Goal: Information Seeking & Learning: Learn about a topic

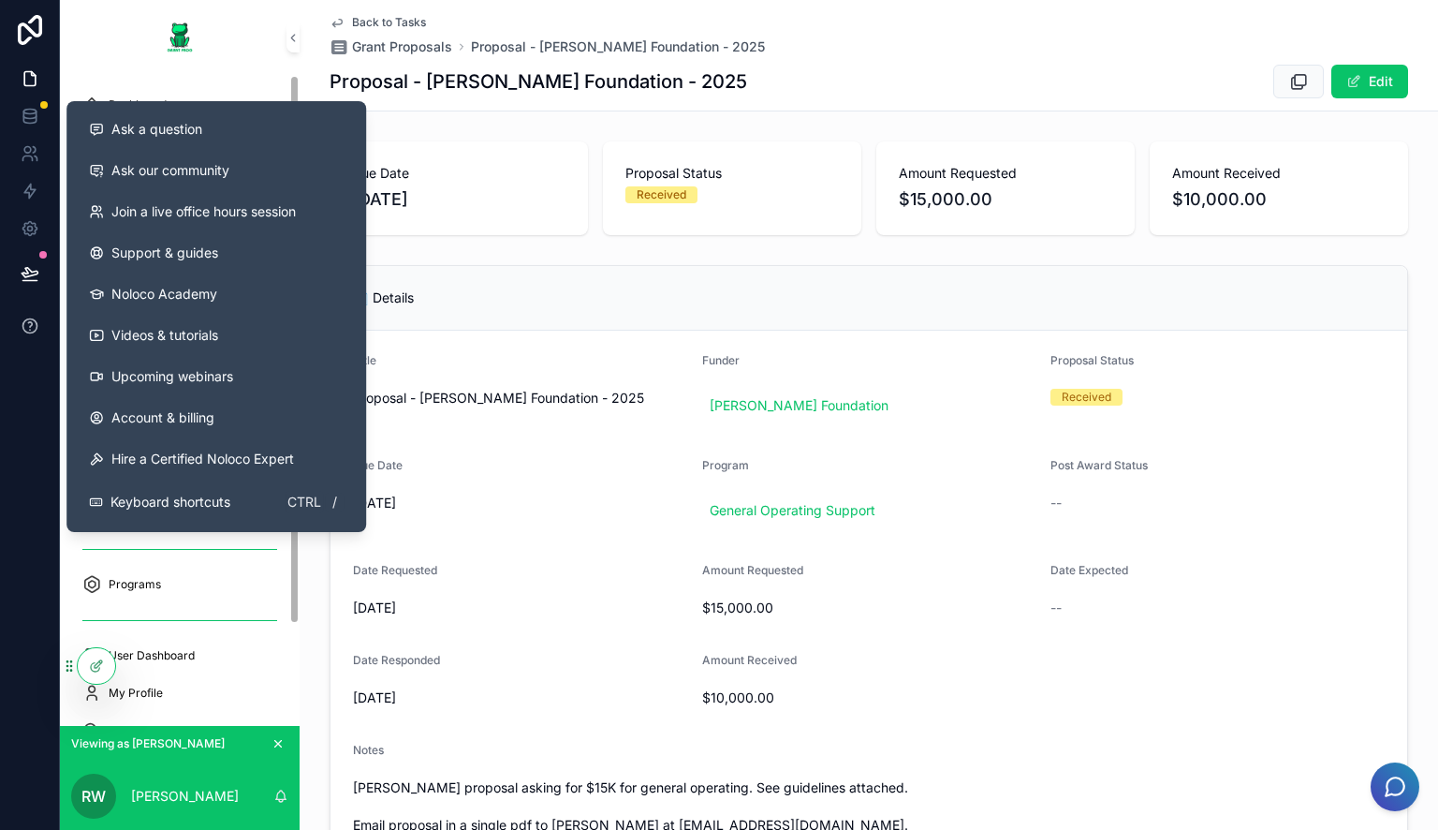
click at [31, 332] on icon at bounding box center [29, 325] width 14 height 14
click at [197, 125] on span "Ask a question" at bounding box center [156, 129] width 91 height 19
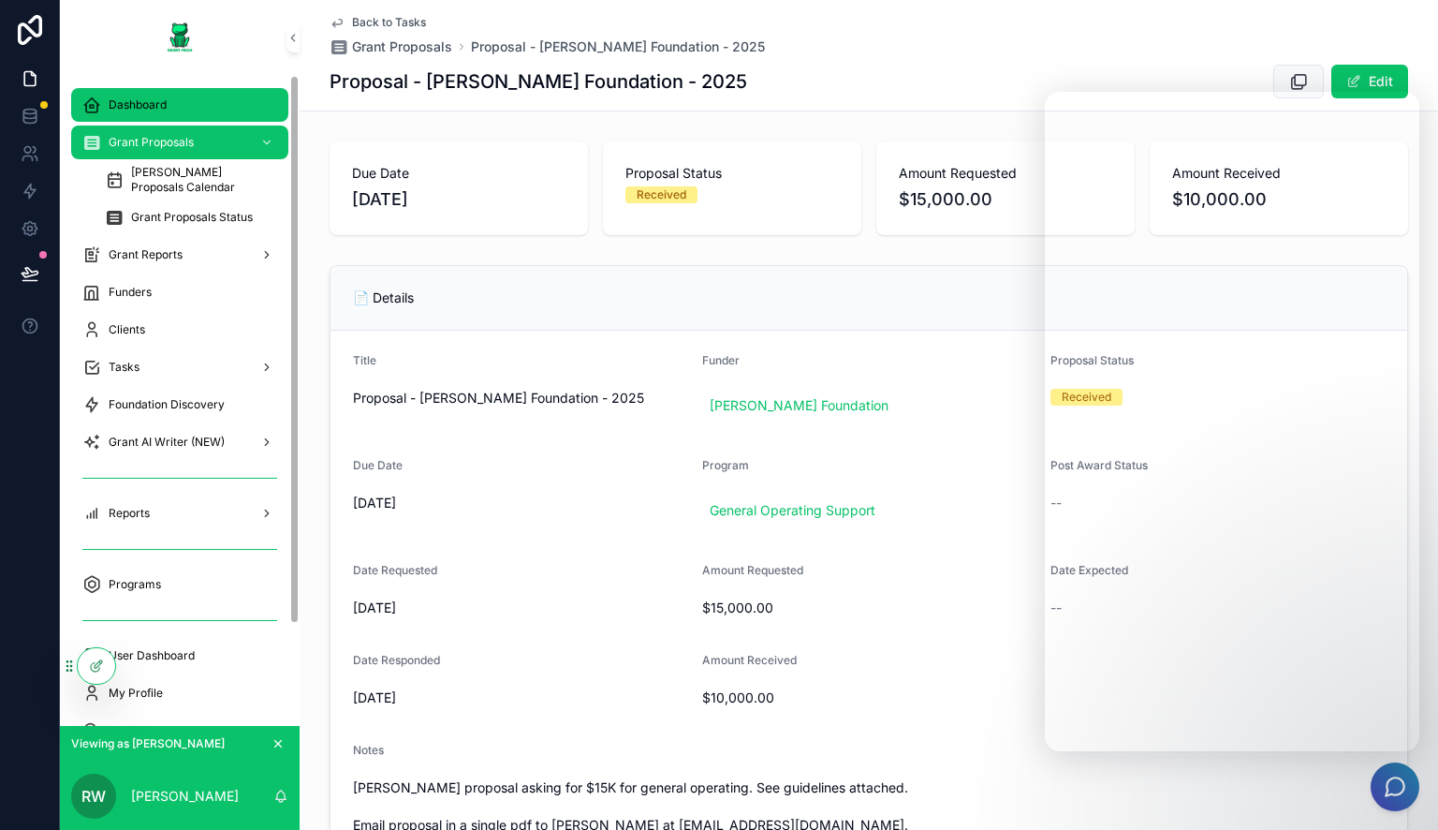
click at [146, 95] on div "Dashboard" at bounding box center [179, 105] width 195 height 30
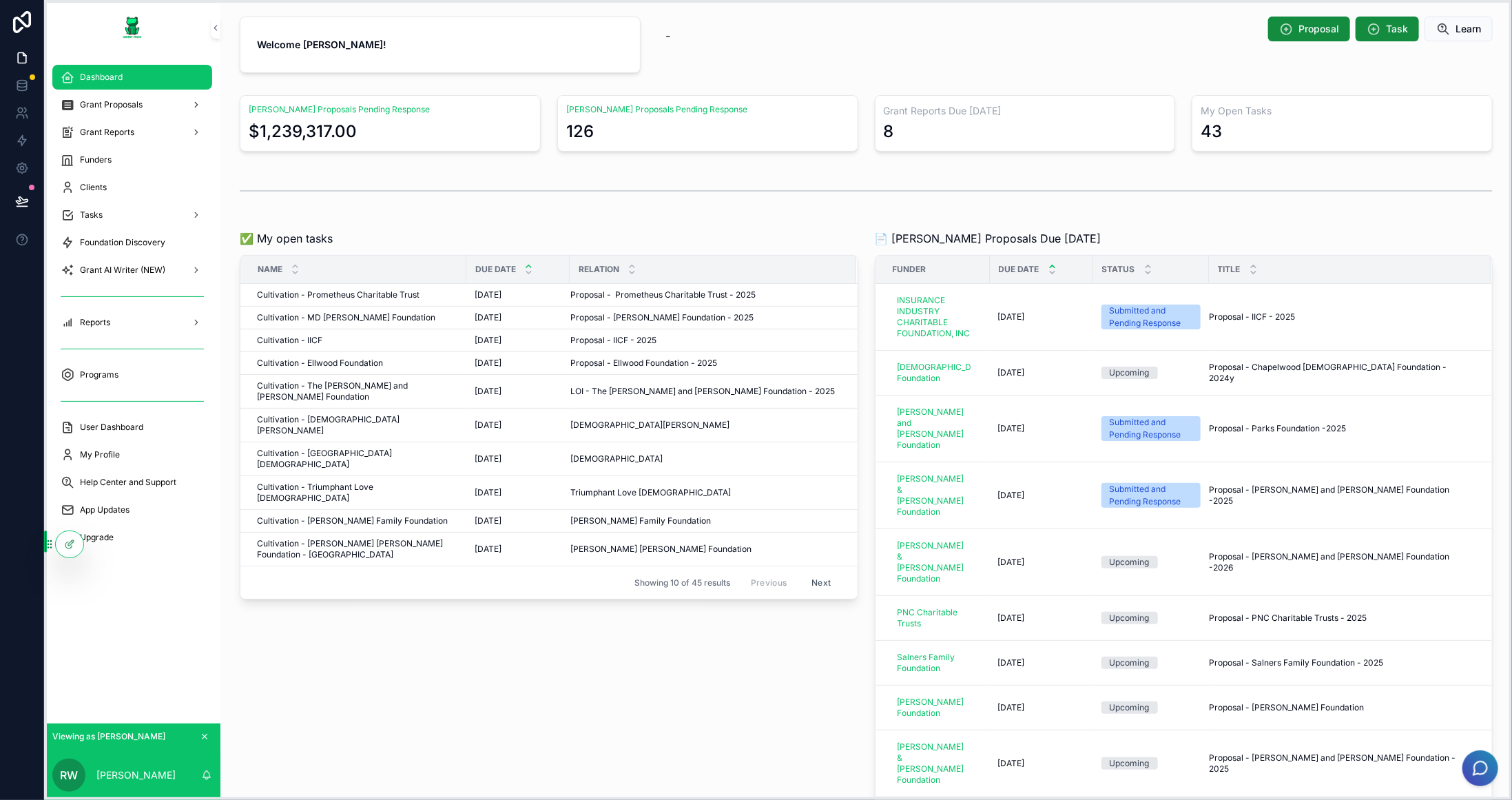
drag, startPoint x: 52, startPoint y: 491, endPoint x: 38, endPoint y: 545, distance: 55.8
click at [103, 548] on icon at bounding box center [99, 548] width 5 height 3
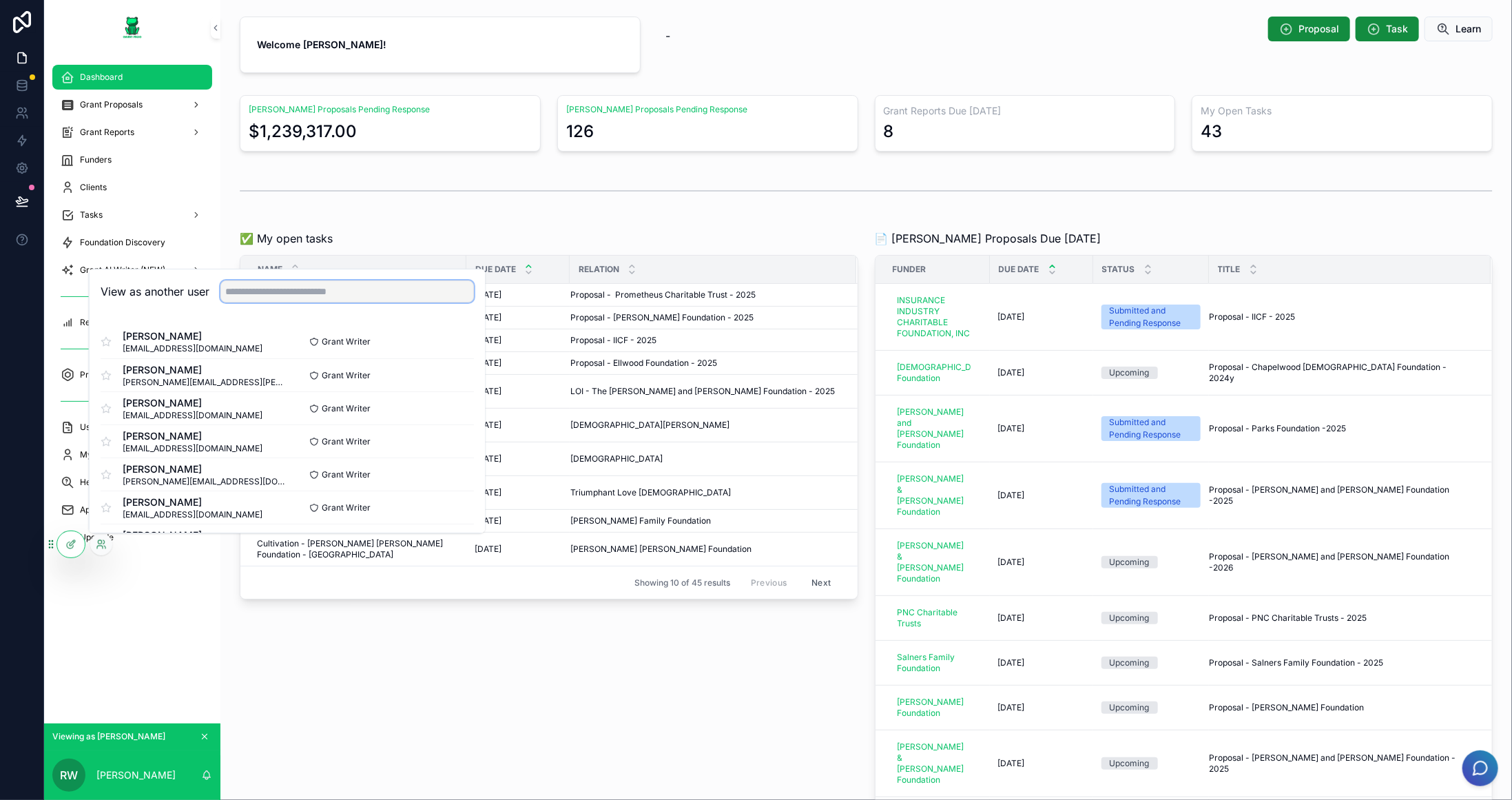
click at [366, 298] on input "text" at bounding box center [347, 291] width 254 height 22
type input "*"
type input "*****"
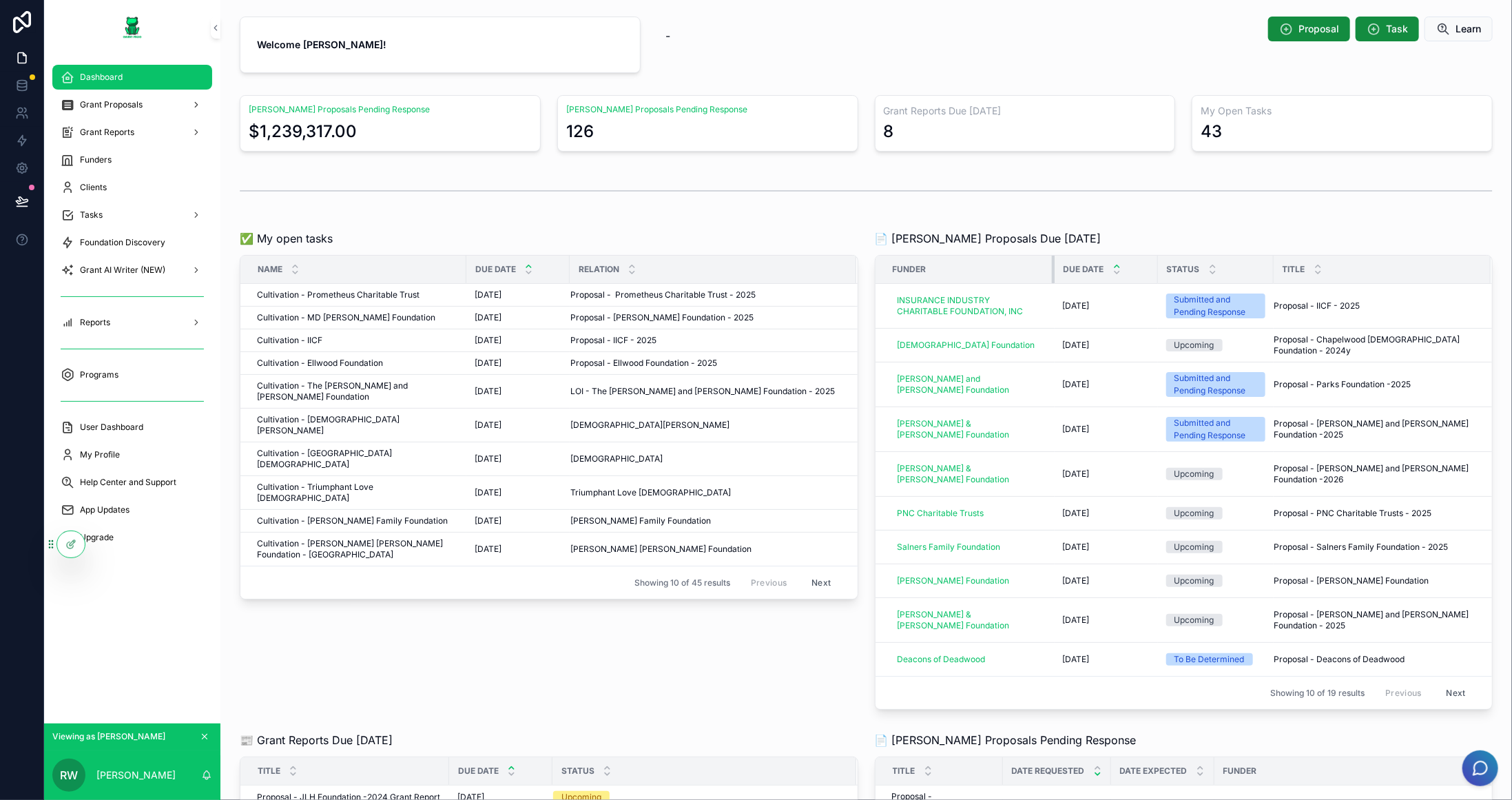
drag, startPoint x: 970, startPoint y: 273, endPoint x: 1046, endPoint y: 254, distance: 78.3
click at [1052, 255] on div "scrollable content" at bounding box center [1054, 269] width 5 height 27
click at [100, 541] on icon at bounding box center [101, 544] width 11 height 11
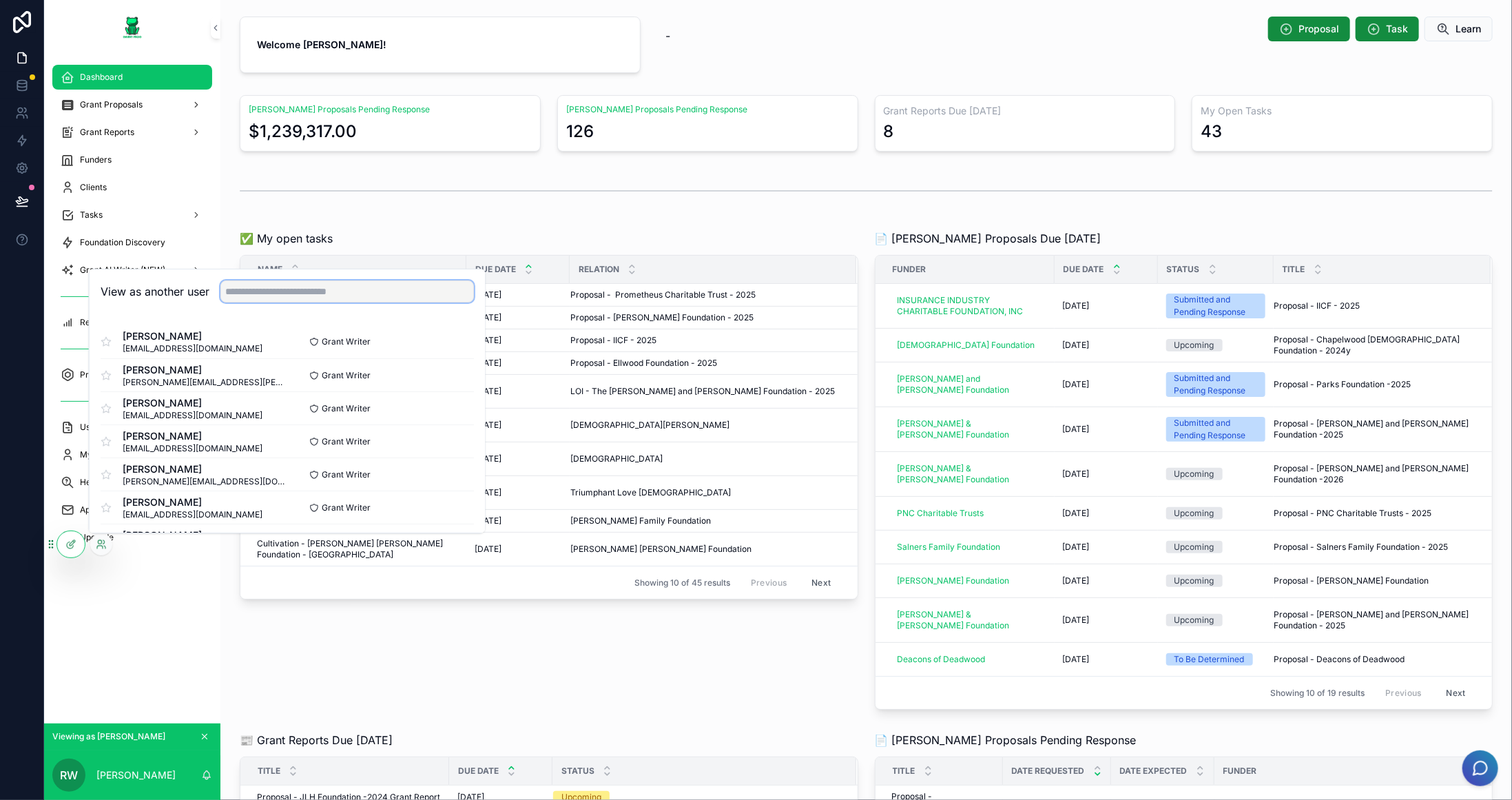
click at [313, 294] on input "text" at bounding box center [347, 291] width 254 height 22
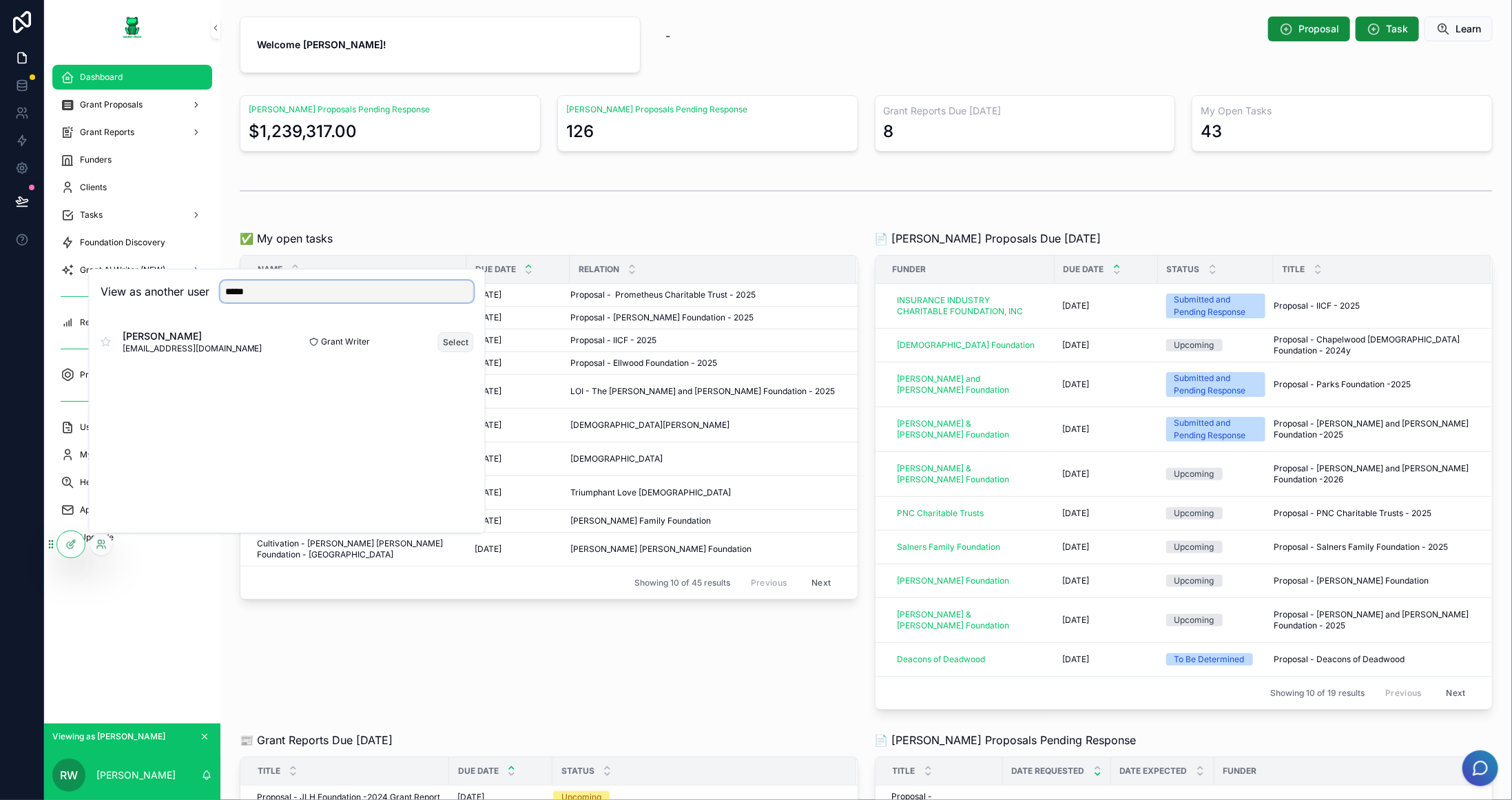
type input "*****"
click at [449, 332] on button "Select" at bounding box center [455, 341] width 36 height 20
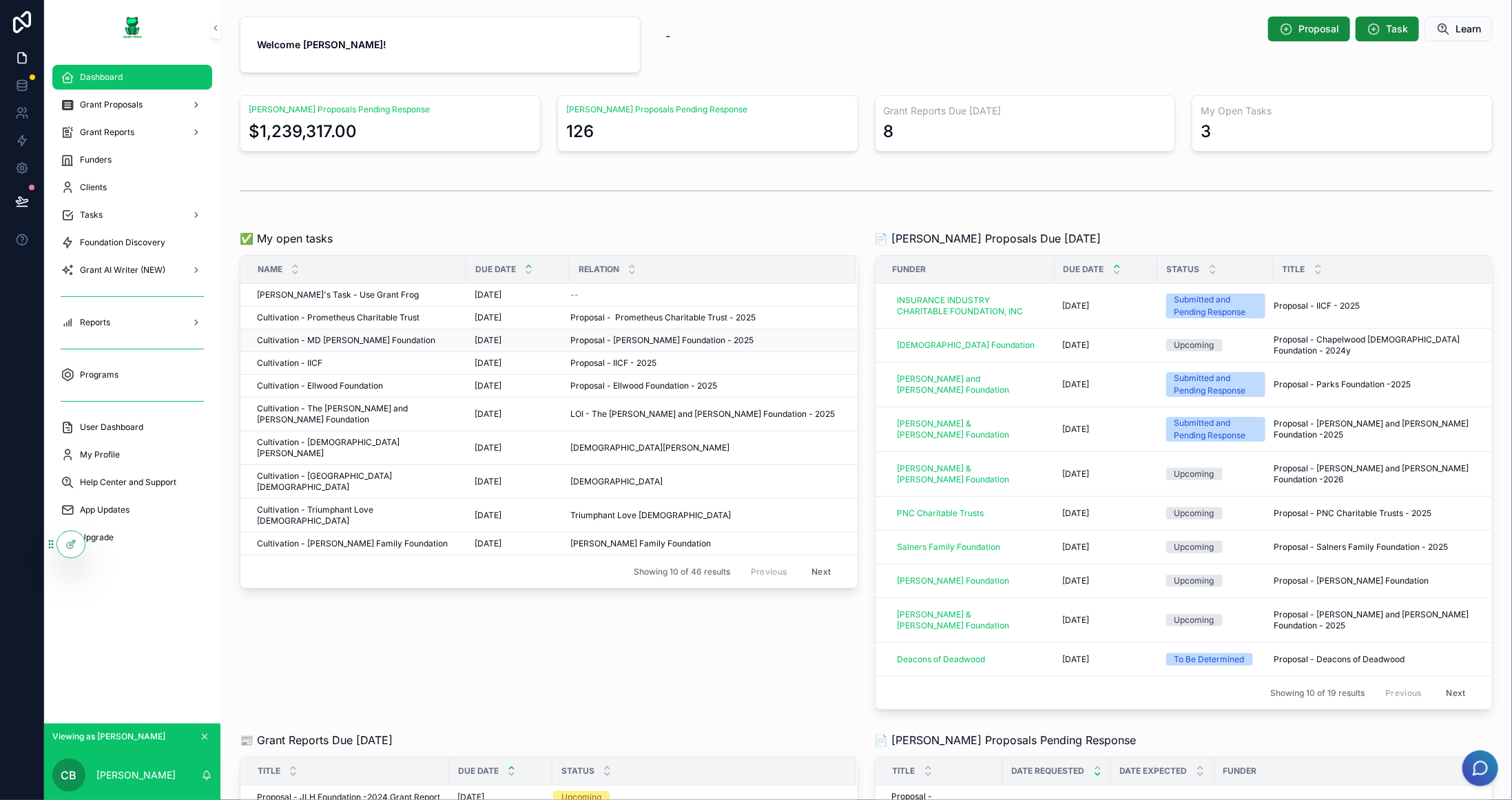
click at [375, 338] on span "Cultivation - MD [PERSON_NAME] Foundation" at bounding box center [346, 340] width 179 height 11
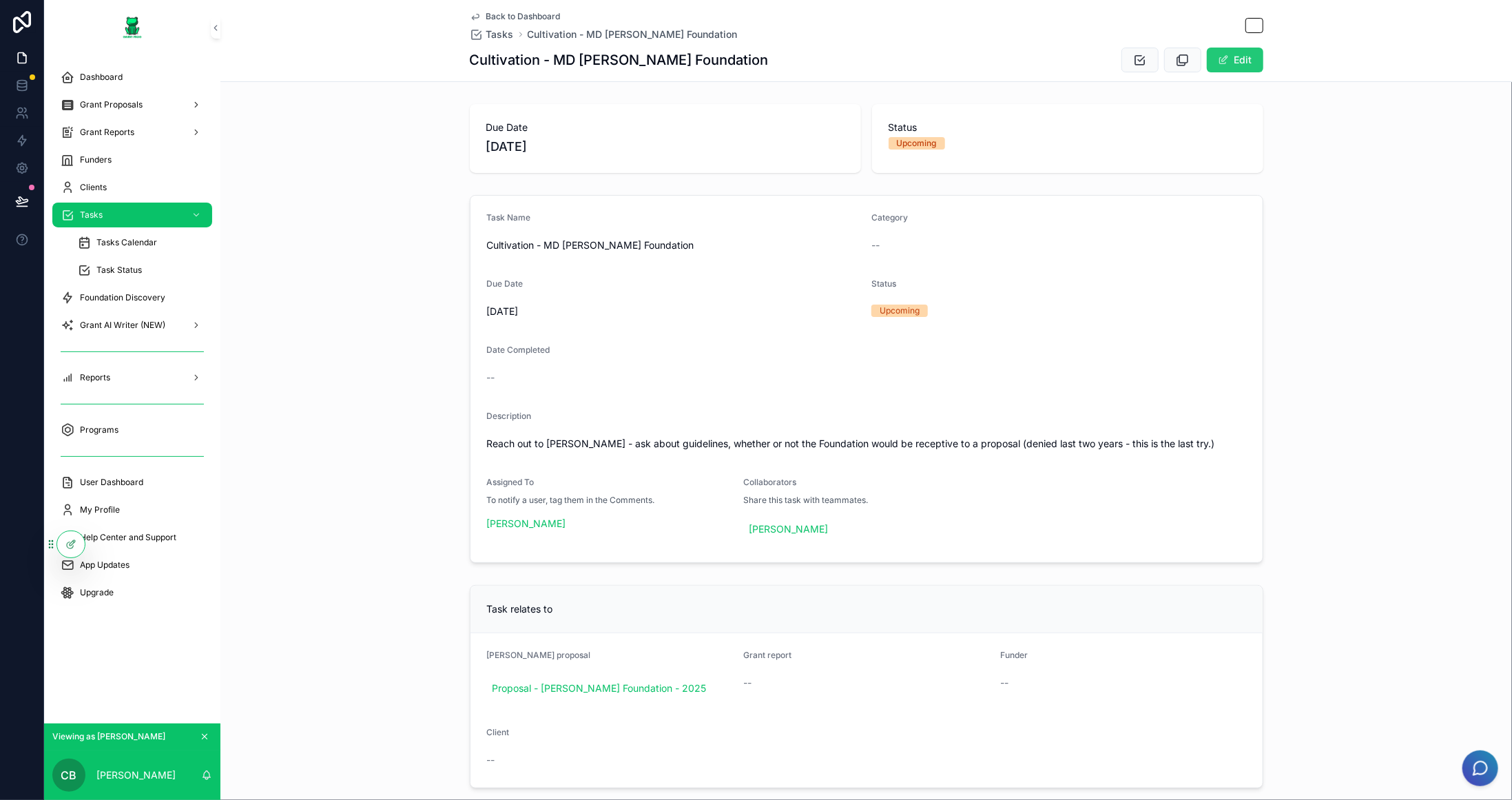
click at [1241, 57] on button "Edit" at bounding box center [1235, 60] width 57 height 25
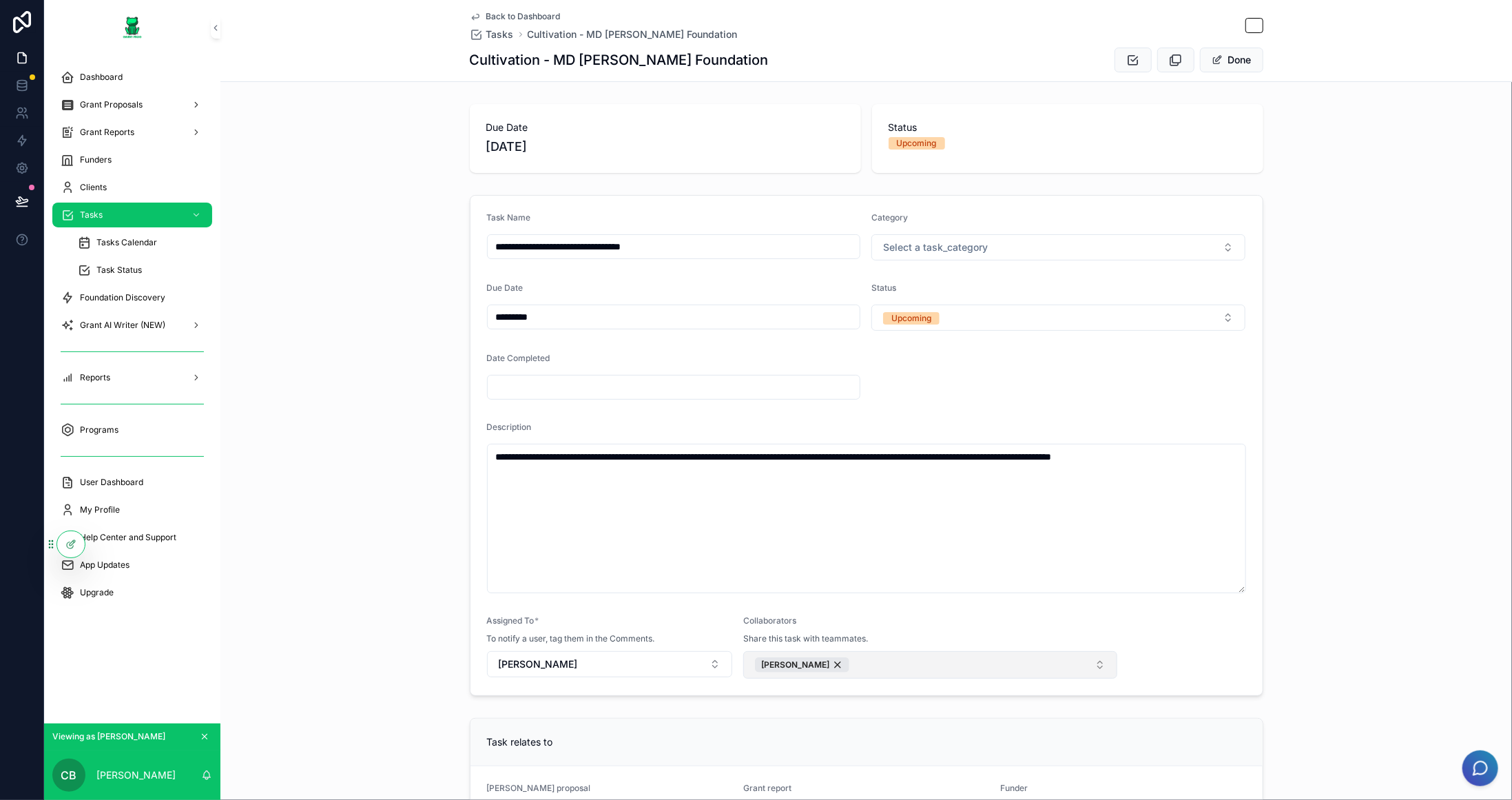
click at [1086, 659] on button "[PERSON_NAME]" at bounding box center [930, 665] width 374 height 27
click at [1427, 548] on div "**********" at bounding box center [867, 445] width 1292 height 512
click at [1256, 21] on span "scrollable content" at bounding box center [1254, 25] width 18 height 15
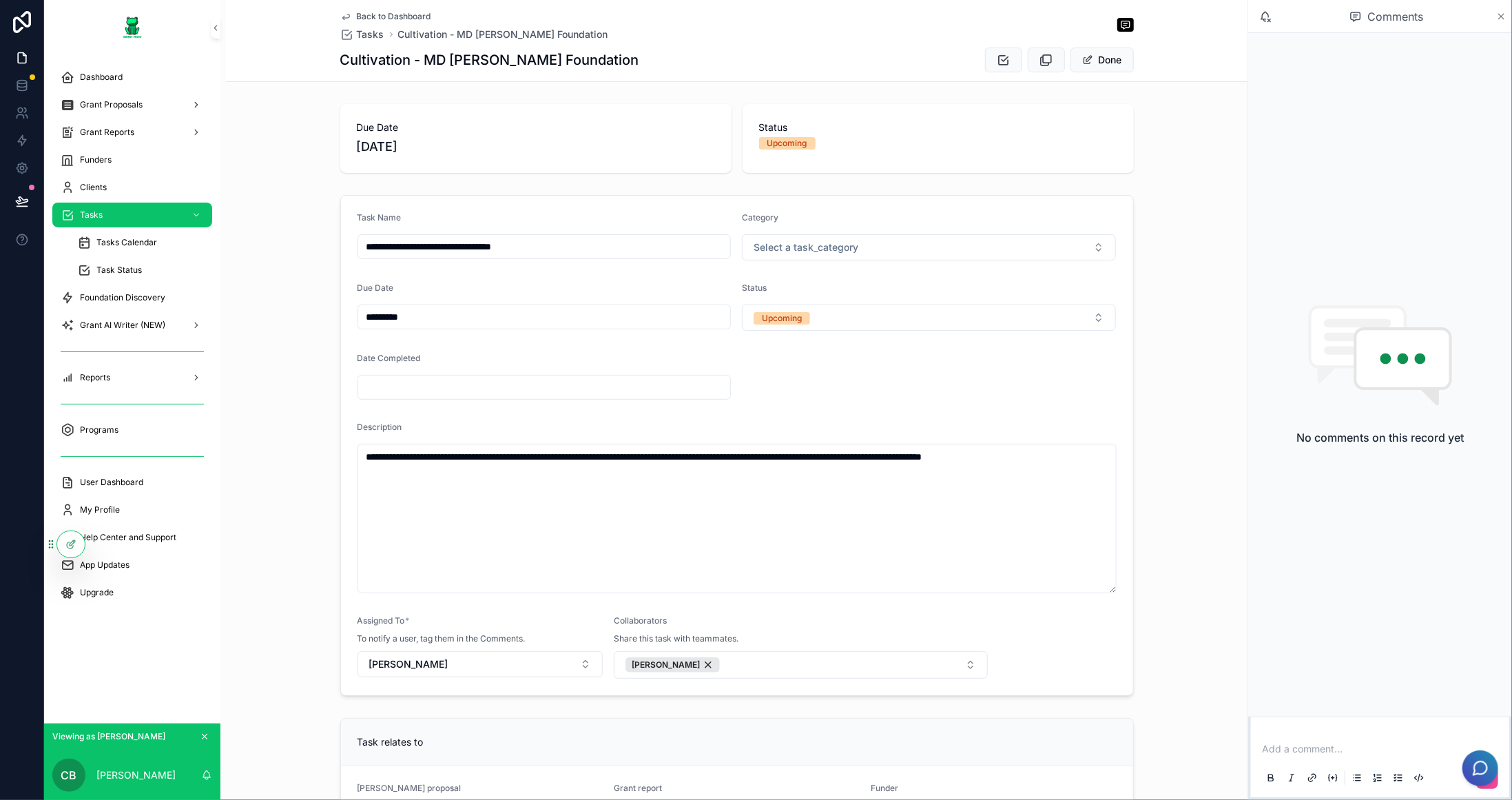
click at [1501, 16] on icon "scrollable content" at bounding box center [1501, 16] width 5 height 5
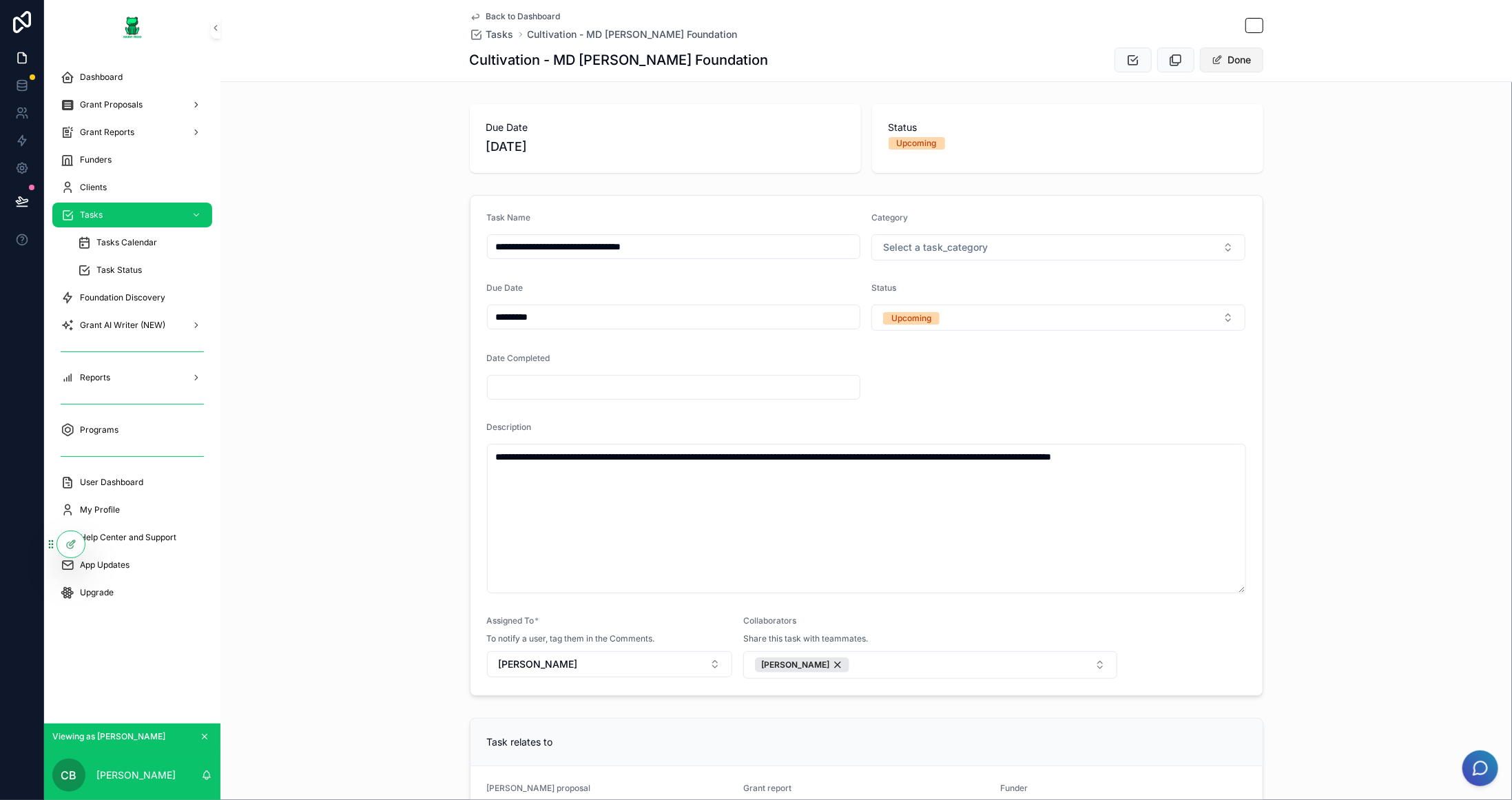
click at [1241, 64] on button "Done" at bounding box center [1232, 60] width 63 height 25
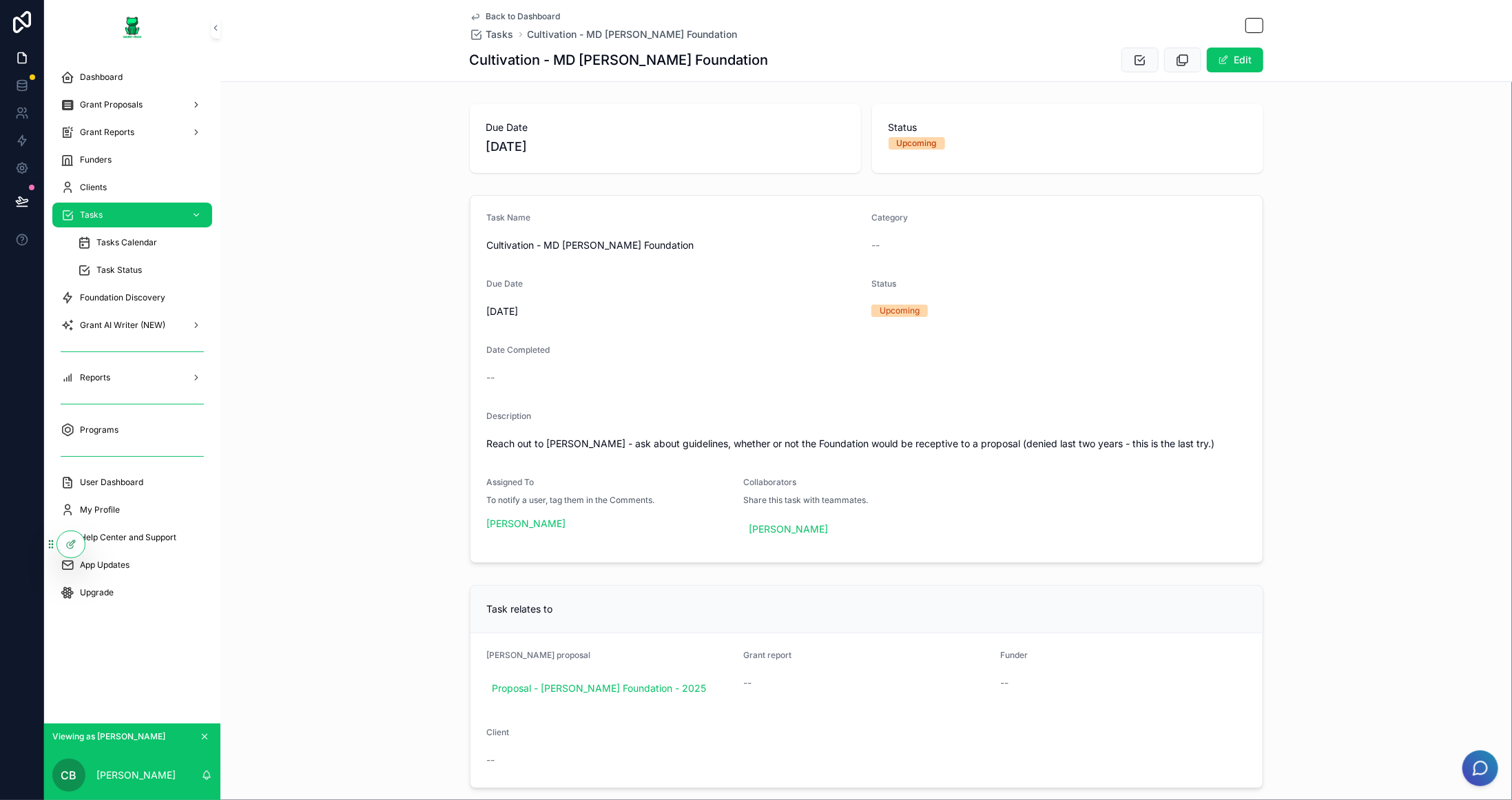
click at [95, 221] on div "Tasks" at bounding box center [132, 215] width 143 height 22
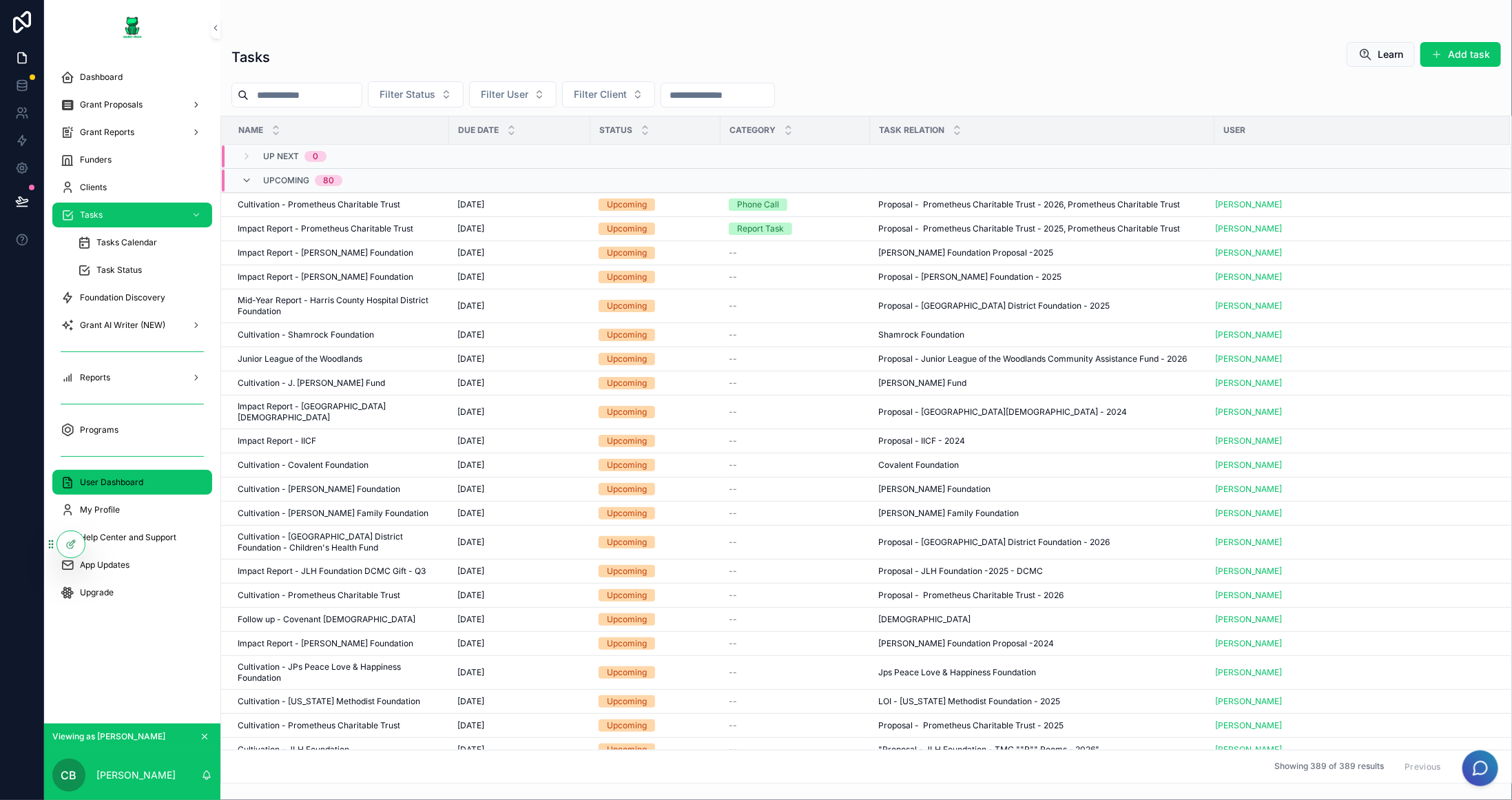
click at [104, 486] on span "User Dashboard" at bounding box center [112, 482] width 63 height 11
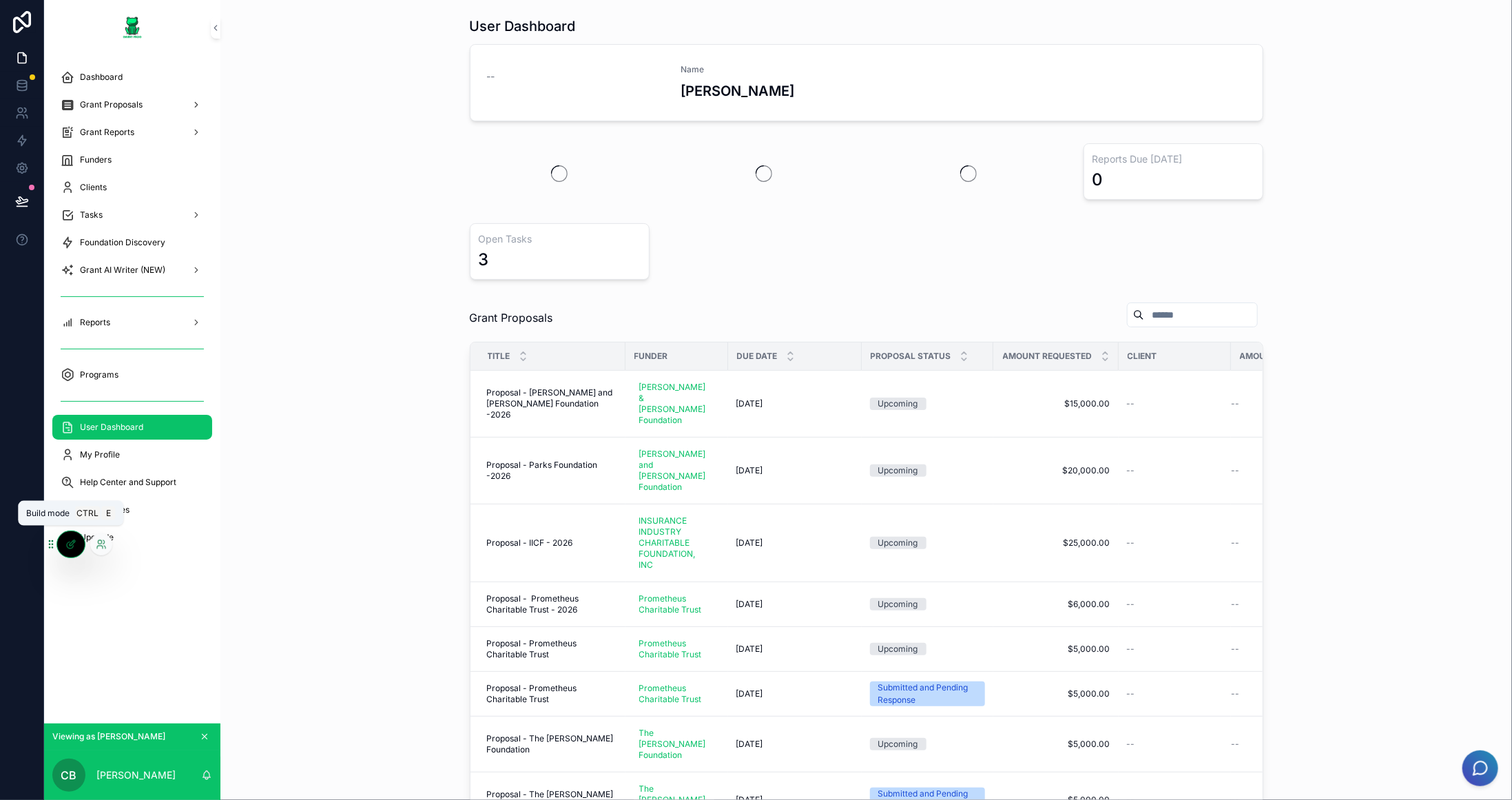
click at [71, 544] on icon at bounding box center [71, 544] width 11 height 11
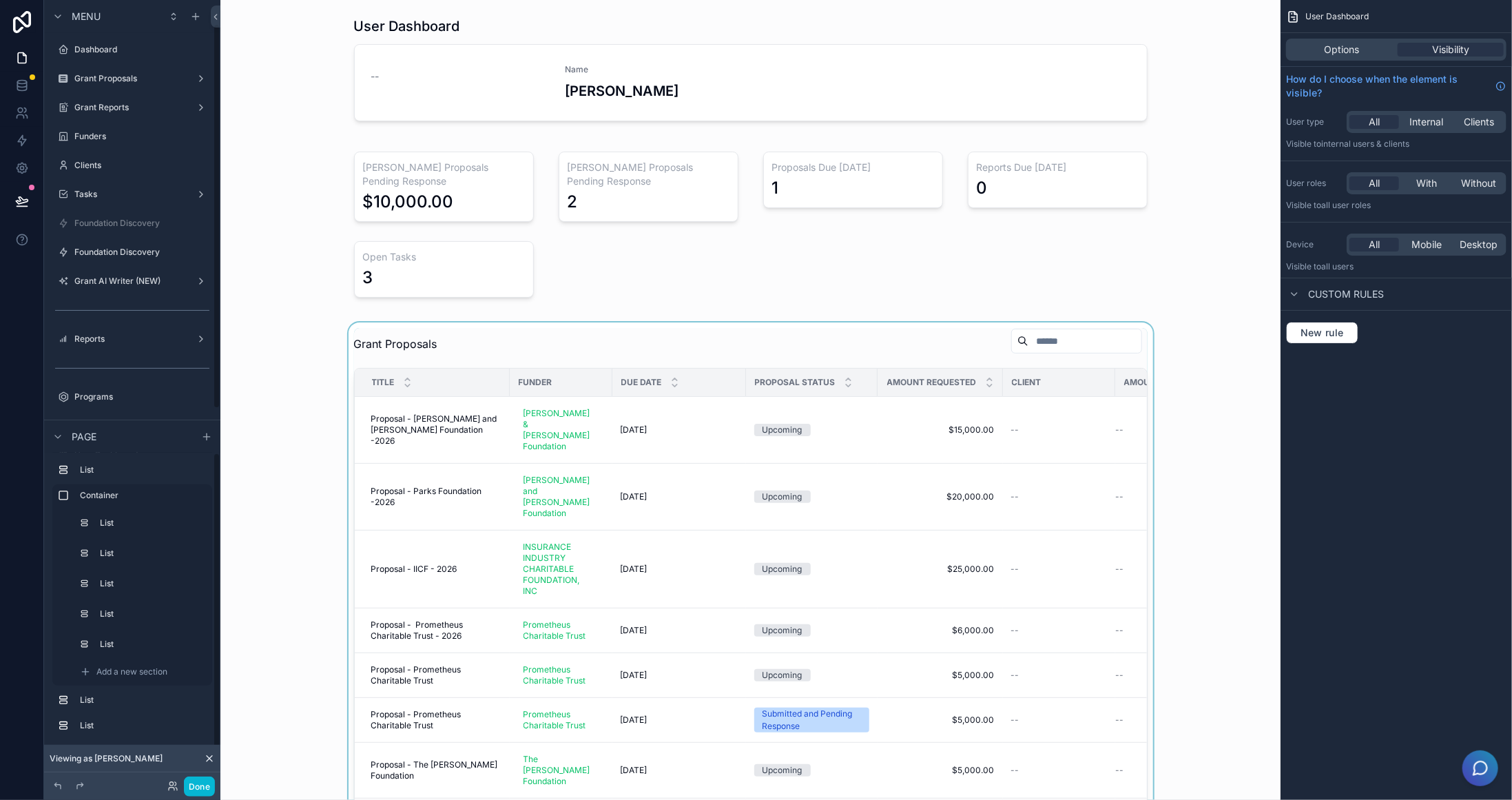
scroll to position [48, 0]
click at [860, 344] on div "scrollable content" at bounding box center [750, 624] width 1038 height 604
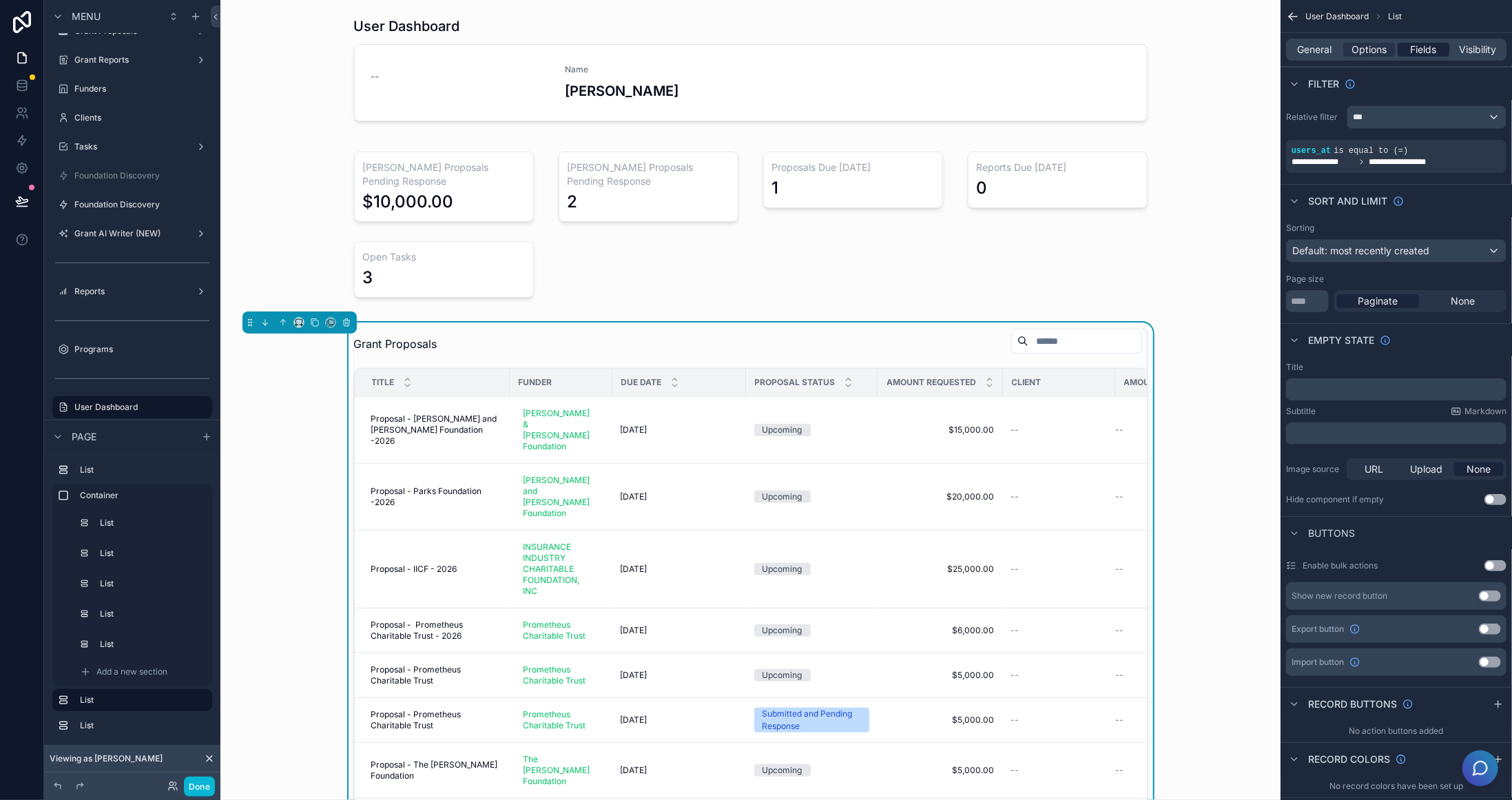
click at [1424, 55] on span "Fields" at bounding box center [1424, 49] width 26 height 14
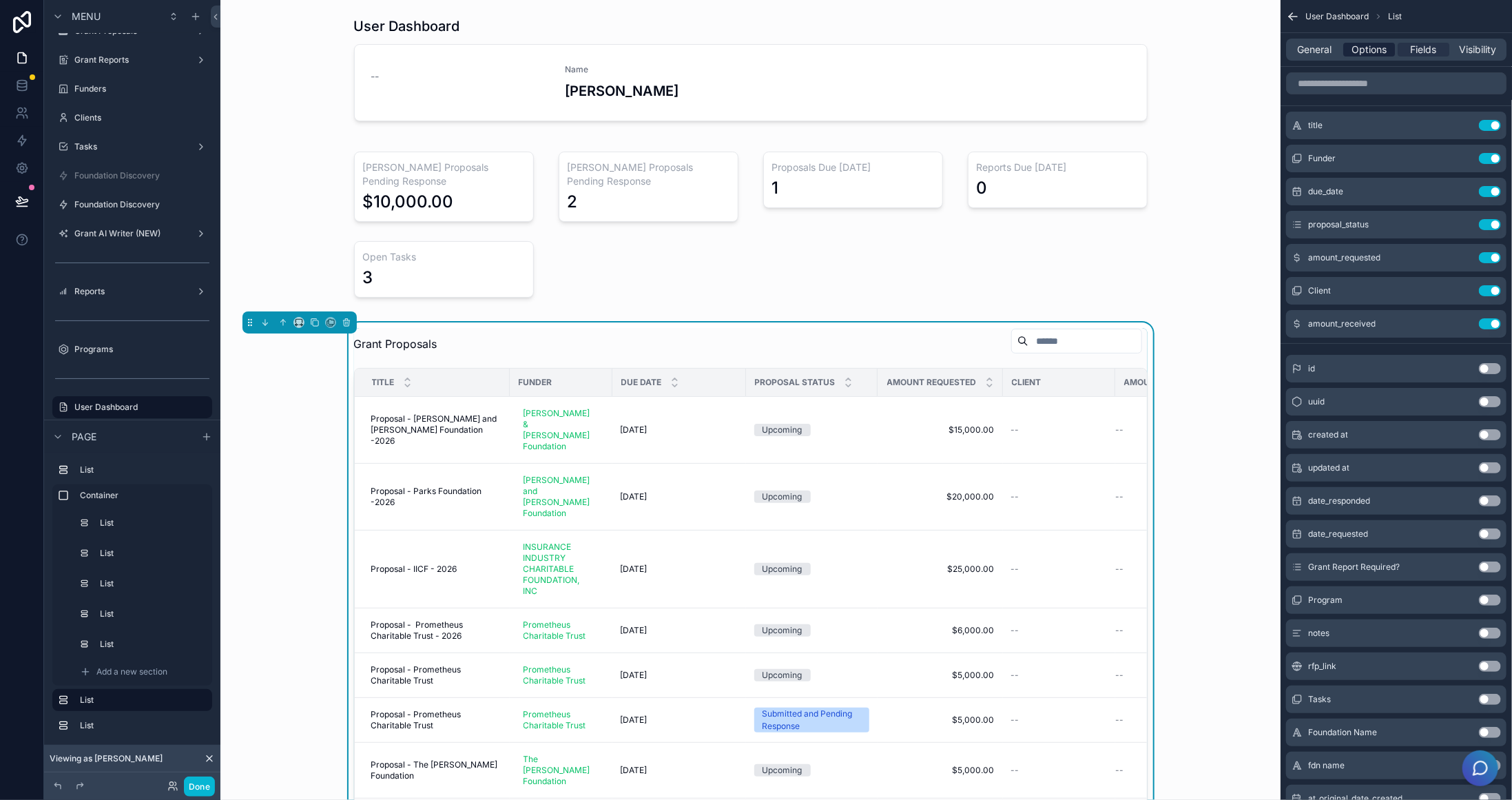
click at [1375, 53] on span "Options" at bounding box center [1369, 49] width 35 height 14
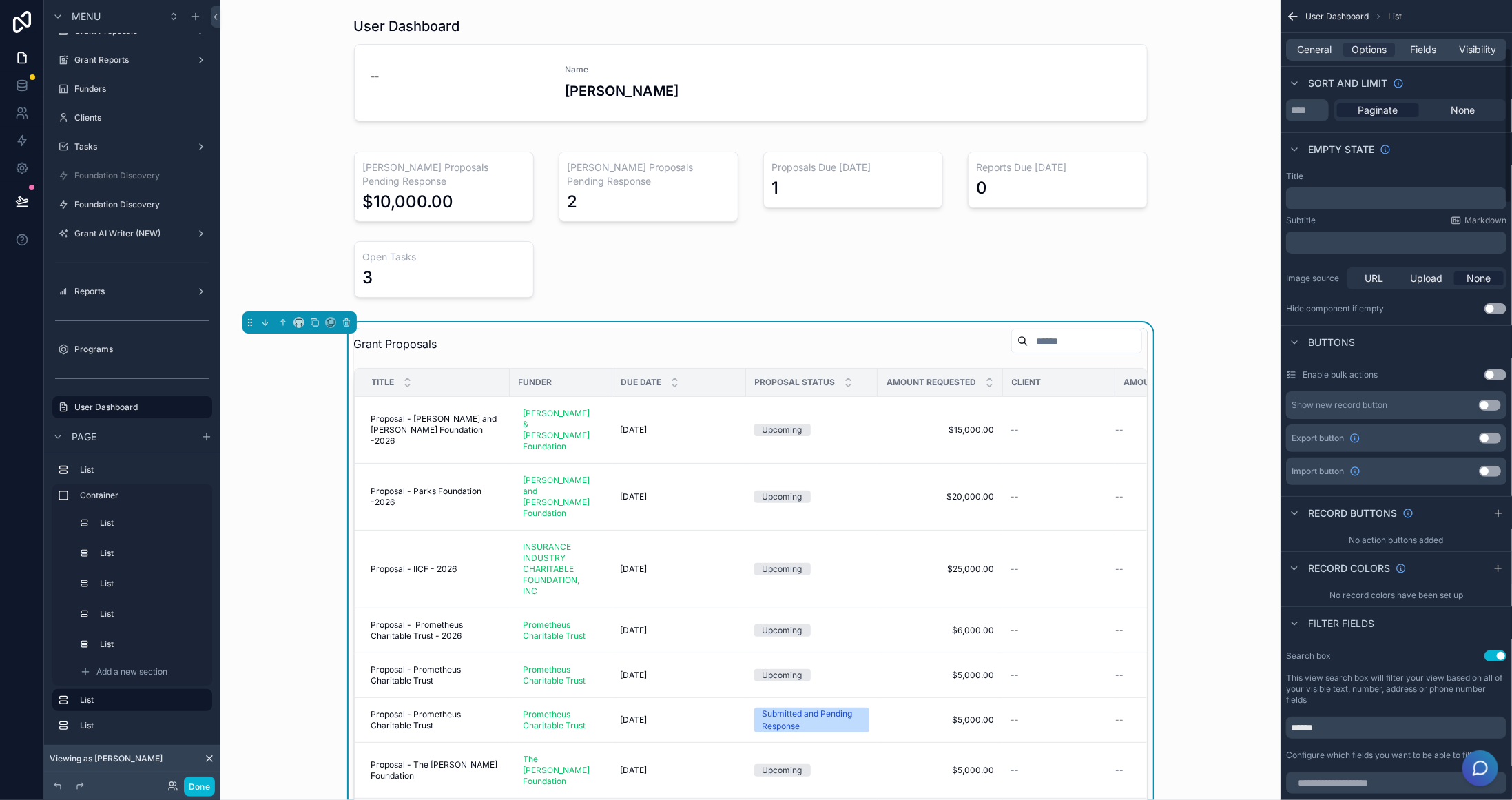
scroll to position [344, 0]
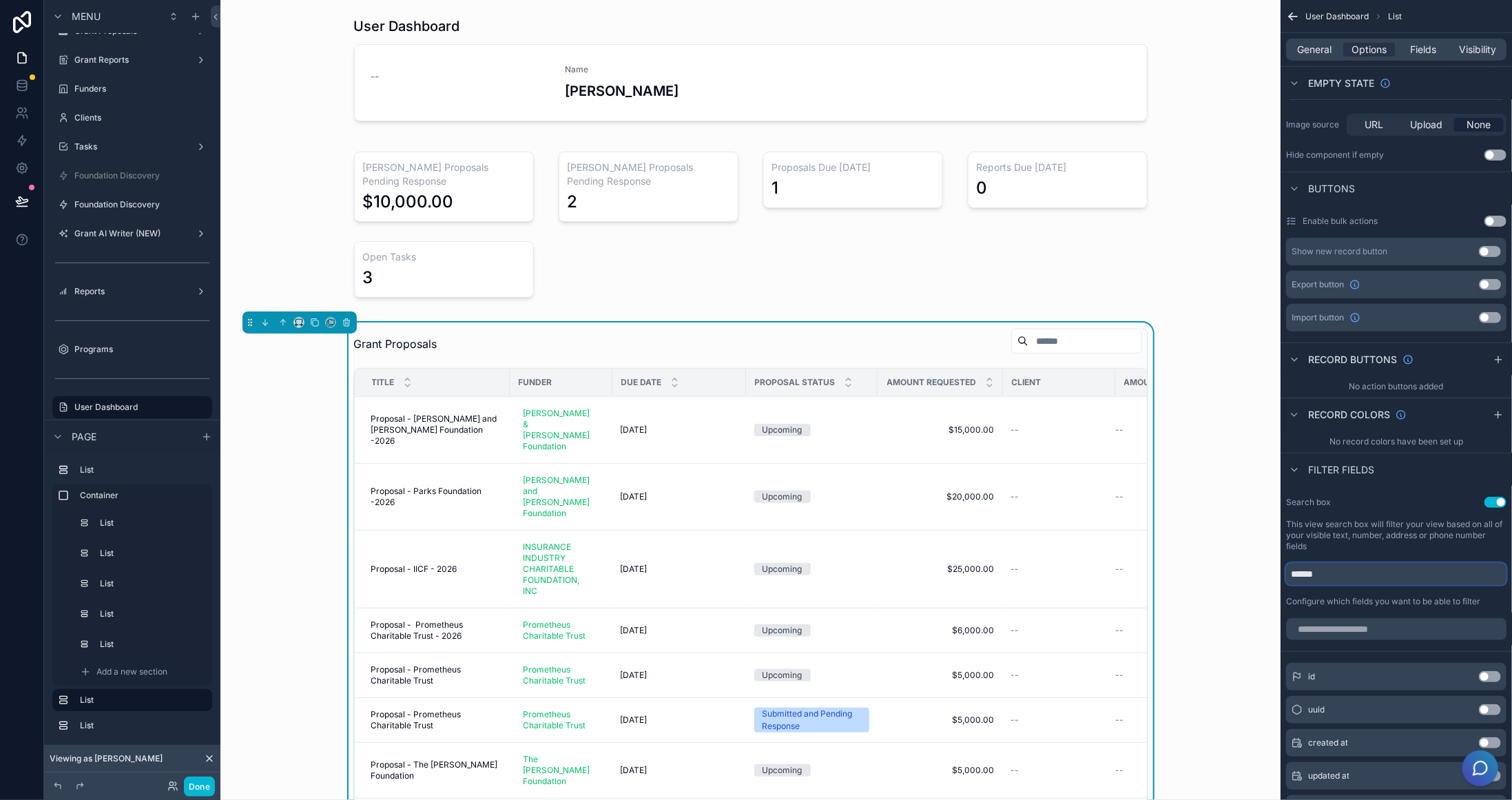
click at [1350, 577] on input "******" at bounding box center [1396, 574] width 221 height 22
click at [1419, 625] on input "scrollable content" at bounding box center [1396, 629] width 221 height 22
type input "**"
click at [1494, 674] on button "Use setting" at bounding box center [1490, 676] width 22 height 11
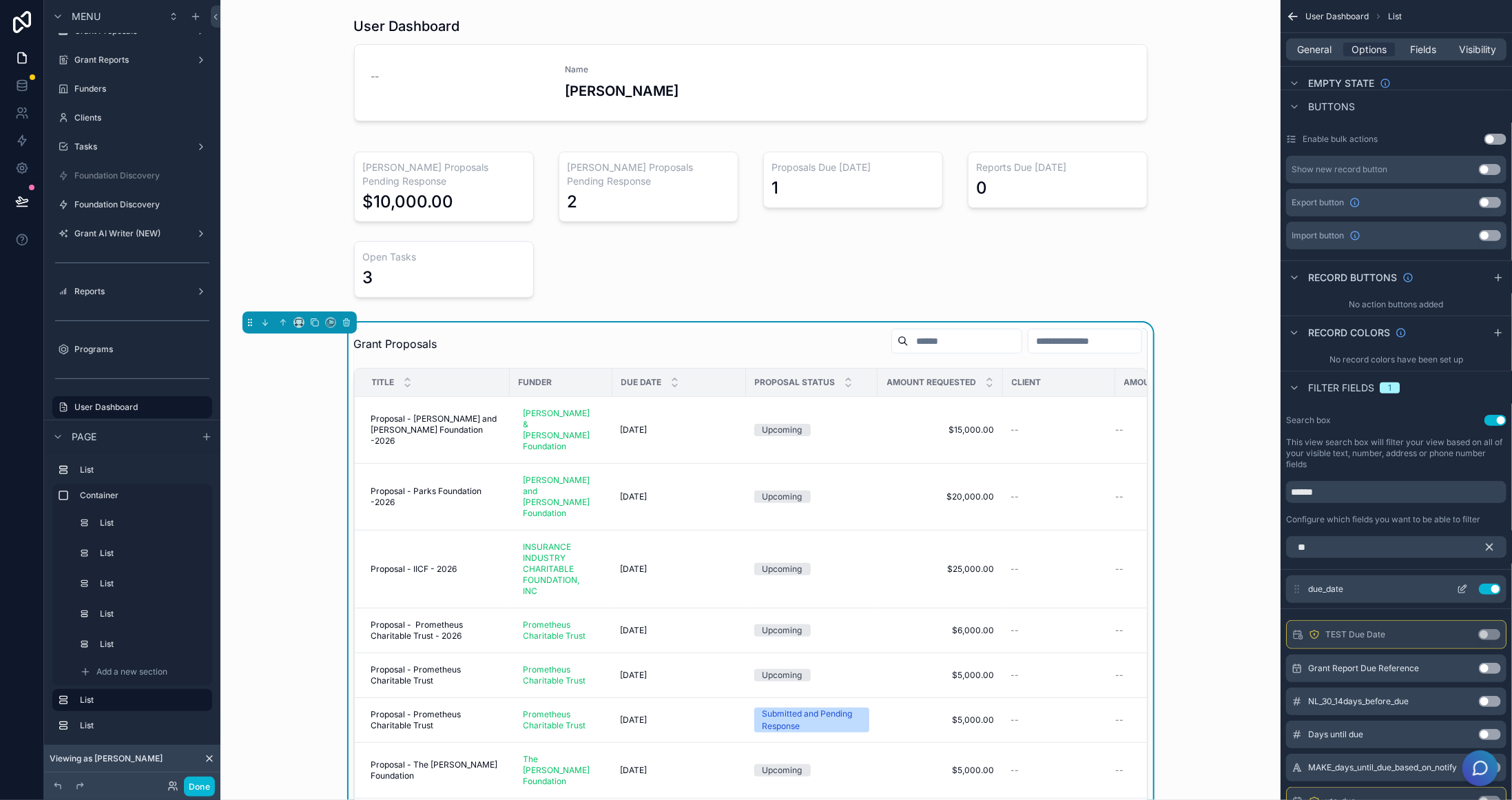
scroll to position [511, 0]
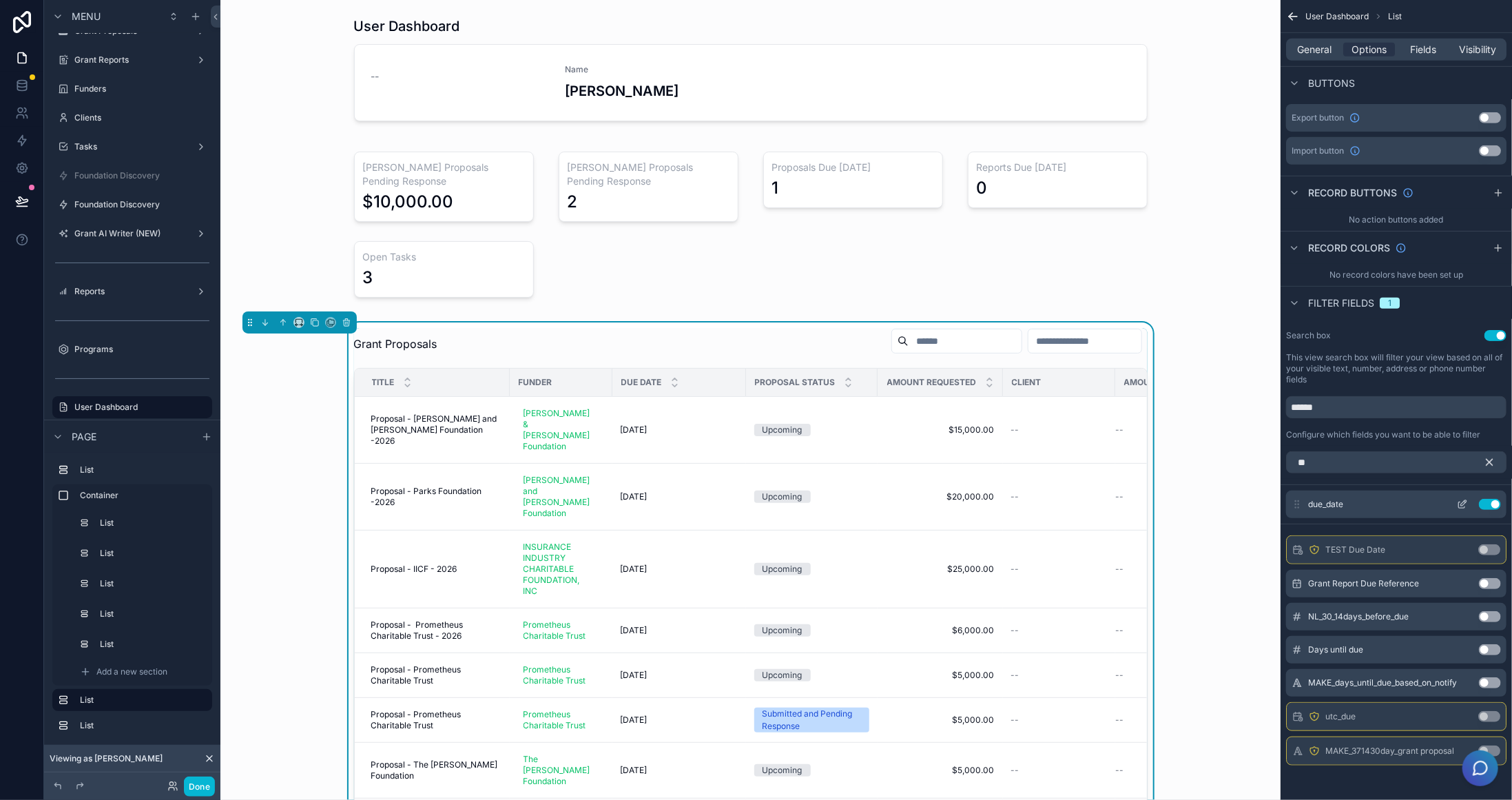
click at [1465, 500] on icon "scrollable content" at bounding box center [1463, 503] width 5 height 5
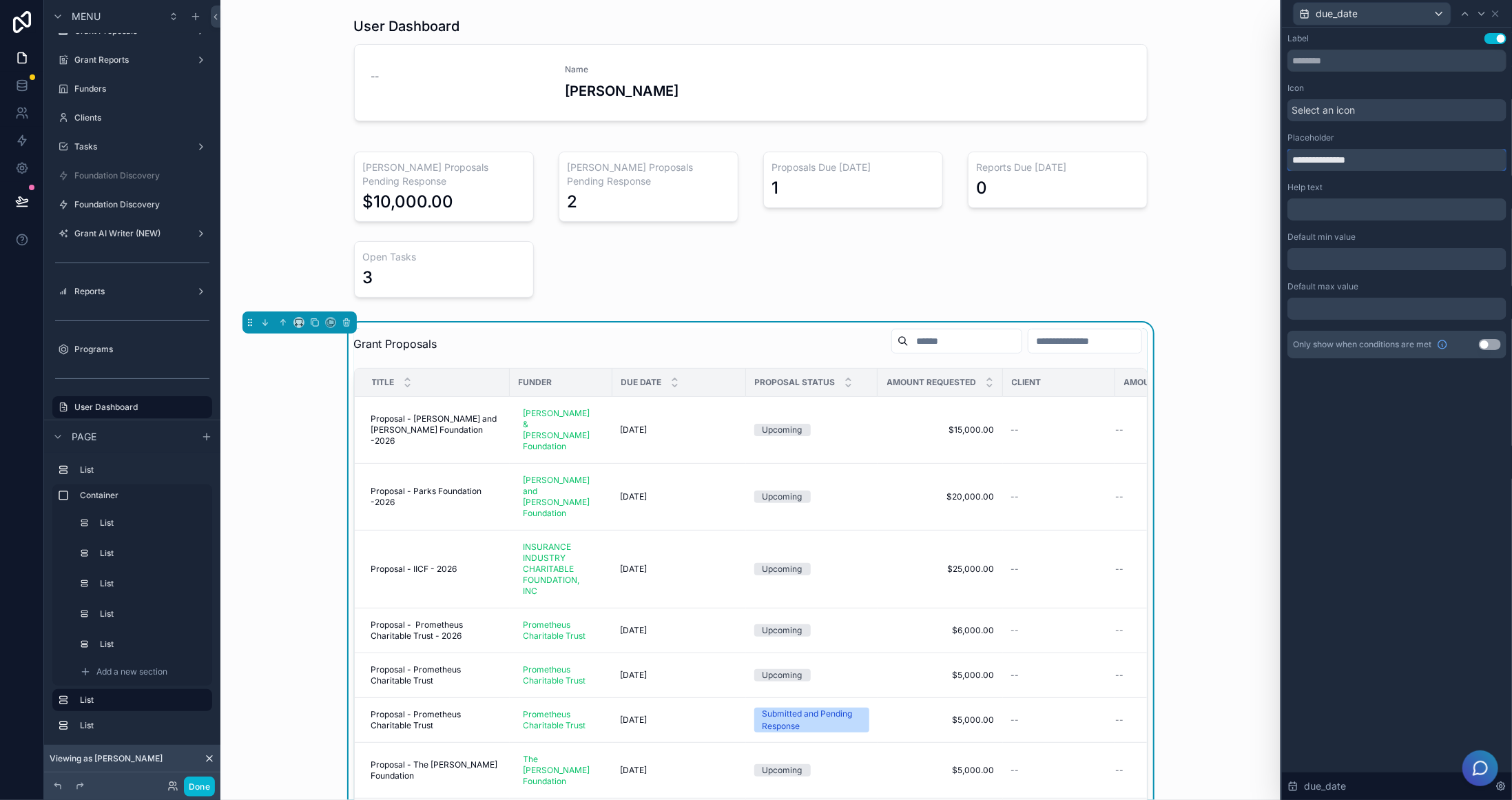
drag, startPoint x: 1365, startPoint y: 164, endPoint x: 1316, endPoint y: 160, distance: 49.2
click at [1316, 160] on input "**********" at bounding box center [1397, 160] width 219 height 22
type input "**********"
click at [1453, 500] on div "**********" at bounding box center [1396, 414] width 230 height 773
click at [1501, 13] on div "due_date" at bounding box center [1397, 13] width 219 height 27
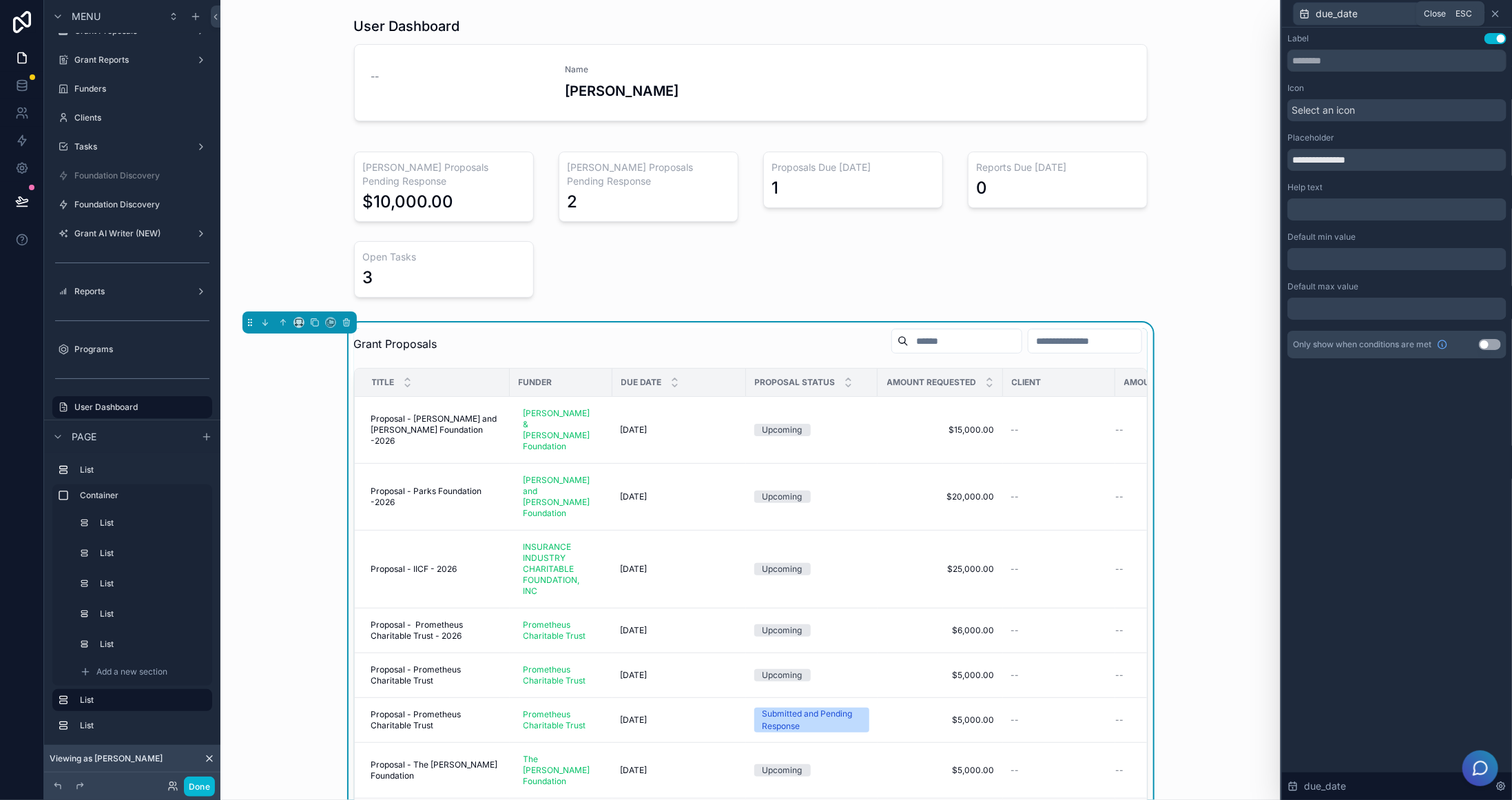
click at [1497, 11] on icon at bounding box center [1495, 13] width 11 height 11
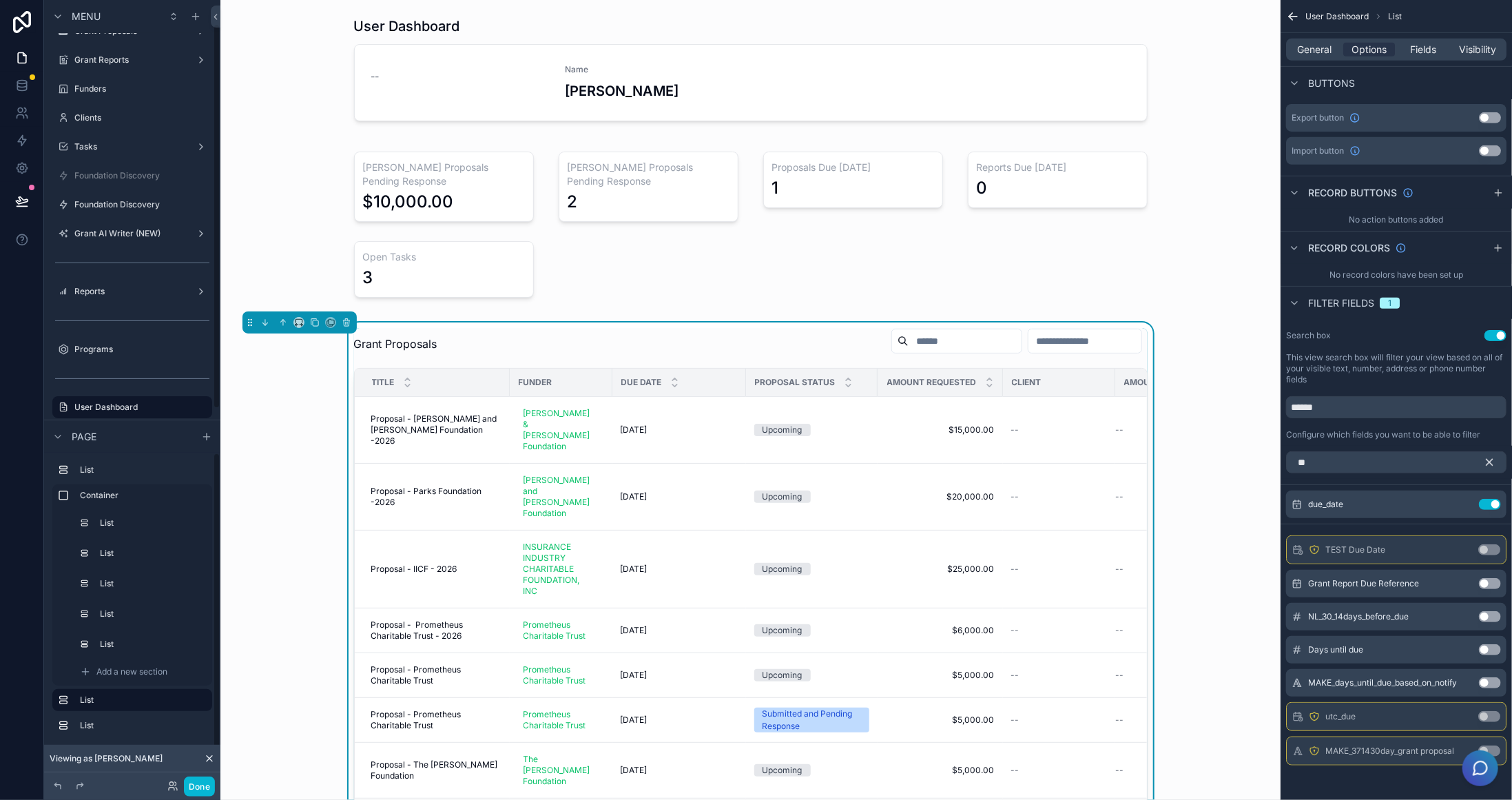
click at [78, 275] on div "scrollable content" at bounding box center [132, 277] width 177 height 3
click at [82, 286] on label "Reports" at bounding box center [129, 291] width 110 height 11
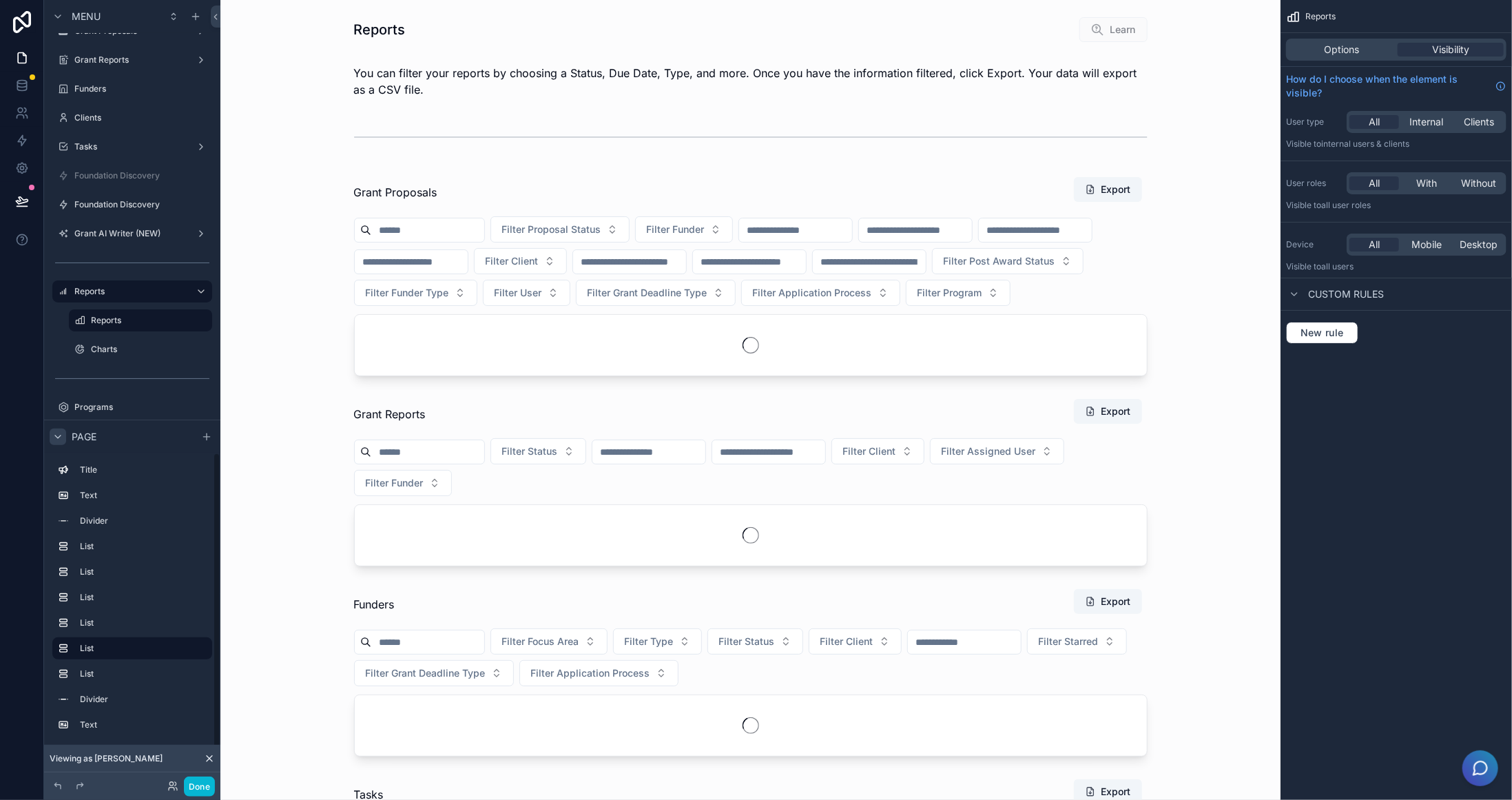
click at [54, 438] on icon "scrollable content" at bounding box center [57, 436] width 11 height 11
click at [90, 471] on div "User Dashboard" at bounding box center [132, 465] width 116 height 16
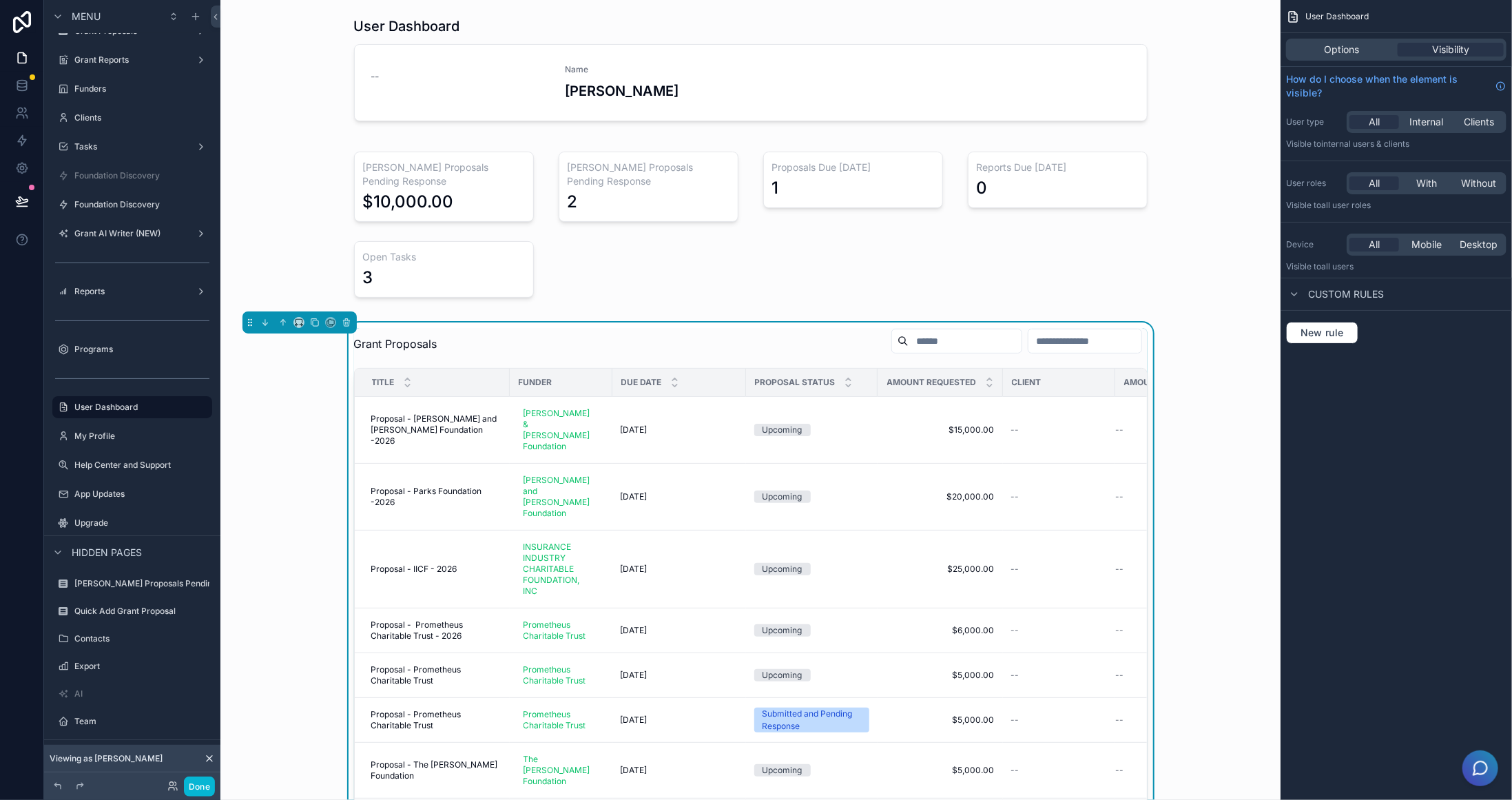
click at [1172, 359] on div "Grant Proposals Title Funder Due Date Proposal Status Amount Requested Client A…" at bounding box center [750, 624] width 1038 height 604
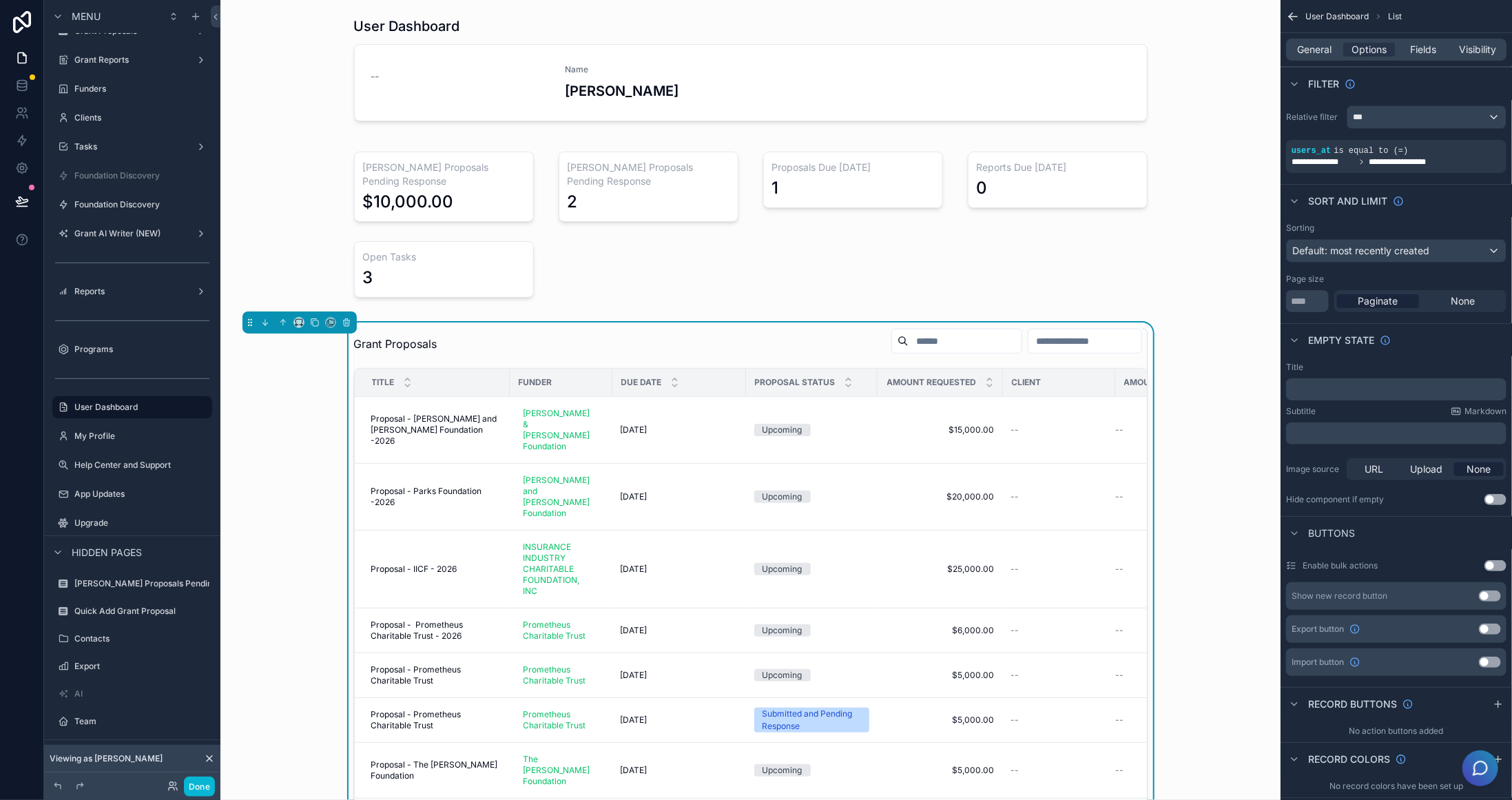
click at [1087, 397] on td "--" at bounding box center [1059, 430] width 113 height 67
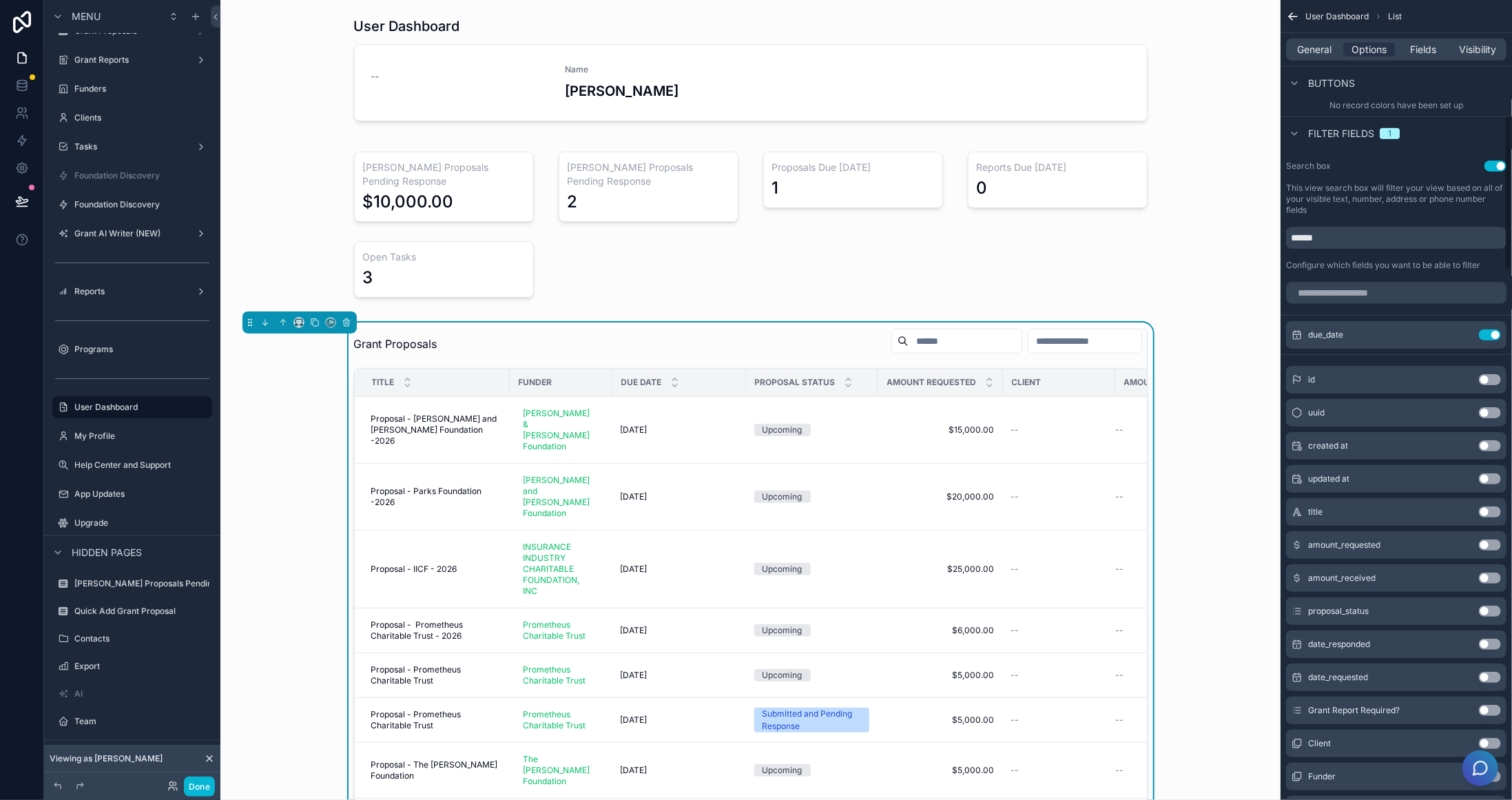
scroll to position [689, 0]
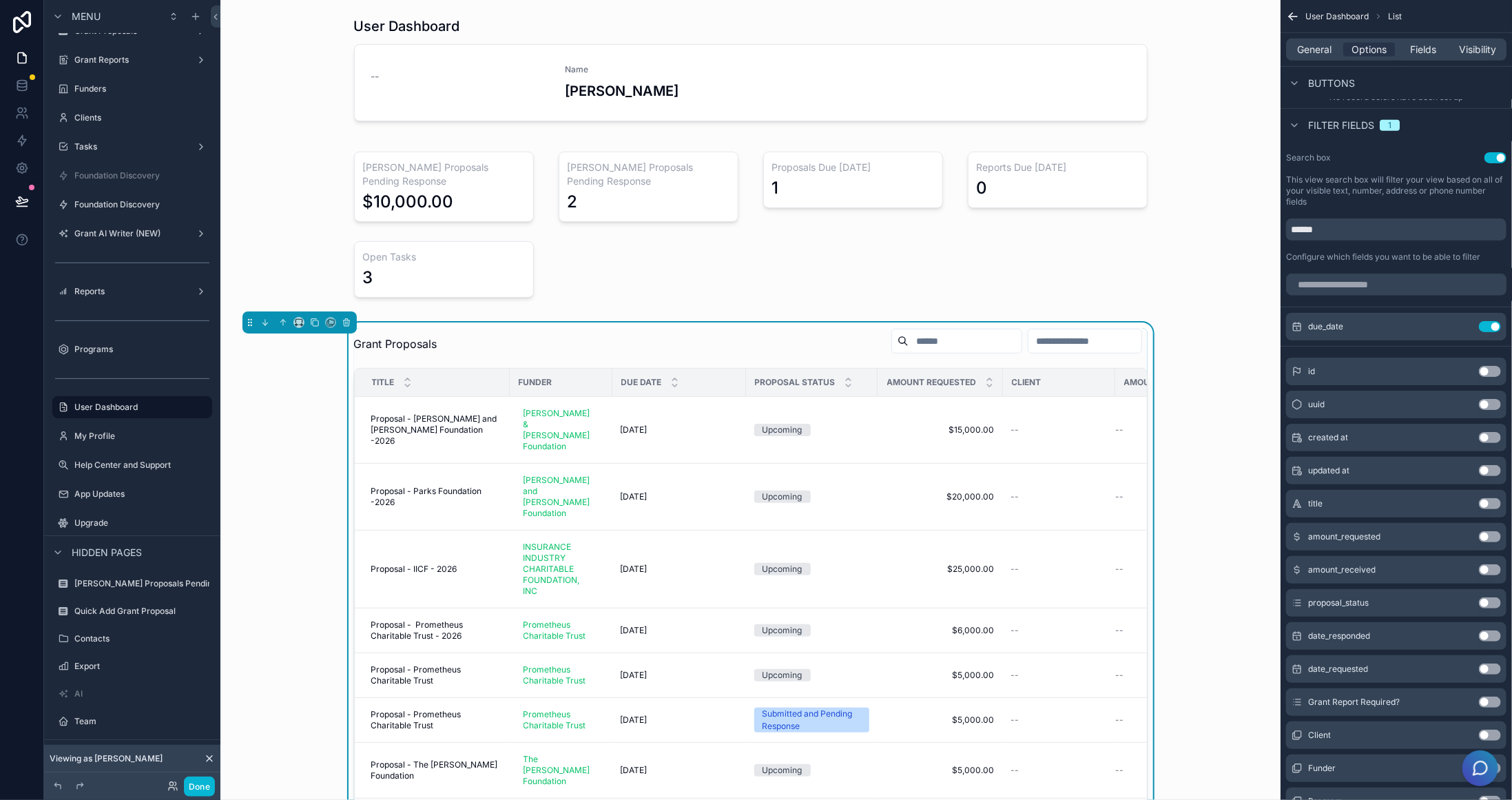
click at [1494, 601] on button "Use setting" at bounding box center [1490, 603] width 22 height 11
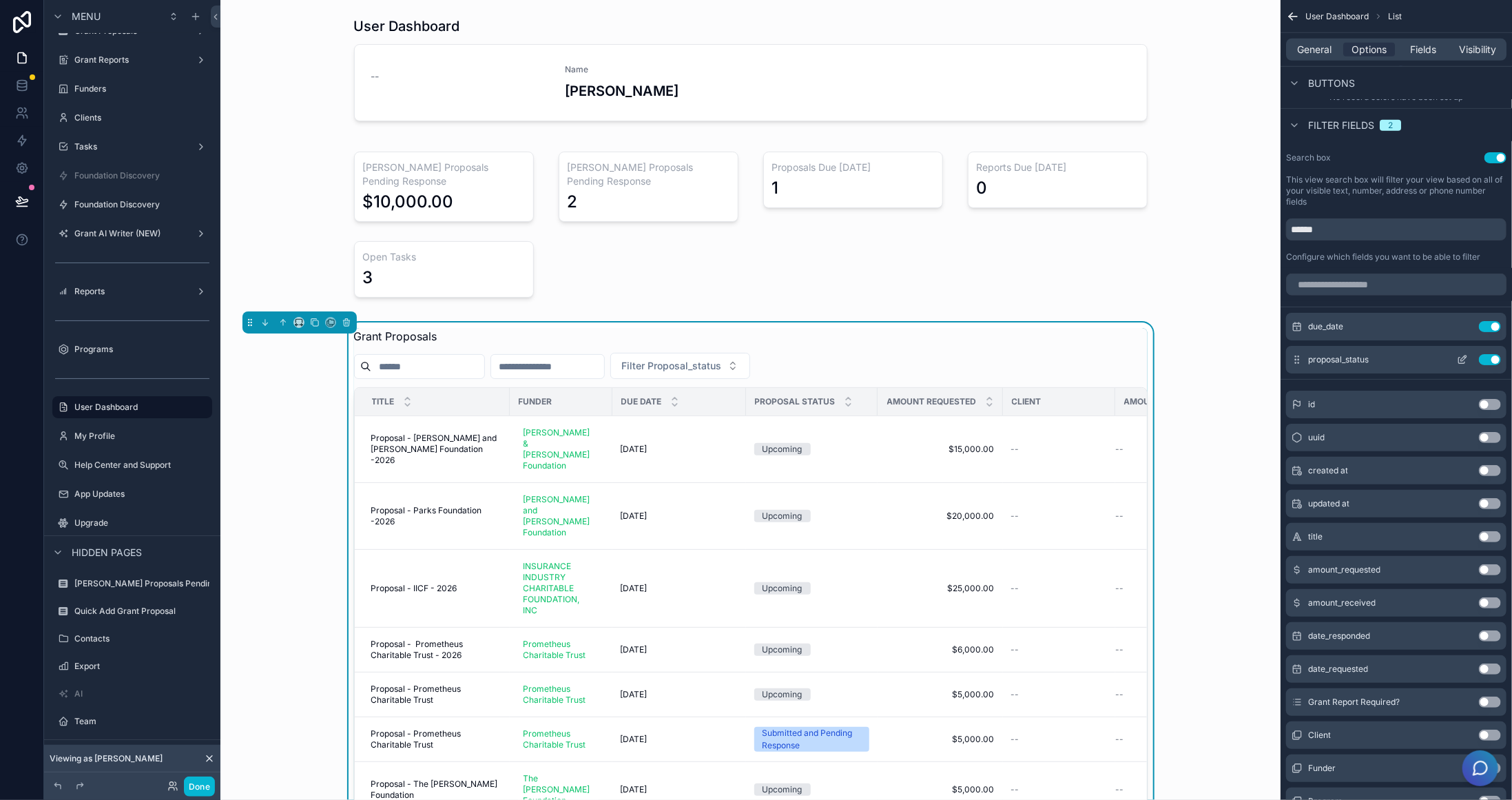
click at [1458, 358] on icon "scrollable content" at bounding box center [1462, 359] width 11 height 11
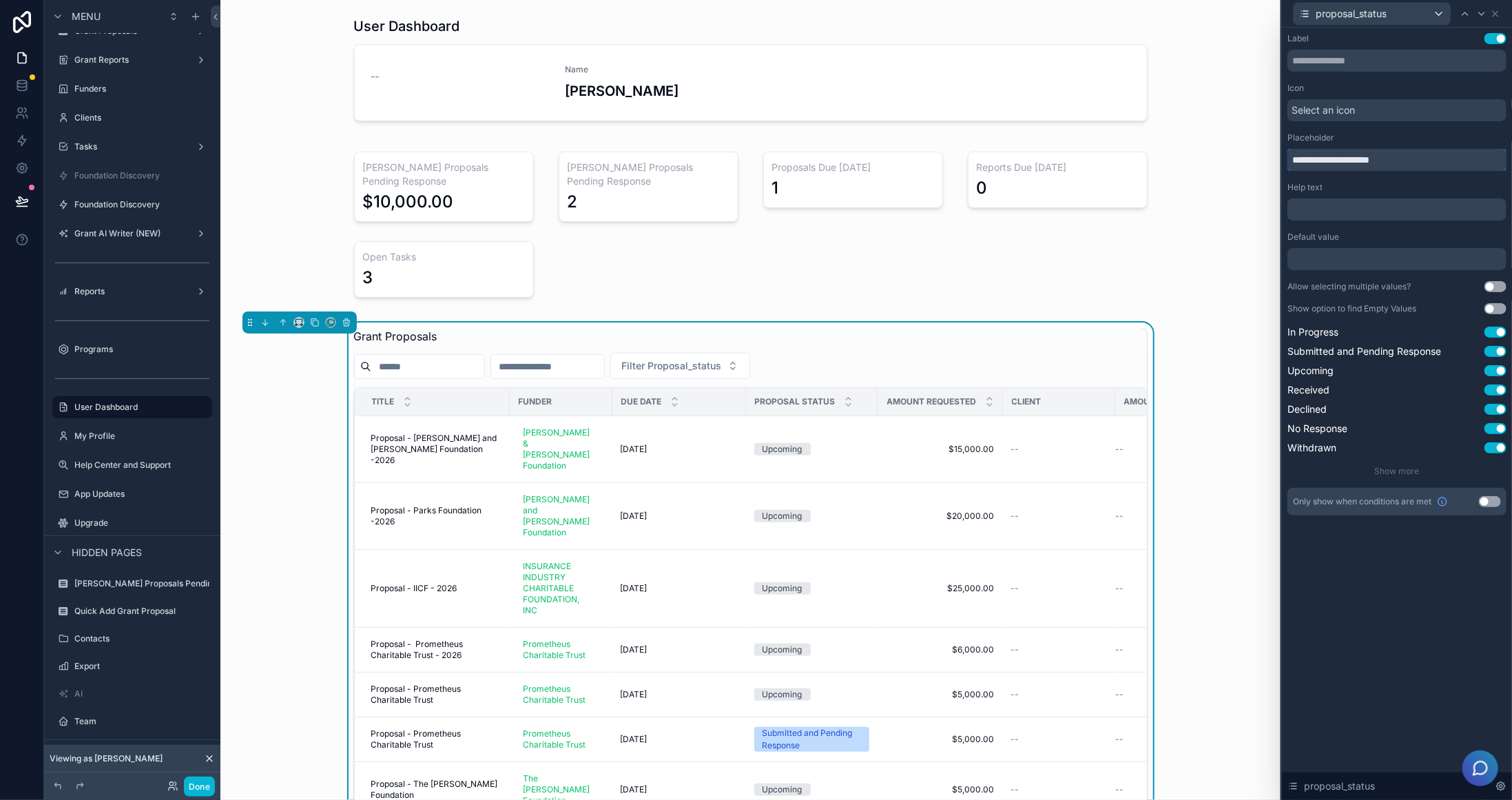
drag, startPoint x: 1318, startPoint y: 161, endPoint x: 1449, endPoint y: 165, distance: 131.1
click at [1449, 165] on input "**********" at bounding box center [1397, 160] width 219 height 22
type input "**********"
click at [1497, 285] on button "Use setting" at bounding box center [1496, 286] width 22 height 11
click at [1499, 307] on button "Use setting" at bounding box center [1496, 308] width 22 height 11
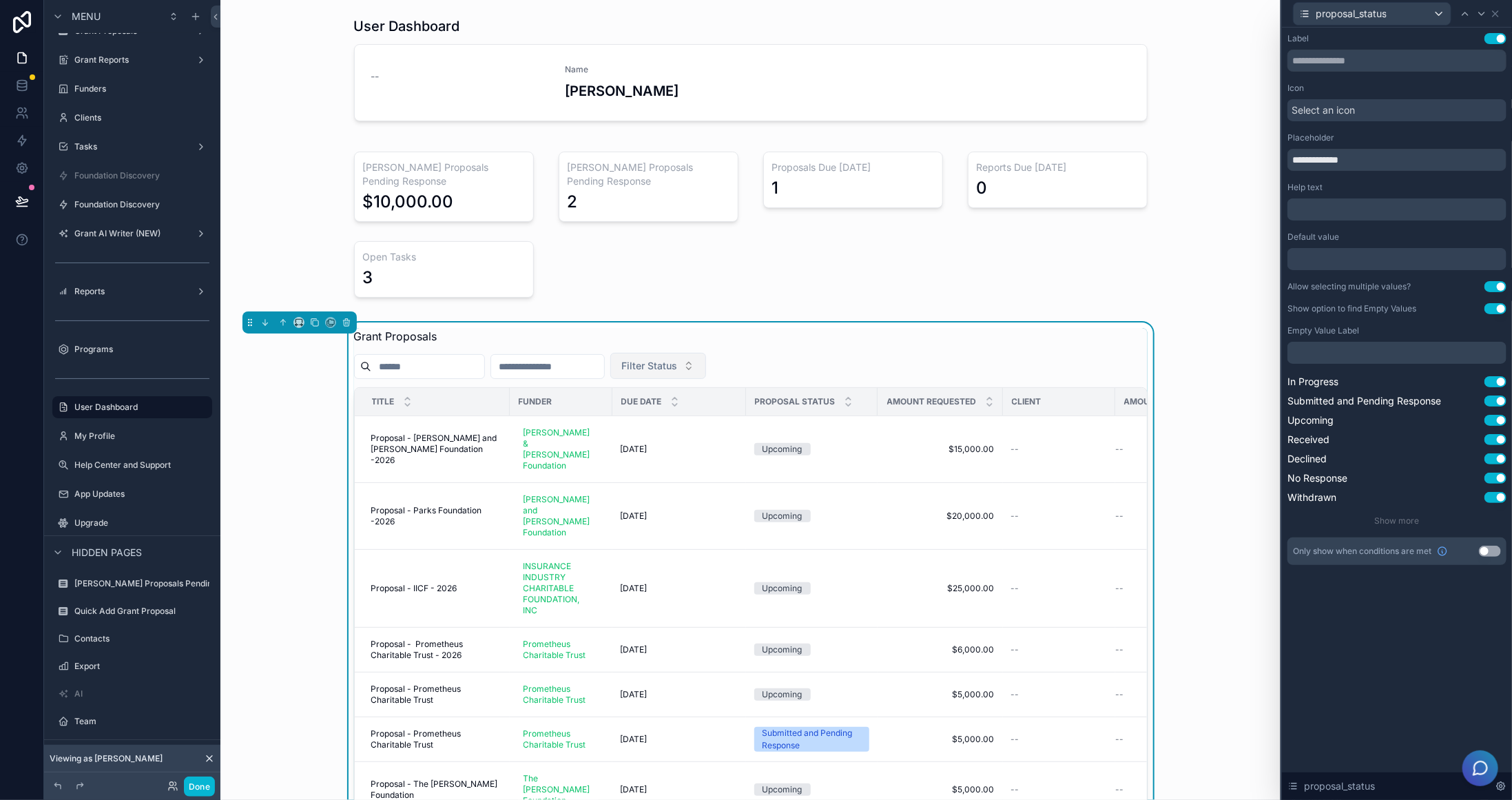
click at [678, 359] on span "Filter Status" at bounding box center [650, 366] width 56 height 14
click at [1343, 345] on div "﻿" at bounding box center [1397, 353] width 219 height 22
click at [1327, 347] on p "﻿" at bounding box center [1398, 353] width 211 height 14
click at [1379, 653] on div "**********" at bounding box center [1396, 414] width 230 height 773
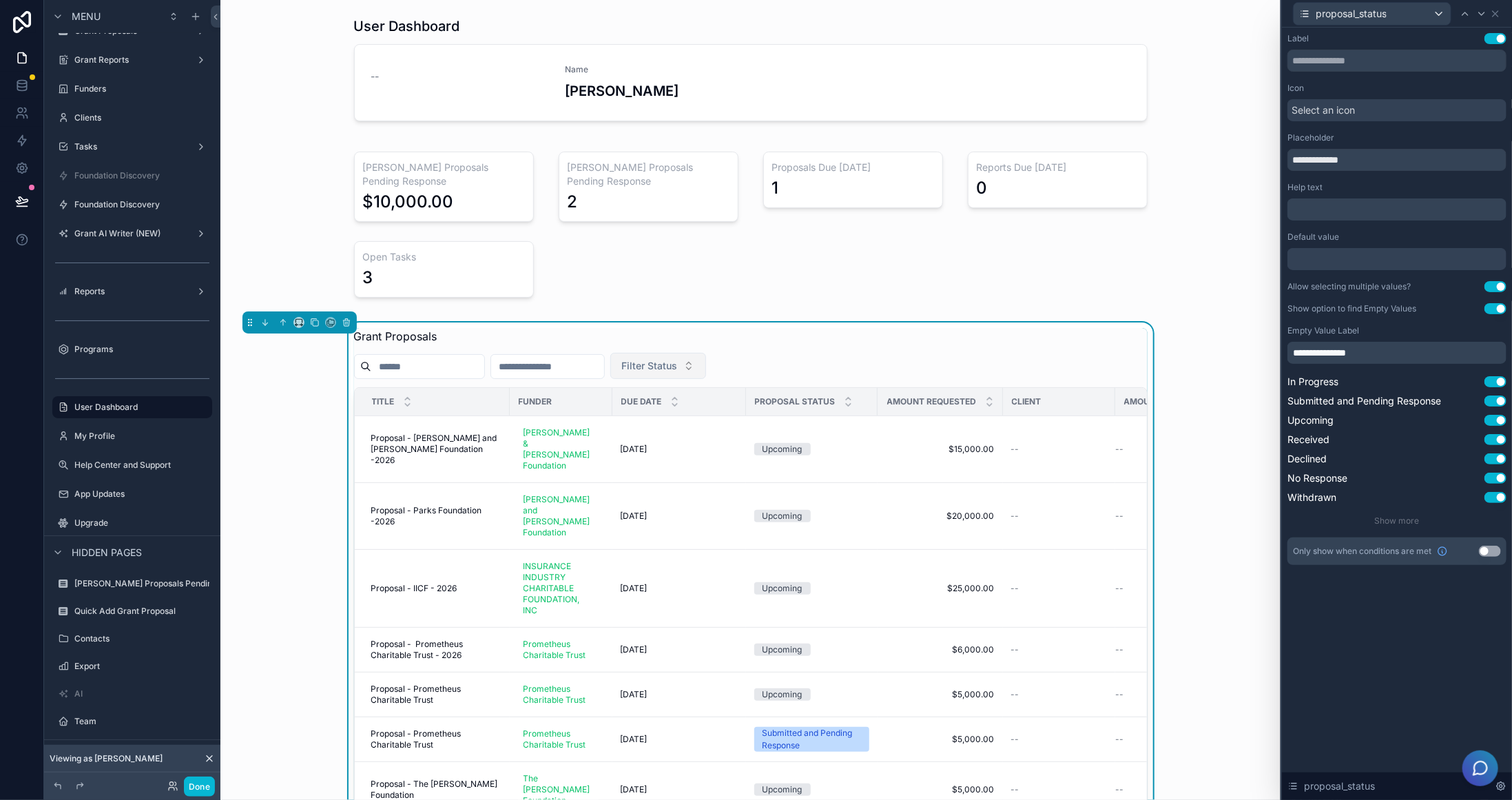
click at [678, 359] on span "Filter Status" at bounding box center [650, 366] width 56 height 14
drag, startPoint x: 1339, startPoint y: 353, endPoint x: 1387, endPoint y: 352, distance: 48.0
click at [1387, 352] on p "**********" at bounding box center [1398, 353] width 211 height 14
click at [1497, 13] on icon at bounding box center [1495, 13] width 11 height 11
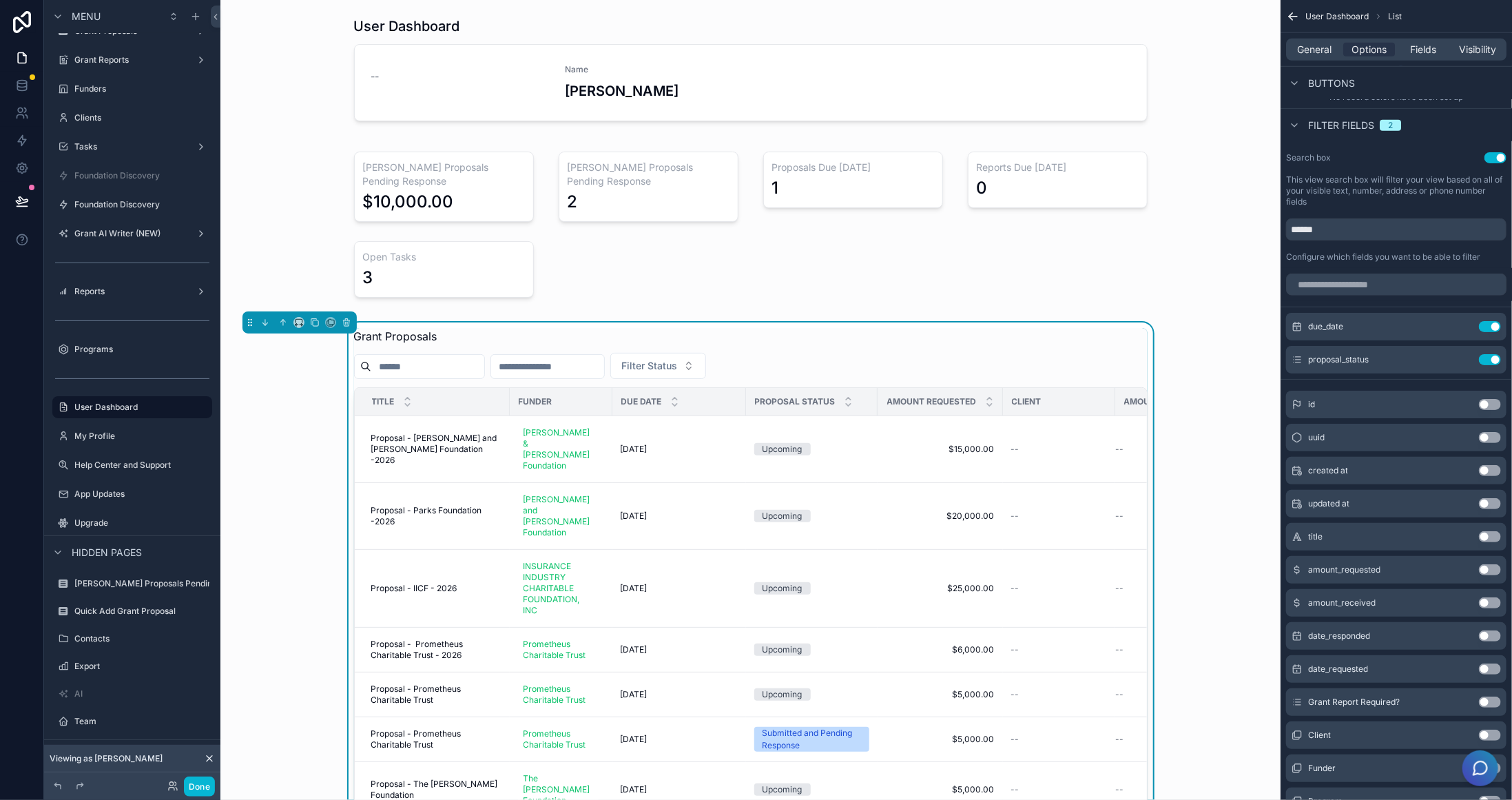
scroll to position [758, 0]
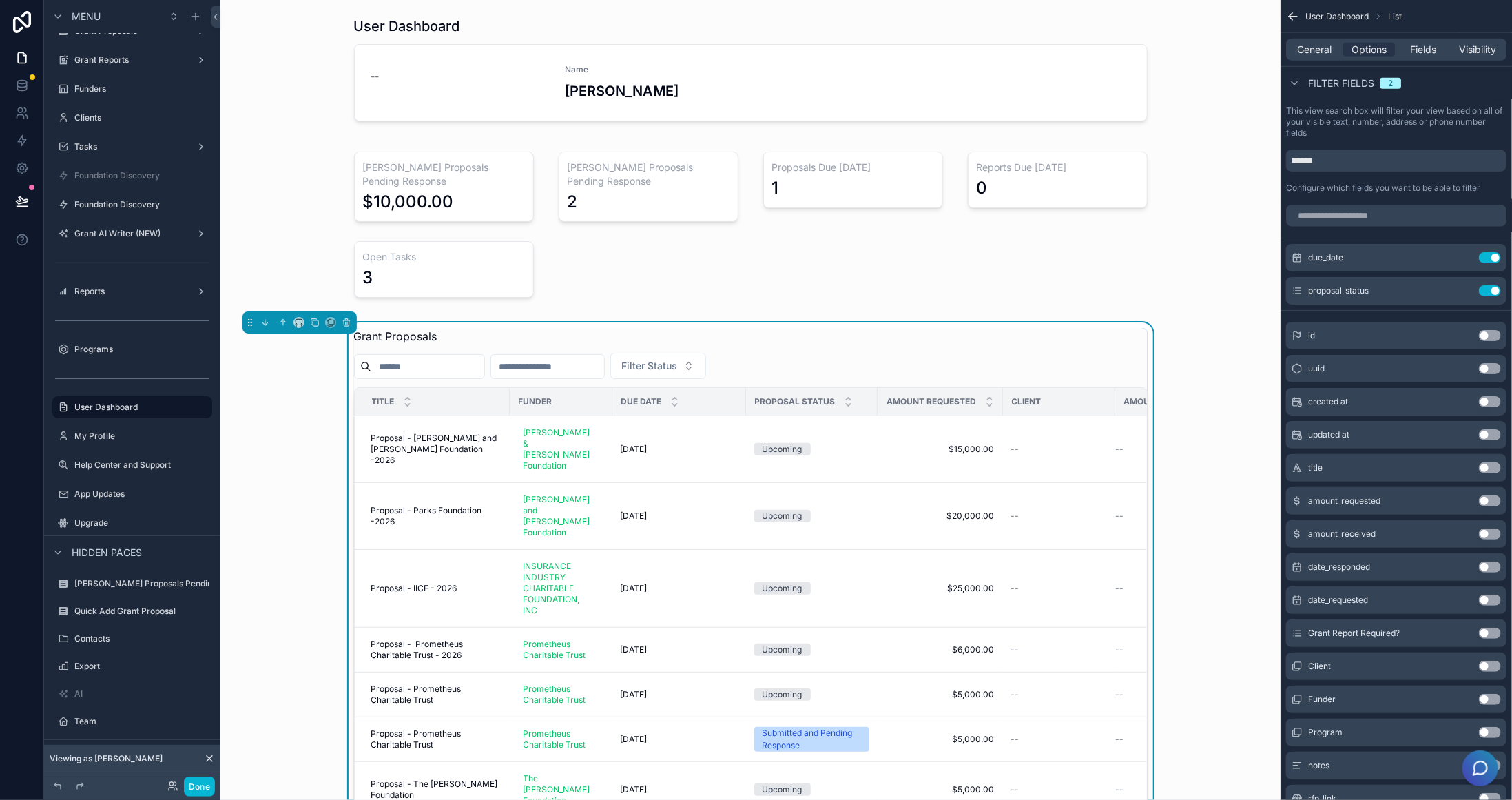
click at [1491, 695] on button "Use setting" at bounding box center [1490, 699] width 22 height 11
click at [1497, 661] on button "Use setting" at bounding box center [1490, 666] width 22 height 11
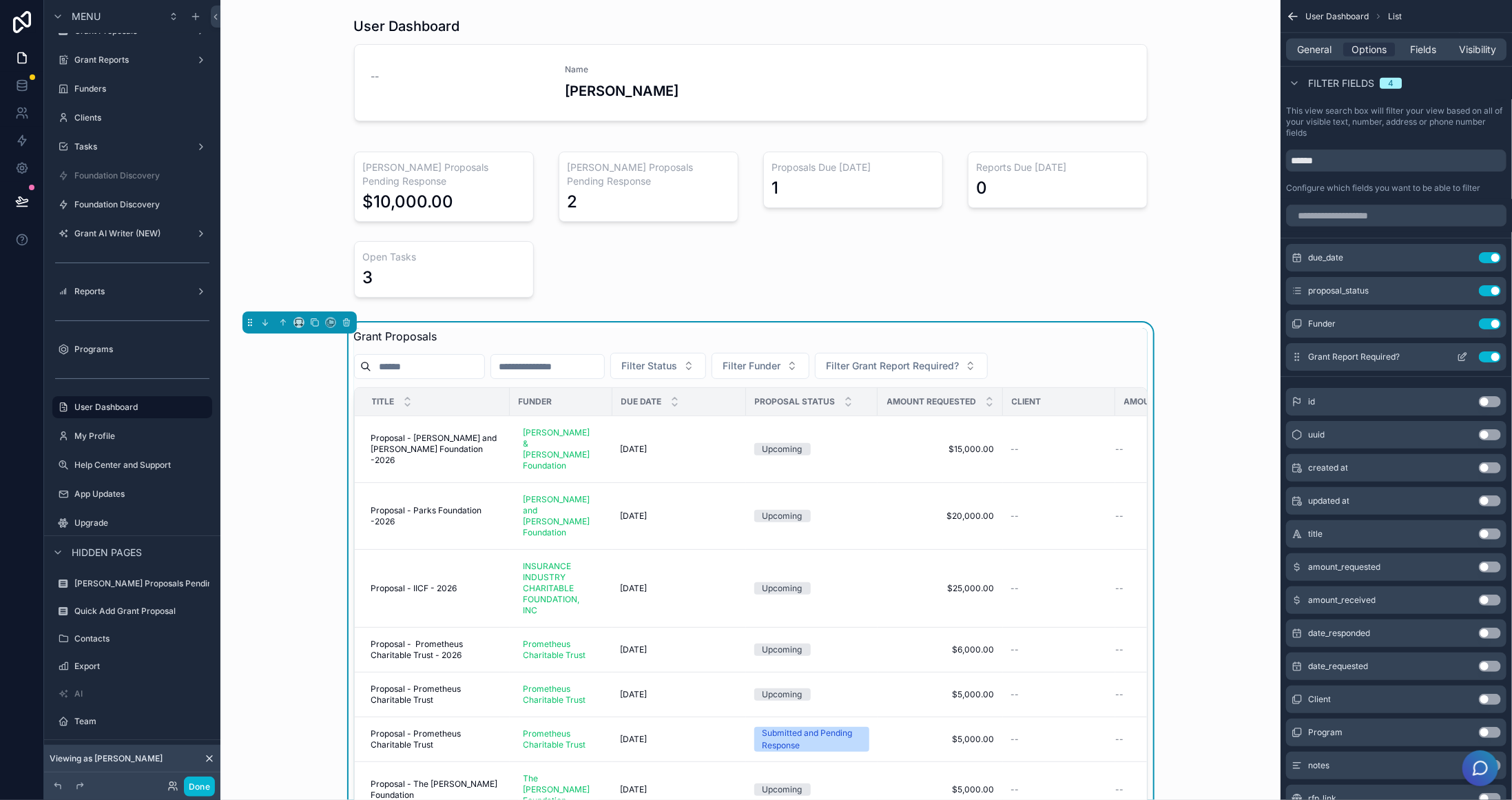
click at [1486, 352] on button "Use setting" at bounding box center [1490, 357] width 22 height 11
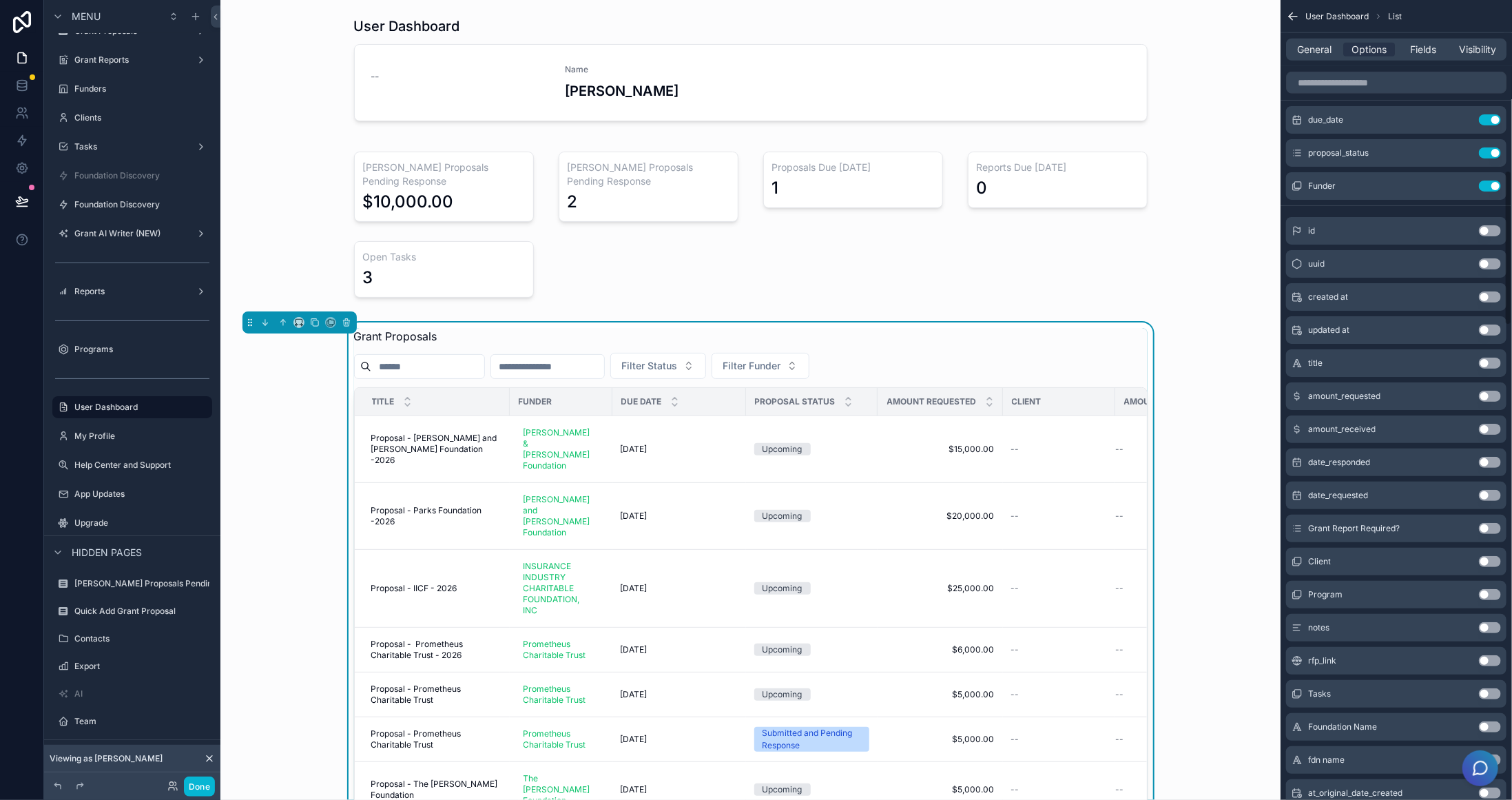
scroll to position [965, 0]
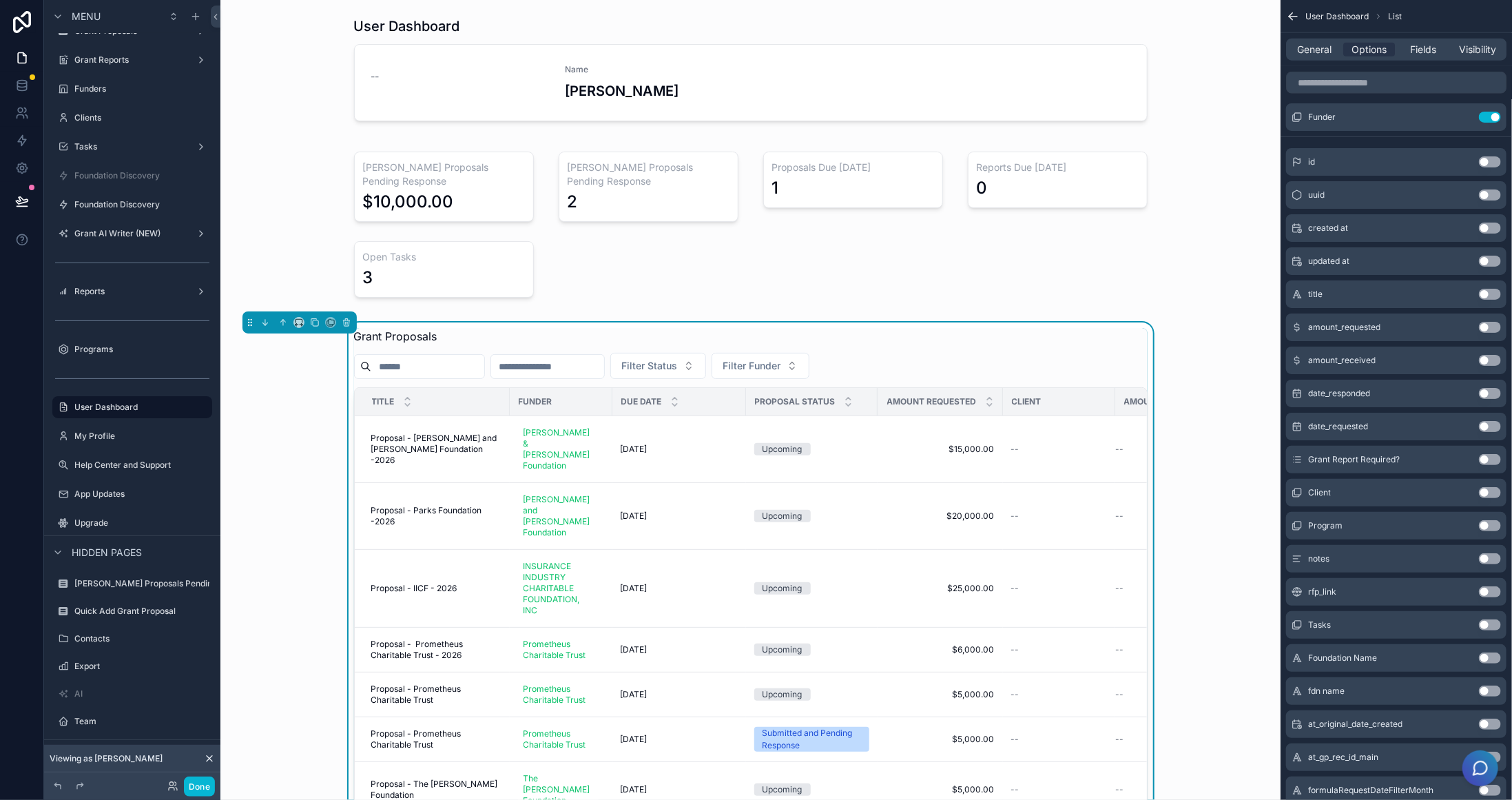
click at [1496, 492] on button "Use setting" at bounding box center [1490, 492] width 22 height 11
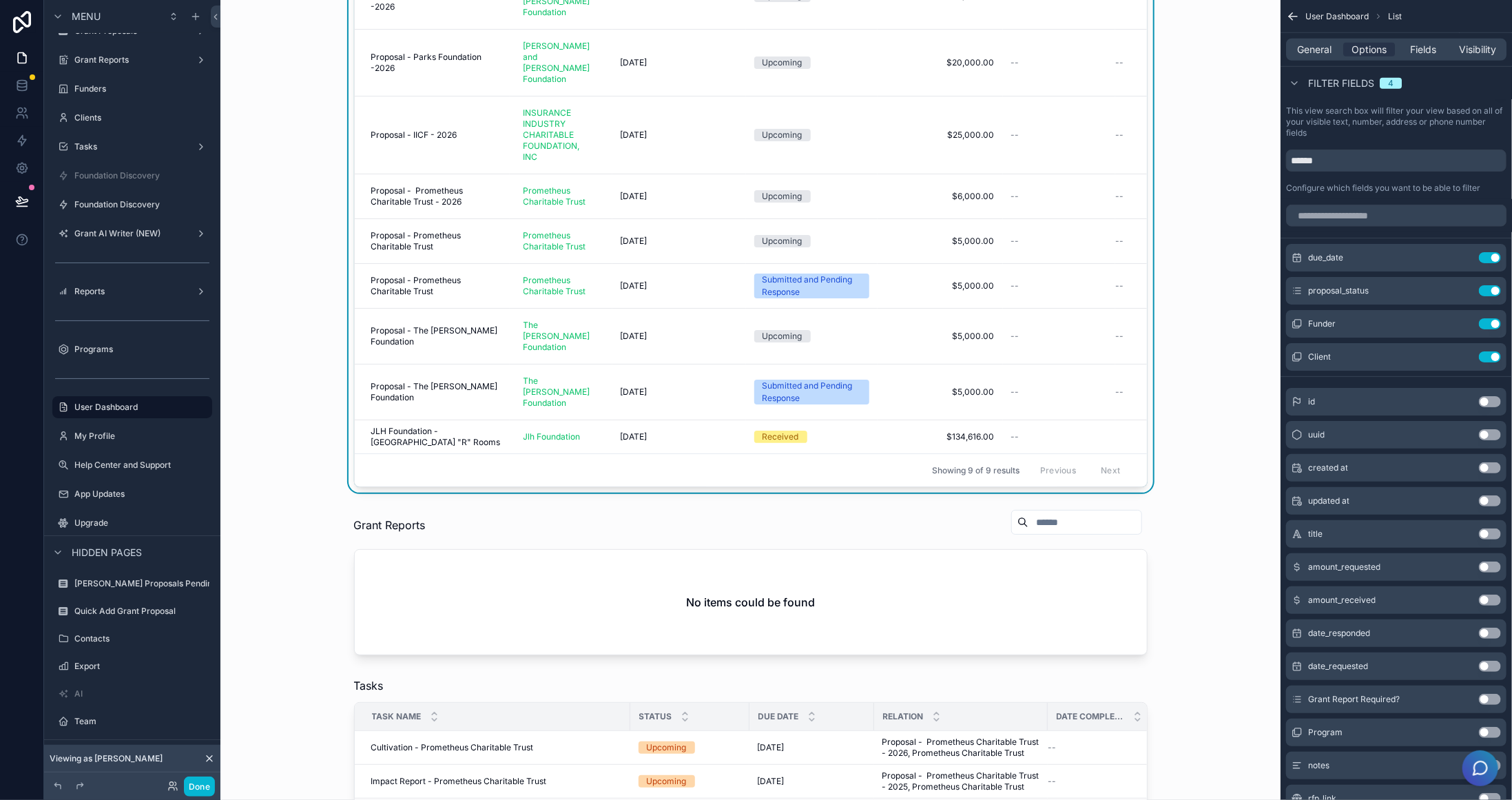
scroll to position [551, 0]
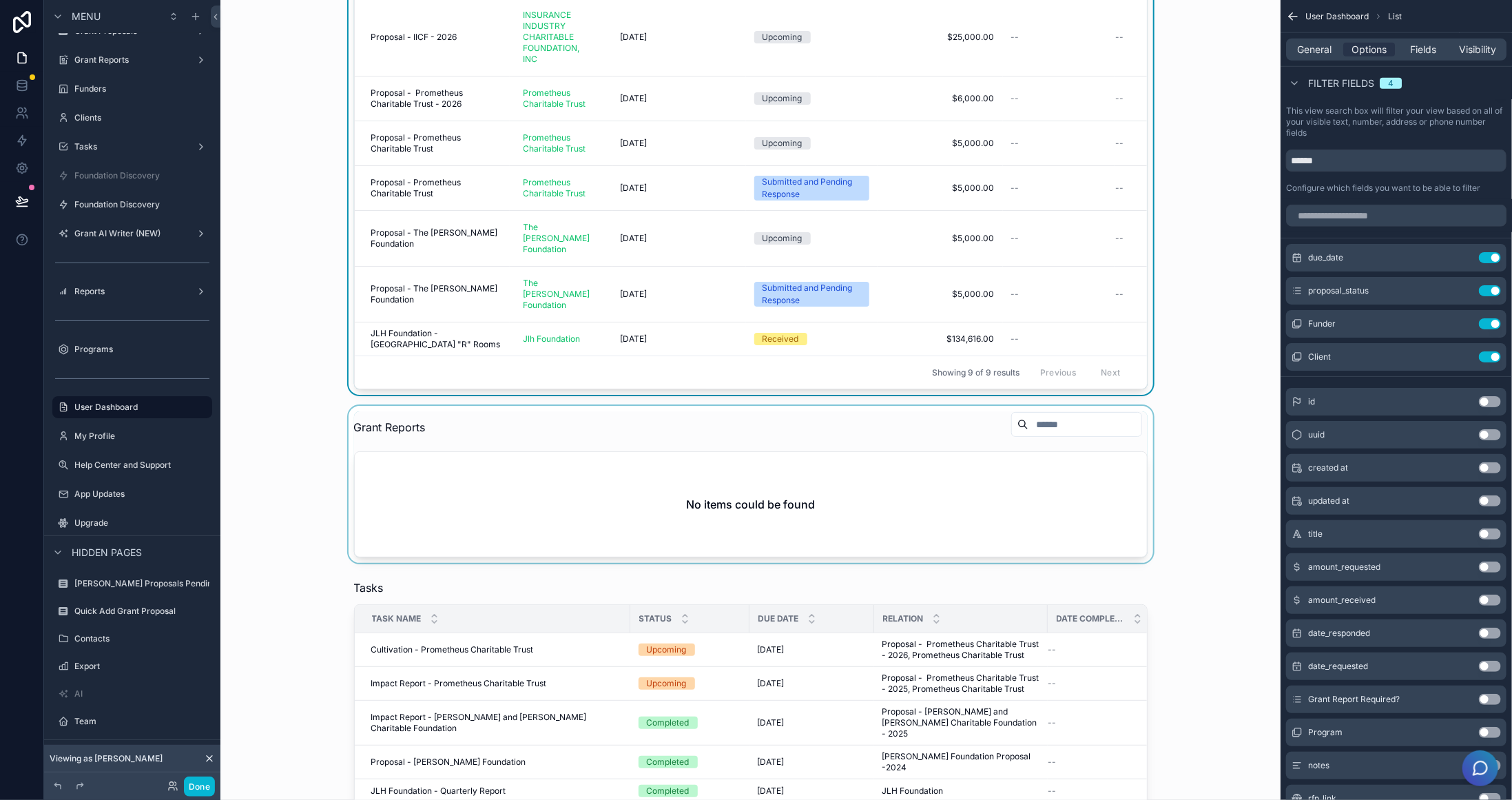
click at [1021, 460] on div "scrollable content" at bounding box center [750, 484] width 1038 height 157
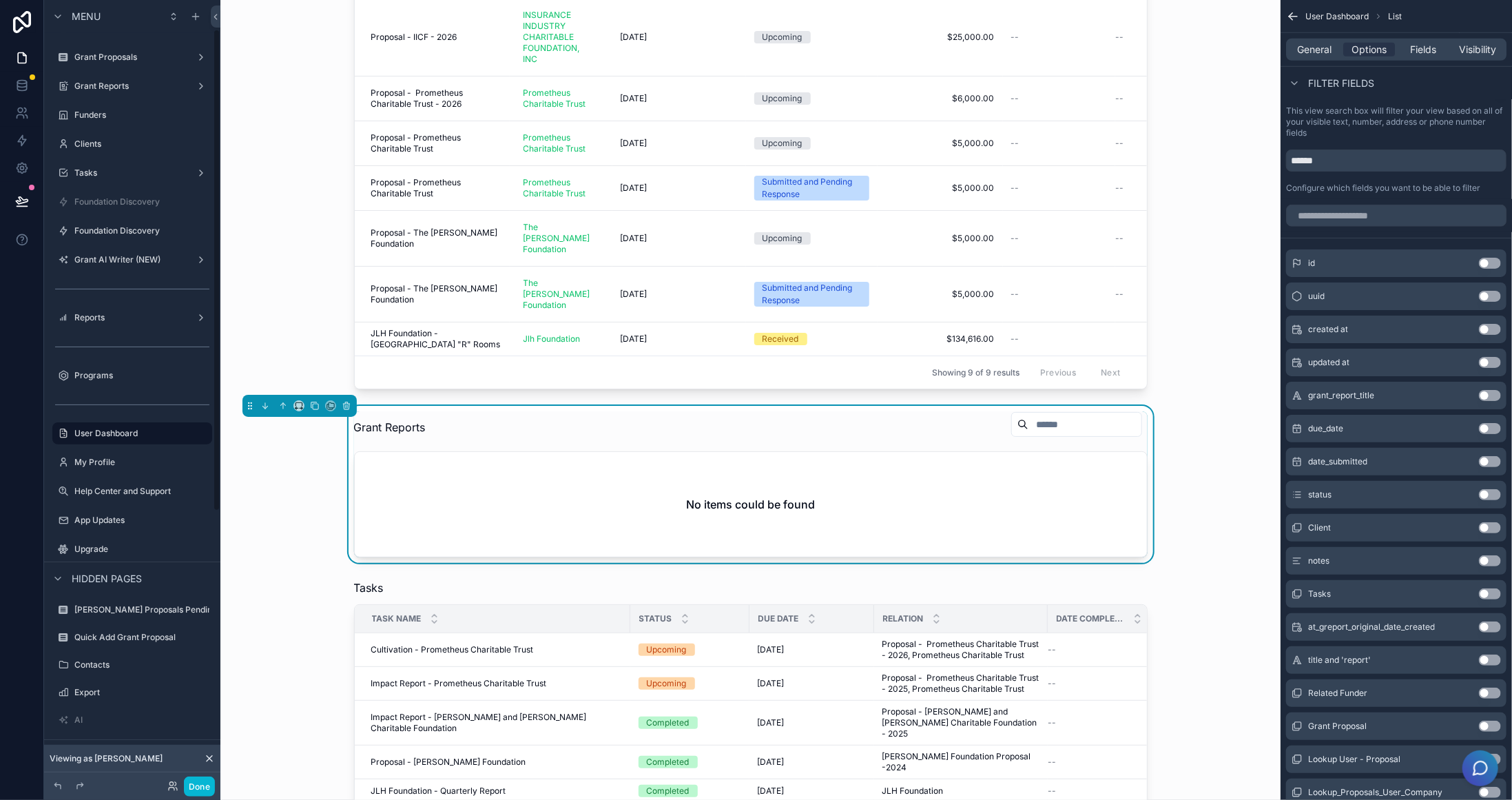
scroll to position [0, 0]
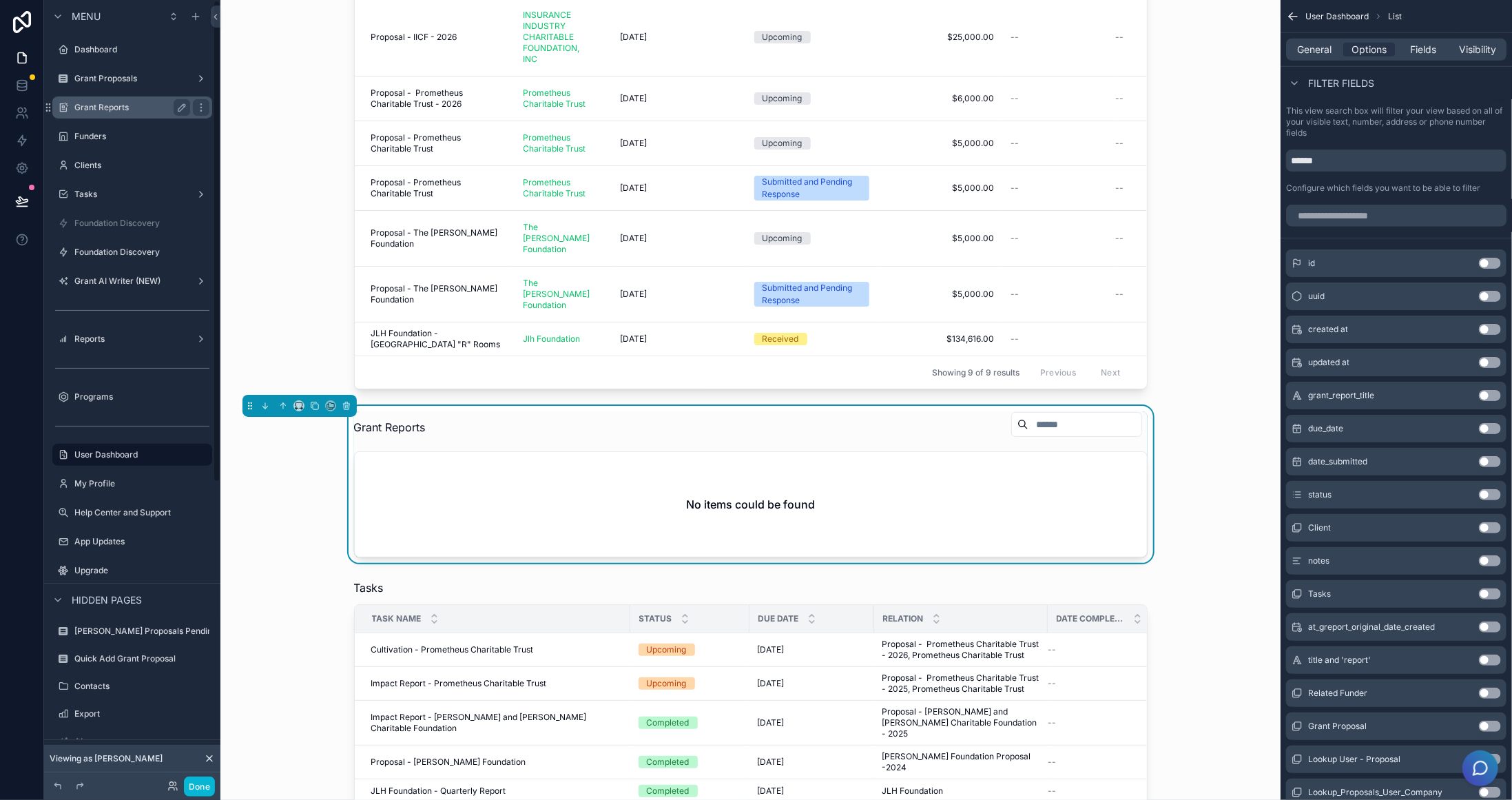
click at [108, 104] on label "Grant Reports" at bounding box center [129, 107] width 110 height 11
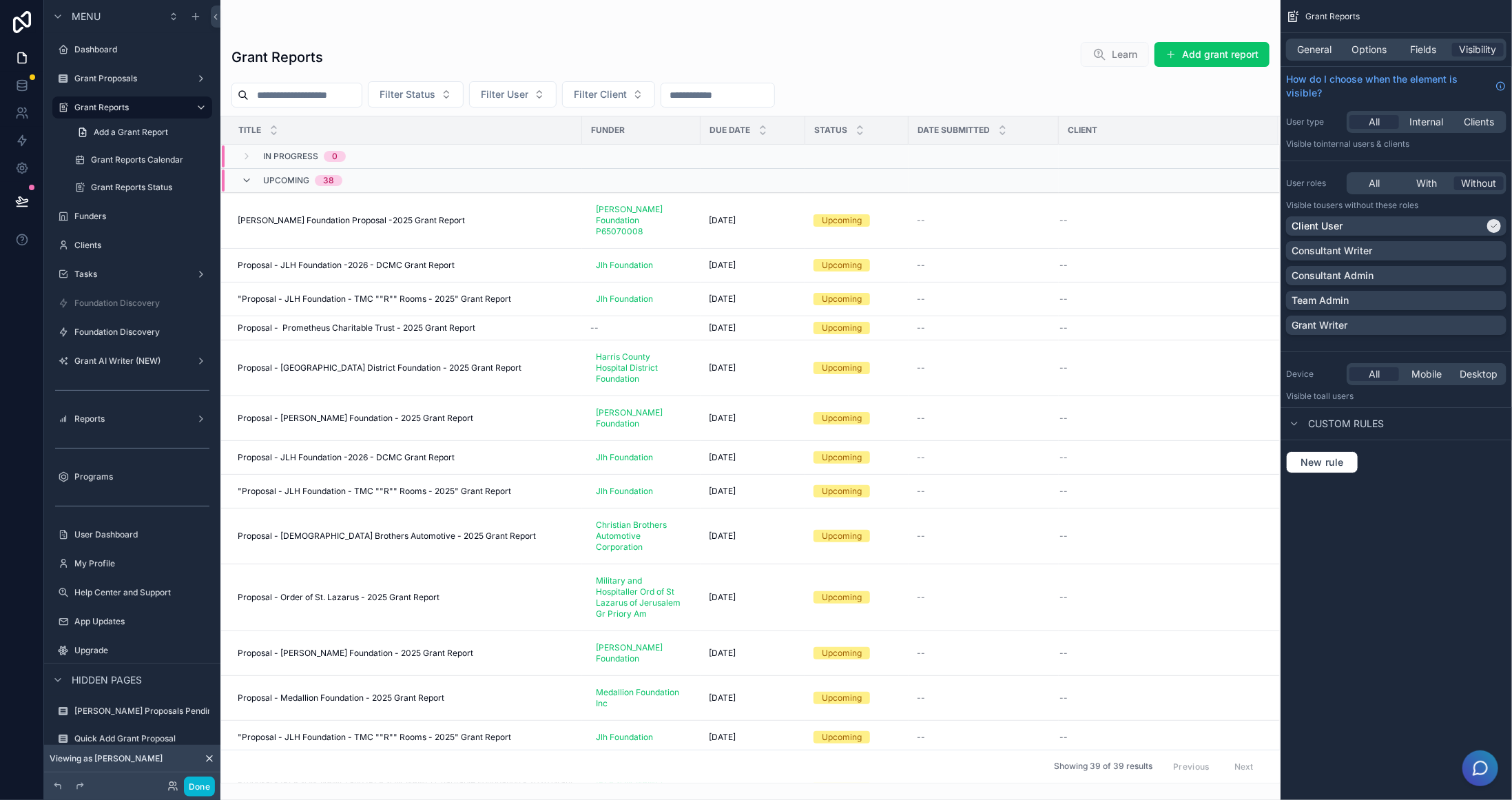
click at [442, 218] on div "scrollable content" at bounding box center [750, 400] width 1060 height 800
click at [373, 215] on span "[PERSON_NAME] Foundation Proposal -2025 Grant Report" at bounding box center [351, 220] width 227 height 11
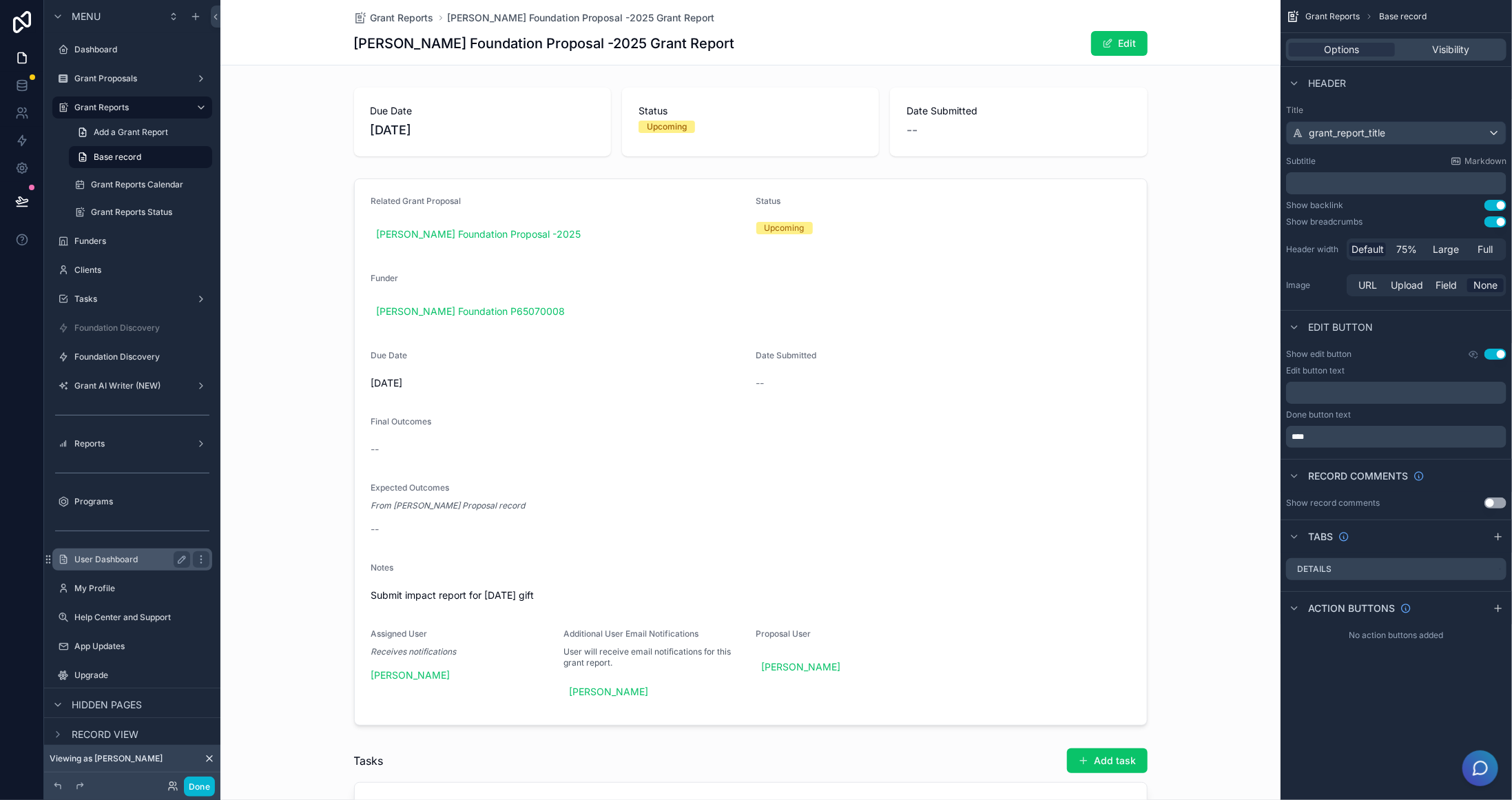
click at [101, 553] on div "User Dashboard" at bounding box center [132, 559] width 116 height 16
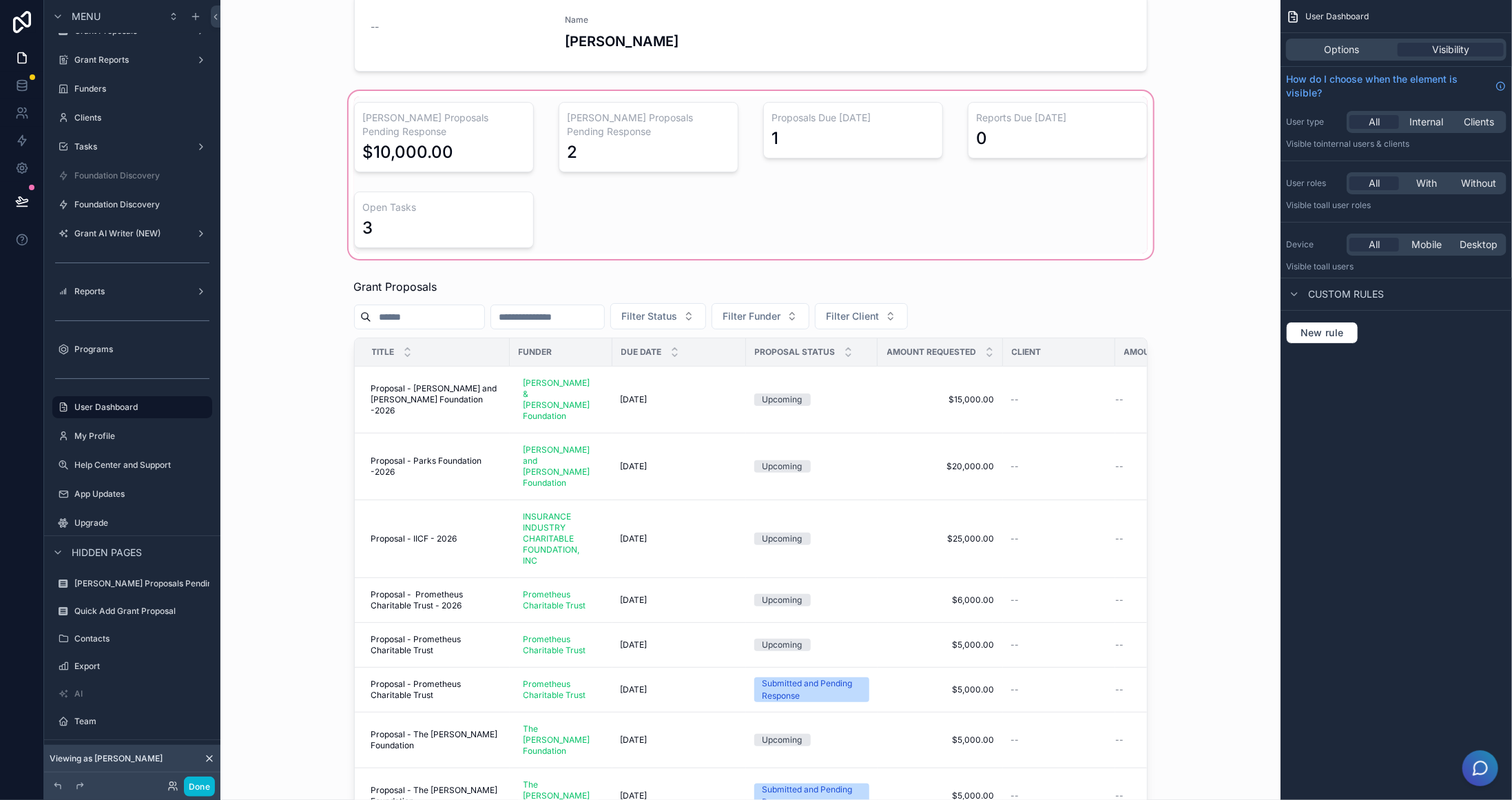
scroll to position [69, 0]
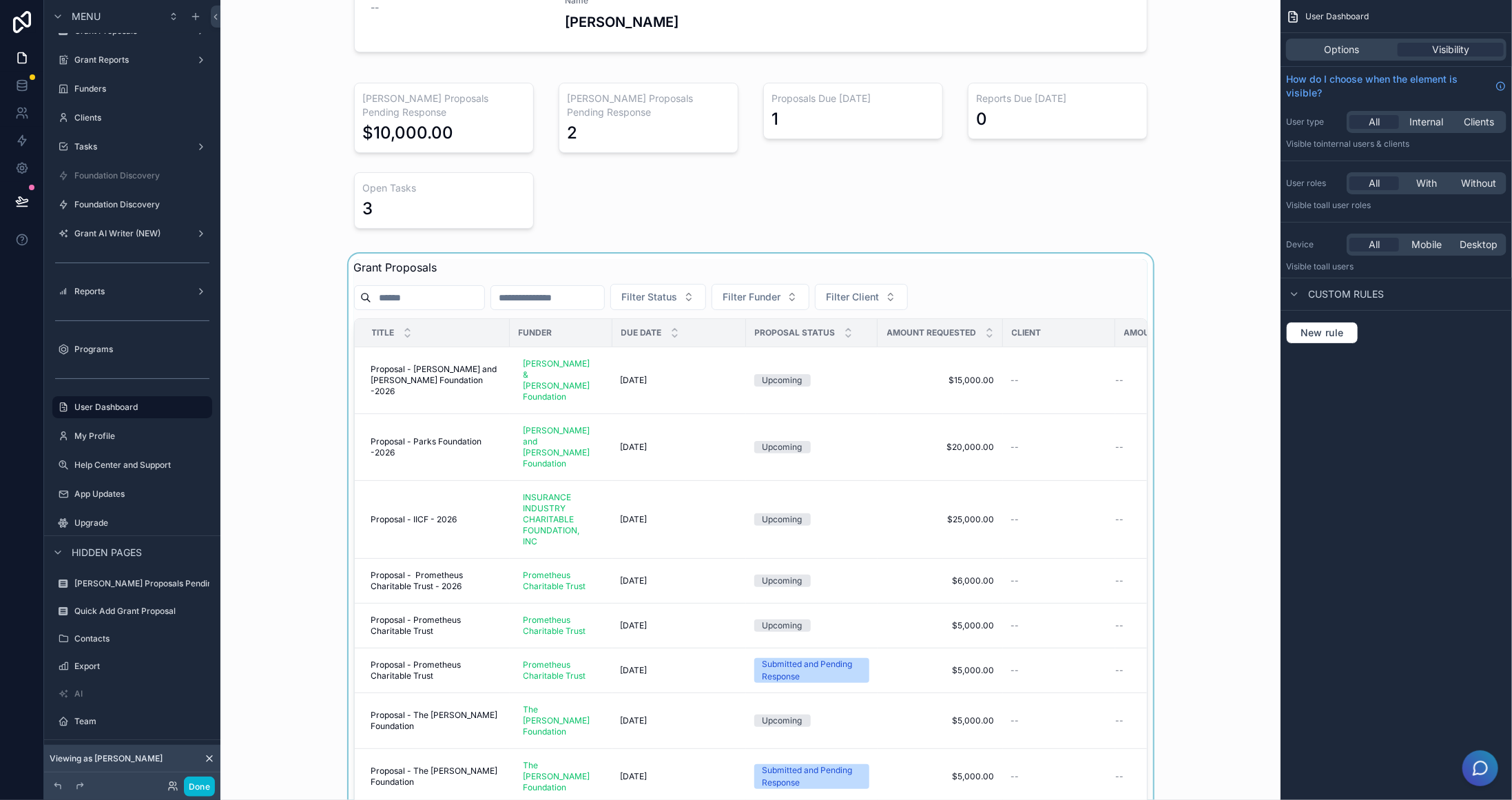
click at [1086, 254] on div "scrollable content" at bounding box center [750, 565] width 1038 height 623
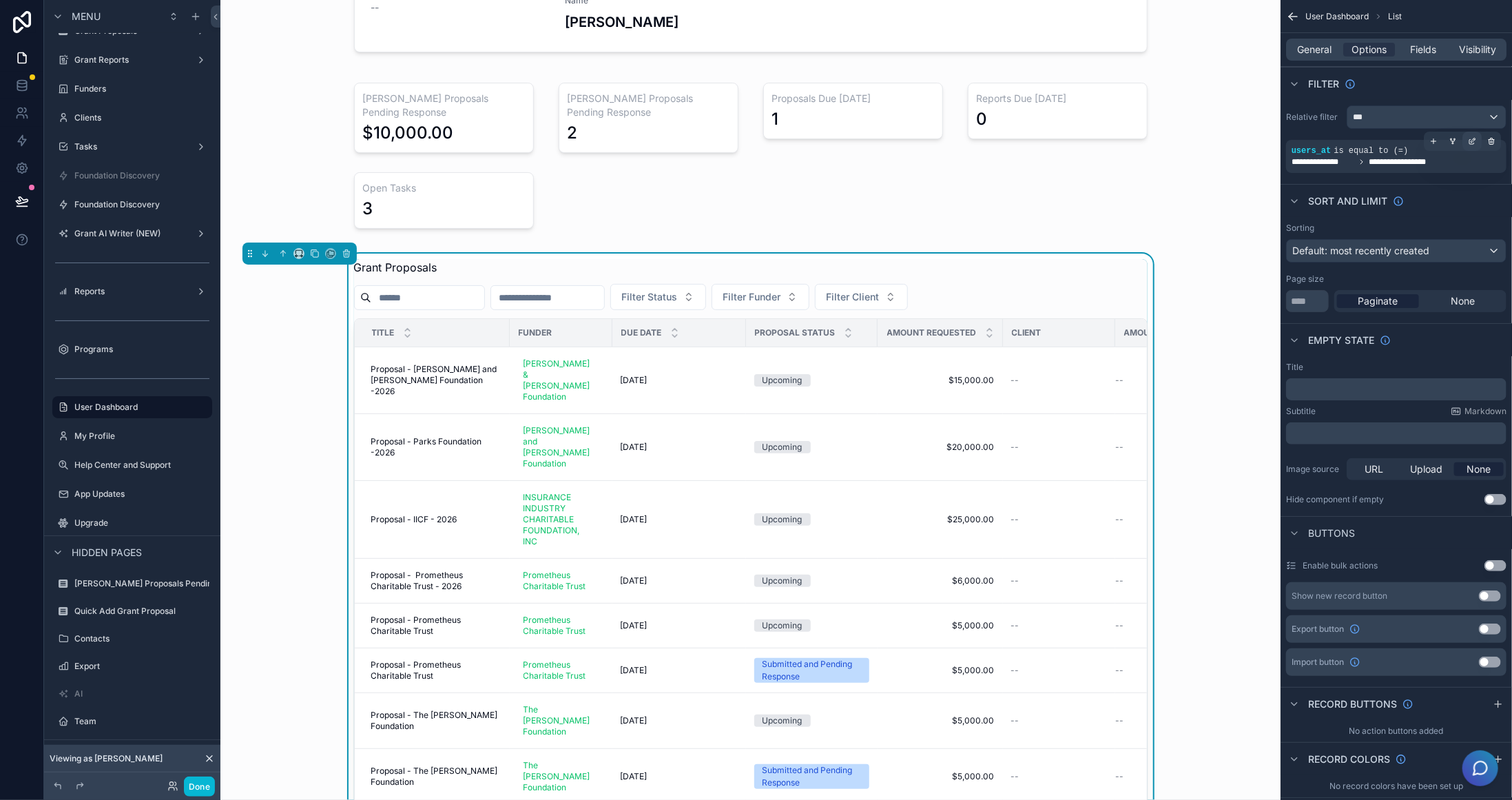
click at [1474, 141] on icon "scrollable content" at bounding box center [1472, 141] width 8 height 8
click at [1455, 140] on icon "scrollable content" at bounding box center [1453, 141] width 4 height 1
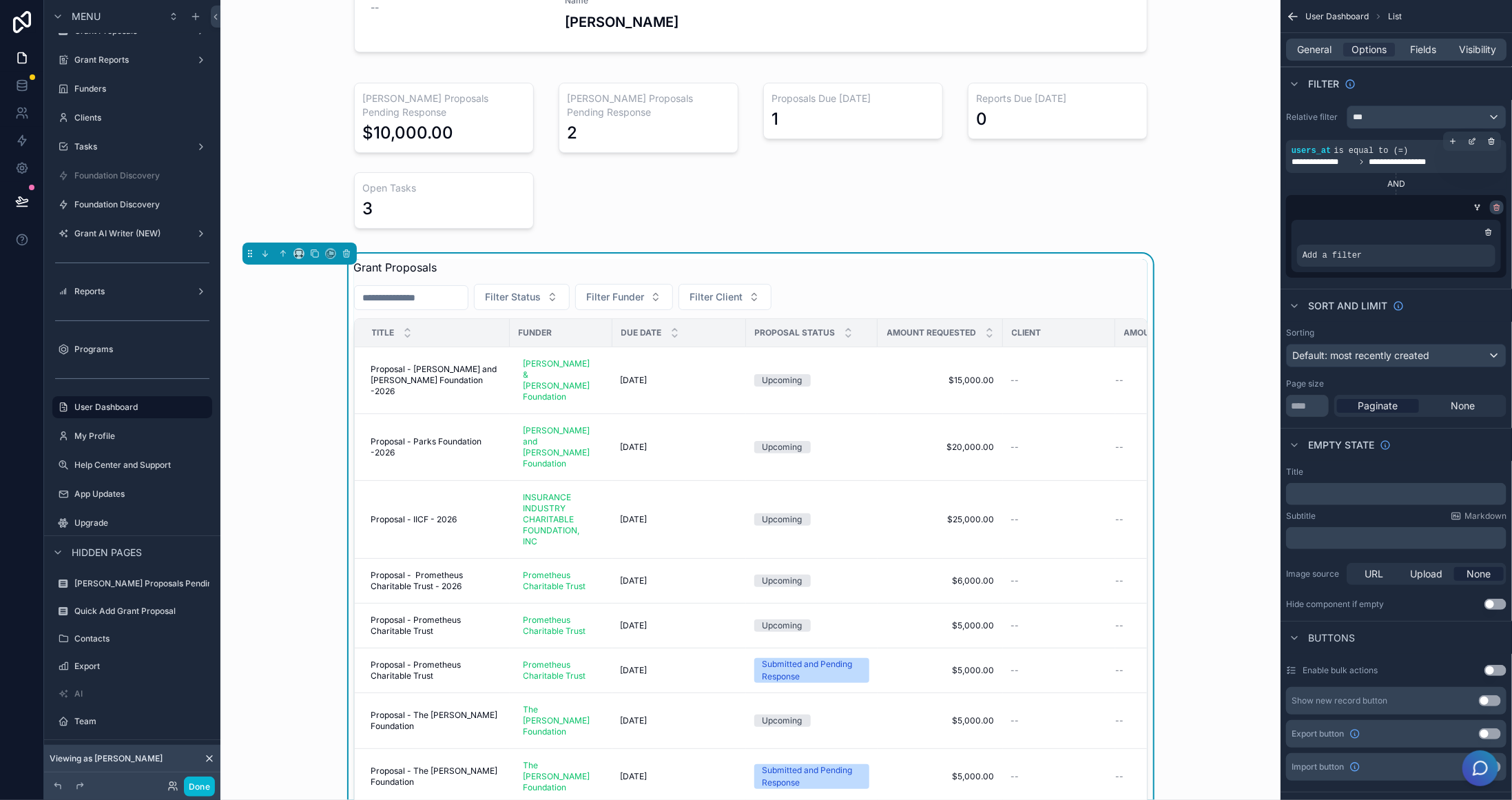
click at [1495, 210] on icon "scrollable content" at bounding box center [1497, 207] width 8 height 8
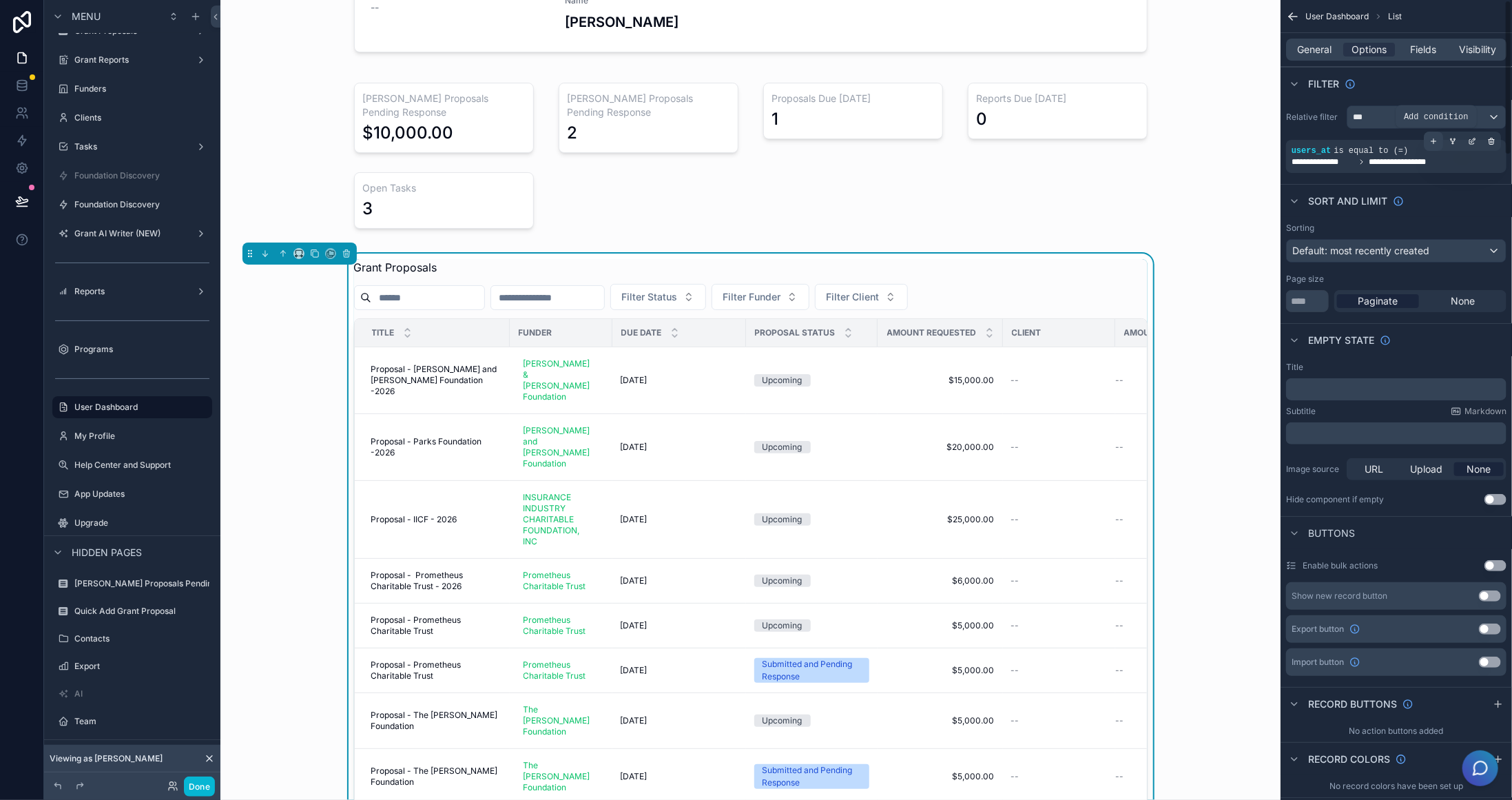
click at [1433, 139] on icon "scrollable content" at bounding box center [1433, 141] width 0 height 5
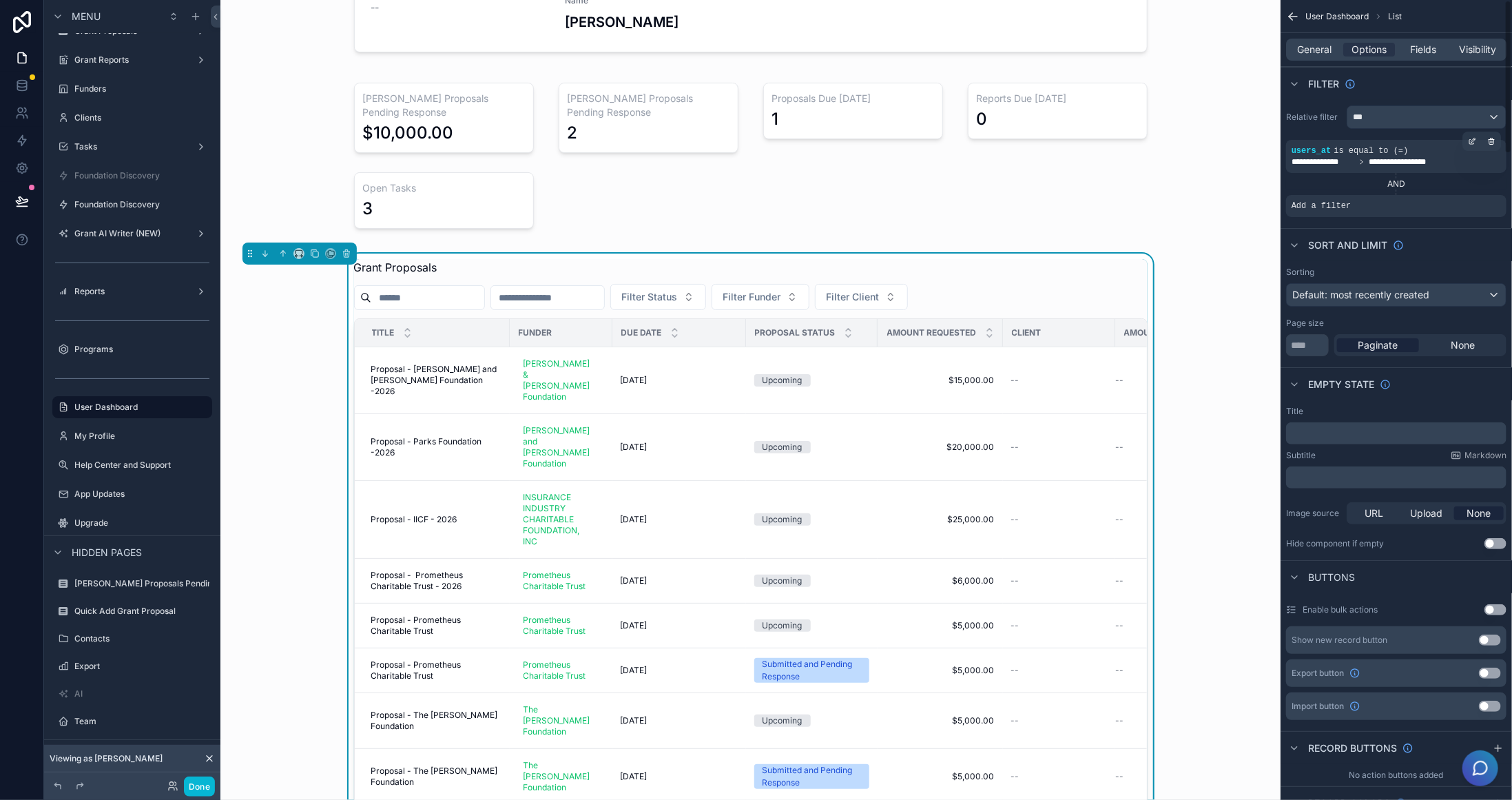
click at [1401, 182] on div "AND" at bounding box center [1396, 184] width 221 height 11
click at [1489, 199] on icon "scrollable content" at bounding box center [1491, 197] width 5 height 5
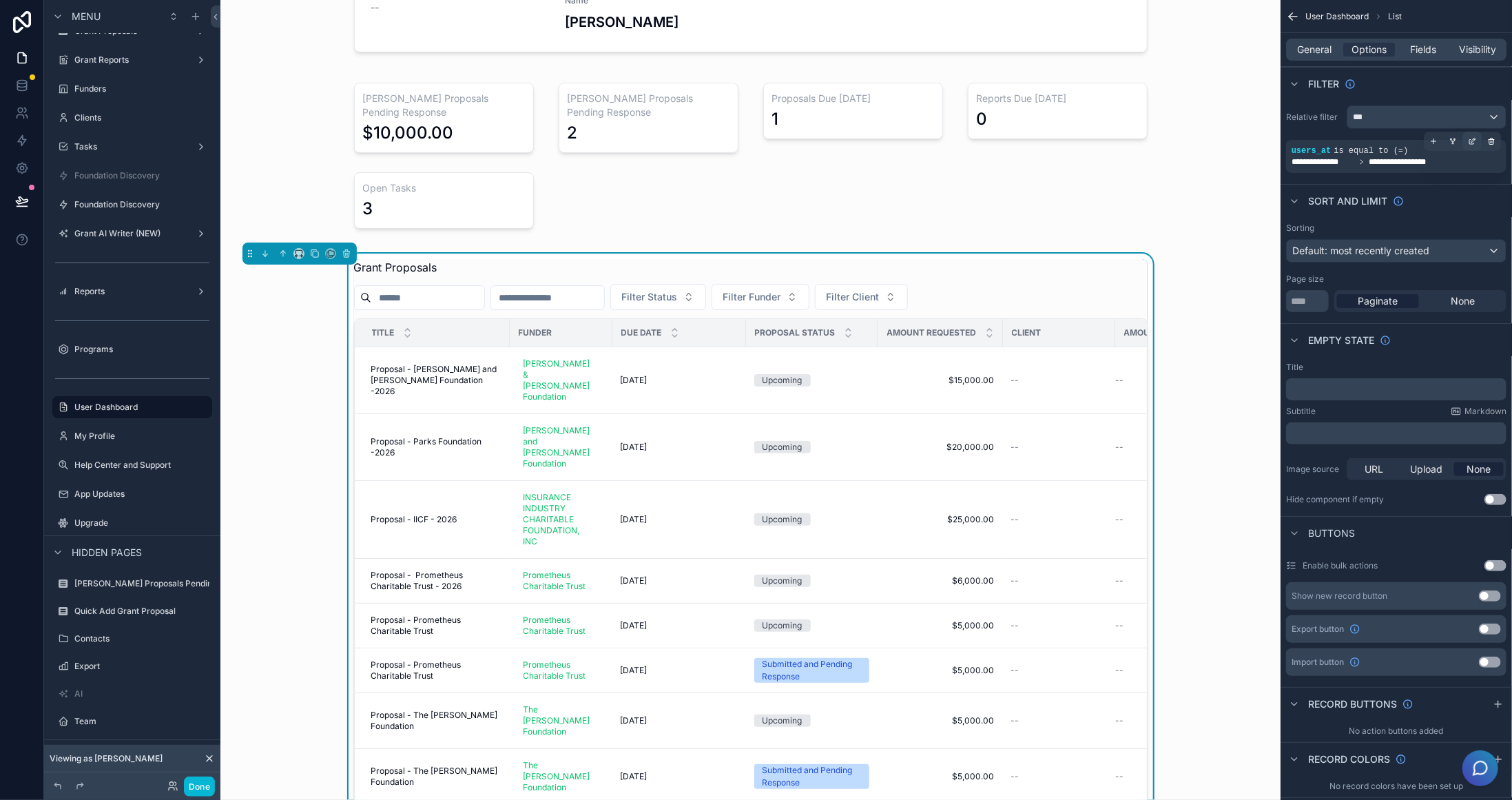
click at [1469, 141] on icon "scrollable content" at bounding box center [1472, 141] width 8 height 8
click at [1453, 141] on icon "scrollable content" at bounding box center [1453, 142] width 0 height 1
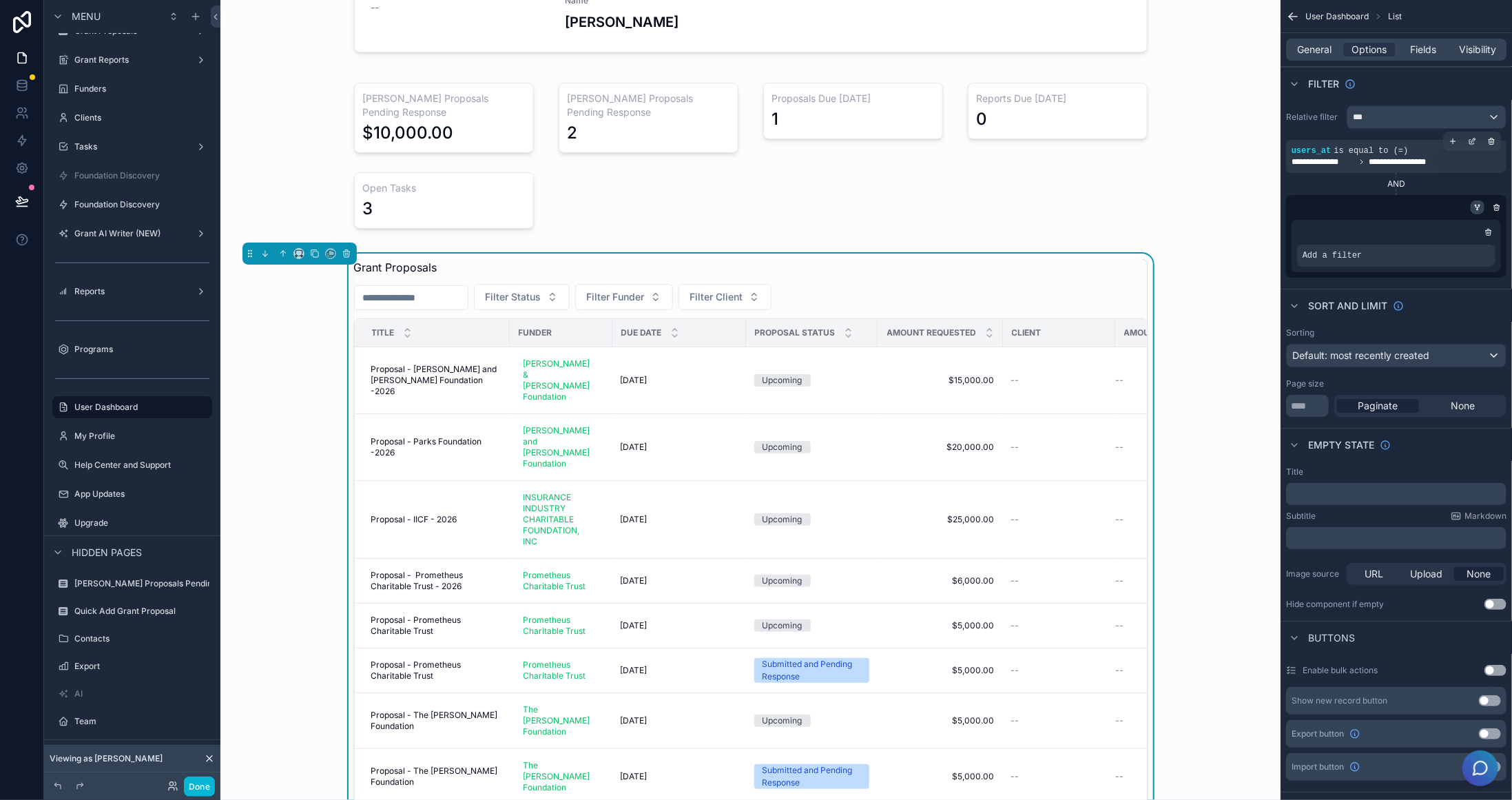
click at [1474, 205] on icon "scrollable content" at bounding box center [1477, 207] width 8 height 8
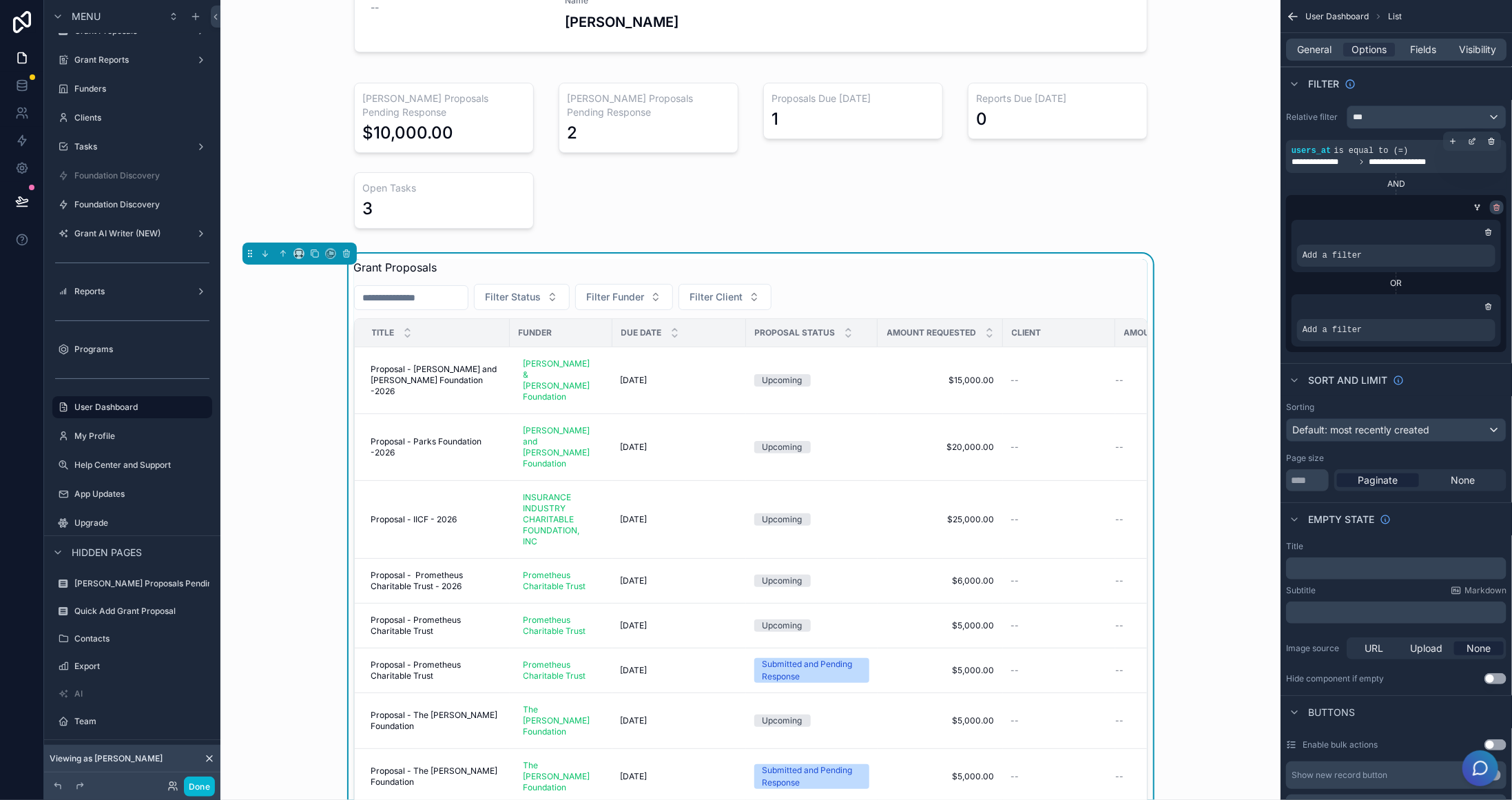
click at [1497, 208] on icon "scrollable content" at bounding box center [1497, 208] width 0 height 2
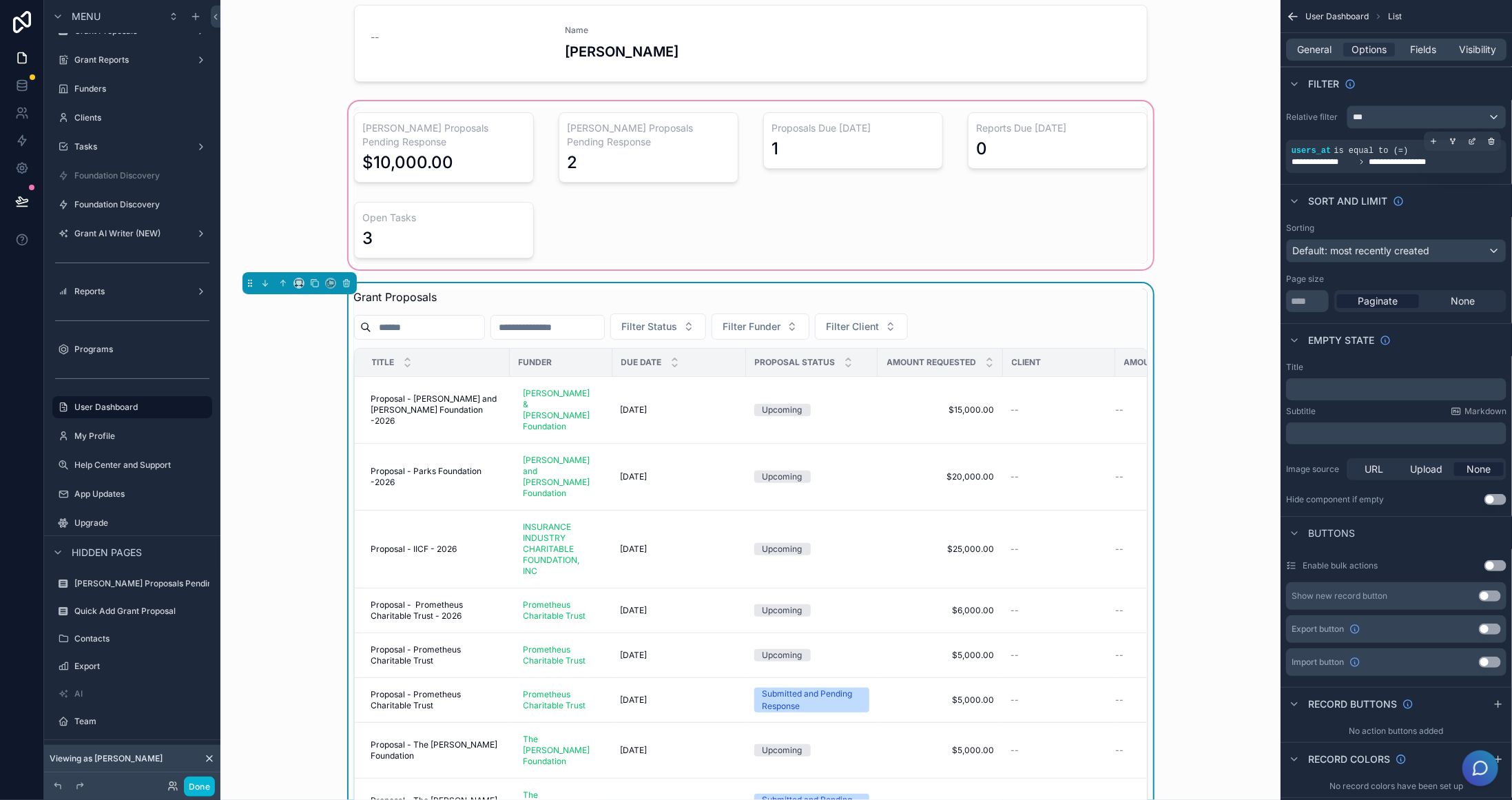
scroll to position [0, 0]
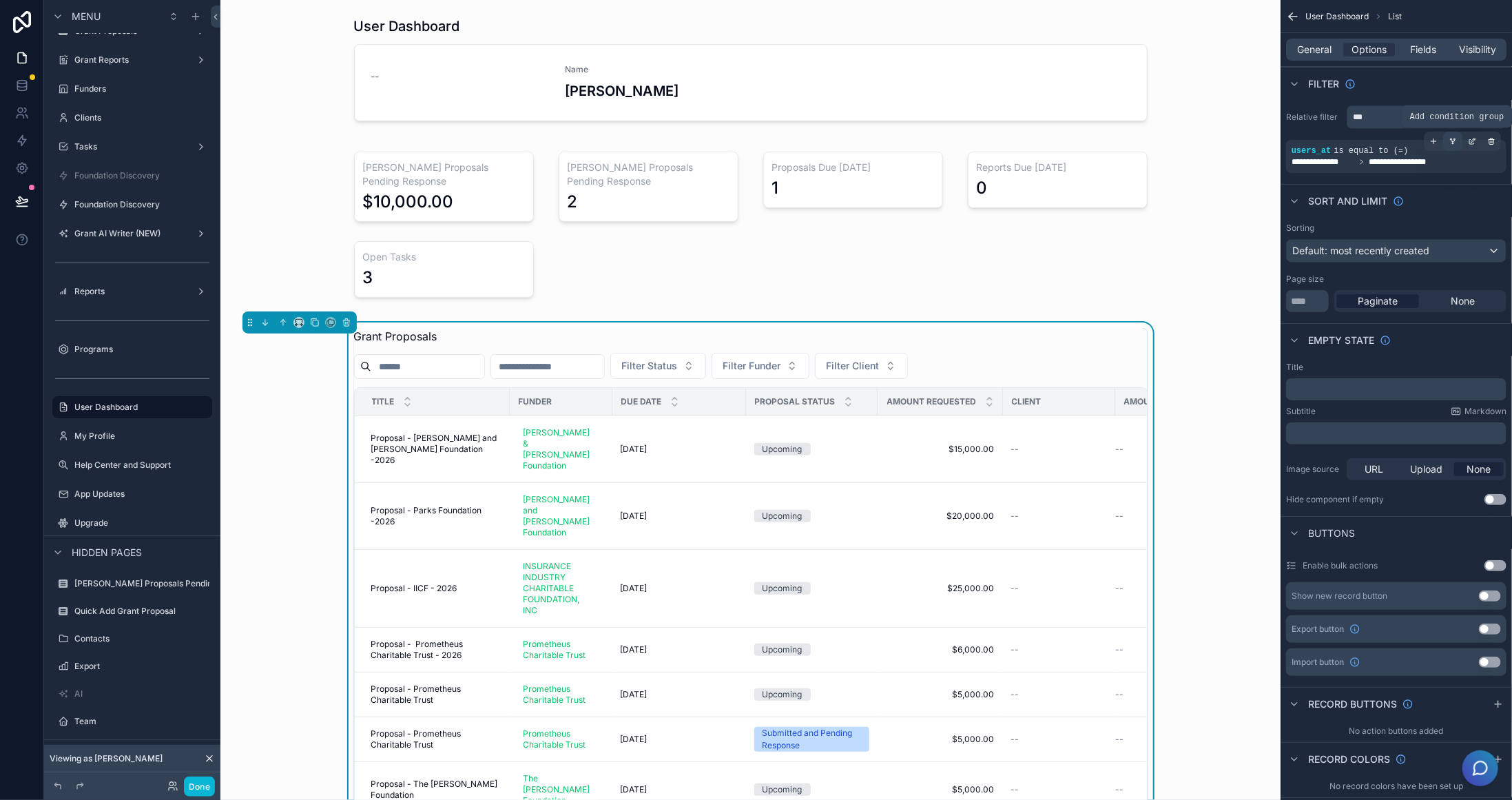
click at [1449, 137] on icon "scrollable content" at bounding box center [1452, 141] width 8 height 8
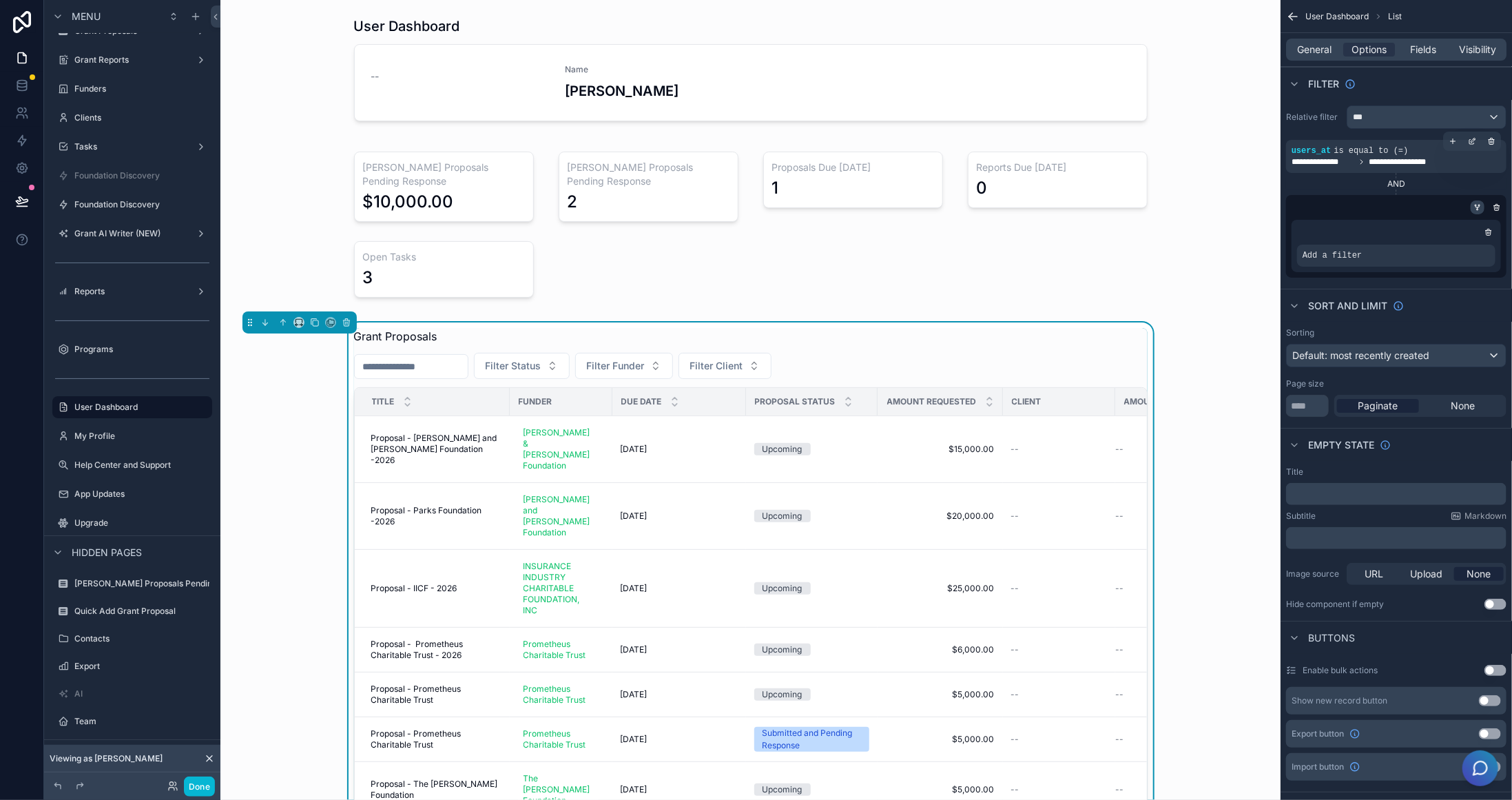
click at [1483, 203] on div "scrollable content" at bounding box center [1477, 207] width 14 height 14
click at [1476, 210] on icon "scrollable content" at bounding box center [1477, 207] width 8 height 8
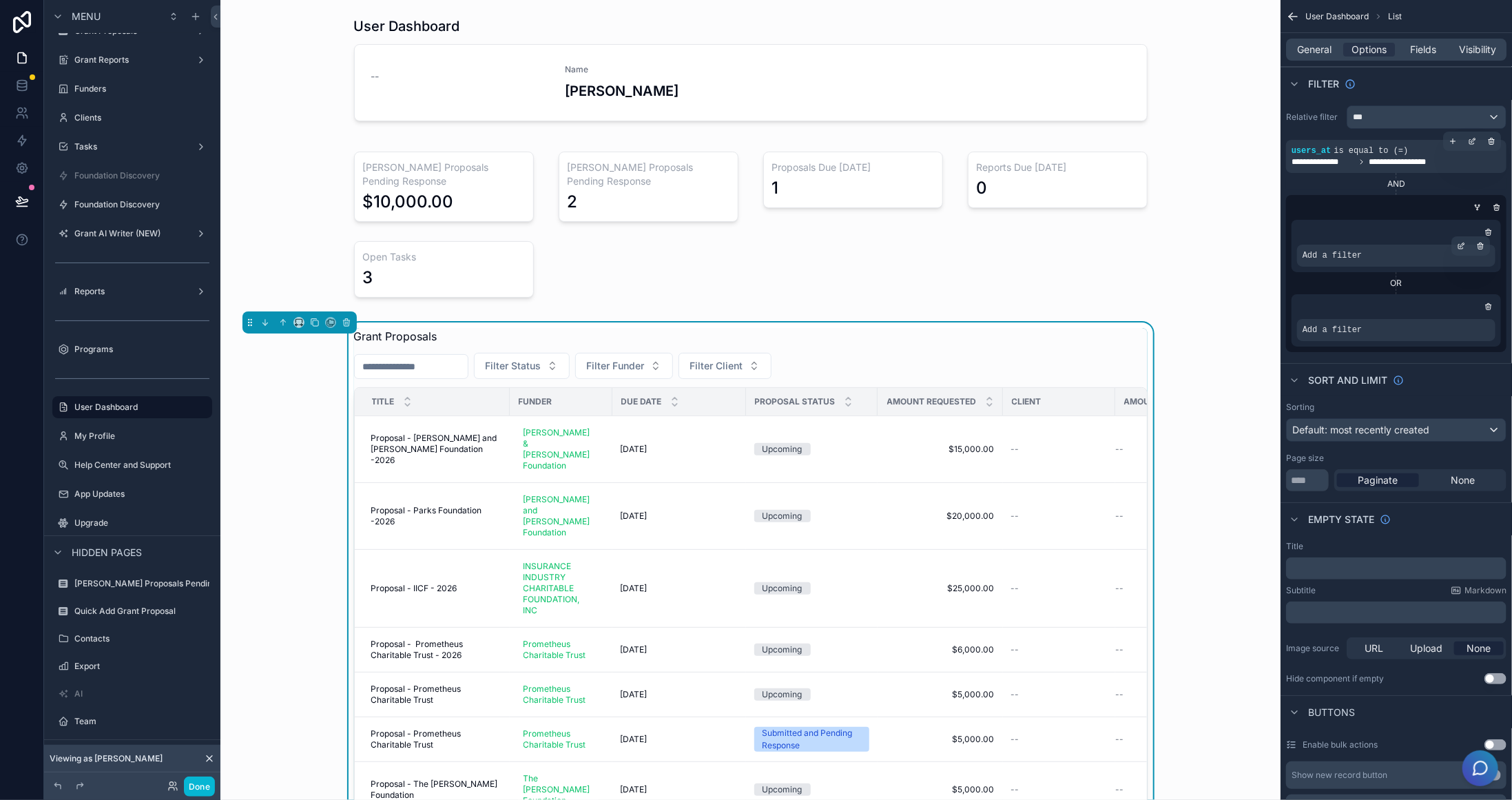
click at [1357, 255] on div "Add a filter" at bounding box center [1396, 255] width 199 height 22
click at [1461, 242] on icon "scrollable content" at bounding box center [1460, 246] width 8 height 8
click at [1174, 233] on span "Select a field" at bounding box center [1159, 235] width 59 height 12
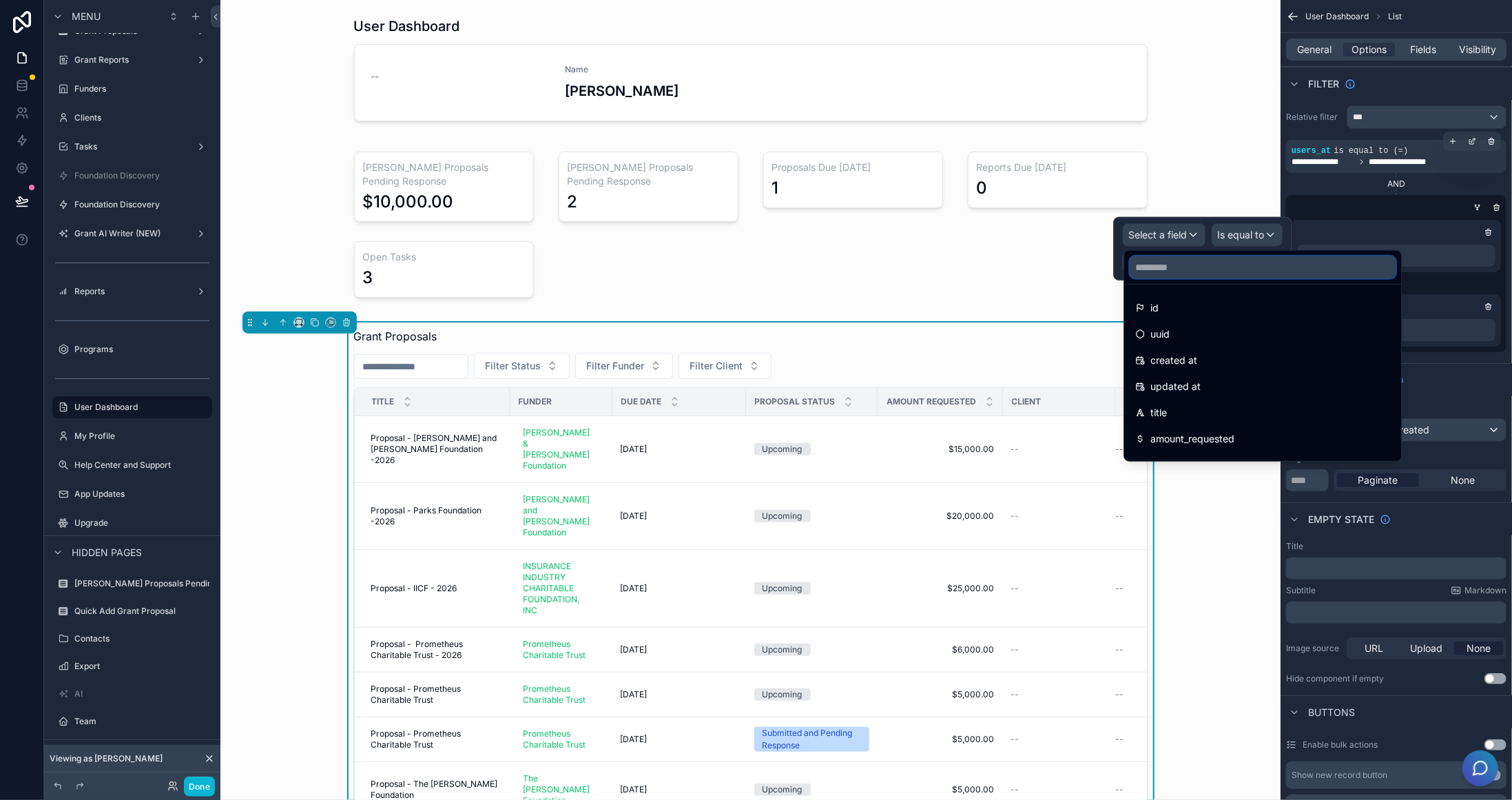
click at [1196, 265] on input "text" at bounding box center [1263, 267] width 266 height 22
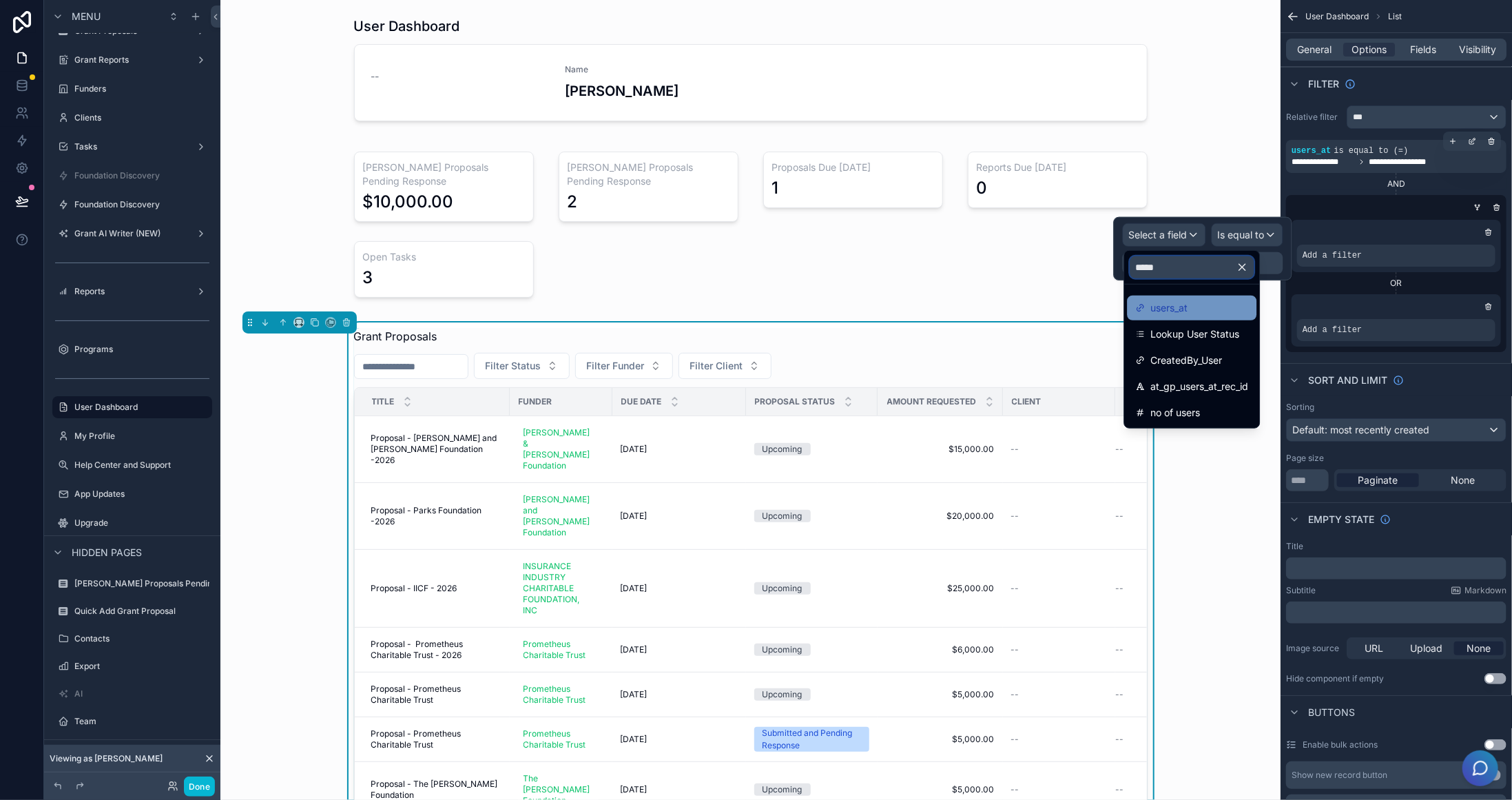
type input "*****"
click at [1216, 300] on div "users_at" at bounding box center [1192, 308] width 113 height 16
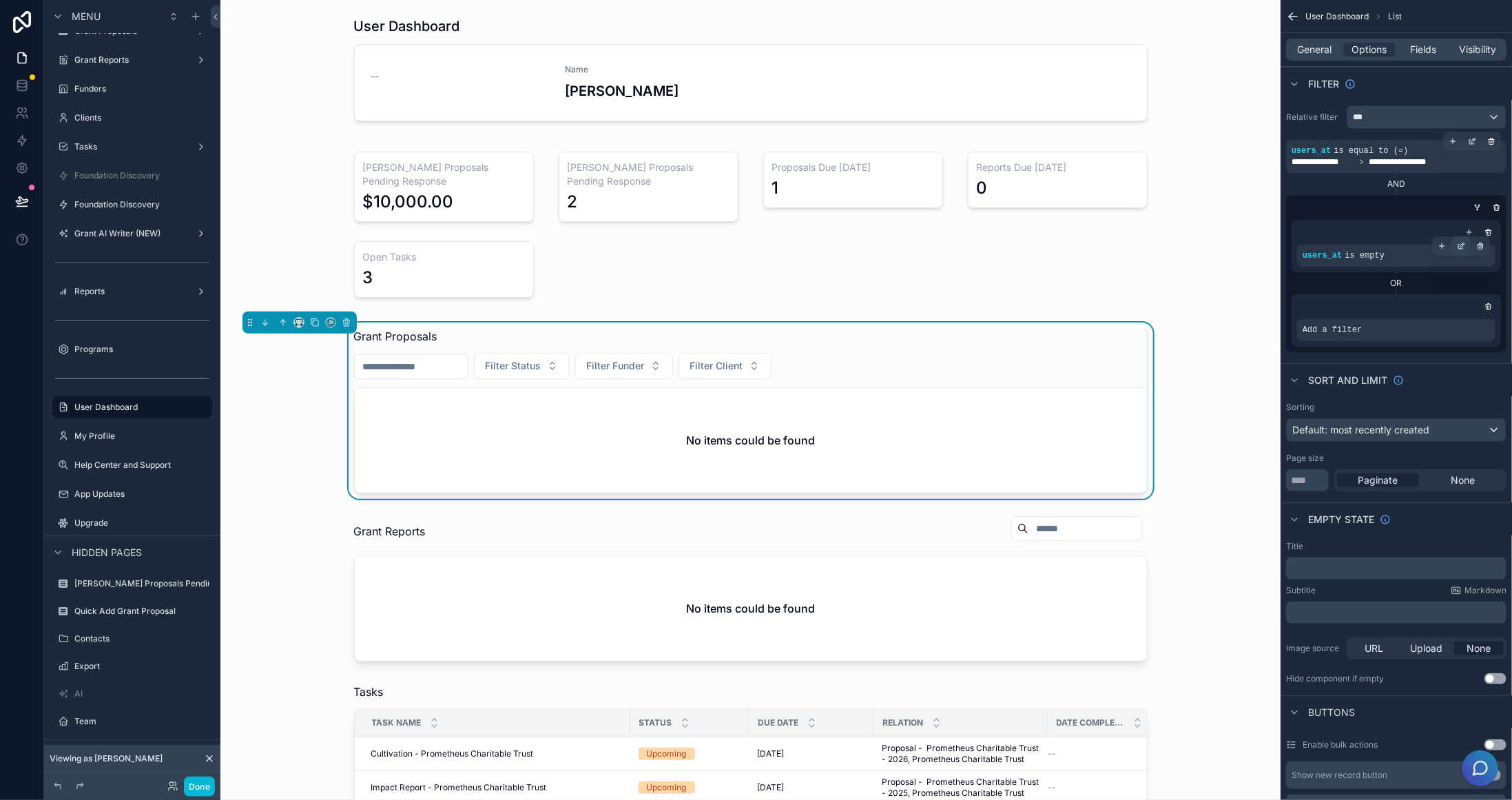
click at [1464, 242] on icon "scrollable content" at bounding box center [1460, 246] width 8 height 8
click at [1215, 252] on div "users_at Is empty" at bounding box center [1210, 249] width 146 height 24
click at [1235, 250] on span "Is empty" at bounding box center [1245, 249] width 39 height 14
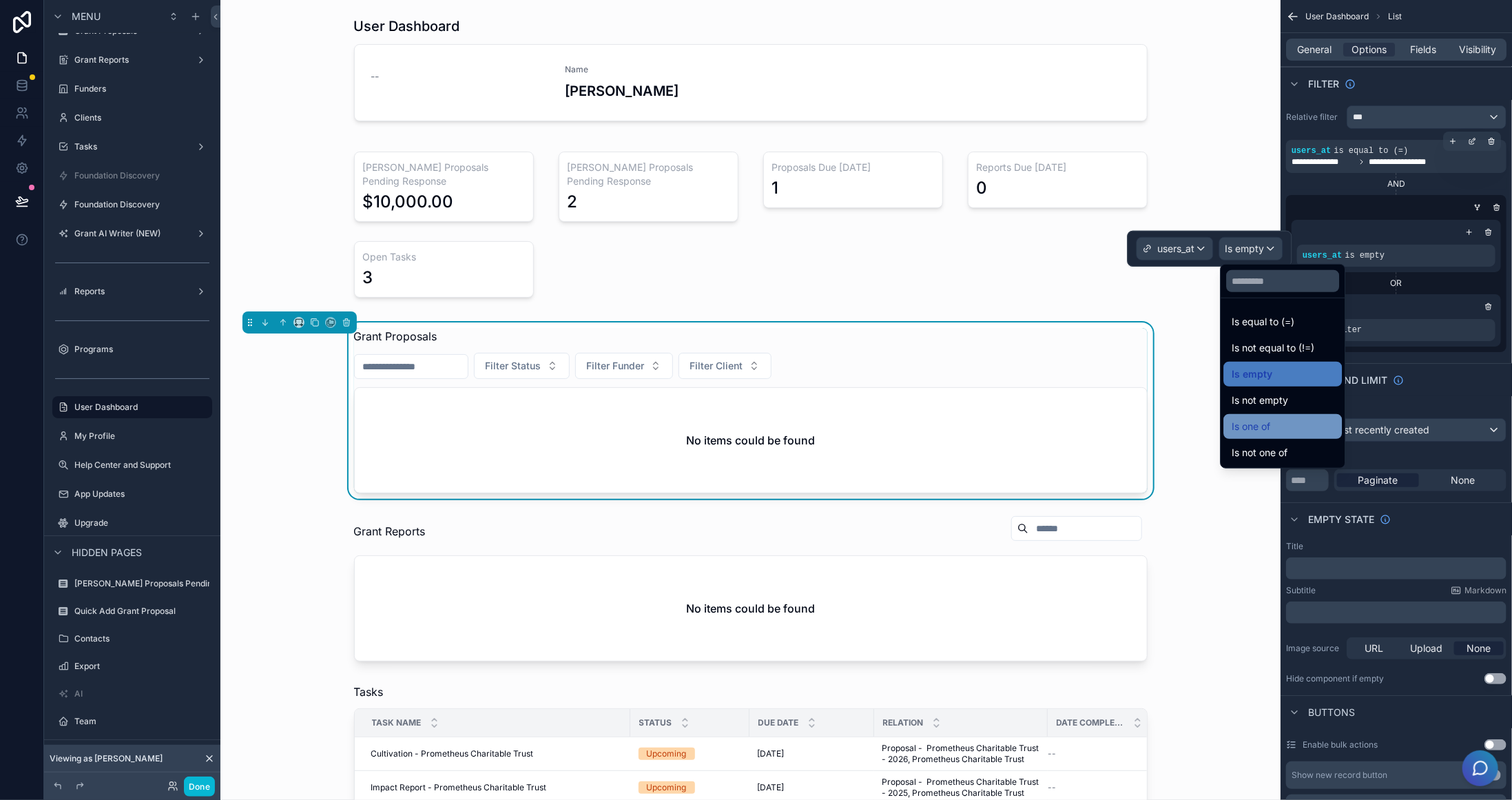
click at [1291, 423] on div "Is one of" at bounding box center [1282, 426] width 102 height 16
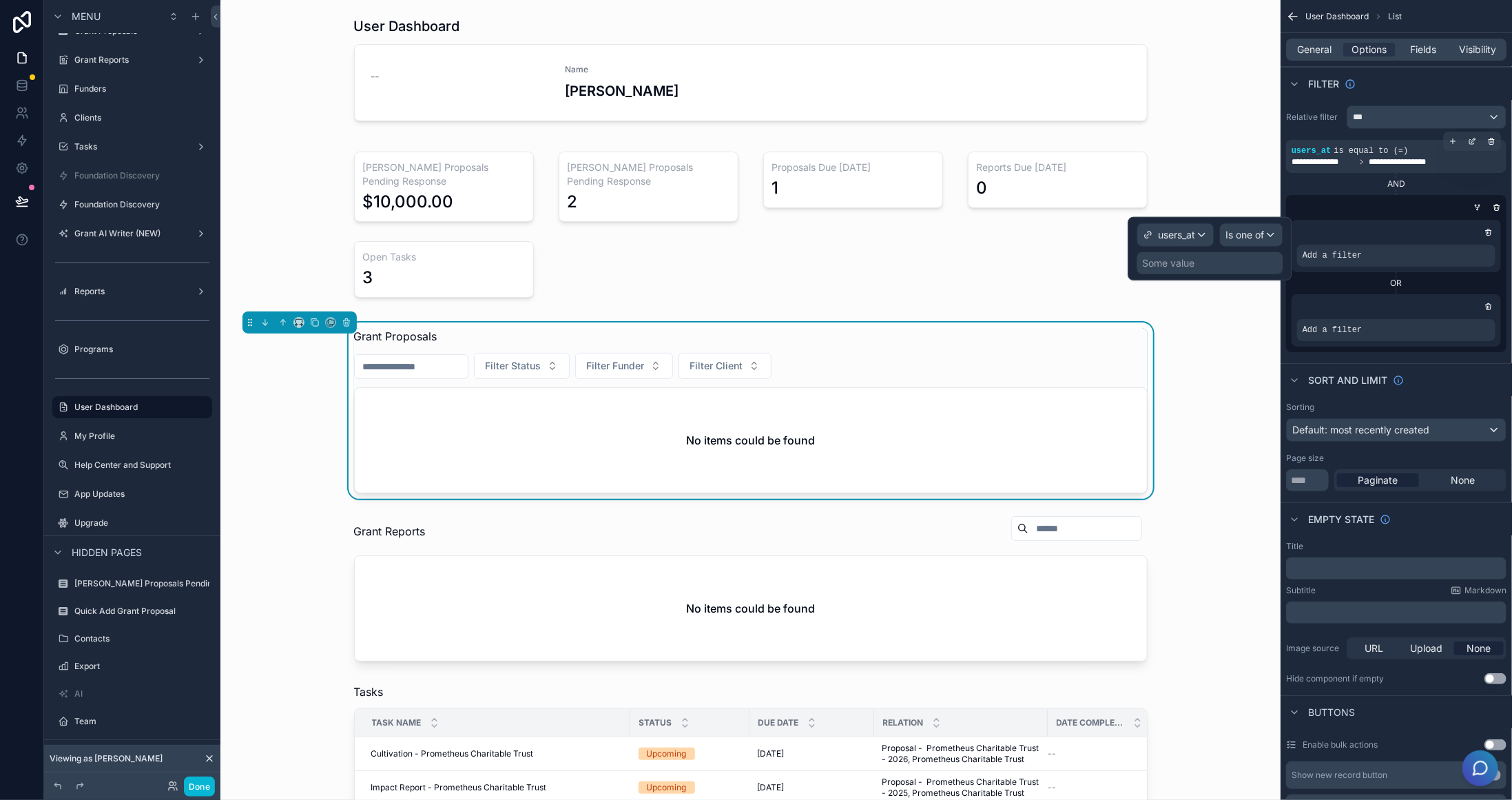
click at [1240, 262] on div "Some value" at bounding box center [1210, 263] width 146 height 22
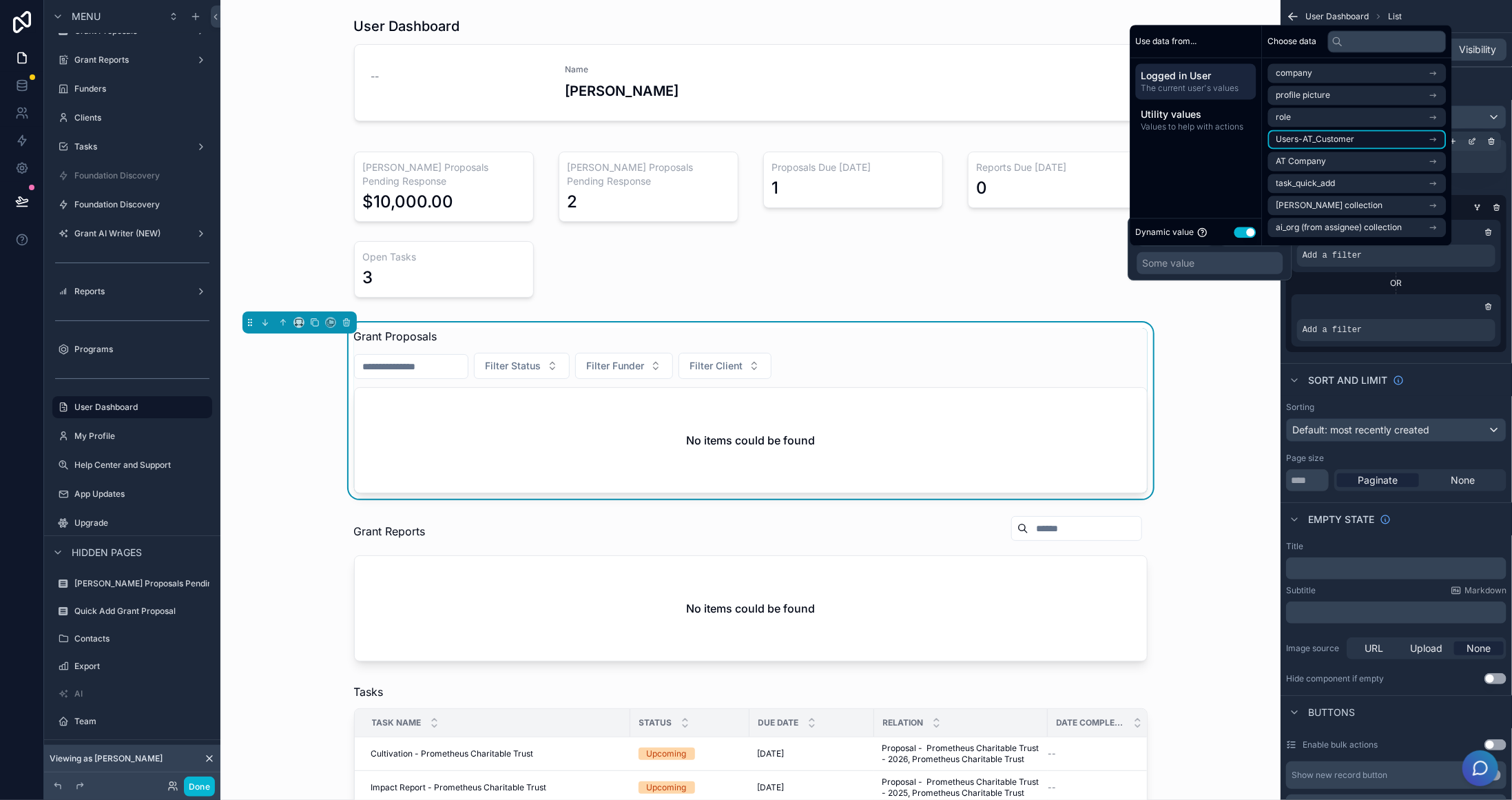
click at [1329, 132] on li "Users-AT_Customer" at bounding box center [1357, 139] width 179 height 19
click at [1413, 95] on li "Users-AT_Customer" at bounding box center [1357, 98] width 179 height 19
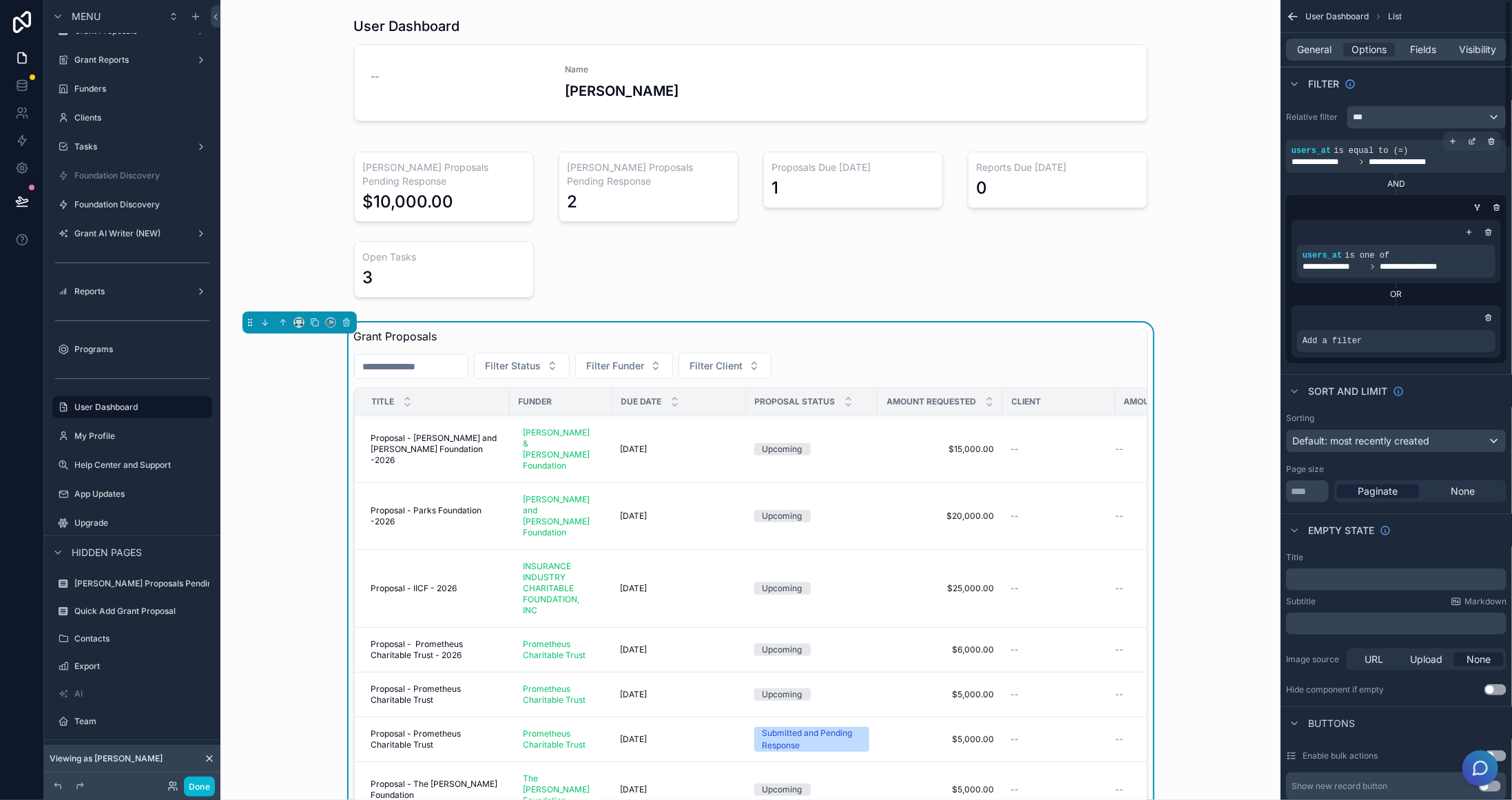
click at [1476, 285] on div "OR" at bounding box center [1396, 294] width 210 height 22
click at [1460, 328] on icon "scrollable content" at bounding box center [1460, 331] width 8 height 8
click at [1174, 318] on span "Select a field" at bounding box center [1159, 320] width 59 height 12
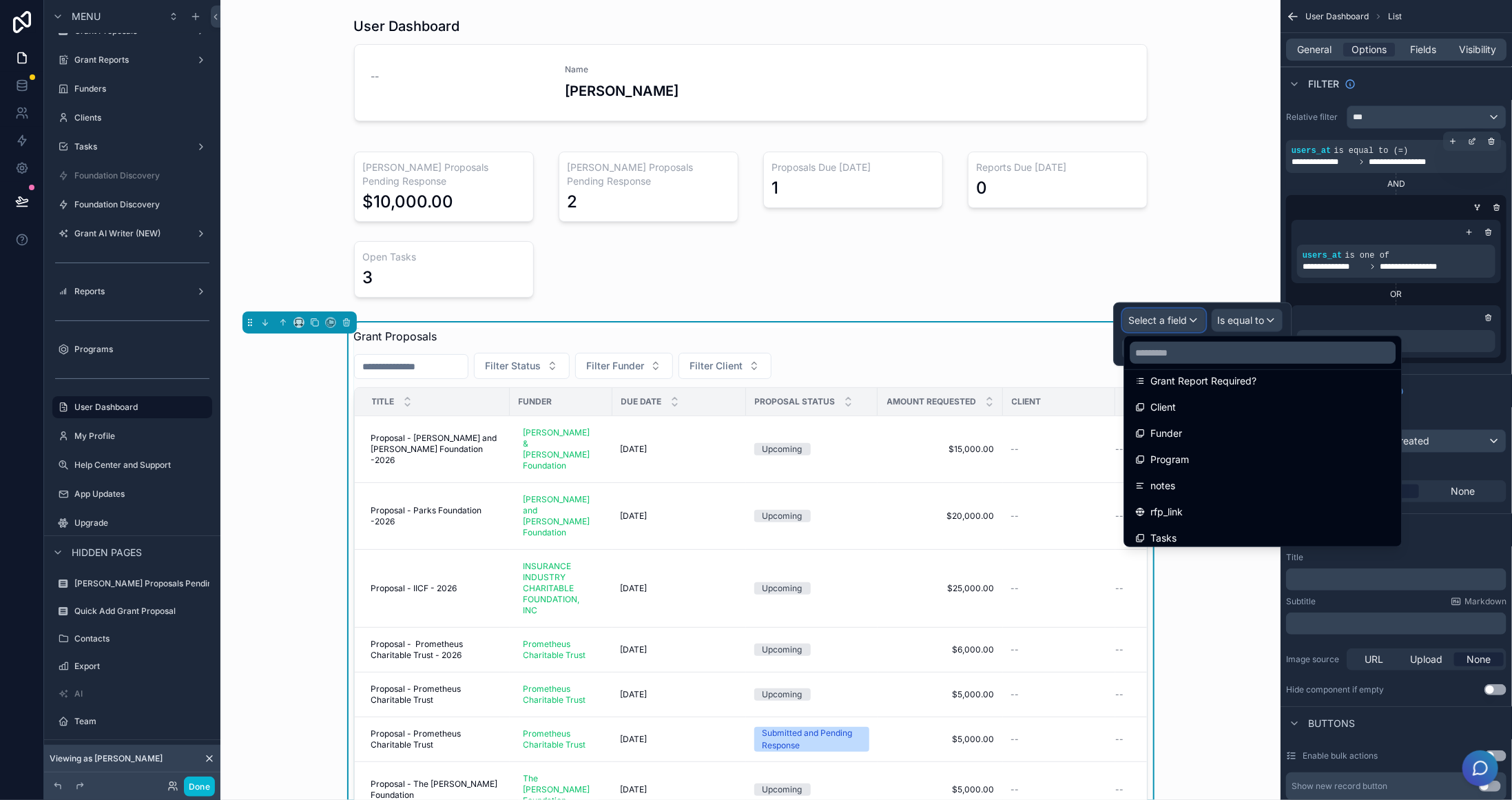
scroll to position [138, 0]
click at [1239, 350] on input "text" at bounding box center [1263, 353] width 266 height 22
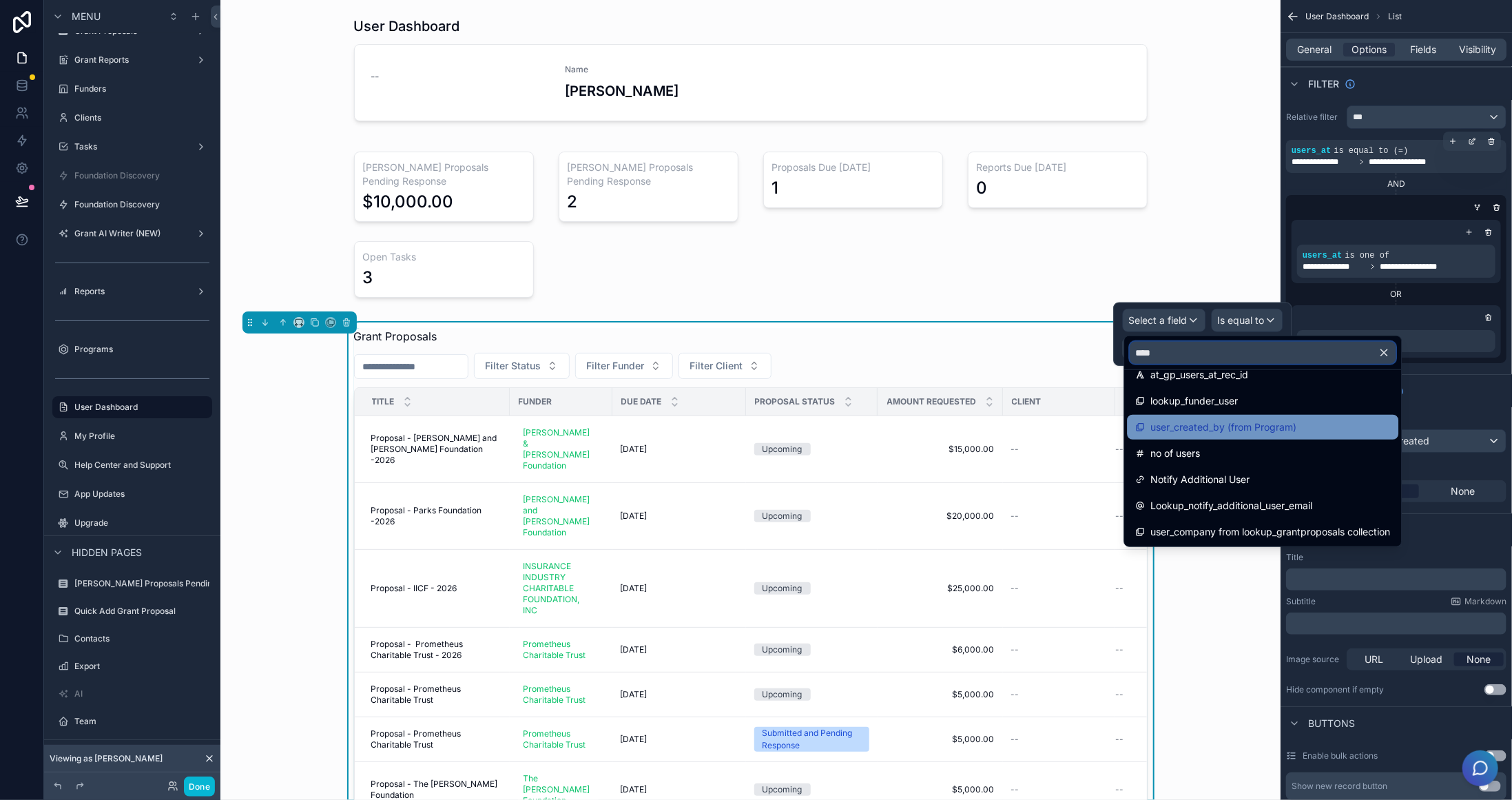
scroll to position [308, 0]
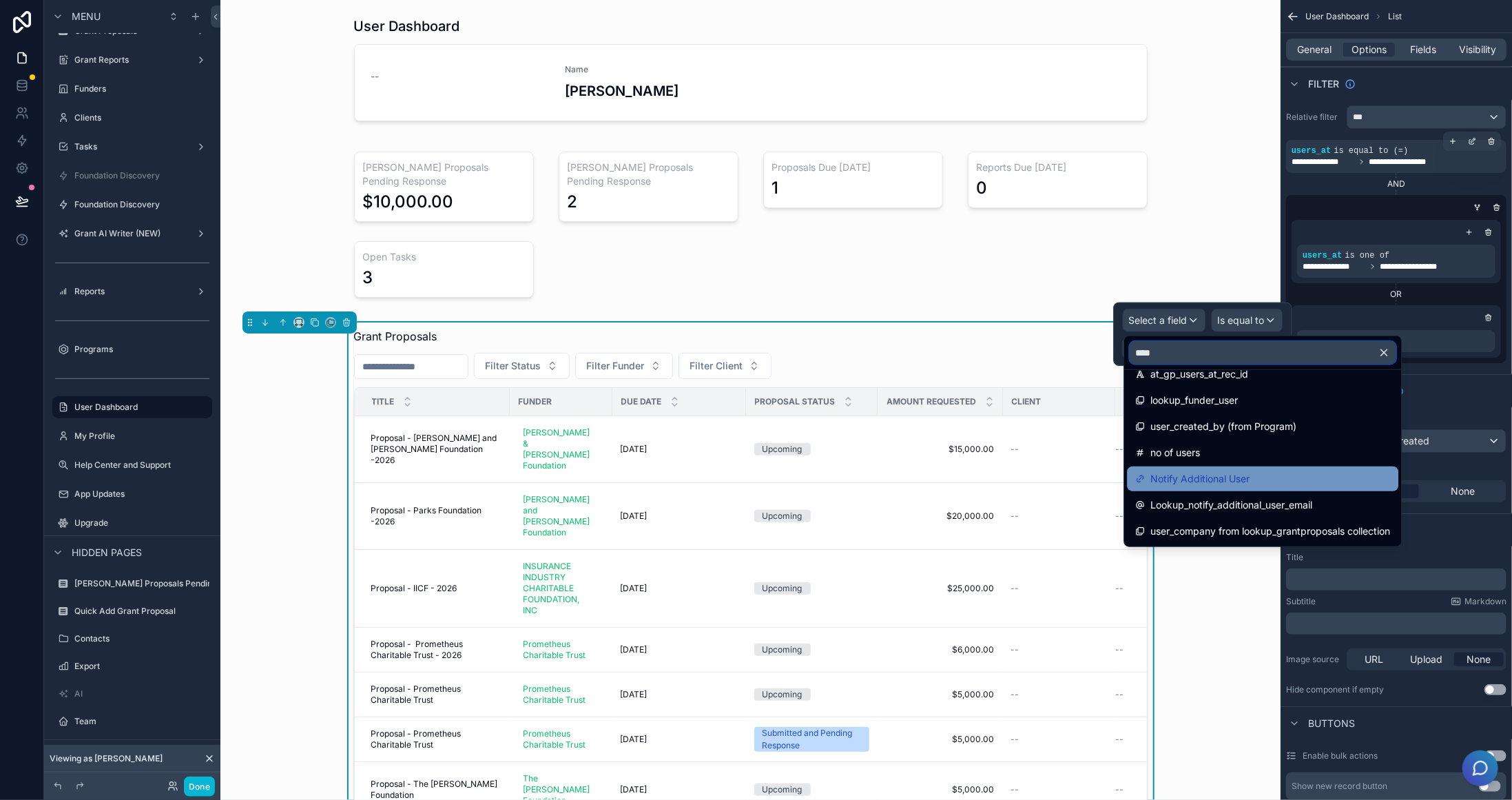
type input "****"
click at [1224, 472] on span "Notify Additional User" at bounding box center [1200, 478] width 99 height 16
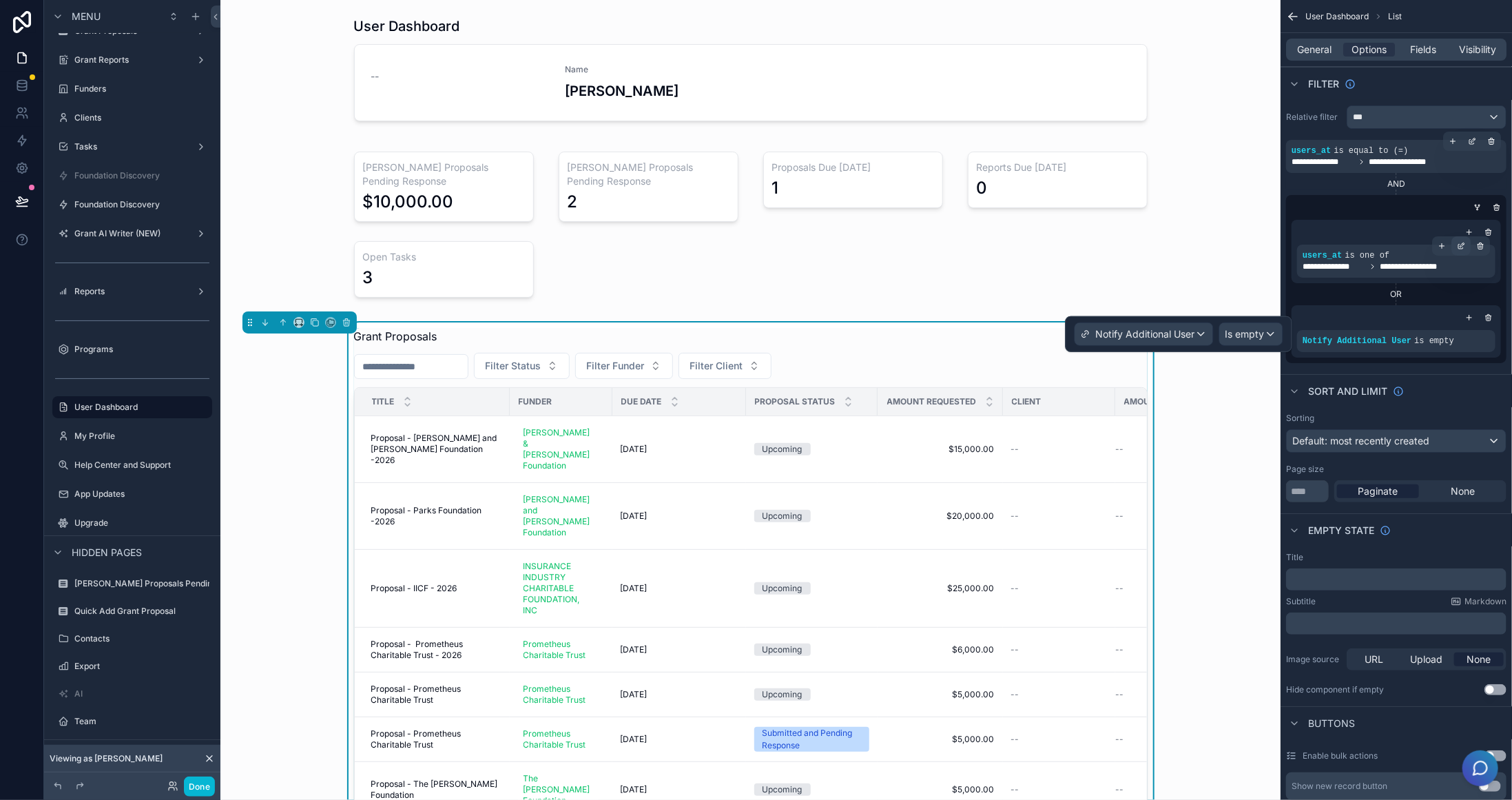
click at [1463, 244] on icon "scrollable content" at bounding box center [1463, 245] width 4 height 4
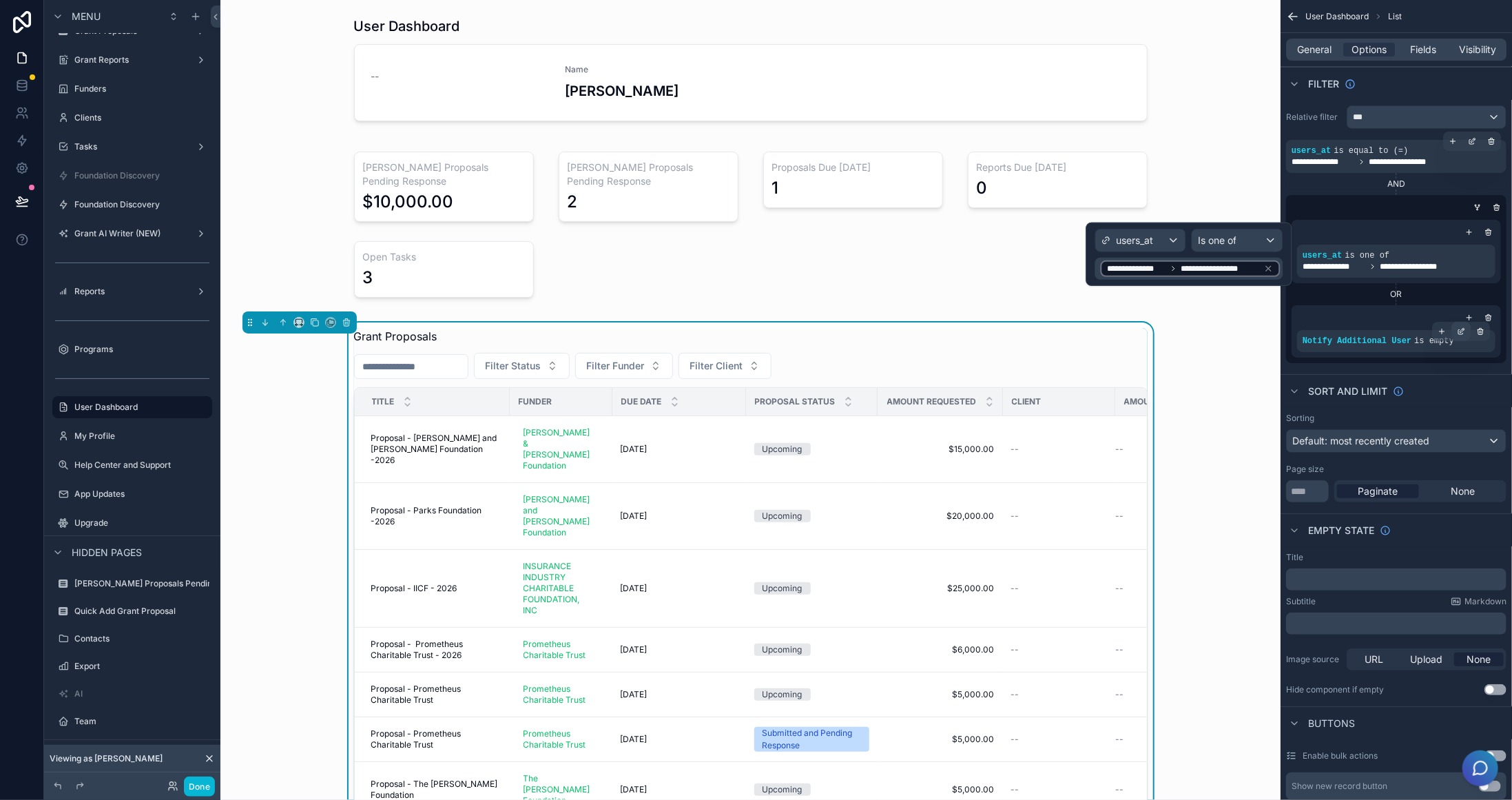
click at [1462, 328] on icon "scrollable content" at bounding box center [1460, 331] width 8 height 8
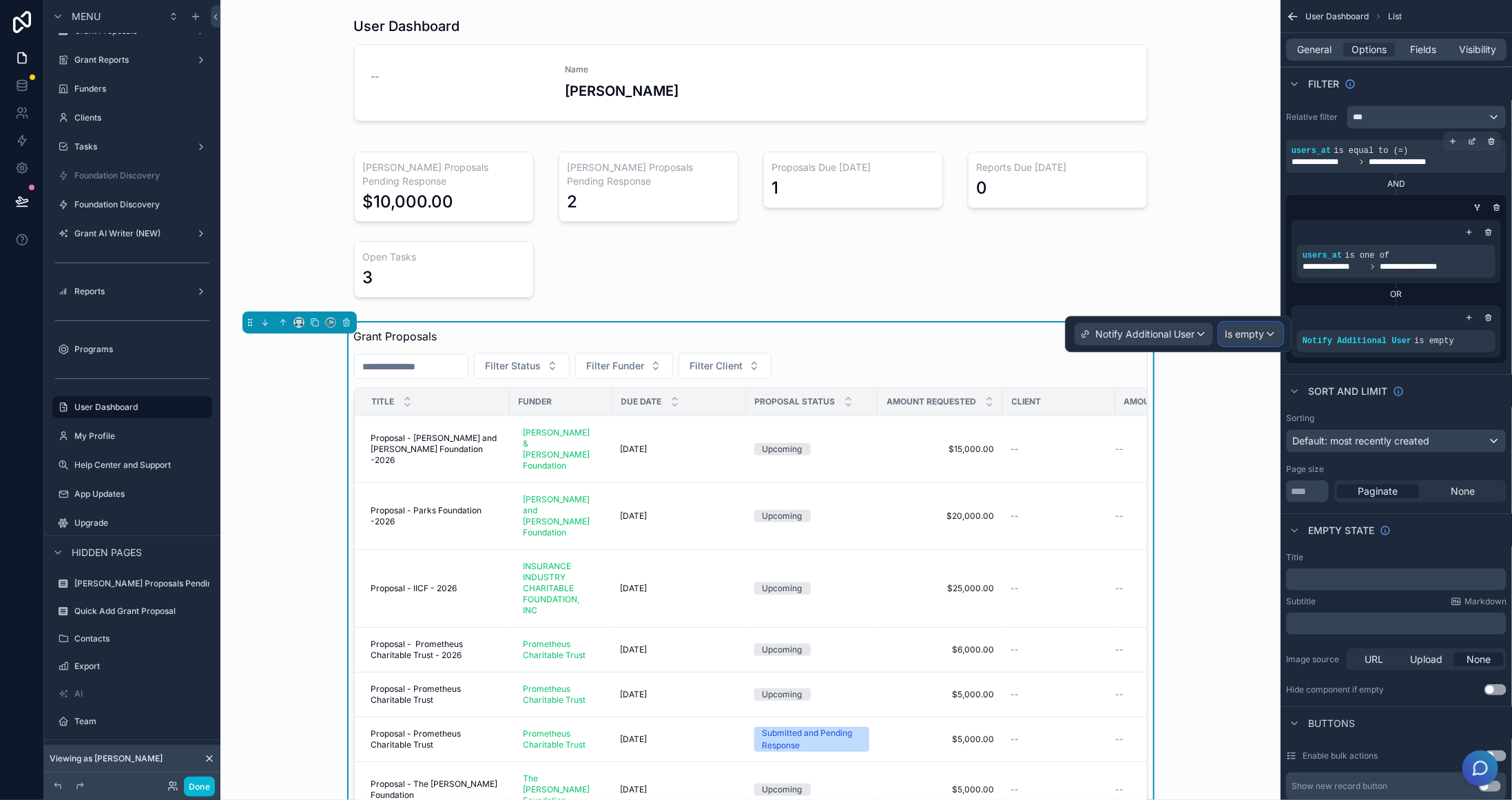
click at [1262, 333] on span "Is empty" at bounding box center [1245, 334] width 39 height 14
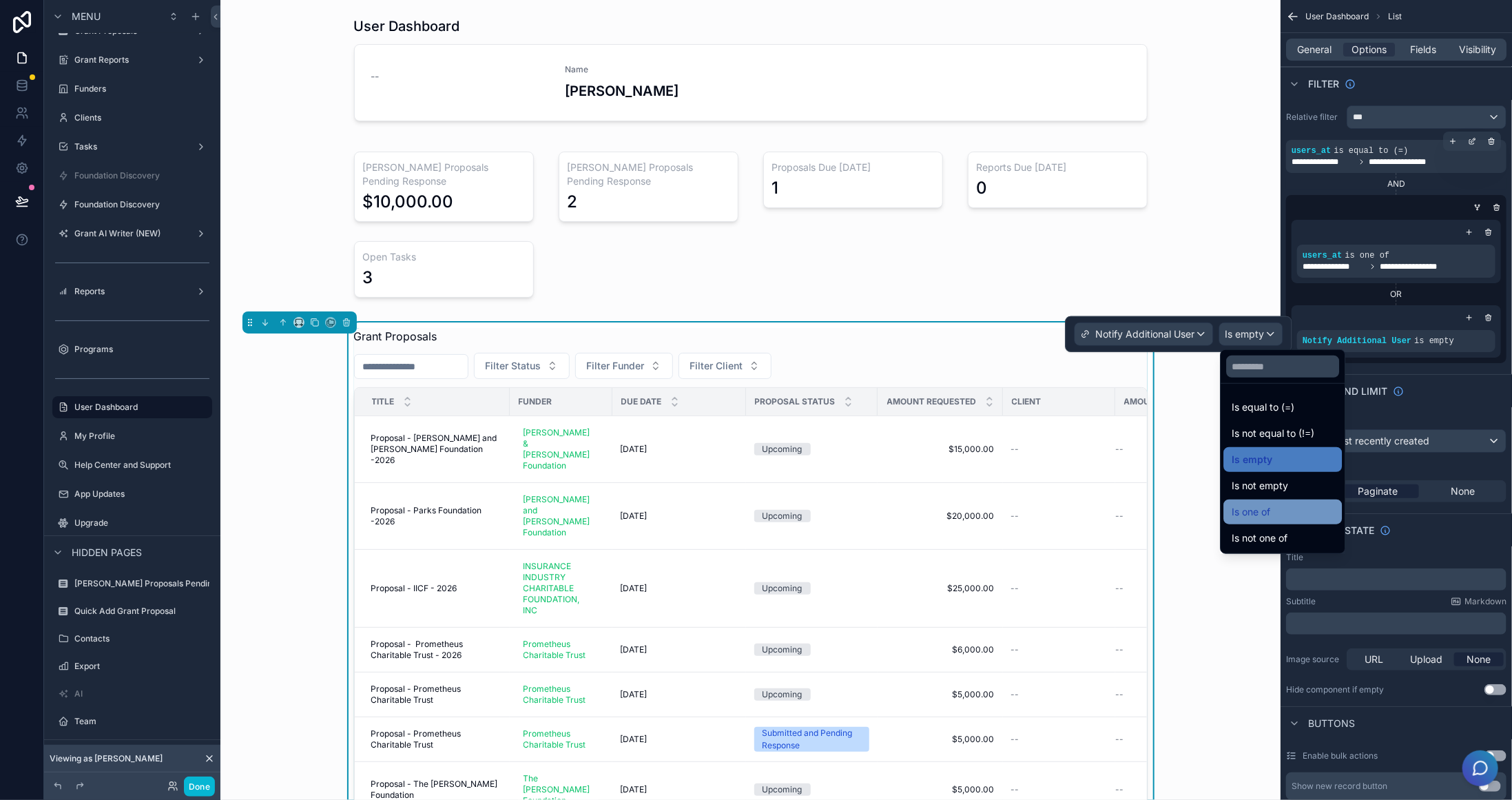
click at [1303, 501] on div "Is one of" at bounding box center [1282, 512] width 118 height 25
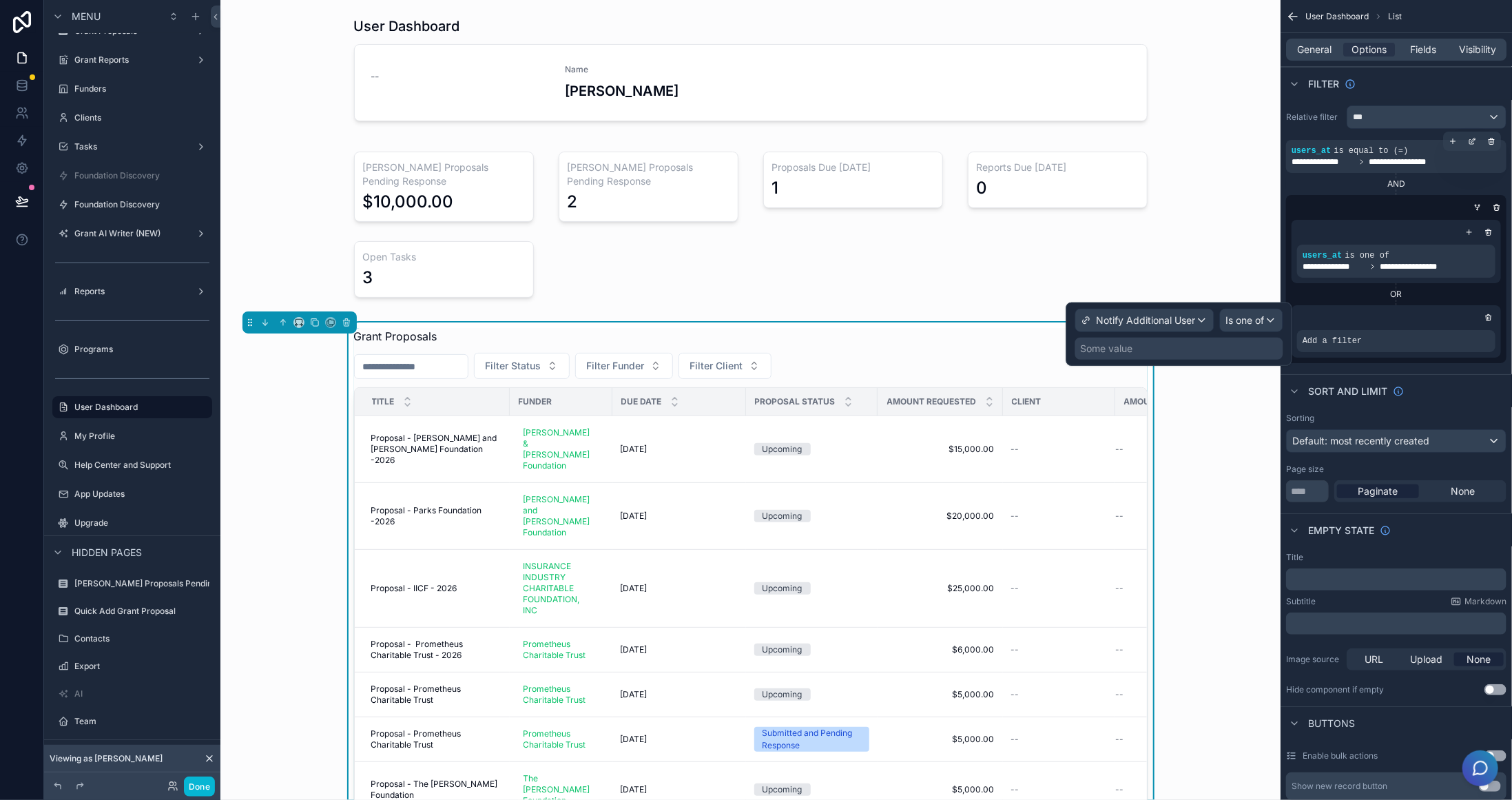
click at [1160, 349] on div "Some value" at bounding box center [1179, 349] width 208 height 22
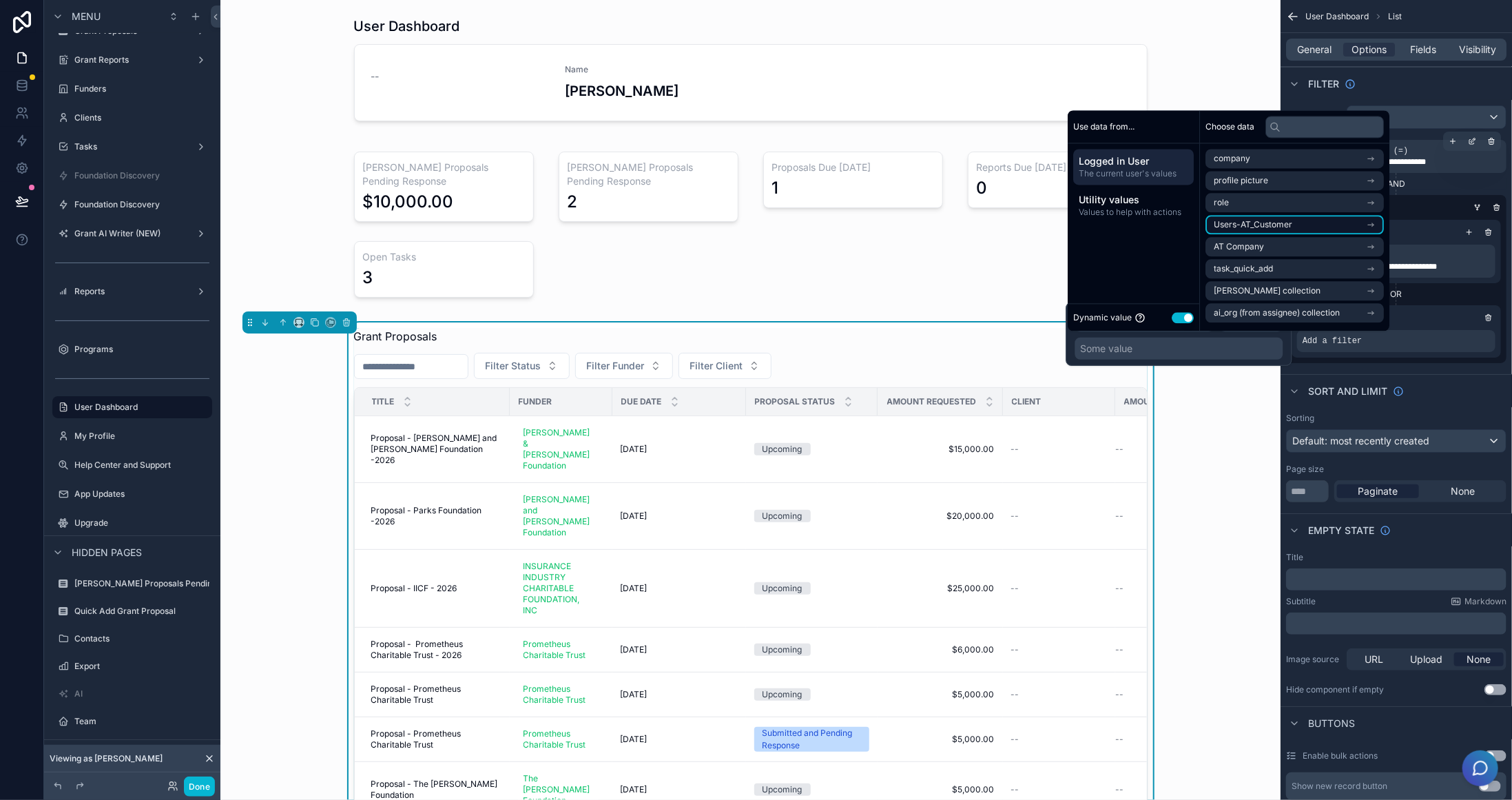
click at [1284, 223] on span "Users-AT_Customer" at bounding box center [1253, 224] width 79 height 11
click at [1282, 180] on span "Users-AT_Customer" at bounding box center [1253, 183] width 79 height 11
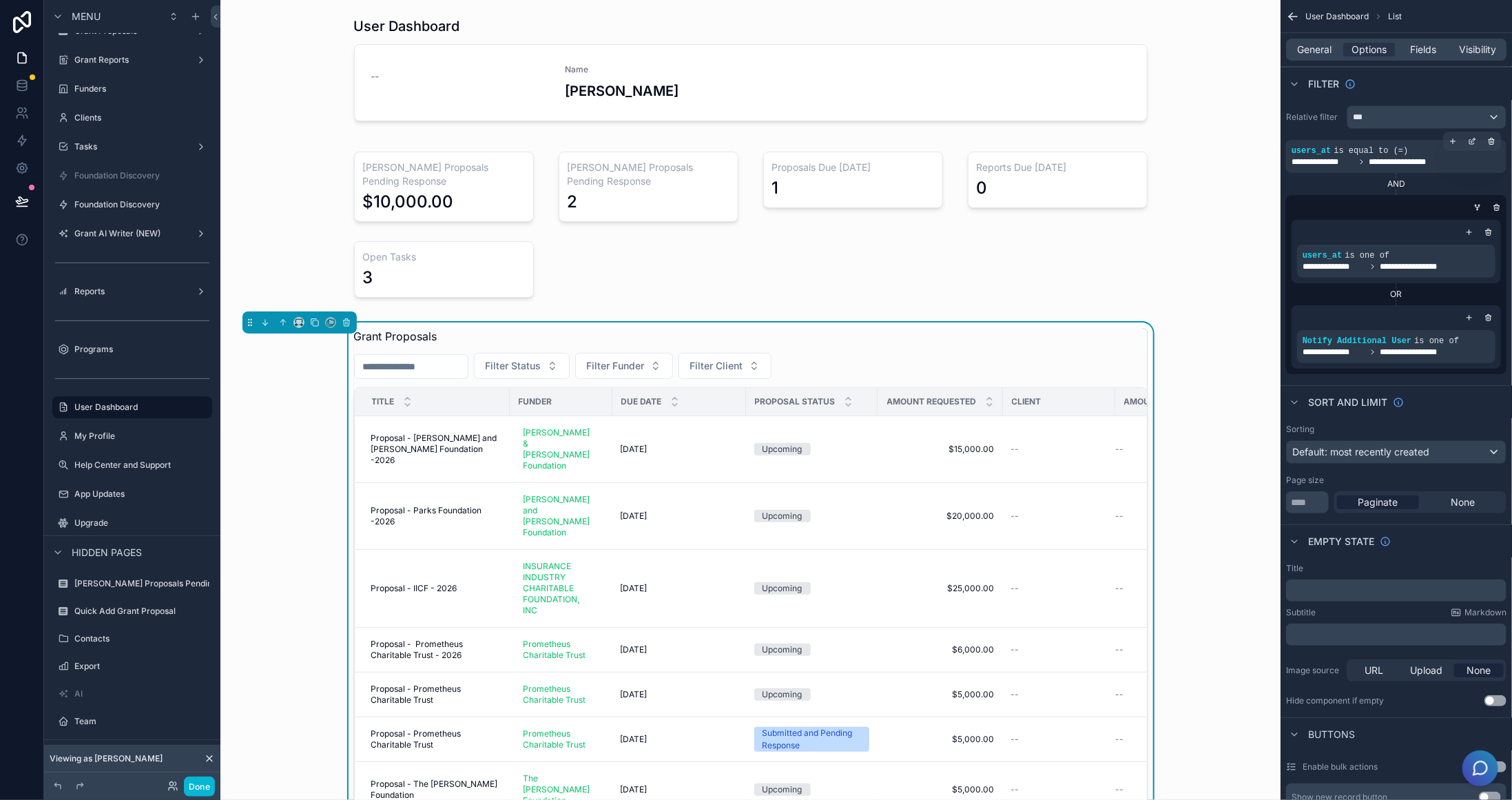
click at [1217, 636] on div "Grant Proposals Filter Status Filter Funder Filter Client Title Funder Due Date…" at bounding box center [750, 634] width 1038 height 623
click at [1488, 135] on div "scrollable content" at bounding box center [1491, 141] width 19 height 19
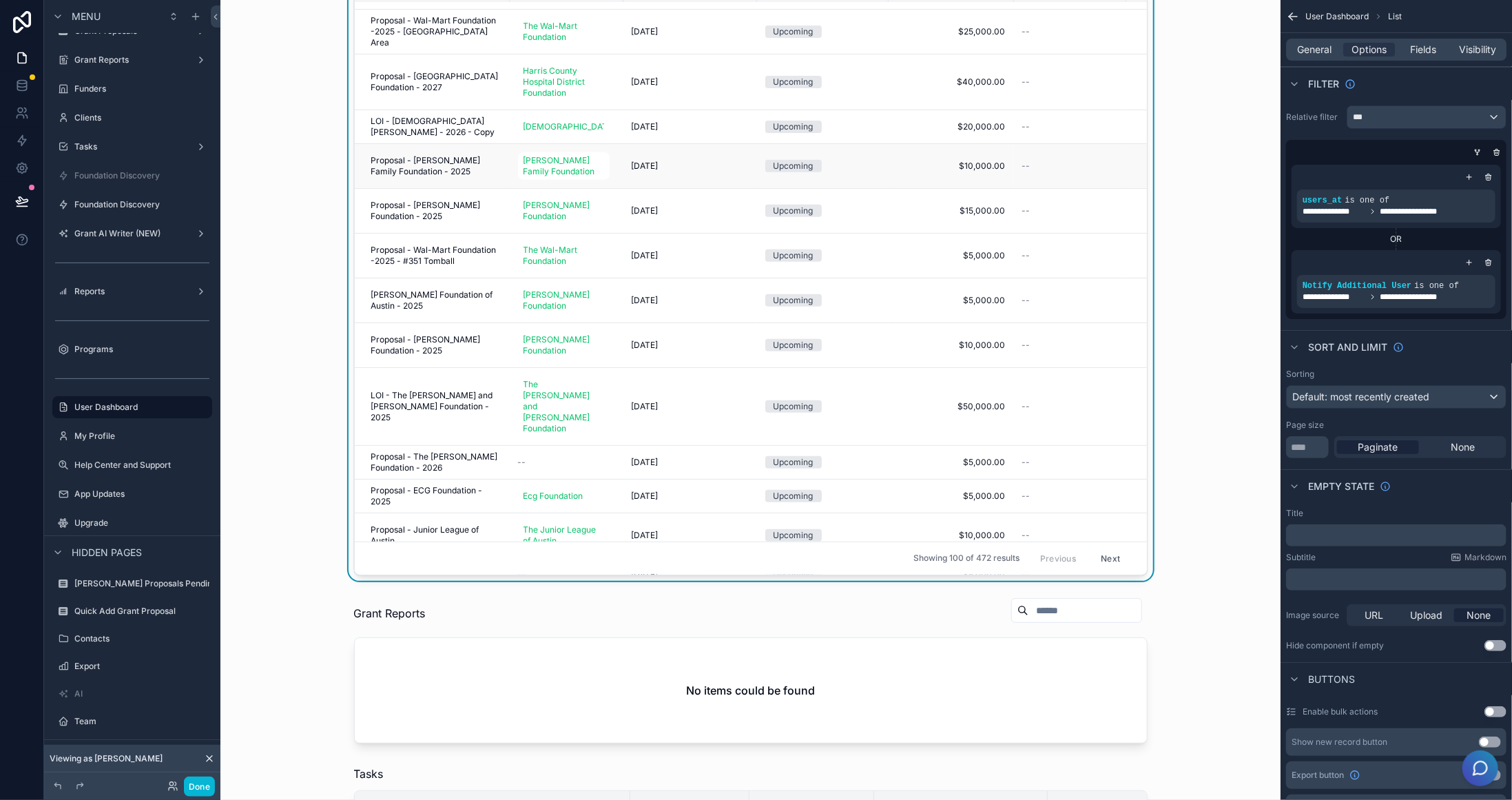
scroll to position [276, 0]
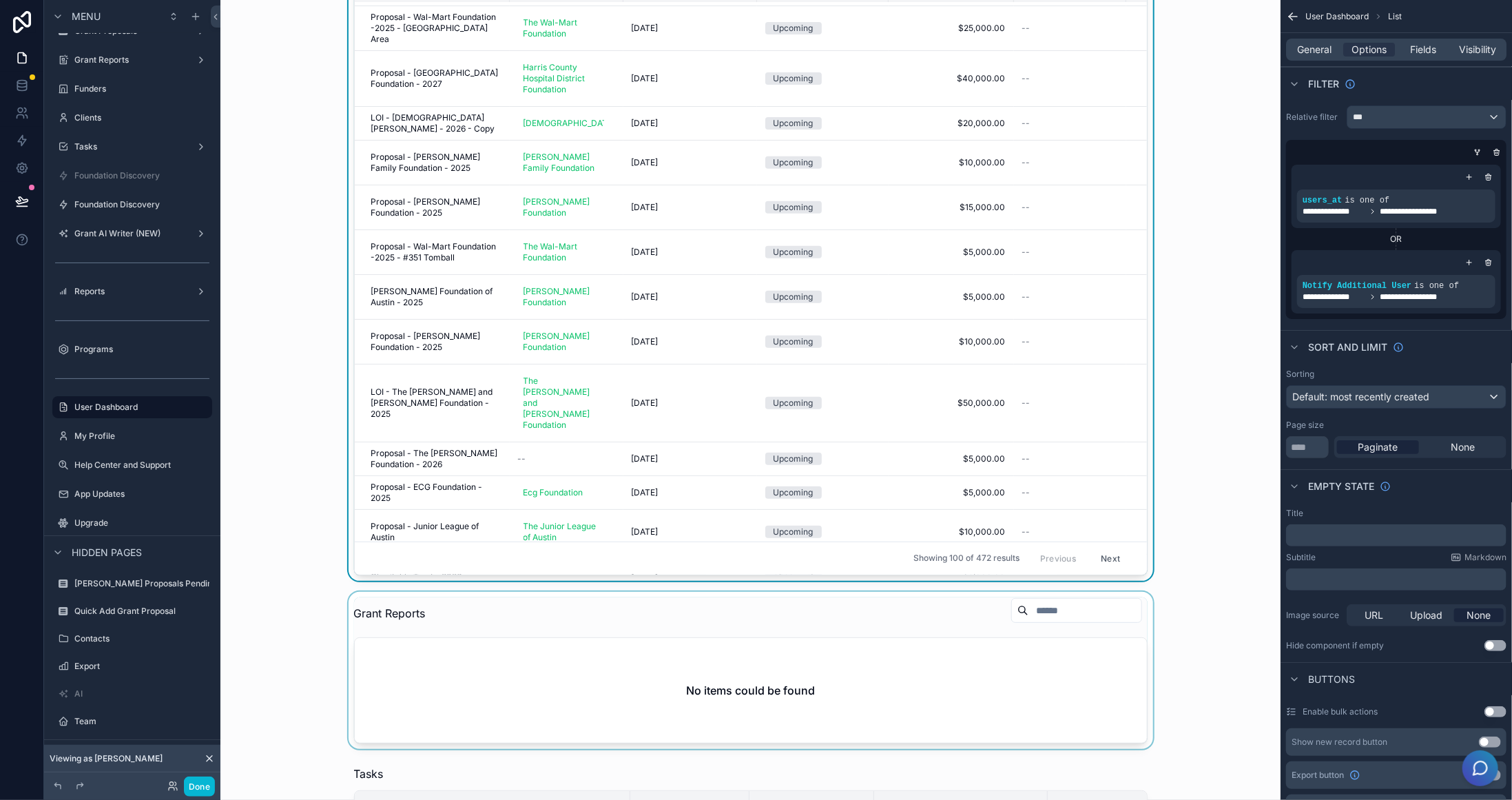
click at [1077, 675] on div "scrollable content" at bounding box center [750, 670] width 1038 height 157
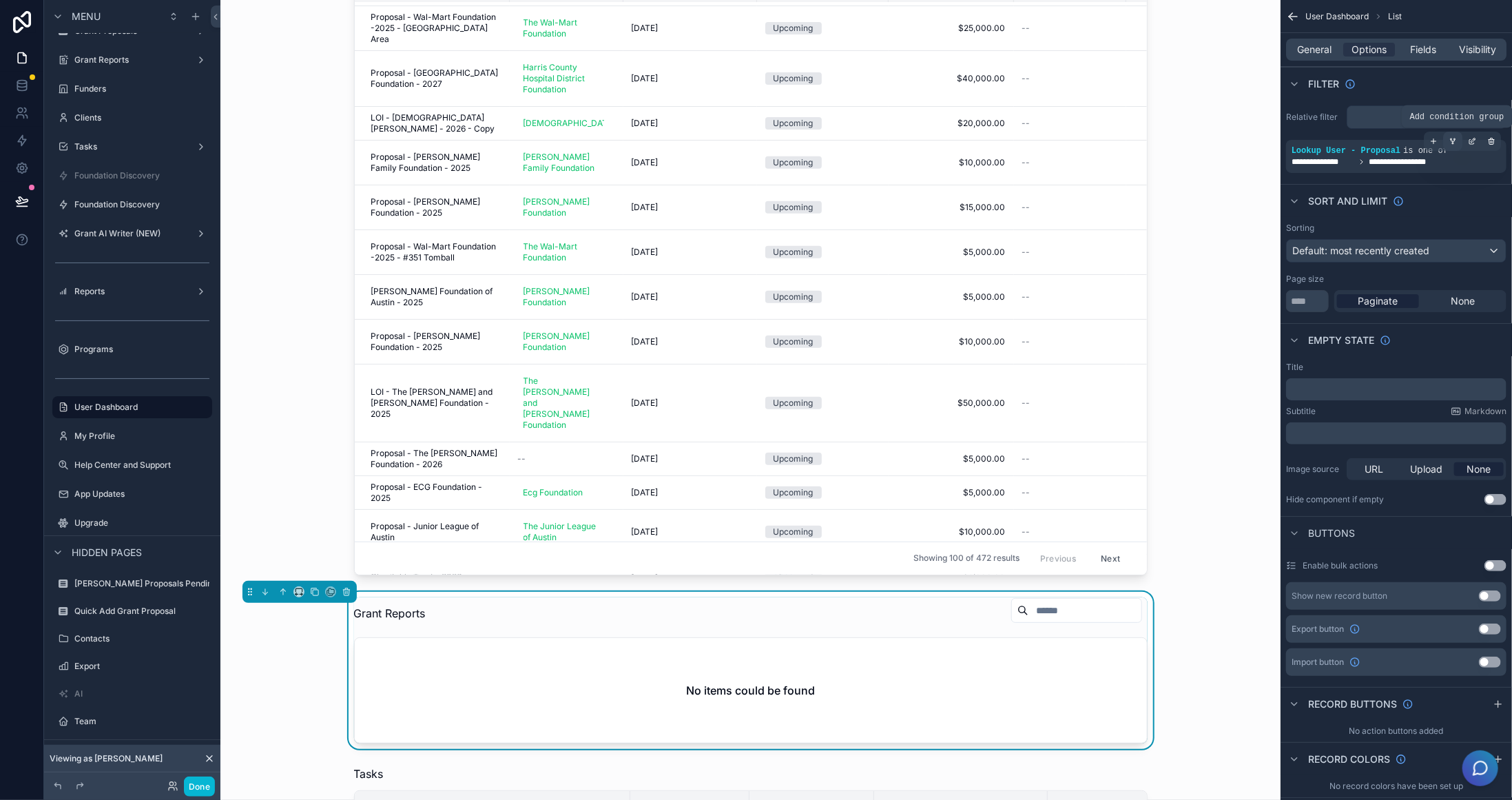
click at [1457, 141] on div "scrollable content" at bounding box center [1453, 141] width 19 height 19
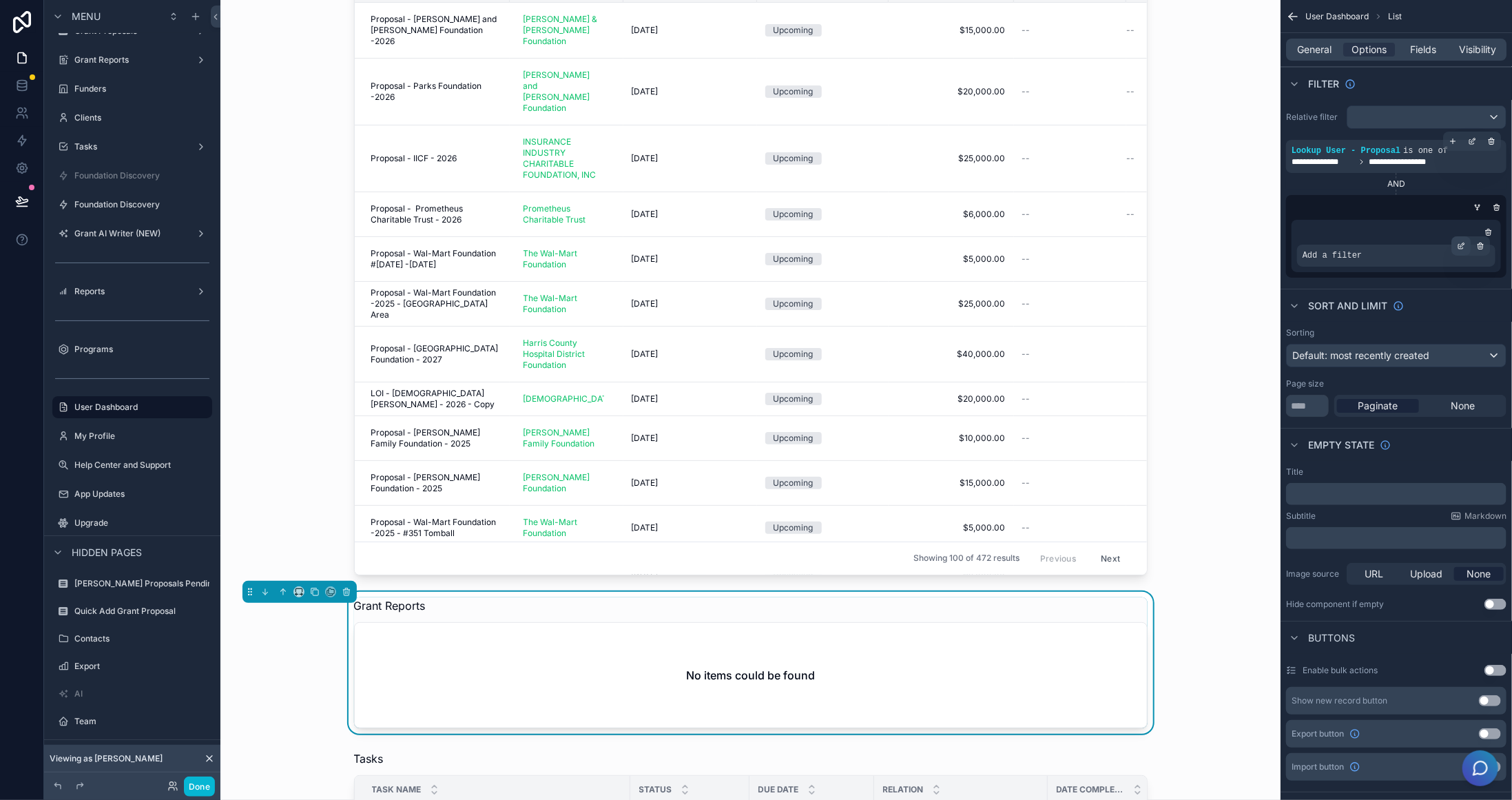
click at [1463, 244] on icon "scrollable content" at bounding box center [1463, 244] width 1 height 1
click at [1168, 233] on span "Select a field" at bounding box center [1159, 235] width 59 height 12
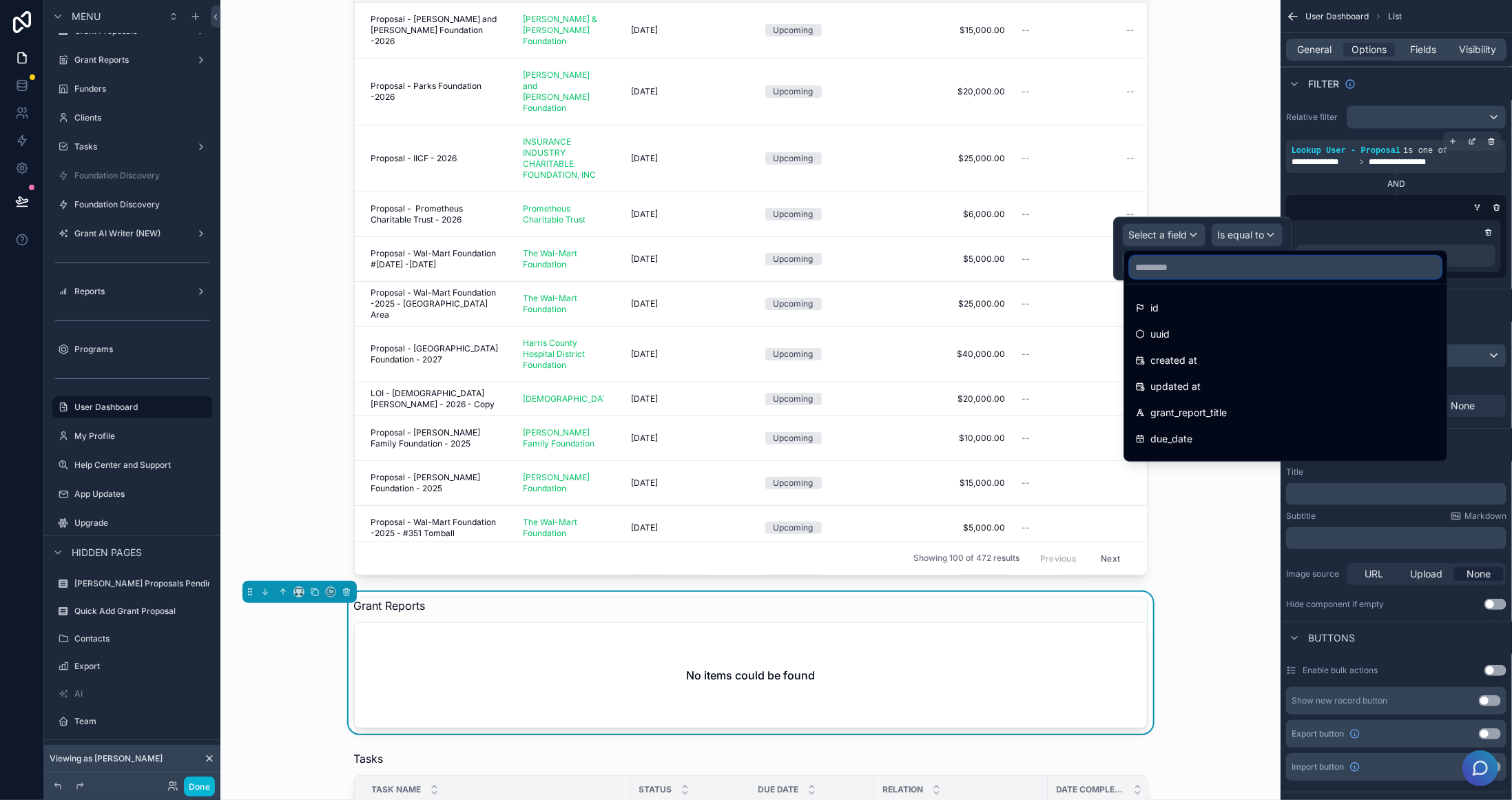
click at [1215, 272] on input "text" at bounding box center [1285, 267] width 311 height 22
type input "****"
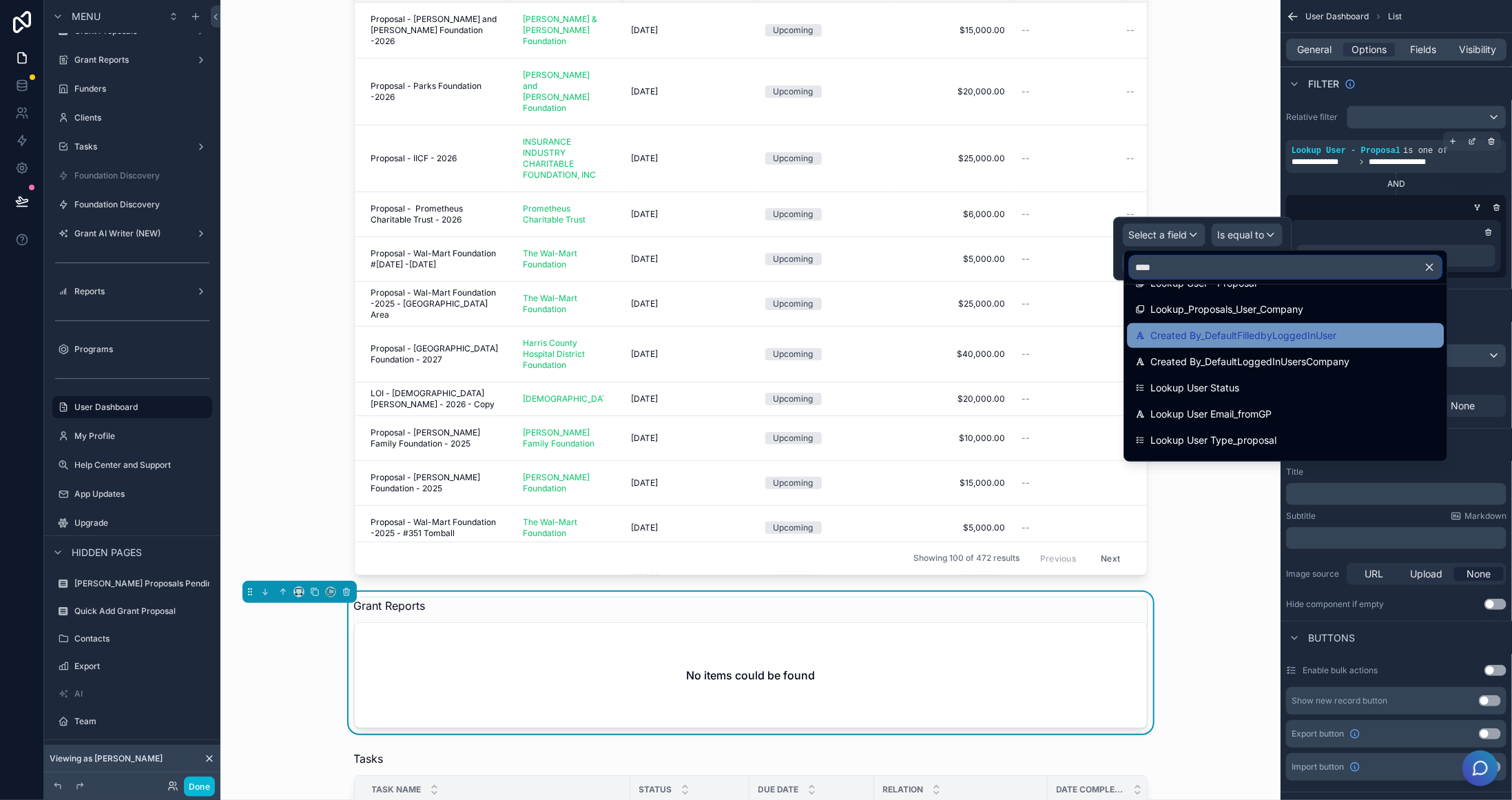
scroll to position [0, 0]
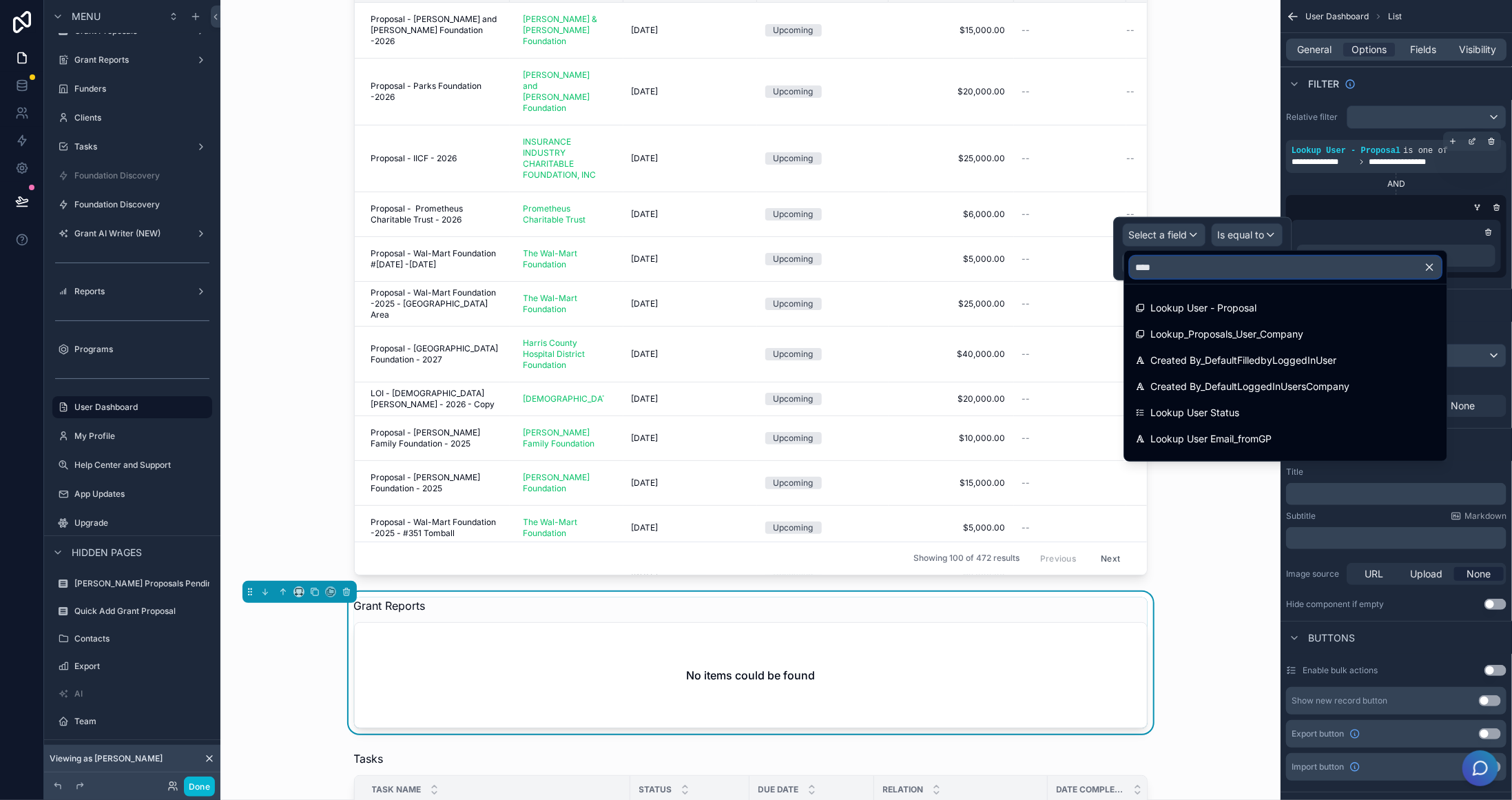
click at [1288, 265] on input "****" at bounding box center [1285, 267] width 311 height 22
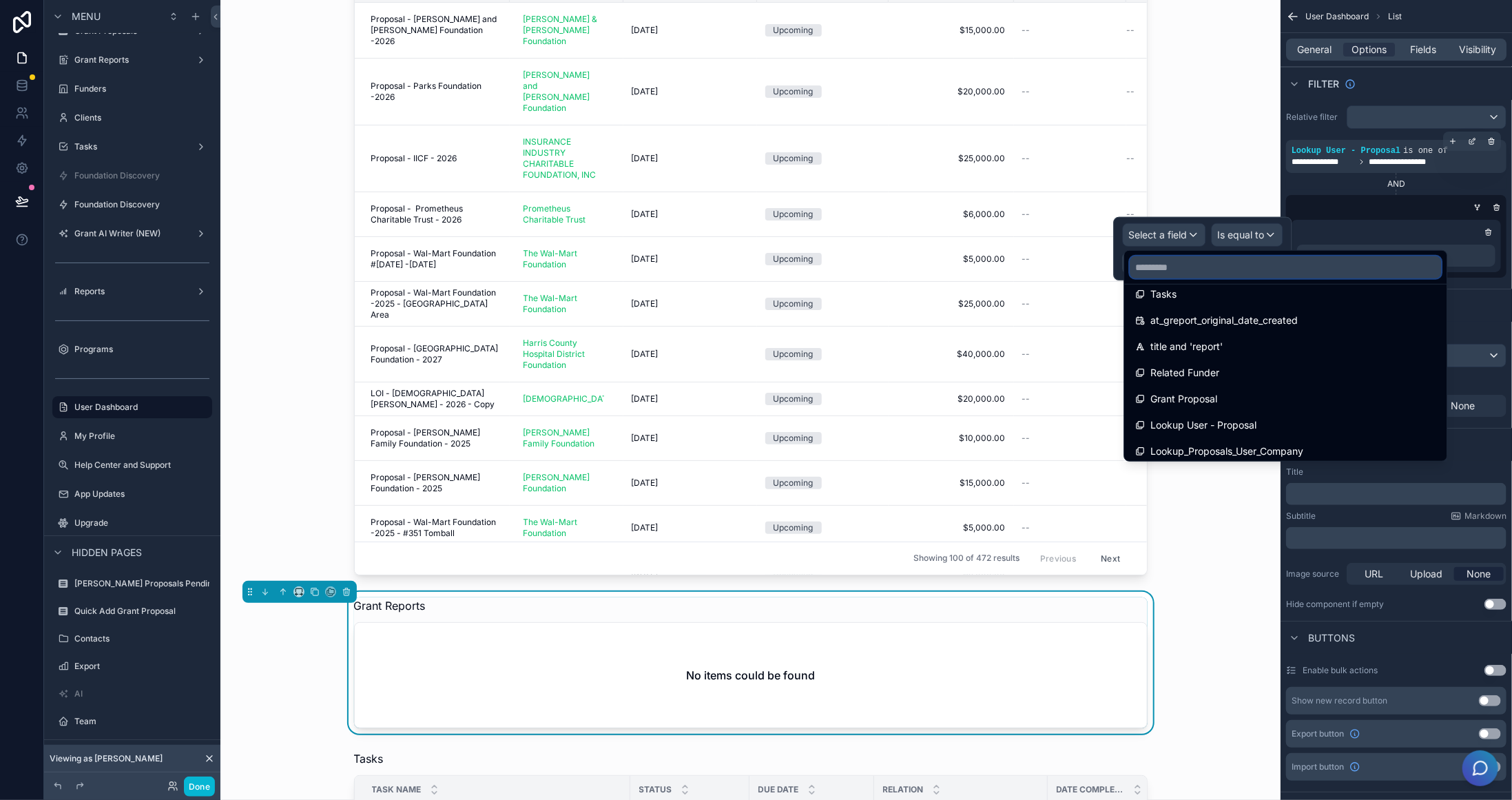
click at [1241, 261] on input "text" at bounding box center [1285, 267] width 311 height 22
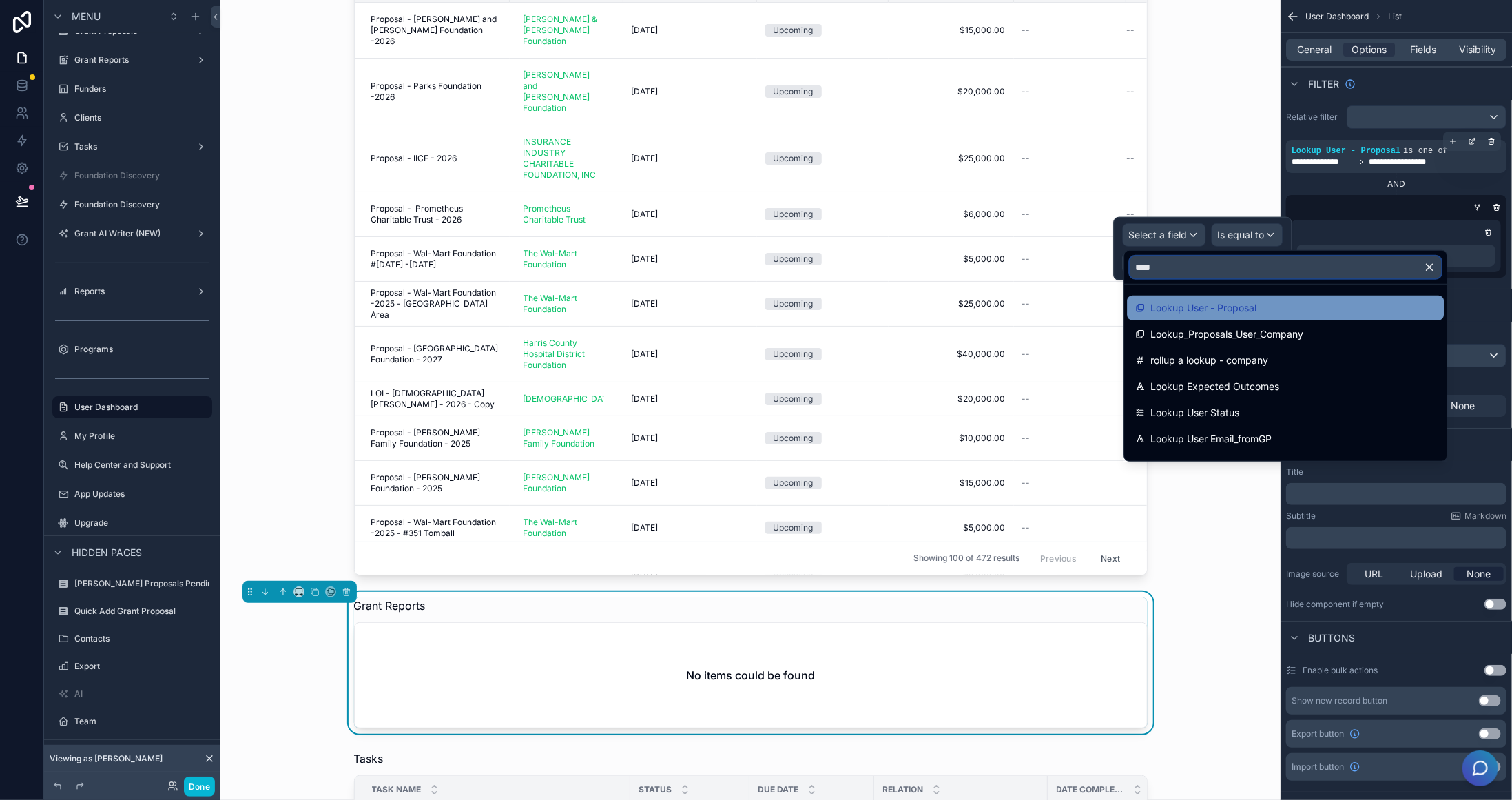
type input "****"
click at [1216, 297] on div "Lookup User - Proposal" at bounding box center [1285, 308] width 317 height 25
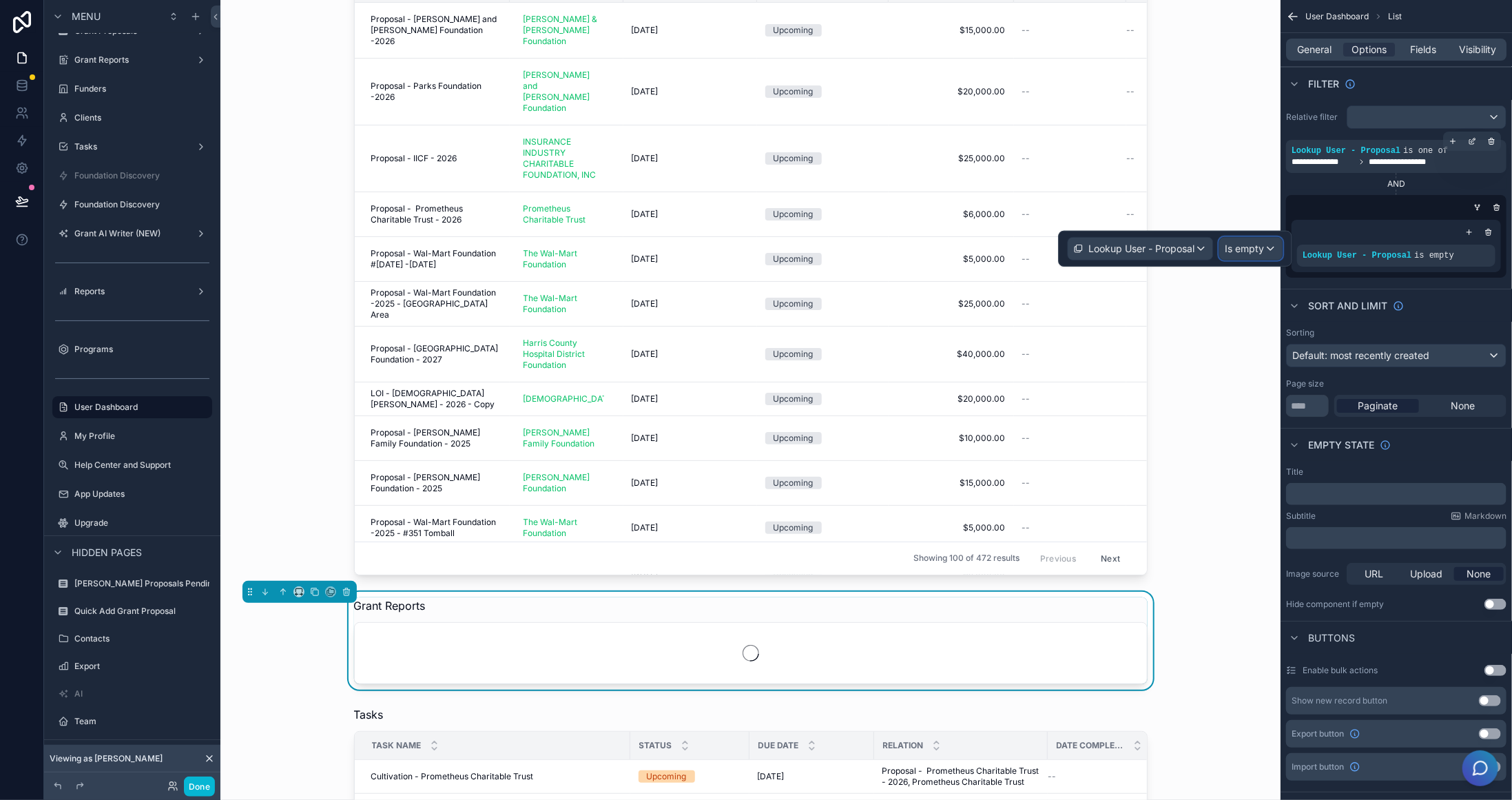
click at [1249, 242] on span "Is empty" at bounding box center [1245, 249] width 39 height 14
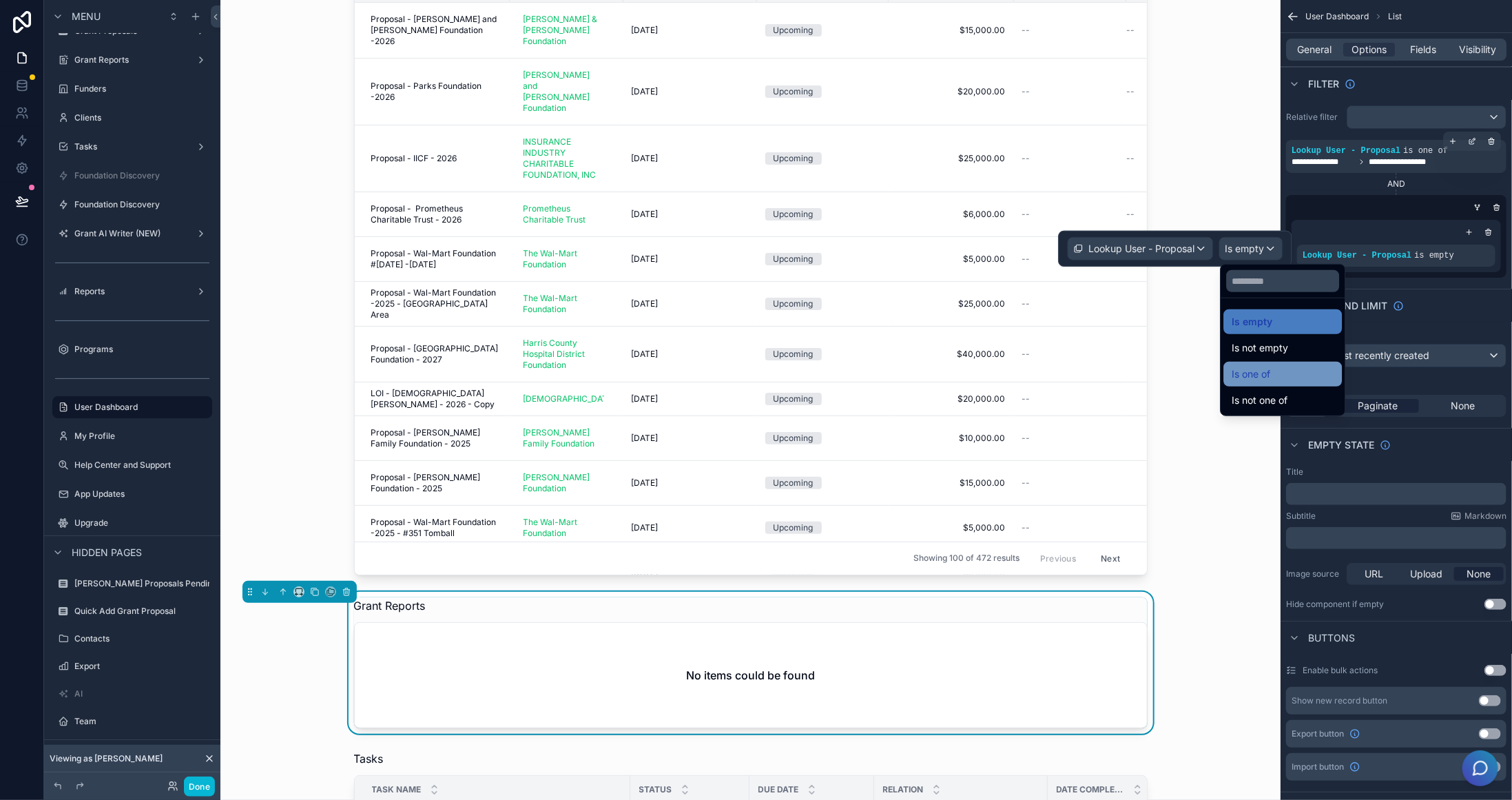
click at [1282, 370] on div "Is one of" at bounding box center [1282, 374] width 102 height 16
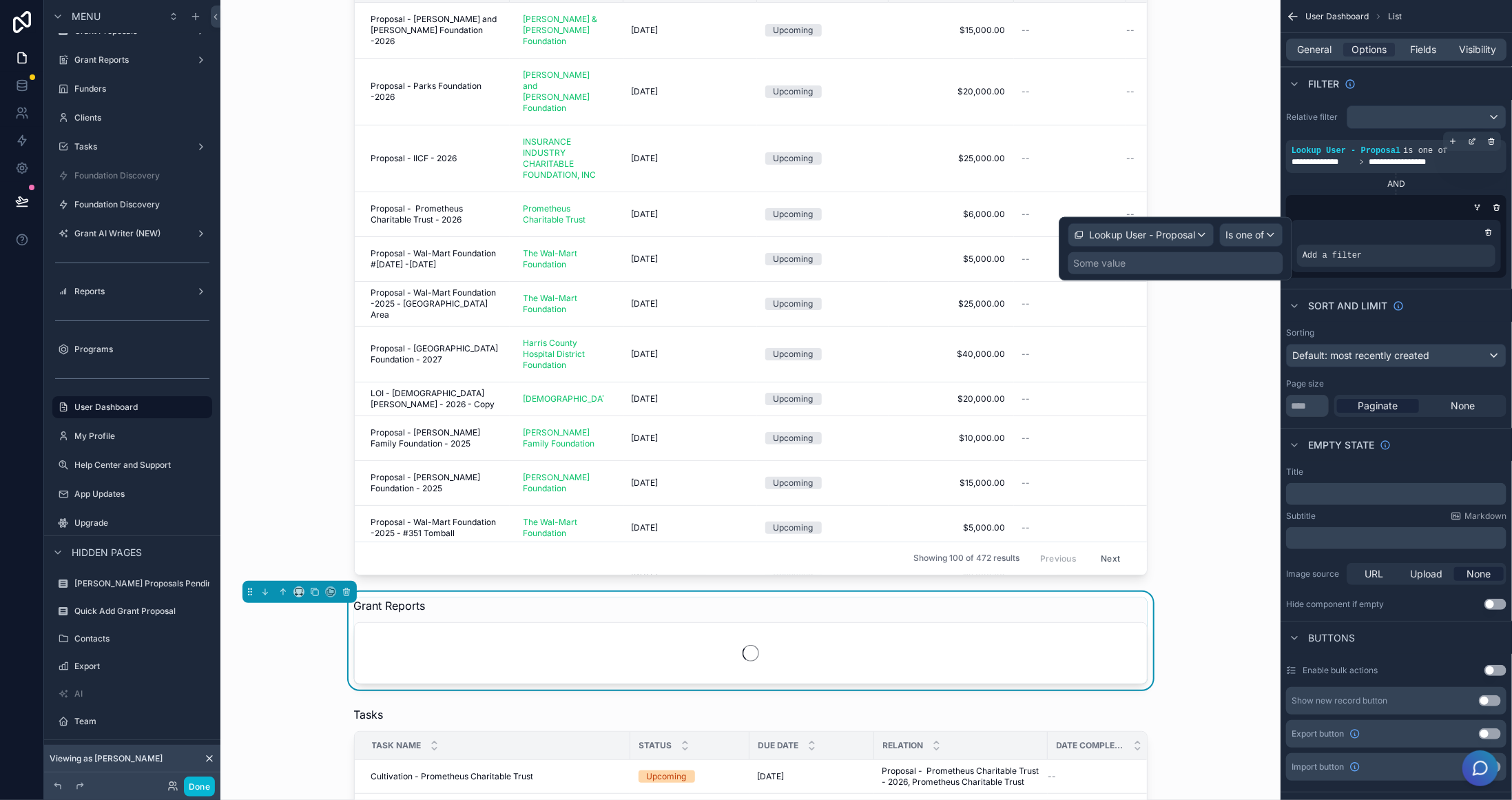
click at [1225, 261] on div "Some value" at bounding box center [1176, 263] width 215 height 22
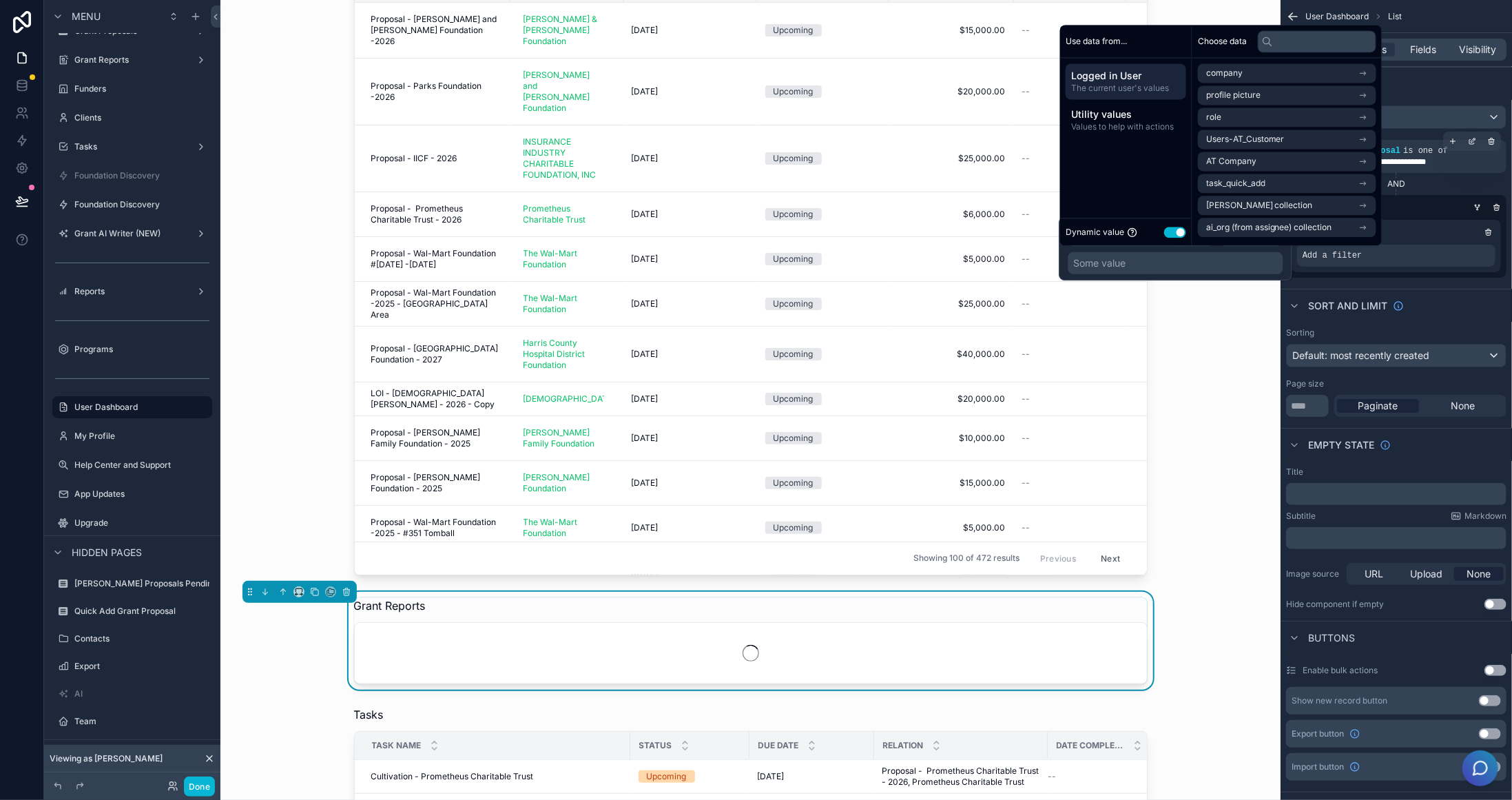
click at [1138, 85] on span "The current user's values" at bounding box center [1126, 88] width 110 height 11
click at [1282, 135] on span "Users-AT_Customer" at bounding box center [1245, 139] width 79 height 11
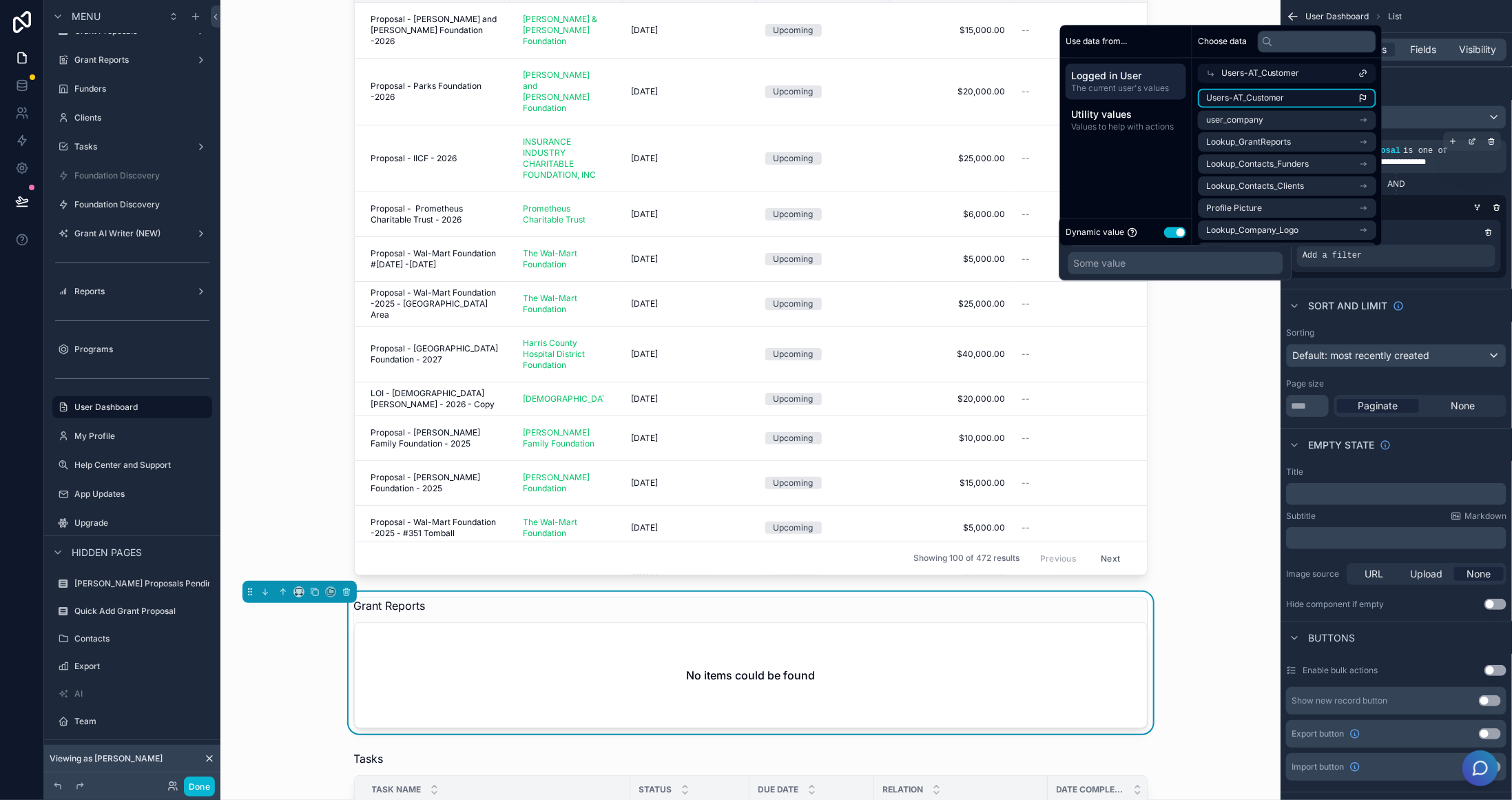
click at [1296, 98] on li "Users-AT_Customer" at bounding box center [1287, 98] width 179 height 19
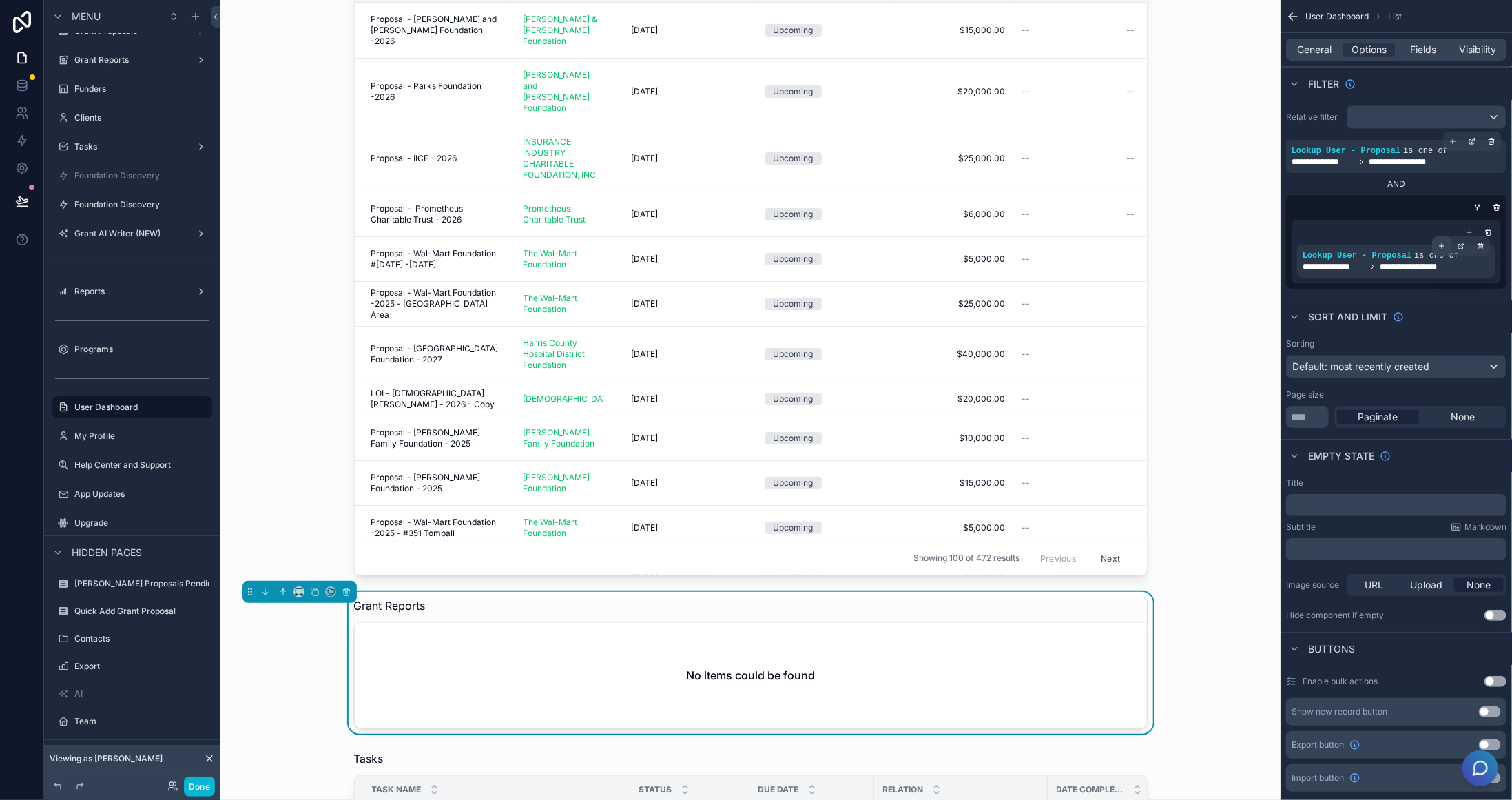
click at [1443, 244] on icon "scrollable content" at bounding box center [1441, 246] width 8 height 8
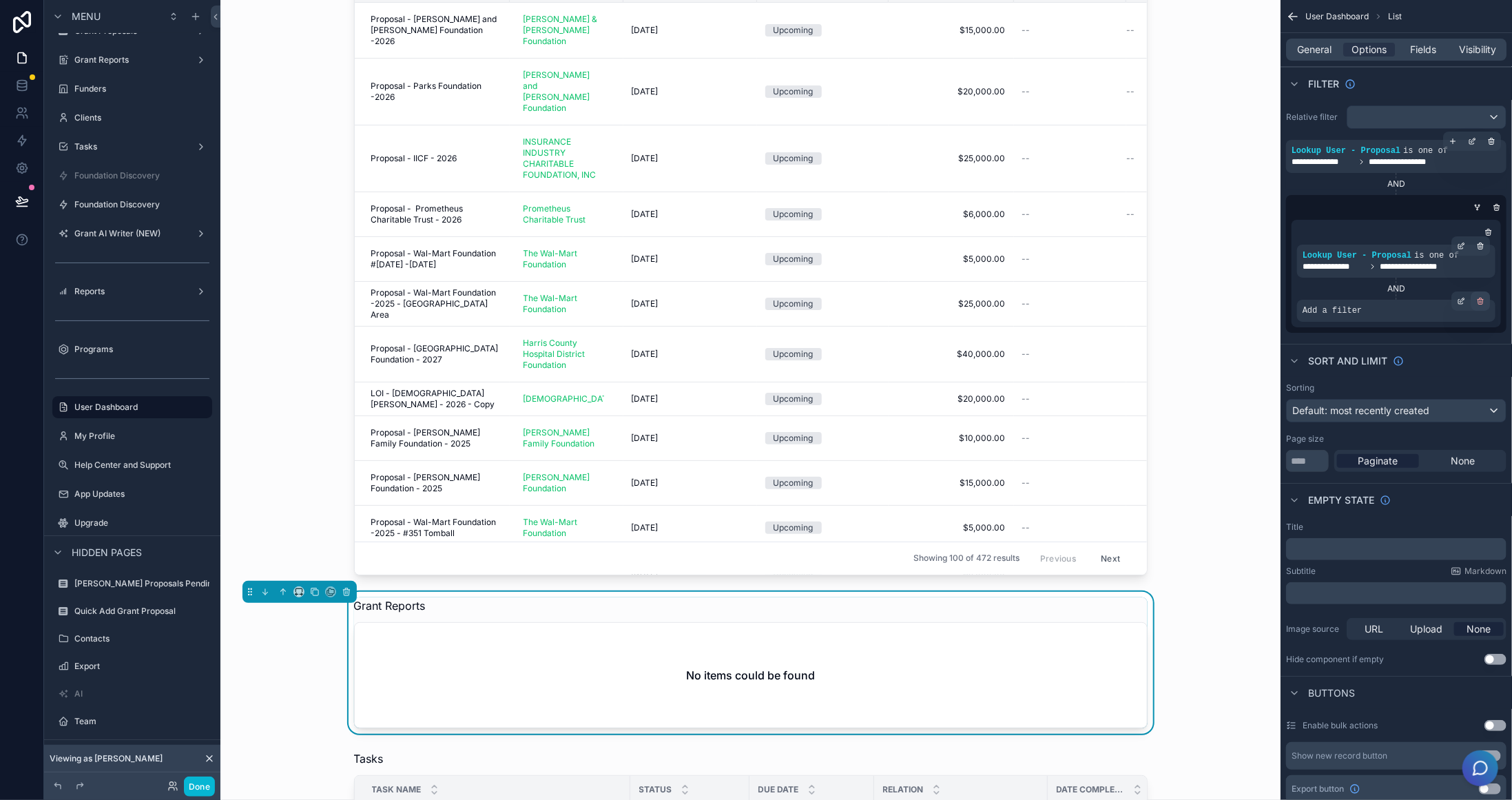
click at [1481, 297] on icon "scrollable content" at bounding box center [1480, 301] width 8 height 8
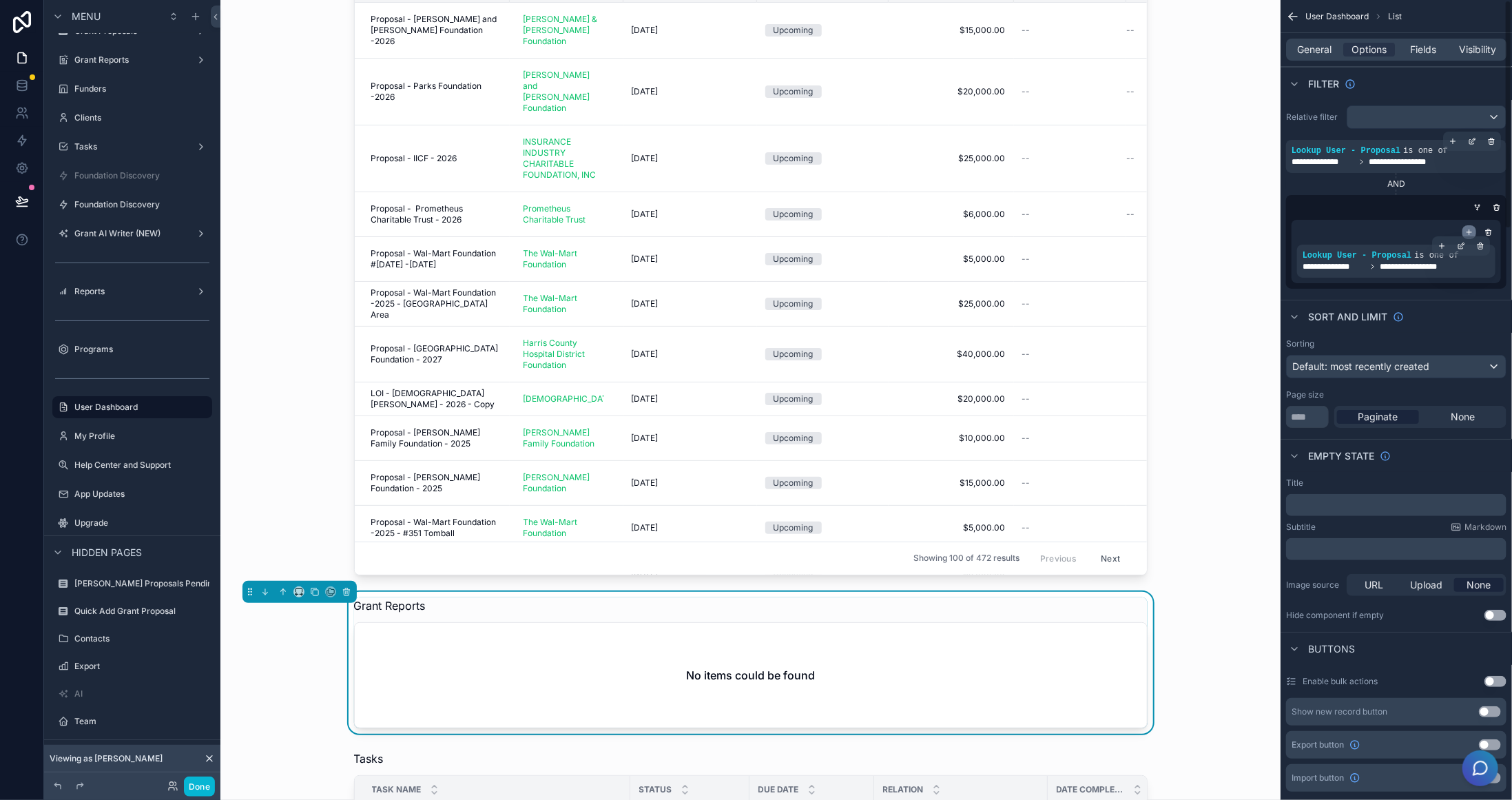
click at [1471, 228] on icon "scrollable content" at bounding box center [1469, 232] width 8 height 8
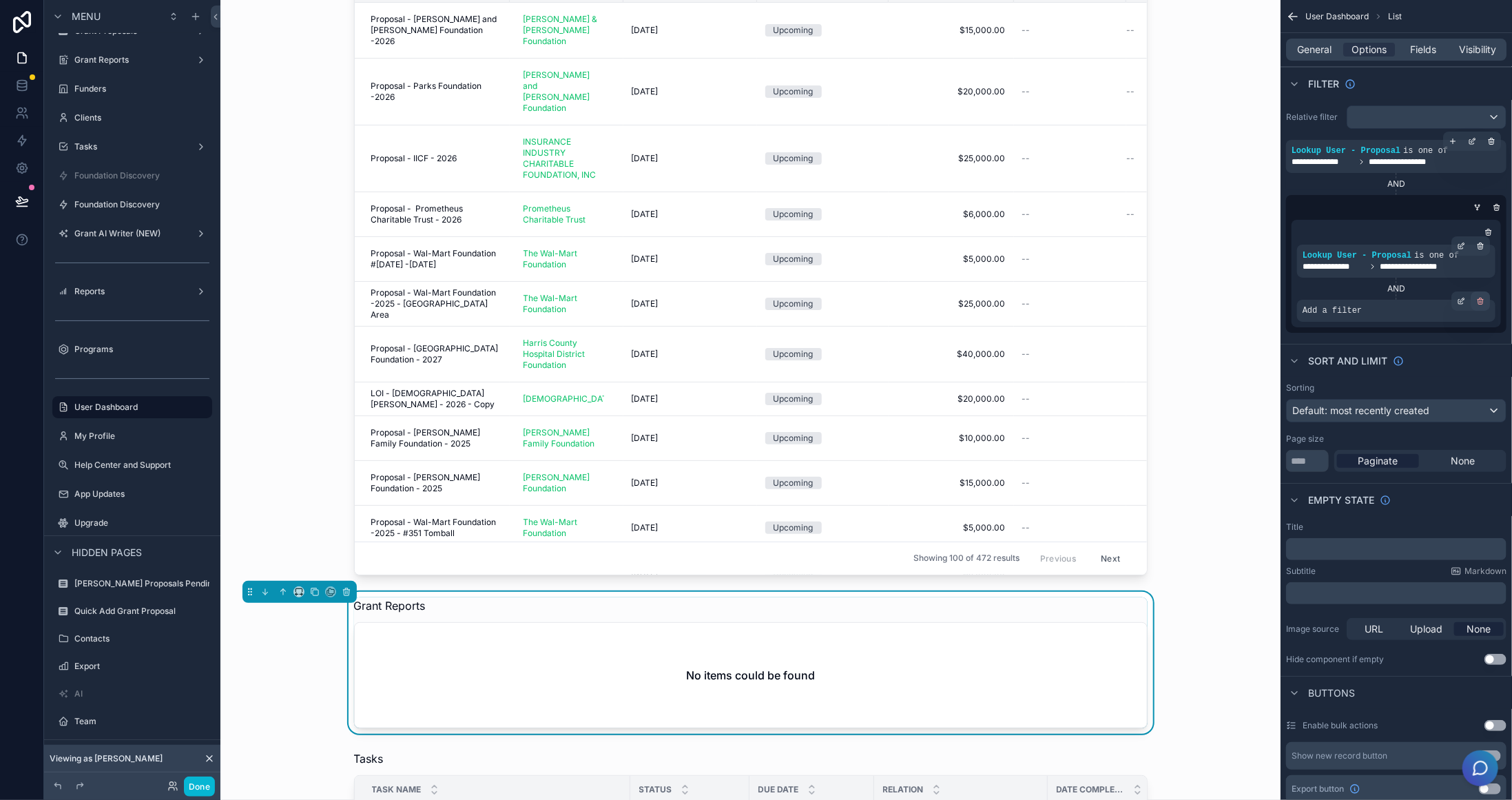
click at [1476, 302] on icon "scrollable content" at bounding box center [1480, 301] width 8 height 8
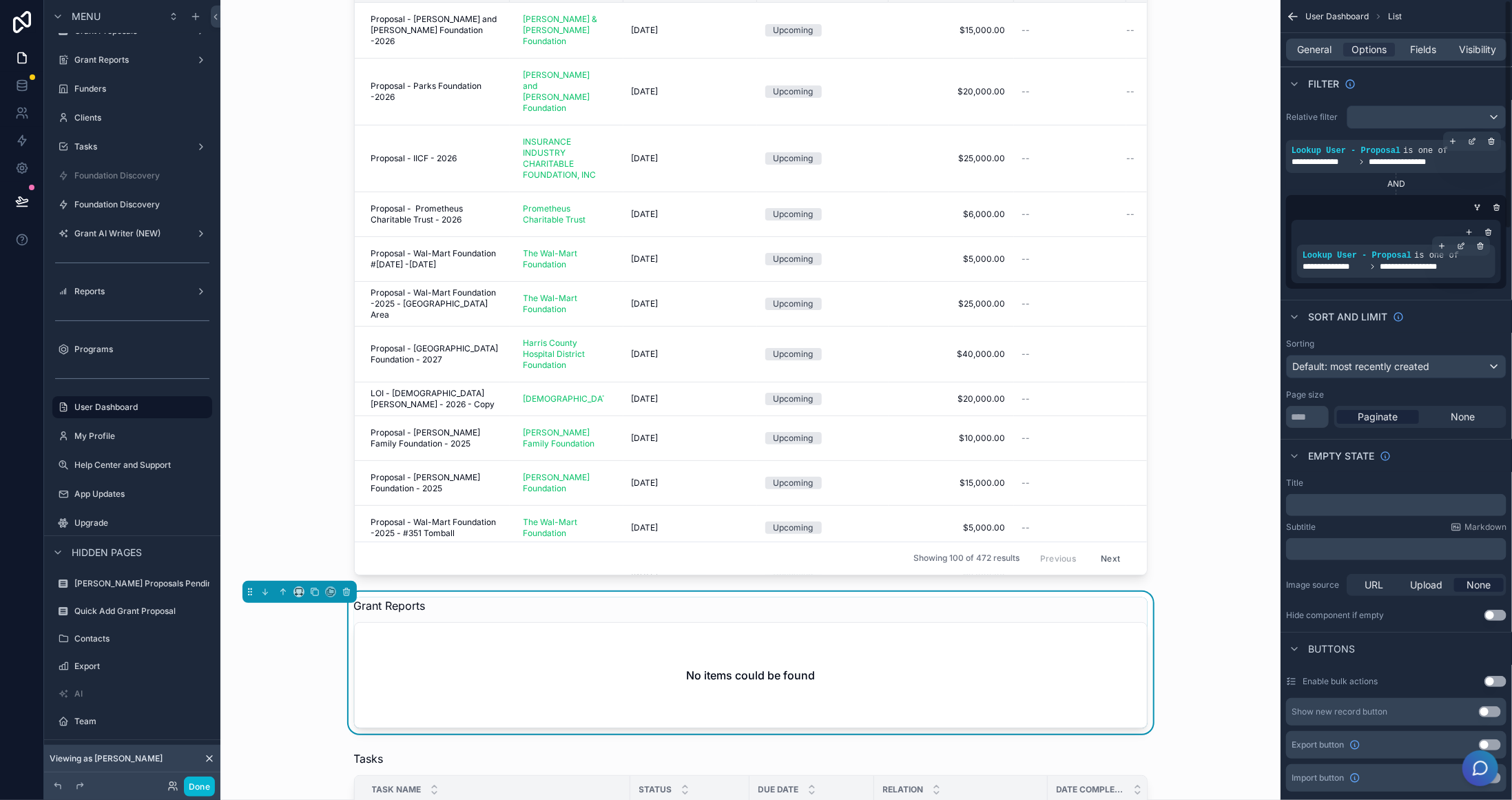
drag, startPoint x: 1478, startPoint y: 207, endPoint x: 1482, endPoint y: 244, distance: 37.2
click at [1477, 206] on icon "scrollable content" at bounding box center [1477, 207] width 8 height 8
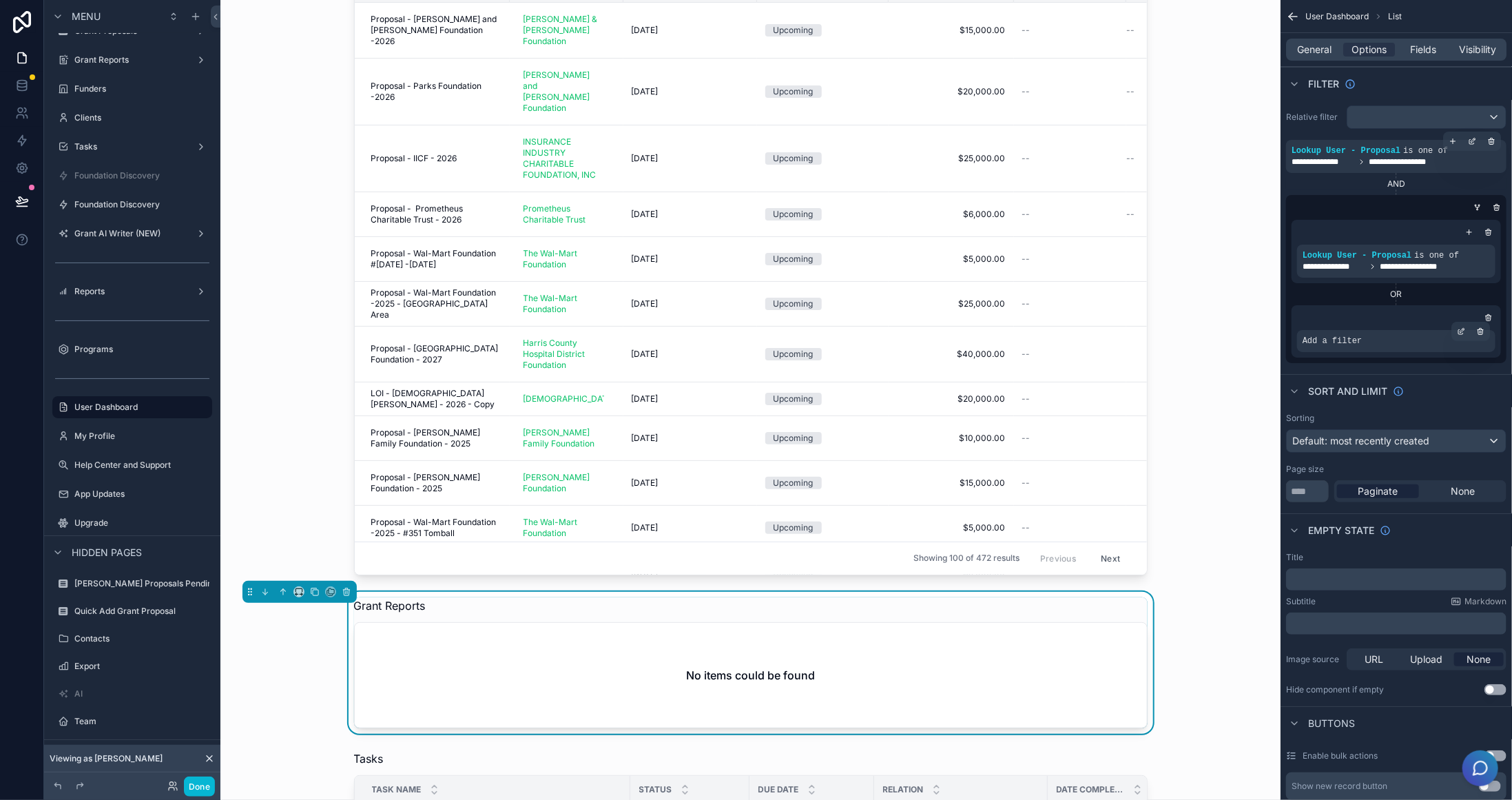
click at [1368, 339] on div "Add a filter" at bounding box center [1396, 341] width 199 height 22
click at [1458, 332] on icon "scrollable content" at bounding box center [1460, 332] width 5 height 5
click at [1182, 314] on span "Select a field" at bounding box center [1159, 320] width 59 height 12
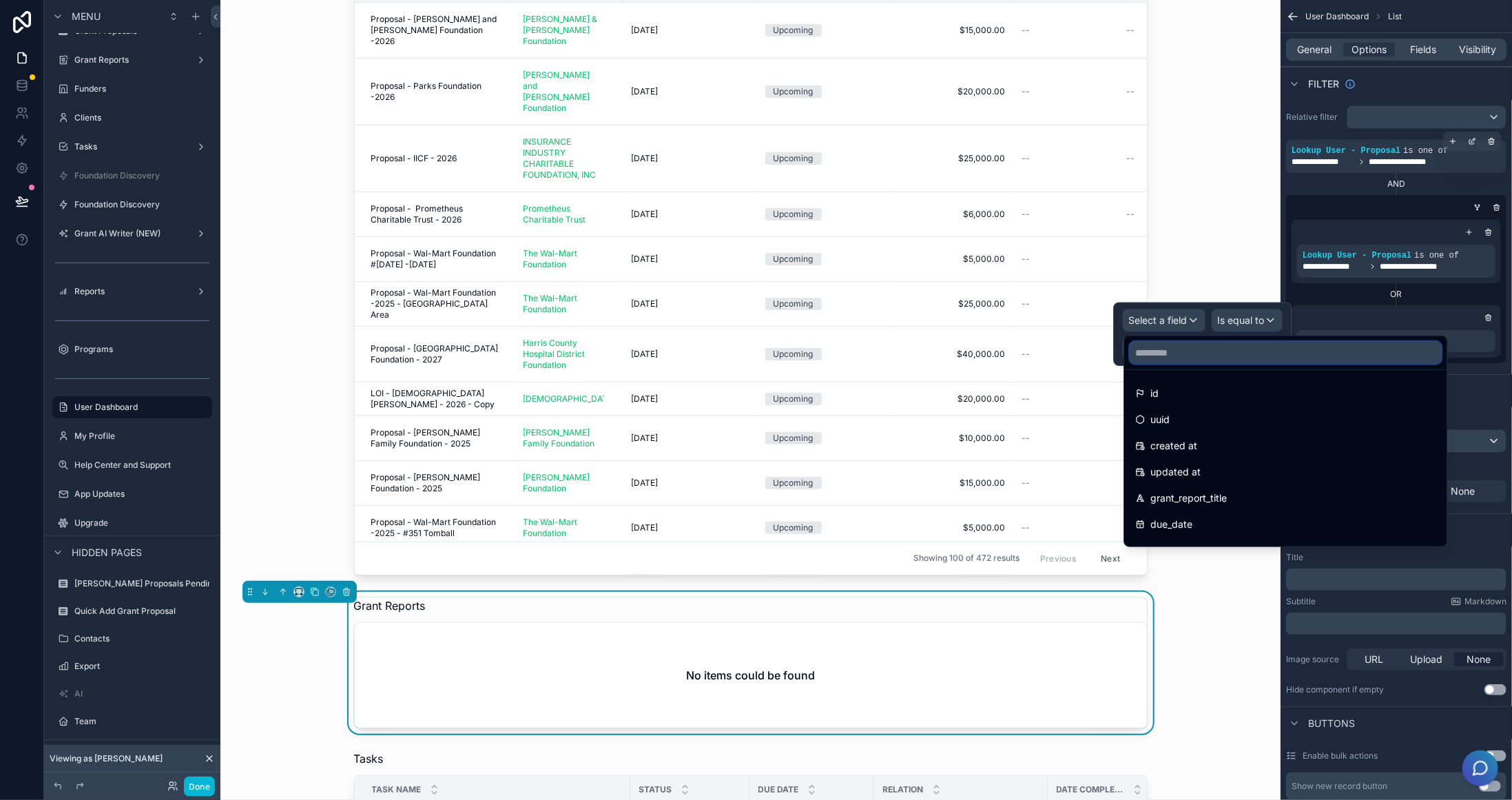
click at [1182, 355] on input "text" at bounding box center [1285, 353] width 311 height 22
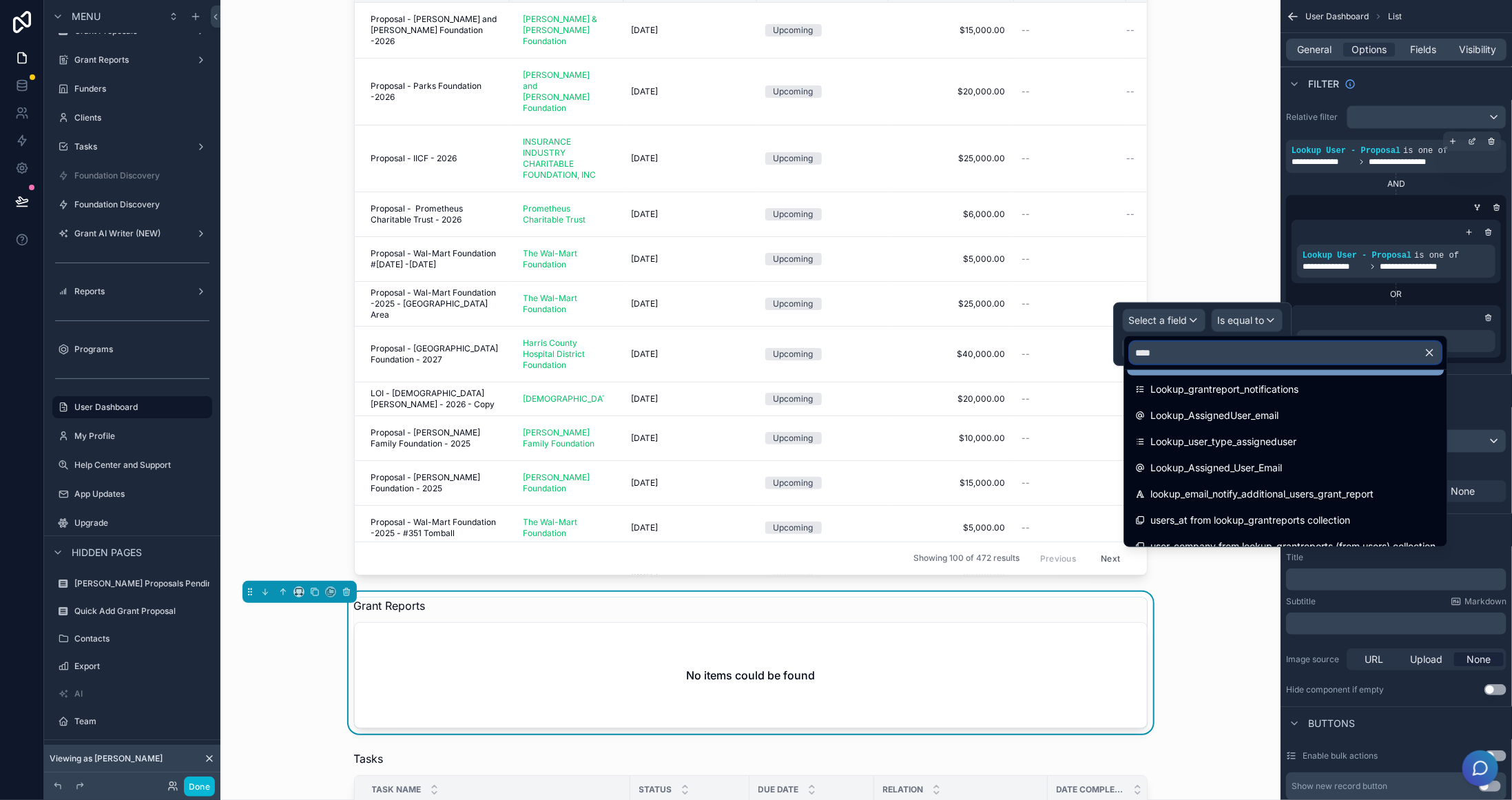
scroll to position [255, 0]
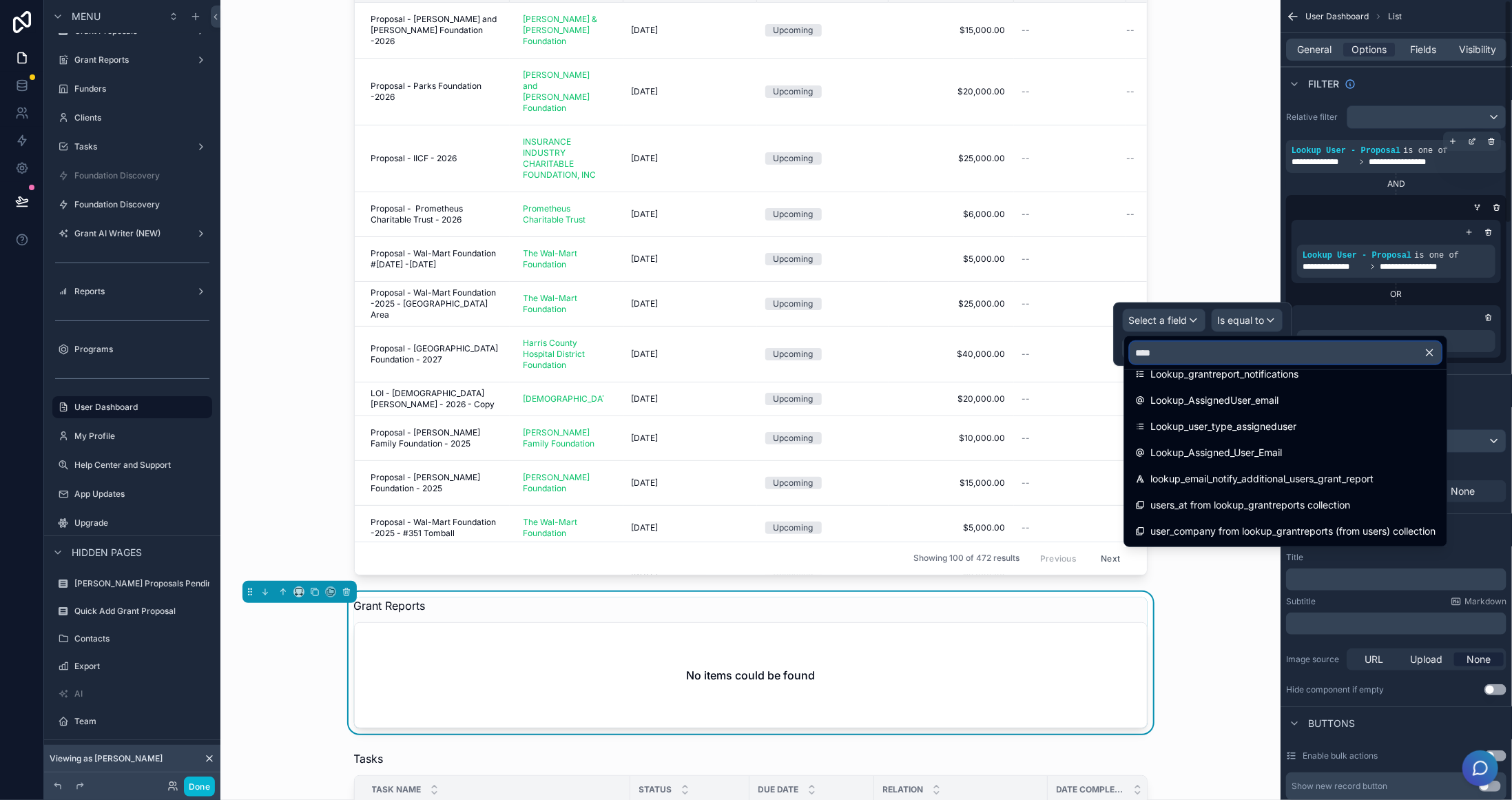
click at [1202, 355] on input "****" at bounding box center [1285, 353] width 311 height 22
click at [1202, 354] on input "****" at bounding box center [1285, 353] width 311 height 22
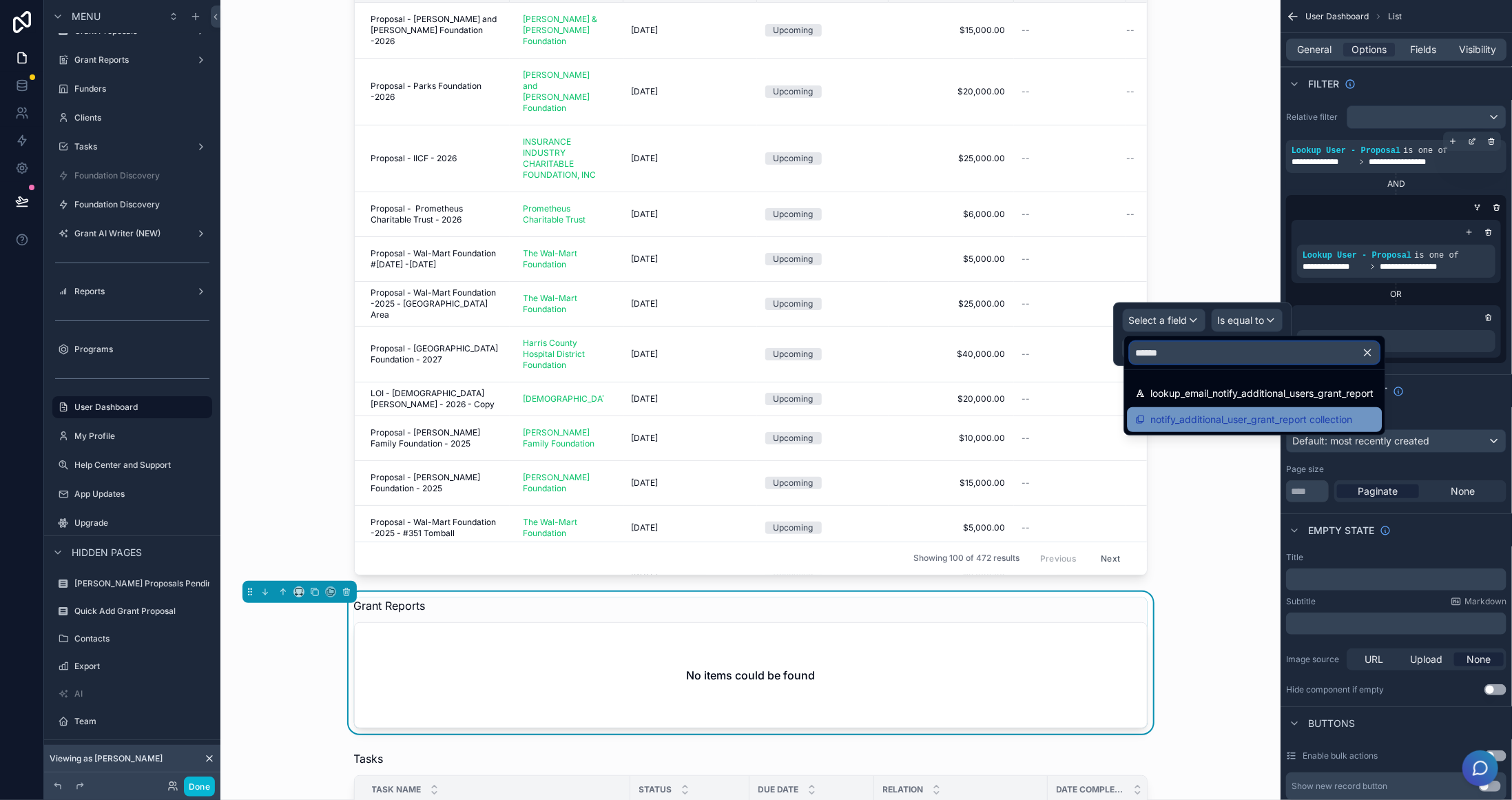
type input "******"
click at [1199, 414] on span "notify_additional_user_grant_report collection" at bounding box center [1252, 420] width 202 height 16
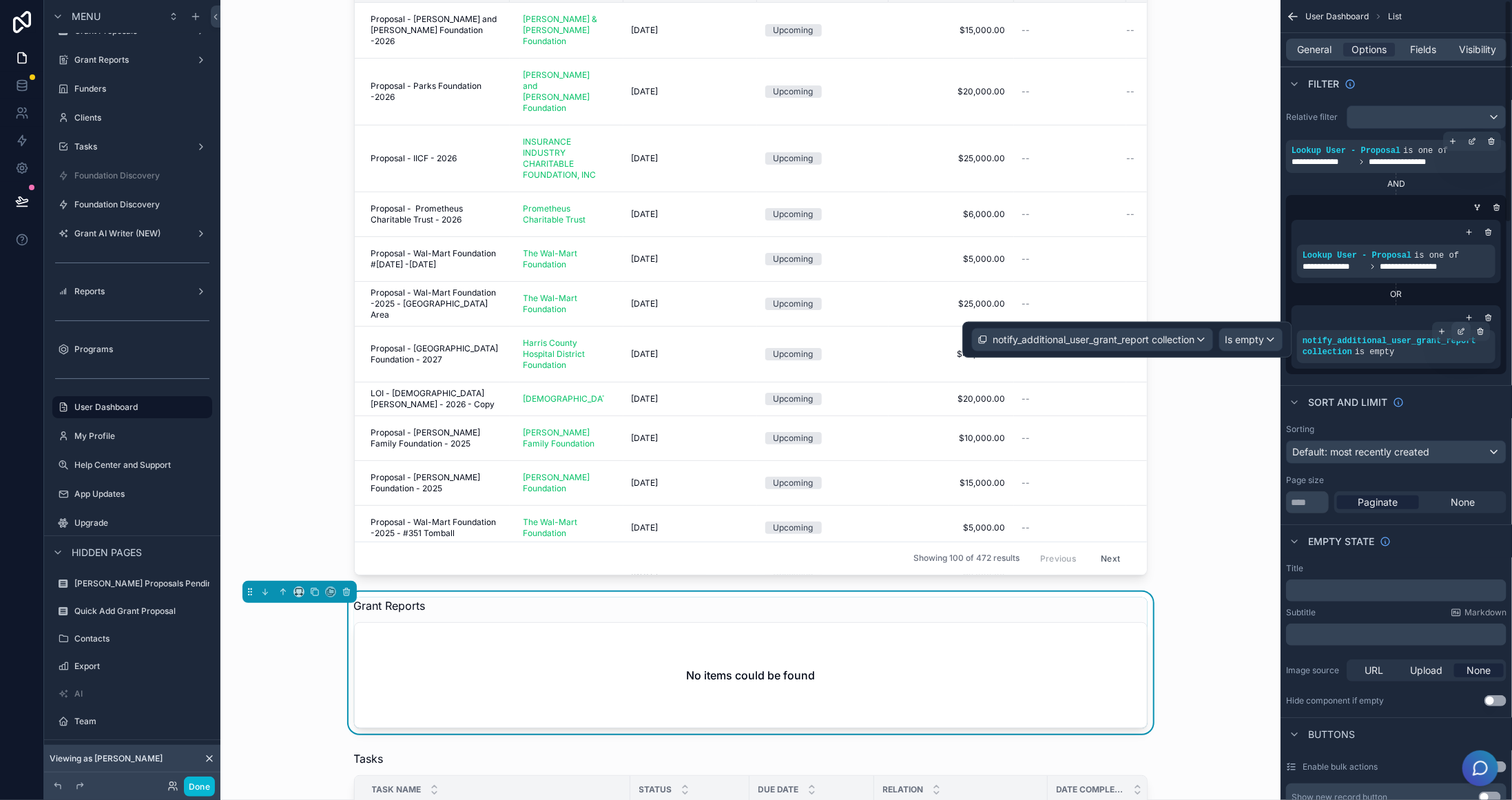
click at [1459, 330] on icon "scrollable content" at bounding box center [1460, 331] width 8 height 8
click at [1226, 342] on div "Is empty" at bounding box center [1251, 340] width 63 height 22
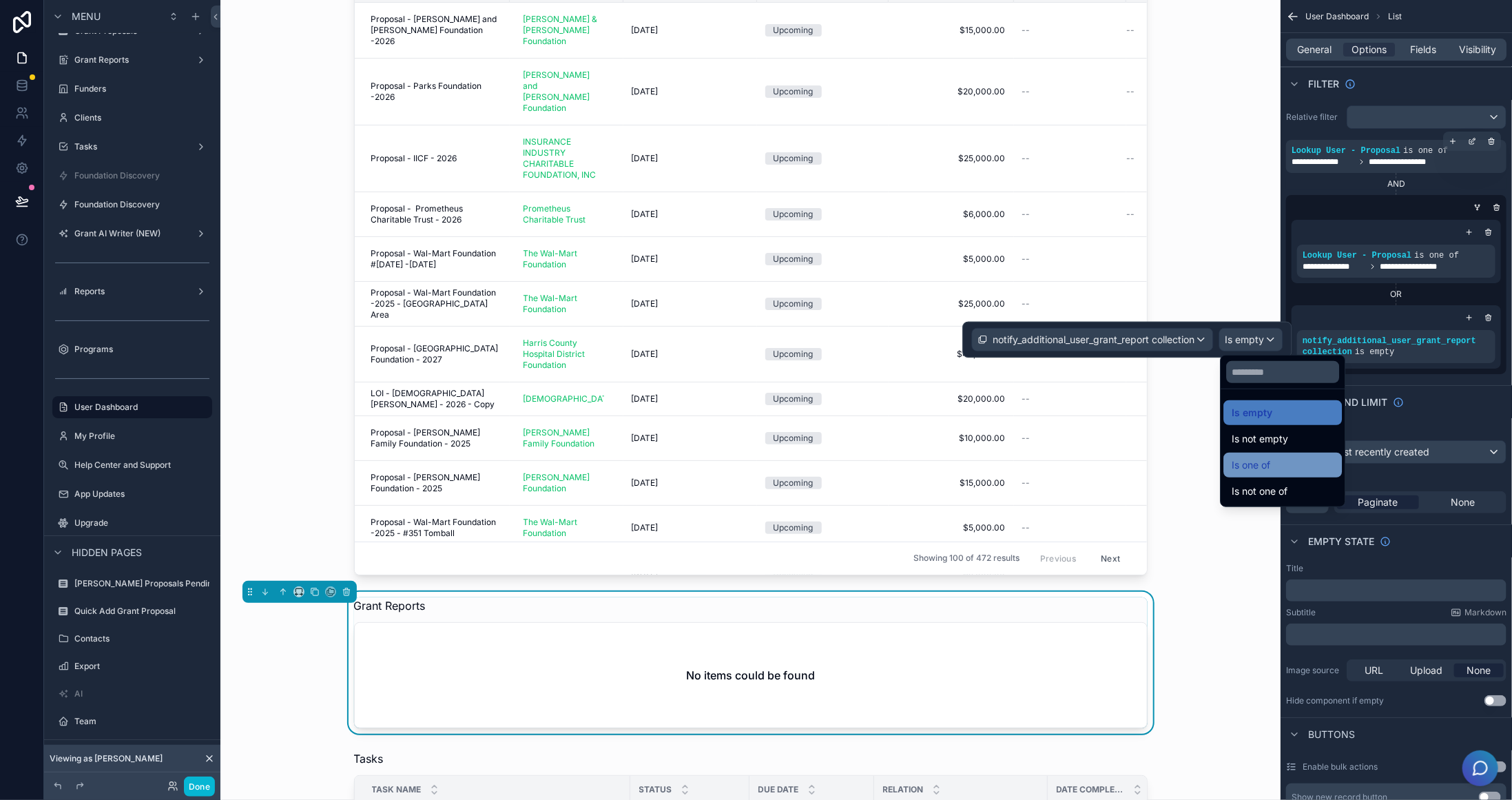
click at [1277, 464] on div "Is one of" at bounding box center [1282, 465] width 102 height 16
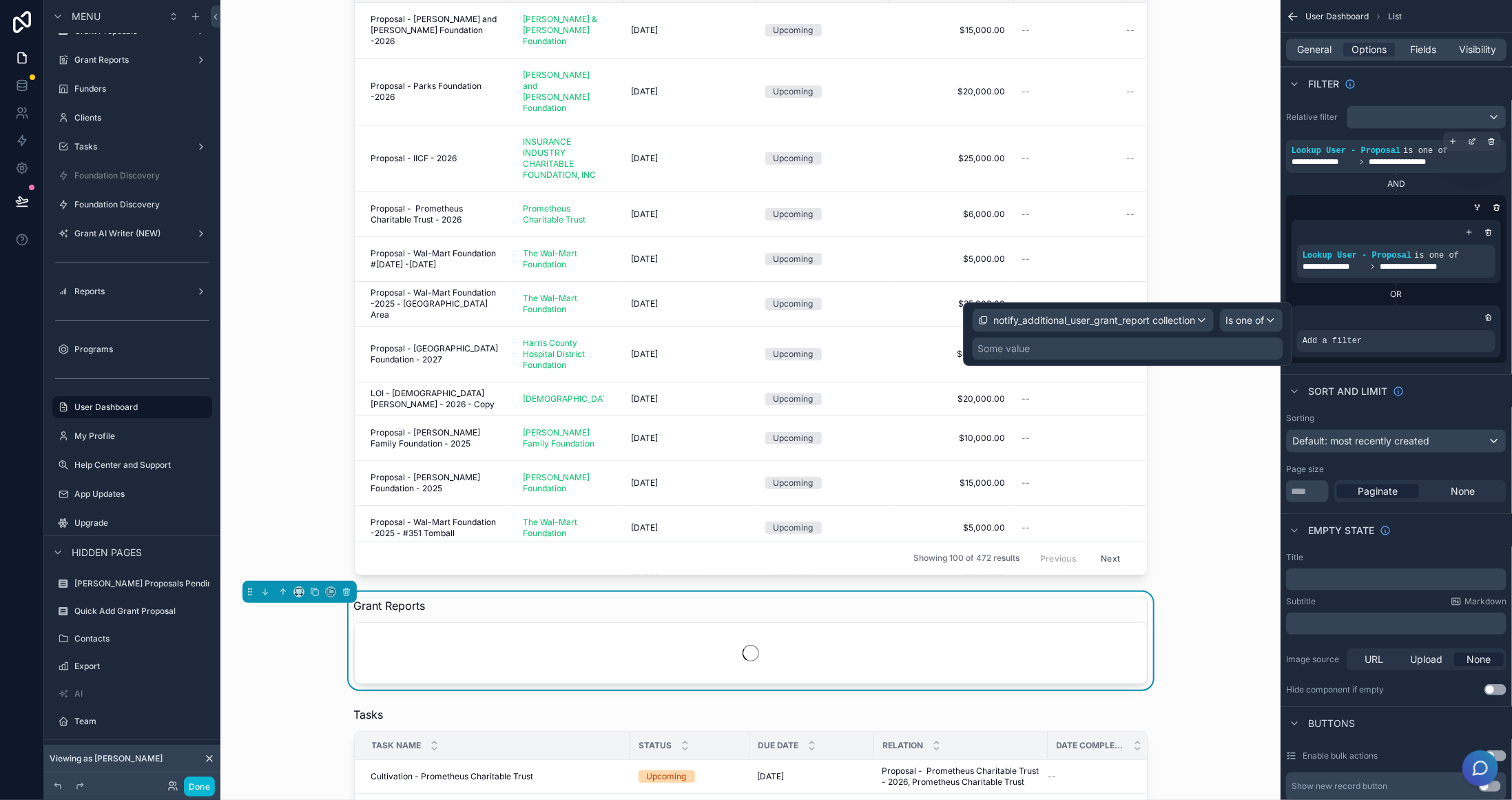
click at [1067, 344] on div "Some value" at bounding box center [1128, 349] width 310 height 22
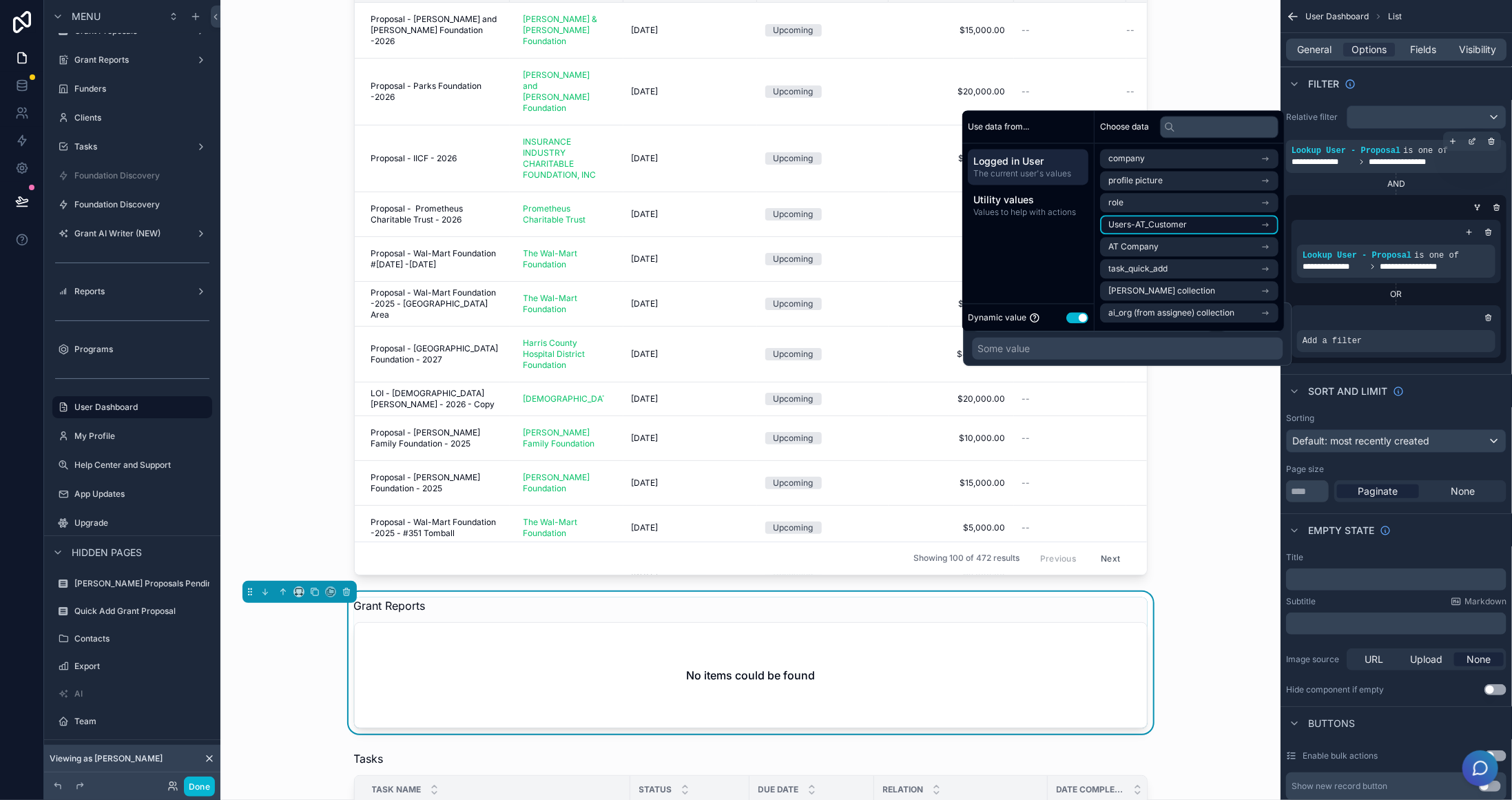
click at [1190, 224] on li "Users-AT_Customer" at bounding box center [1189, 224] width 179 height 19
click at [1199, 183] on li "Users-AT_Customer" at bounding box center [1189, 183] width 179 height 19
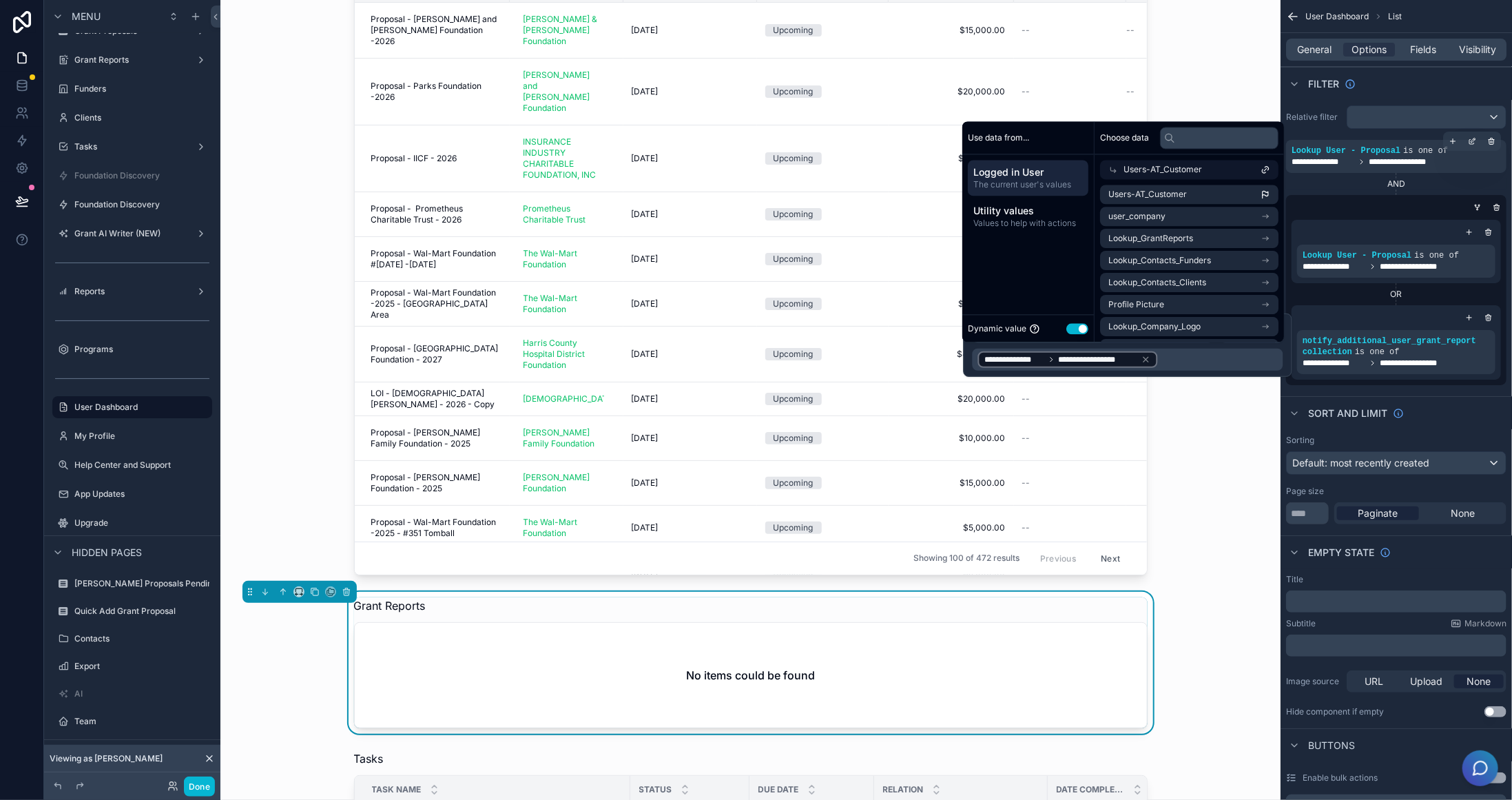
click at [1449, 386] on div "**********" at bounding box center [1396, 245] width 232 height 291
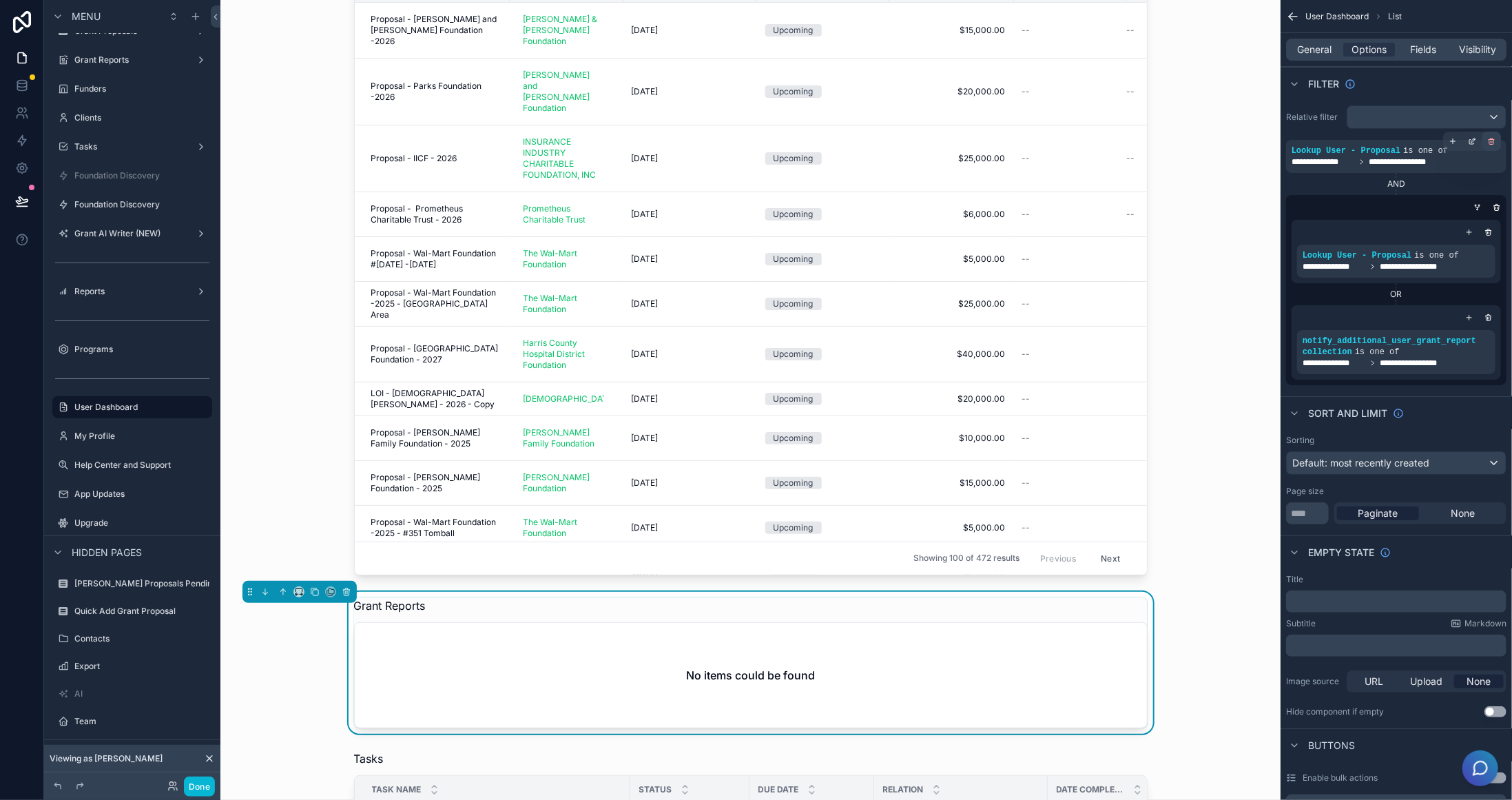
click at [1488, 143] on icon "scrollable content" at bounding box center [1491, 141] width 8 height 8
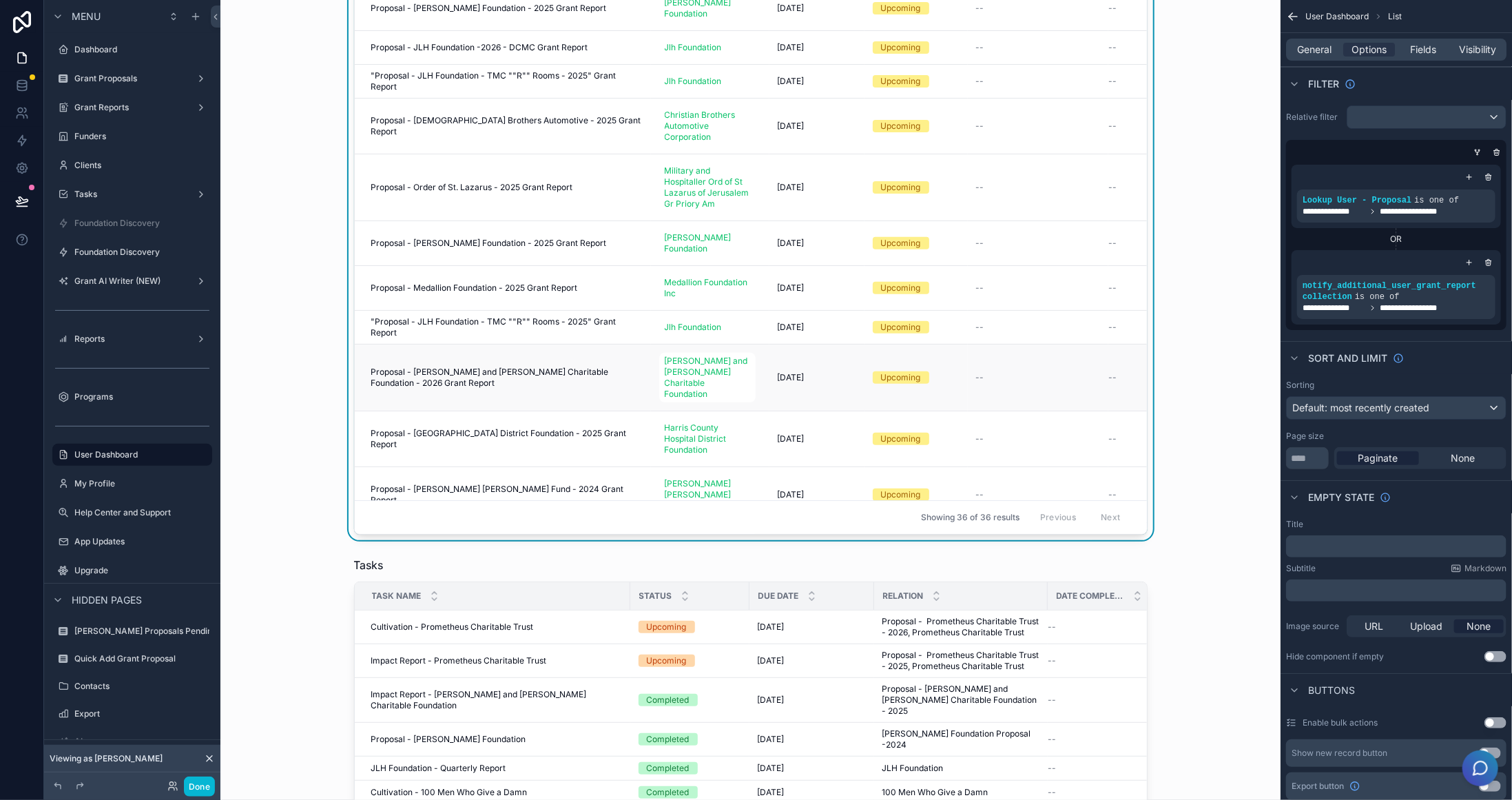
scroll to position [276, 0]
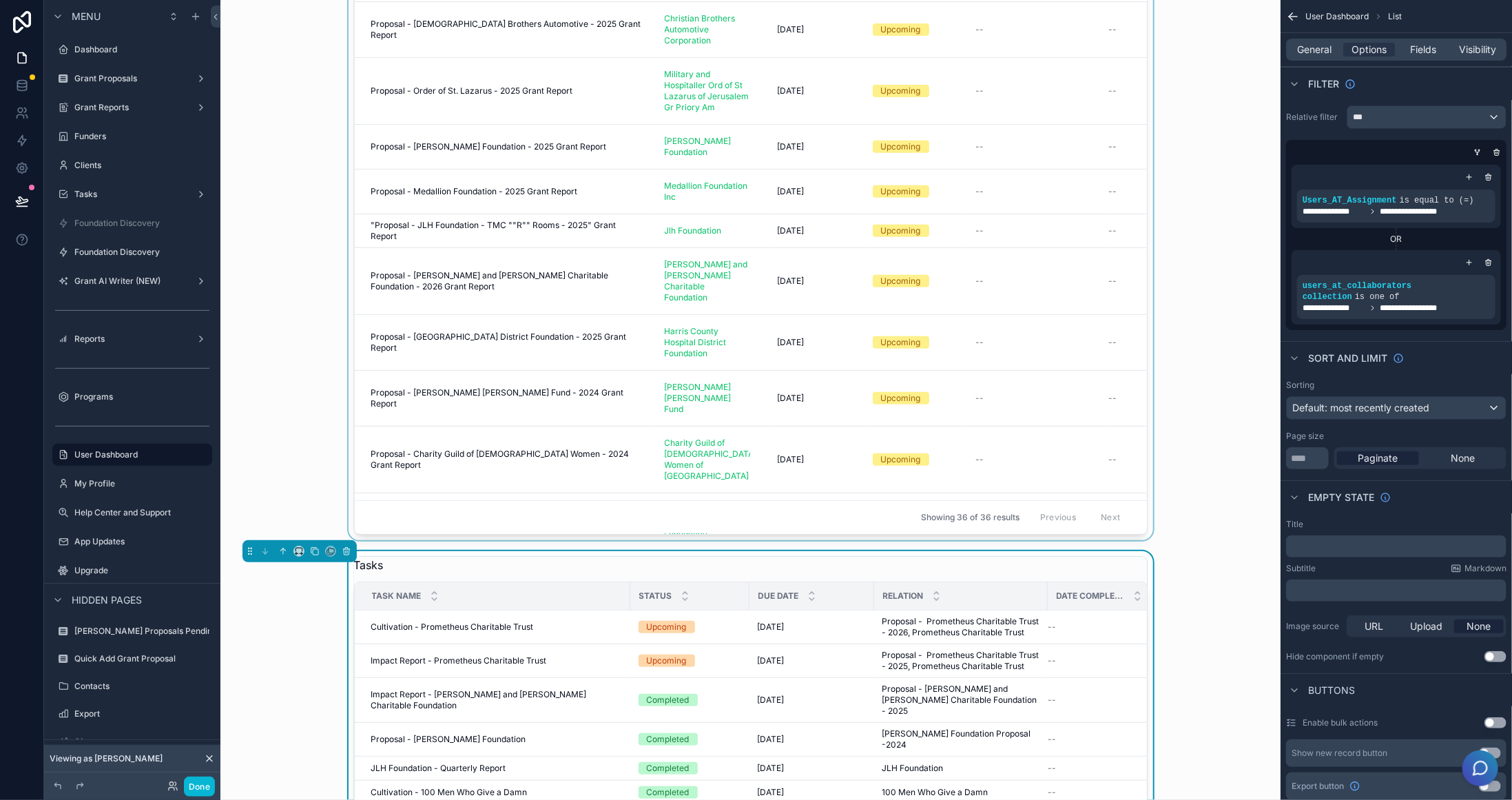
click at [938, 406] on div "scrollable content" at bounding box center [750, 222] width 1038 height 637
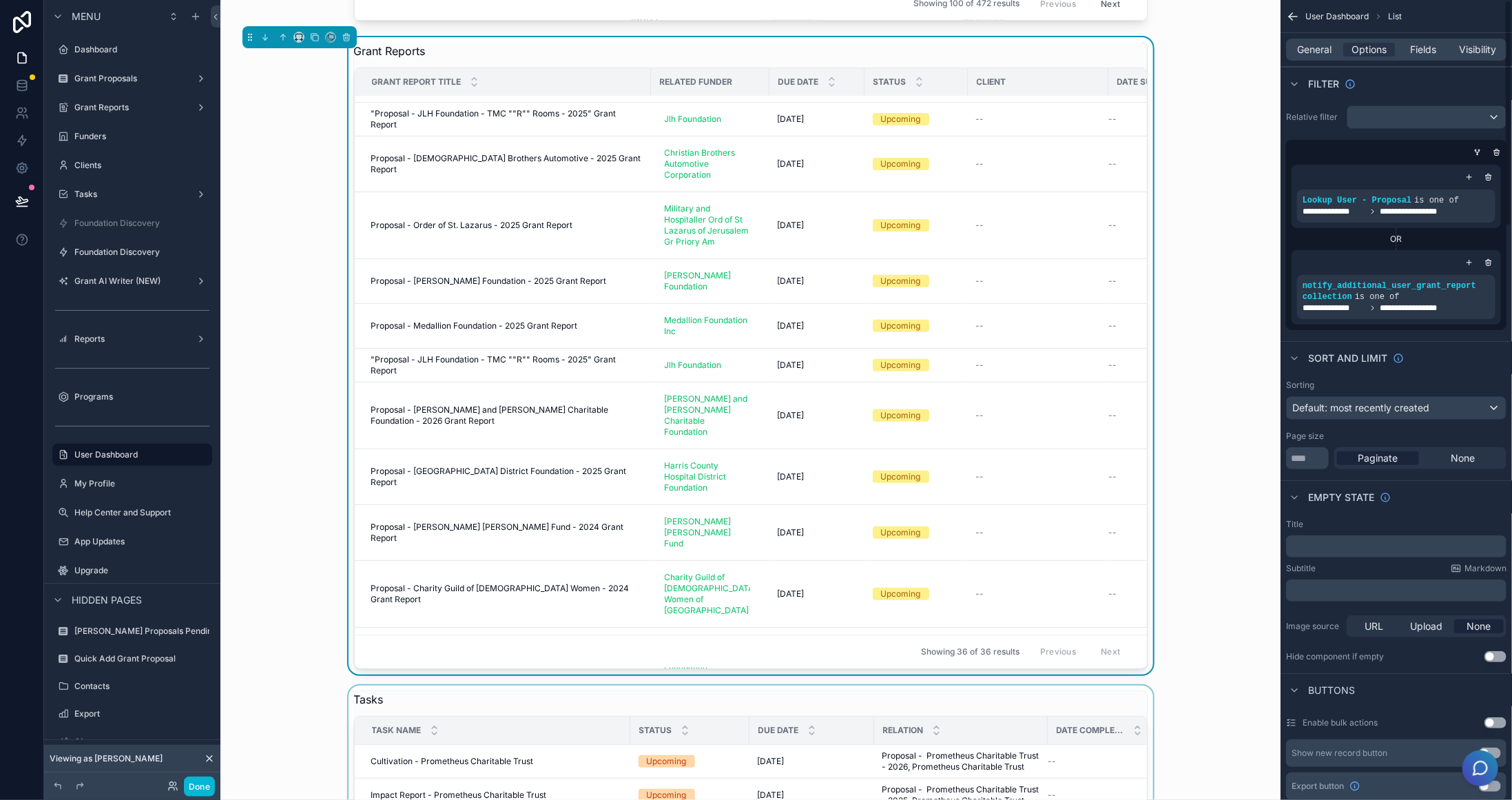
scroll to position [896, 0]
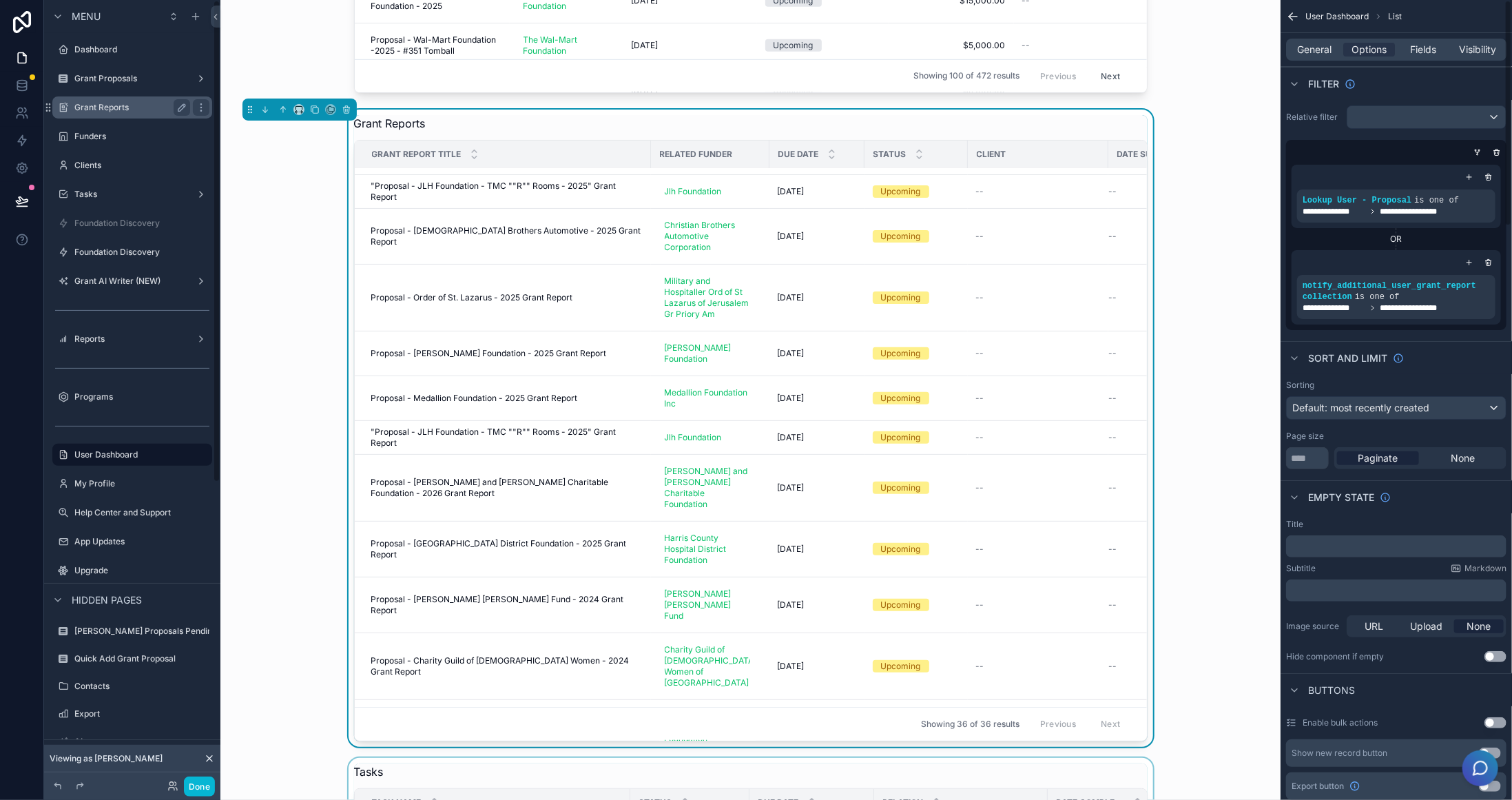
drag, startPoint x: 104, startPoint y: 110, endPoint x: 113, endPoint y: 113, distance: 9.5
click at [104, 110] on label "Grant Reports" at bounding box center [129, 107] width 110 height 11
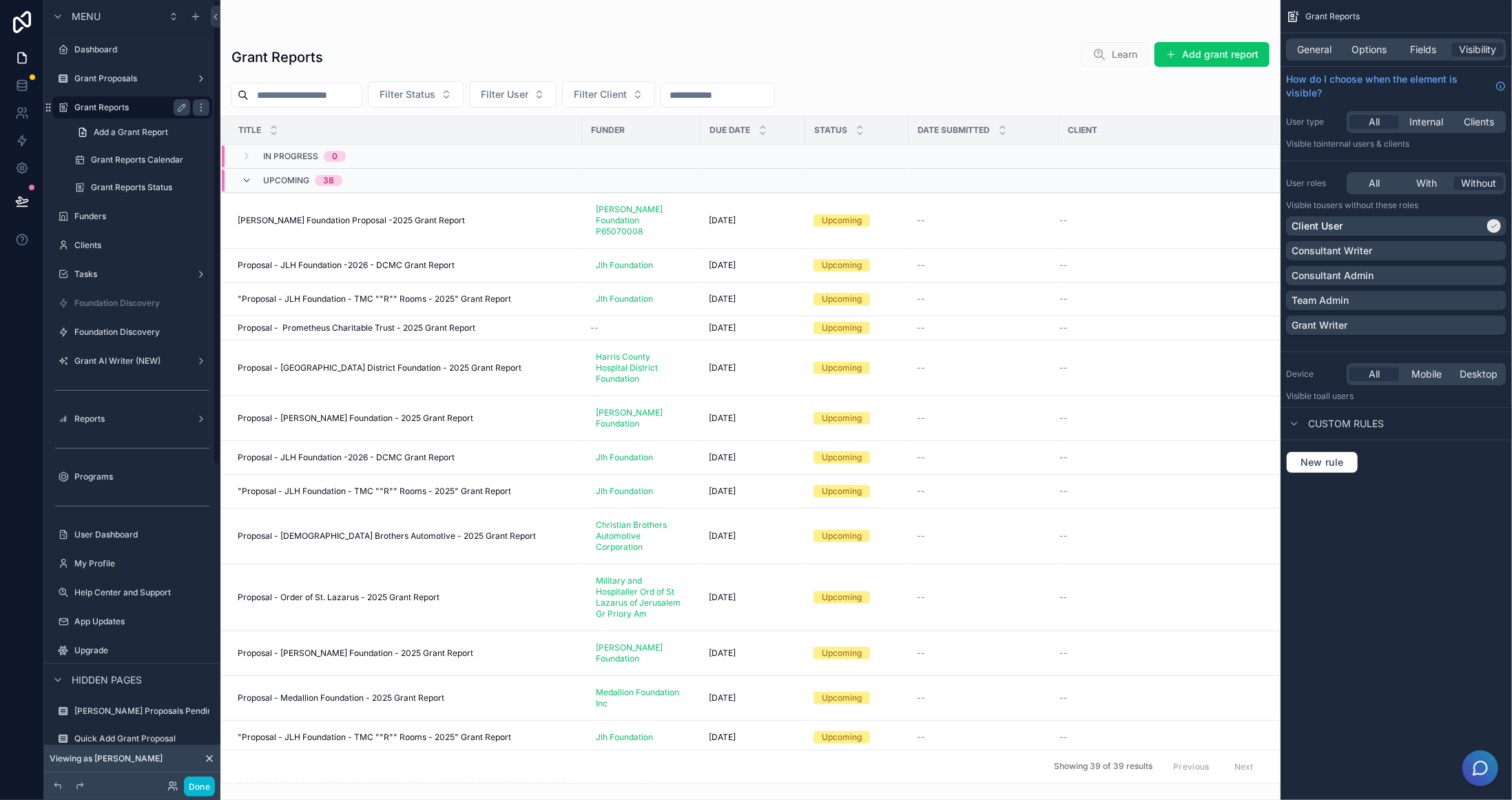
click at [114, 103] on label "Grant Reports" at bounding box center [129, 107] width 110 height 11
click at [386, 255] on div "scrollable content" at bounding box center [750, 400] width 1060 height 800
click at [391, 260] on span "Proposal - JLH Foundation -2026 - DCMC Grant Report" at bounding box center [346, 265] width 217 height 11
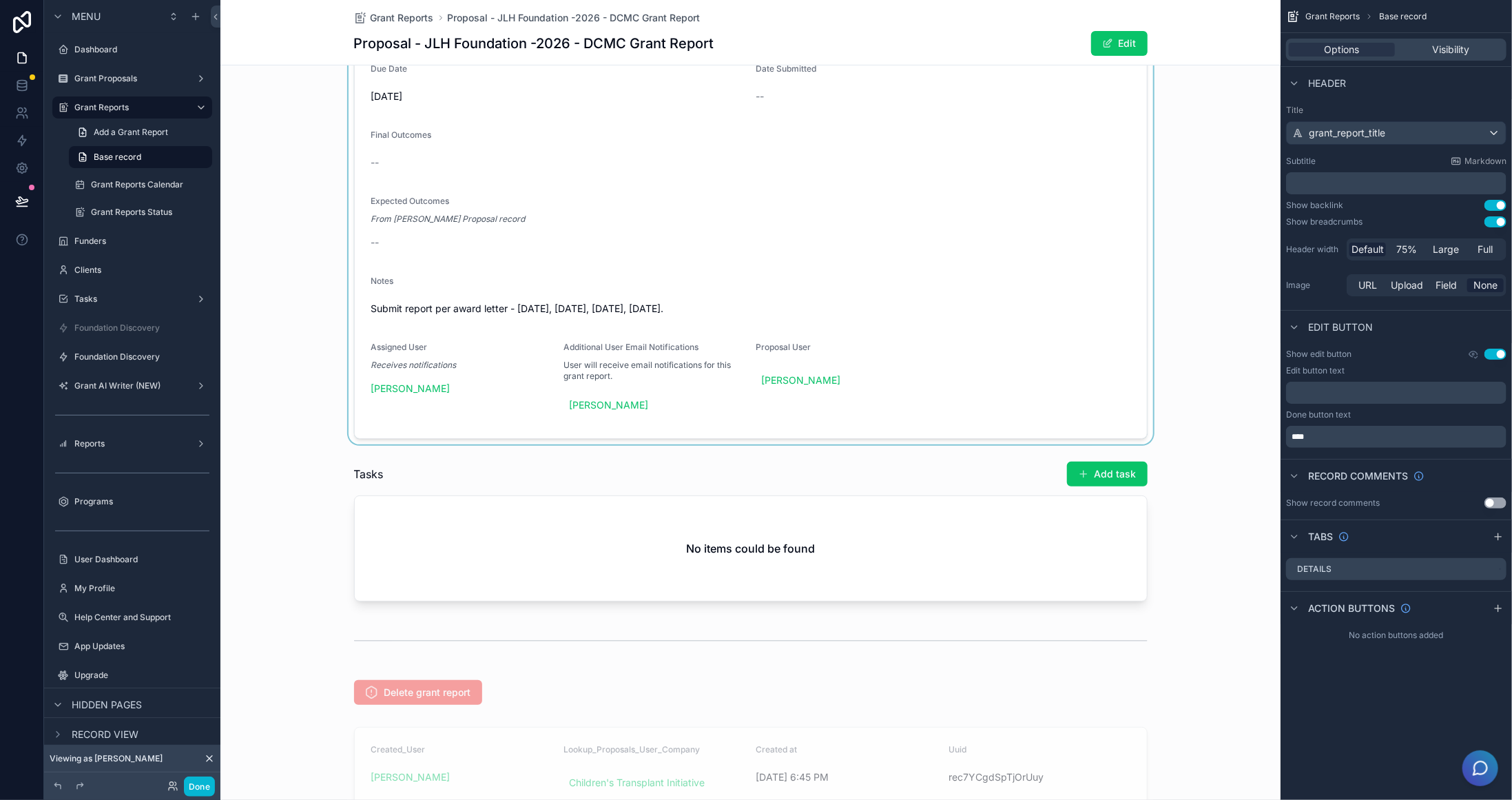
scroll to position [207, 0]
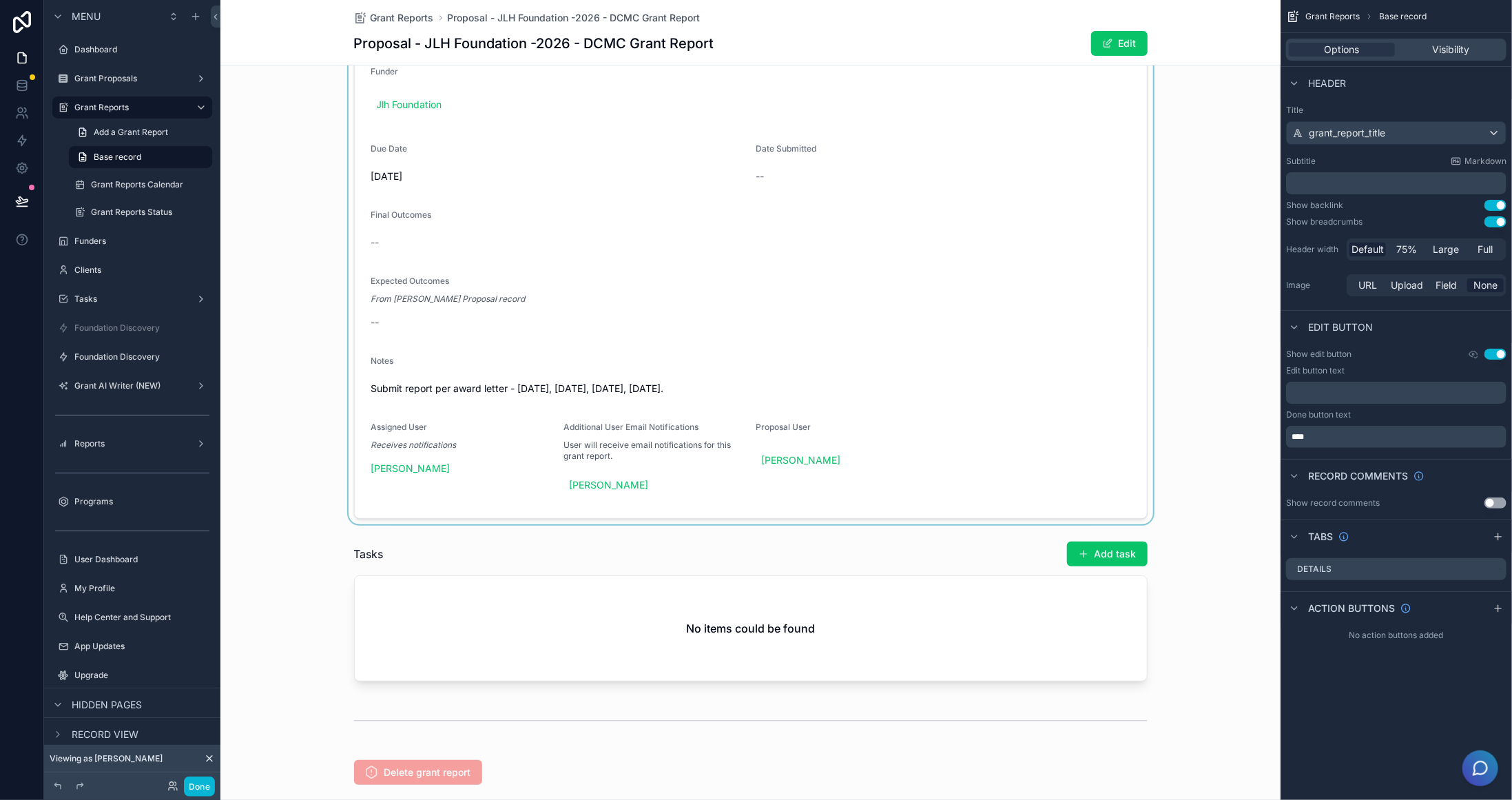
click at [982, 402] on div "scrollable content" at bounding box center [750, 245] width 1060 height 558
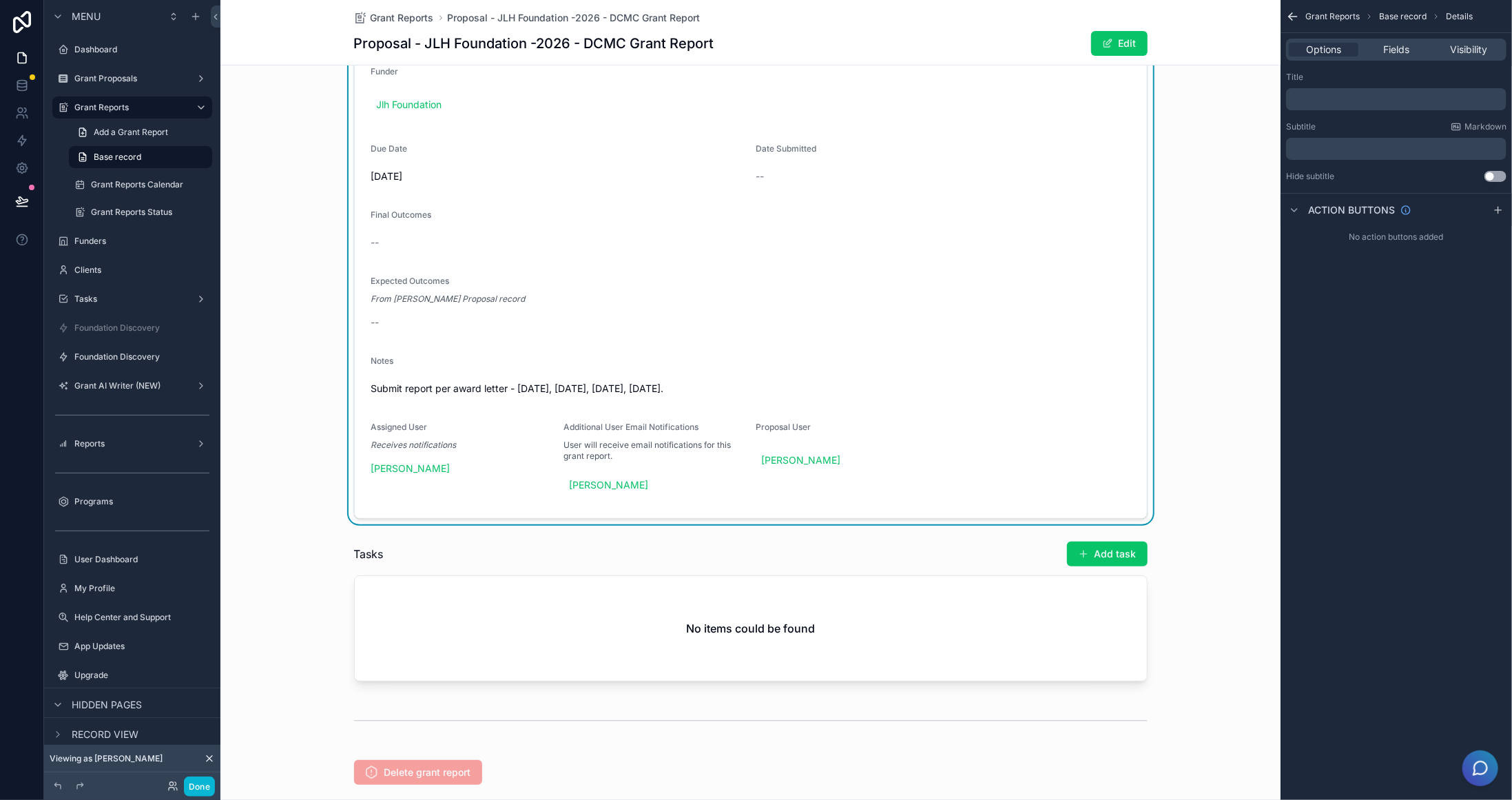
click at [937, 393] on span "Submit report per award letter - July 15, October 15, January 15, April 15." at bounding box center [751, 389] width 759 height 14
click at [203, 785] on button "Done" at bounding box center [199, 786] width 31 height 20
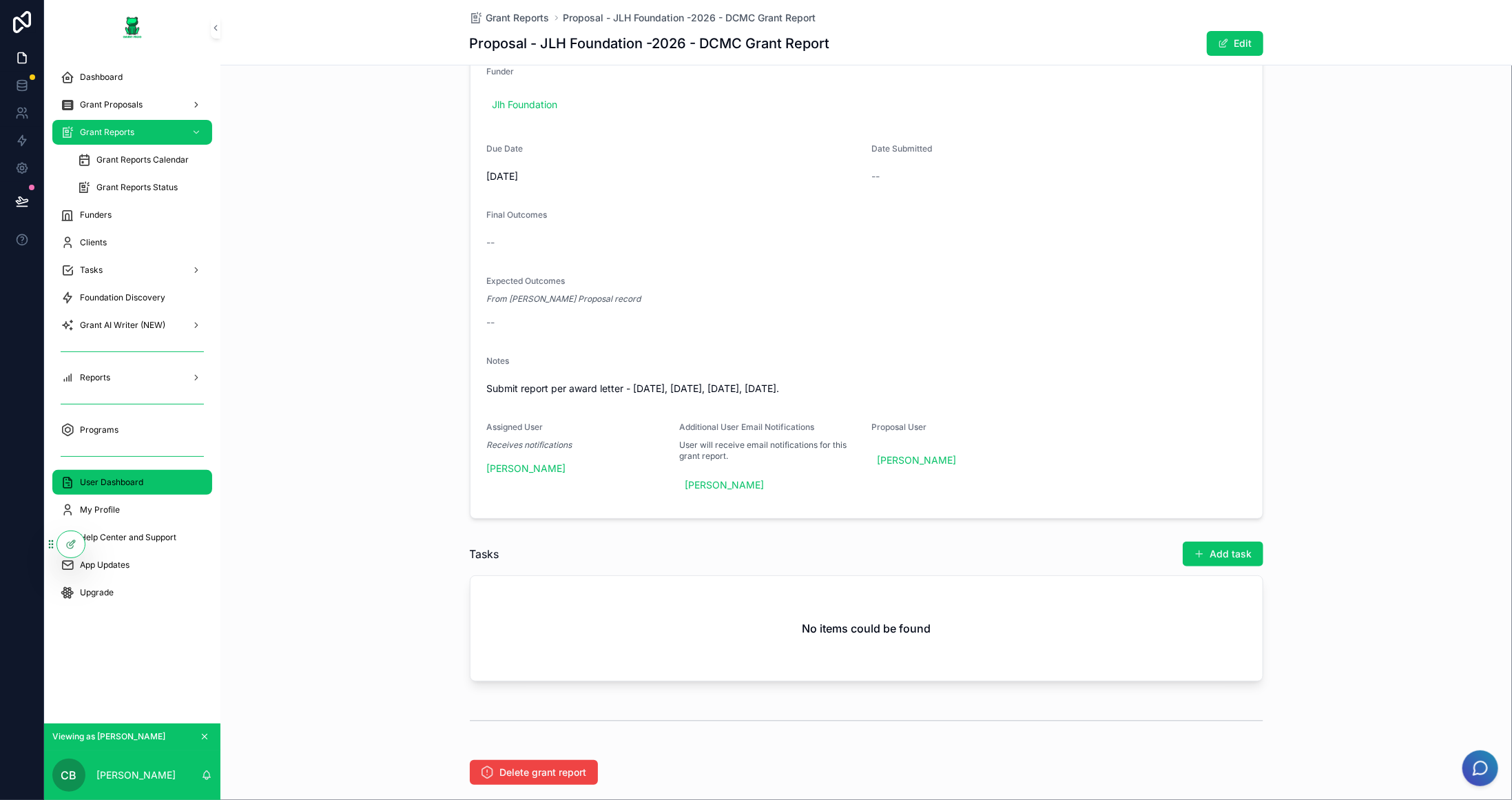
click at [135, 481] on span "User Dashboard" at bounding box center [112, 482] width 63 height 11
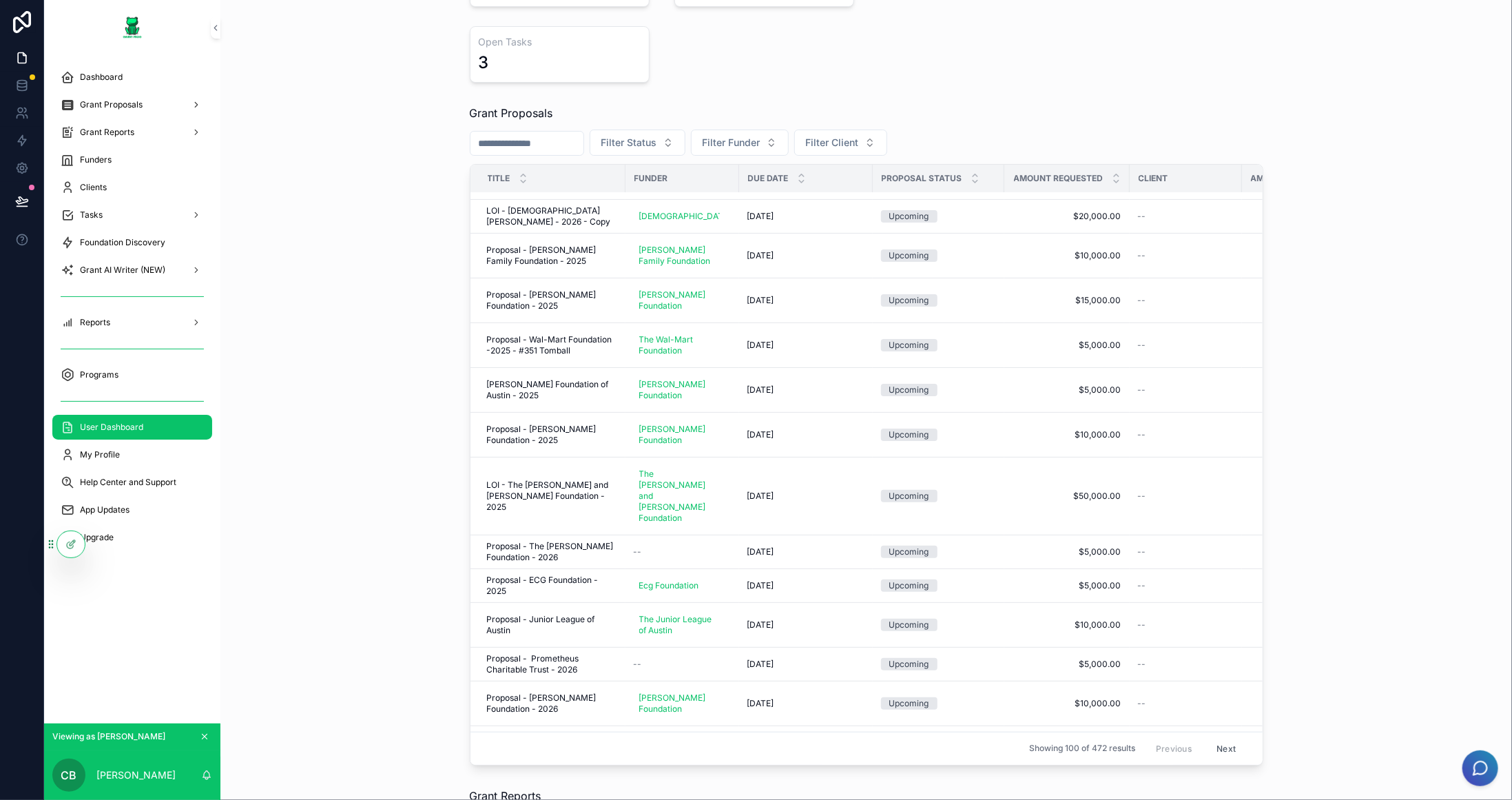
scroll to position [620, 0]
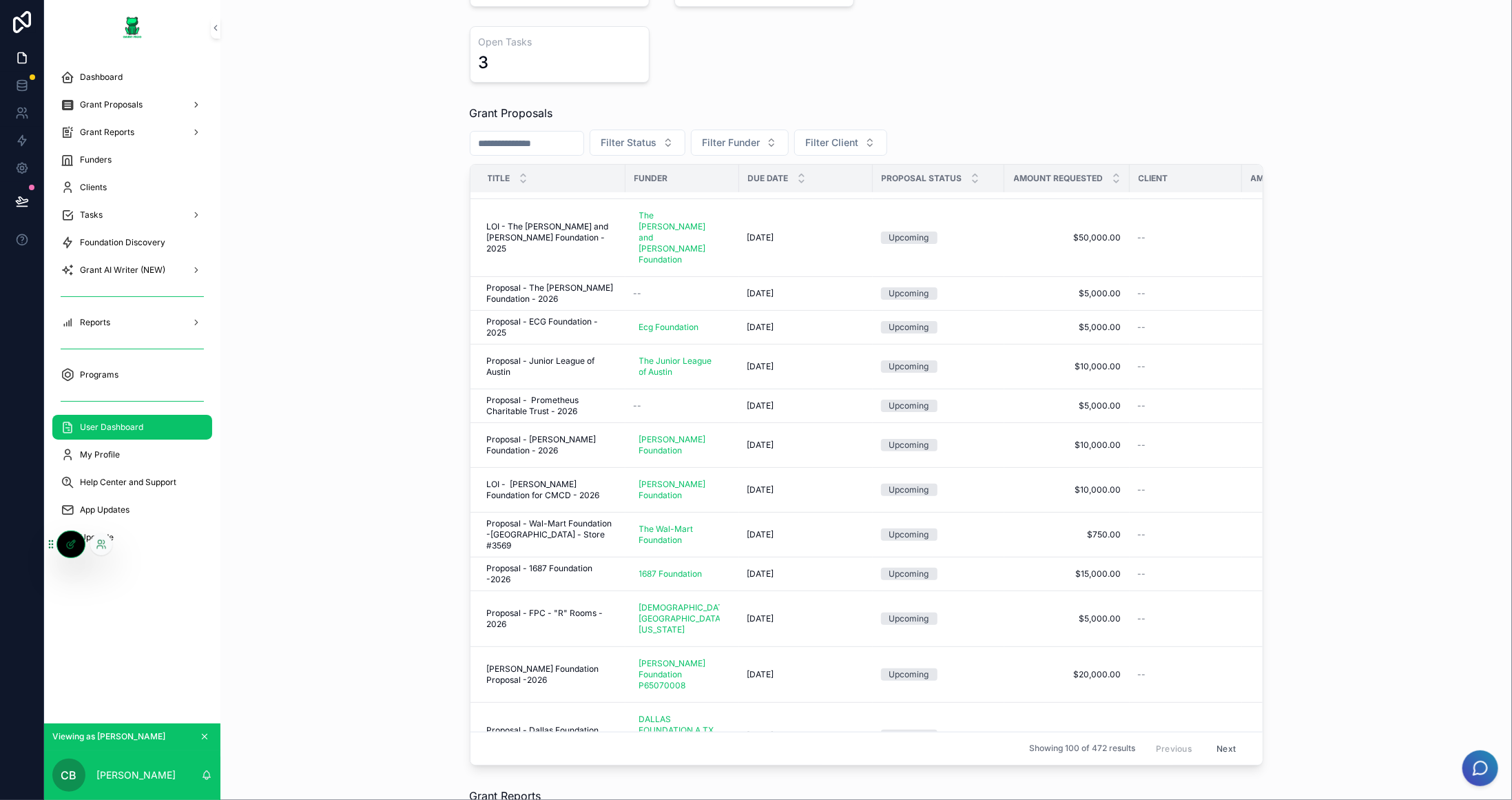
click at [65, 548] on icon at bounding box center [71, 544] width 11 height 11
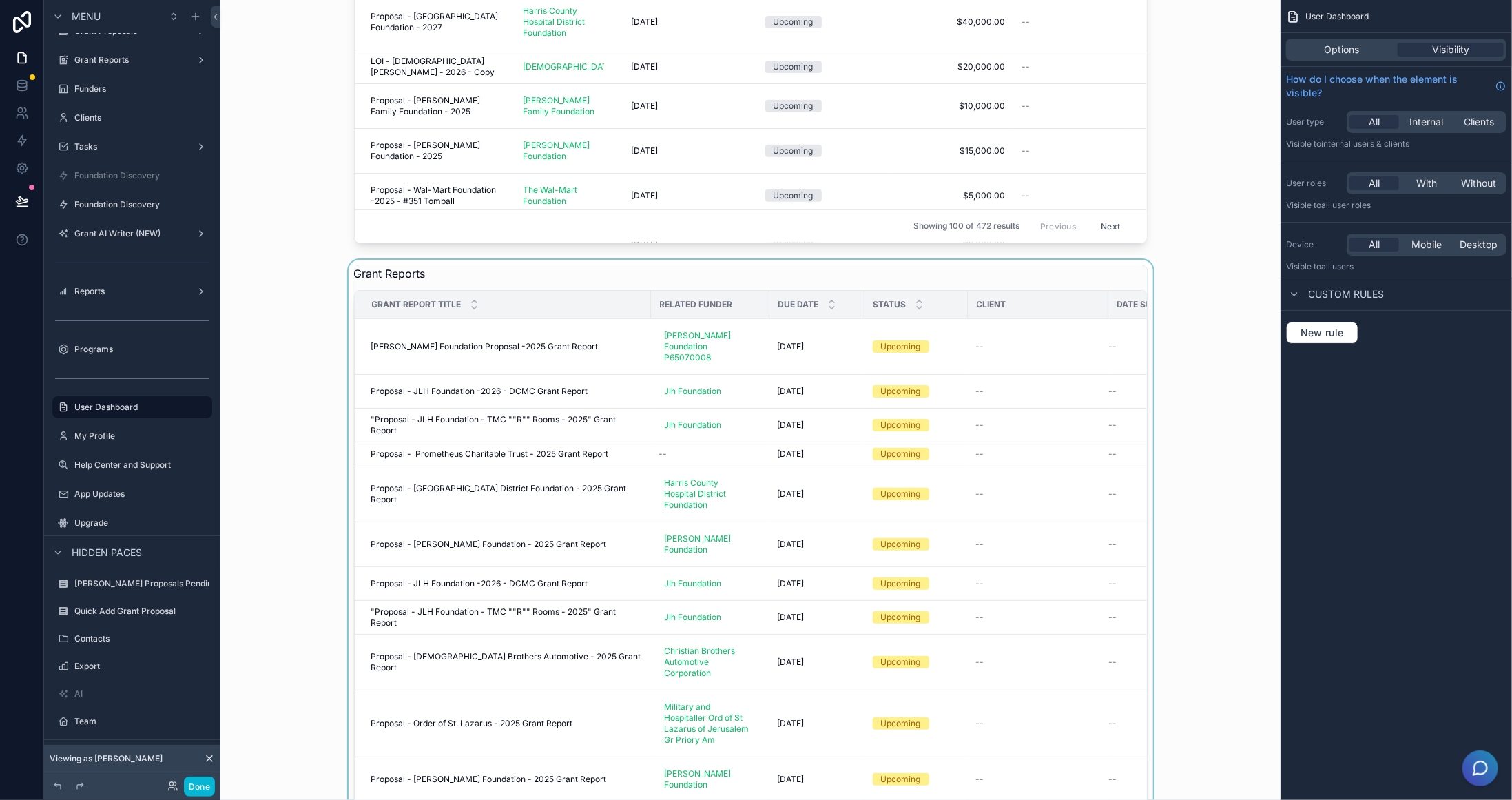
scroll to position [758, 0]
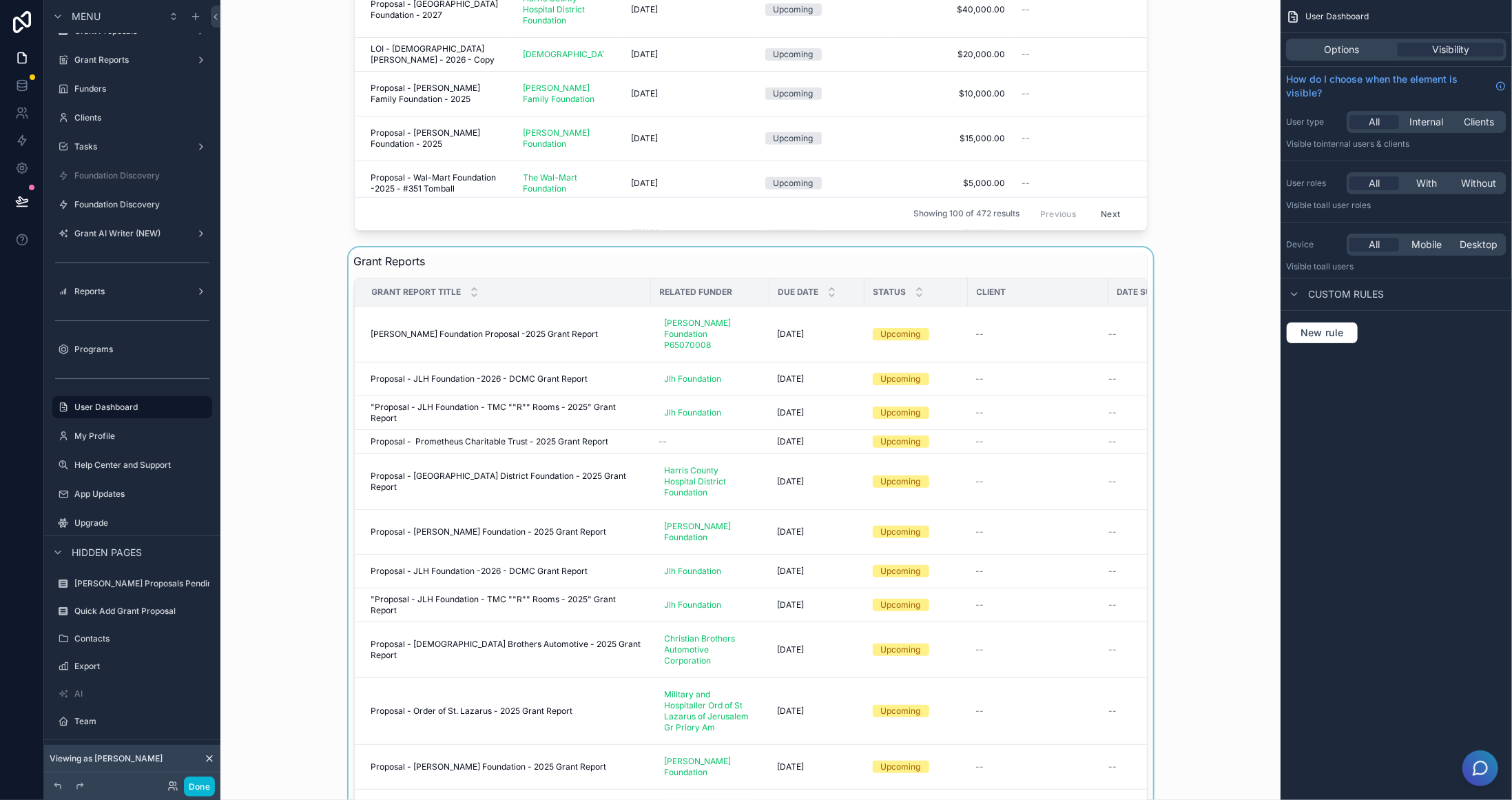
click at [1130, 344] on div "scrollable content" at bounding box center [750, 566] width 1038 height 637
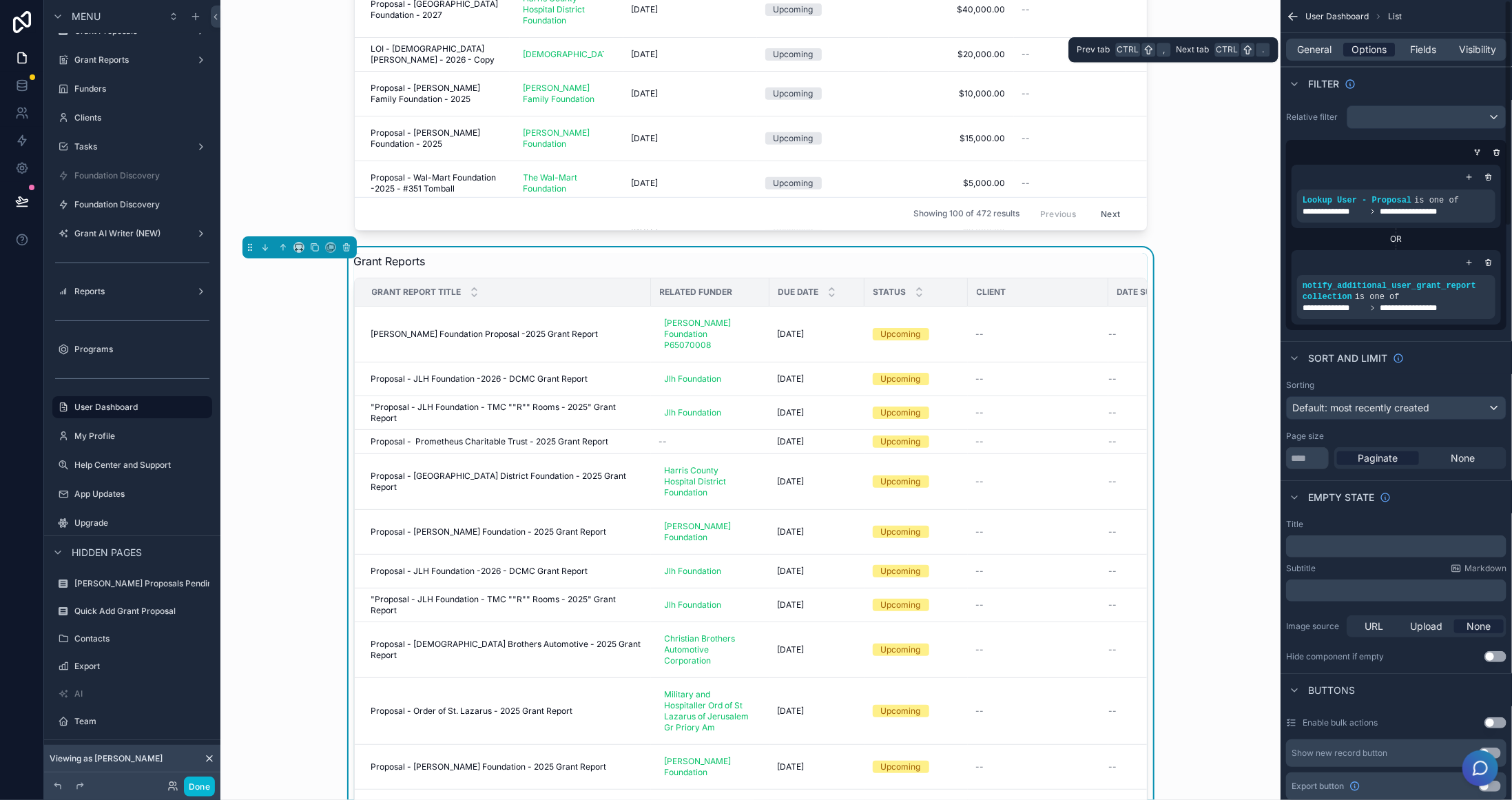
click at [1385, 52] on span "Options" at bounding box center [1369, 49] width 35 height 14
click at [1411, 51] on span "Fields" at bounding box center [1424, 49] width 26 height 14
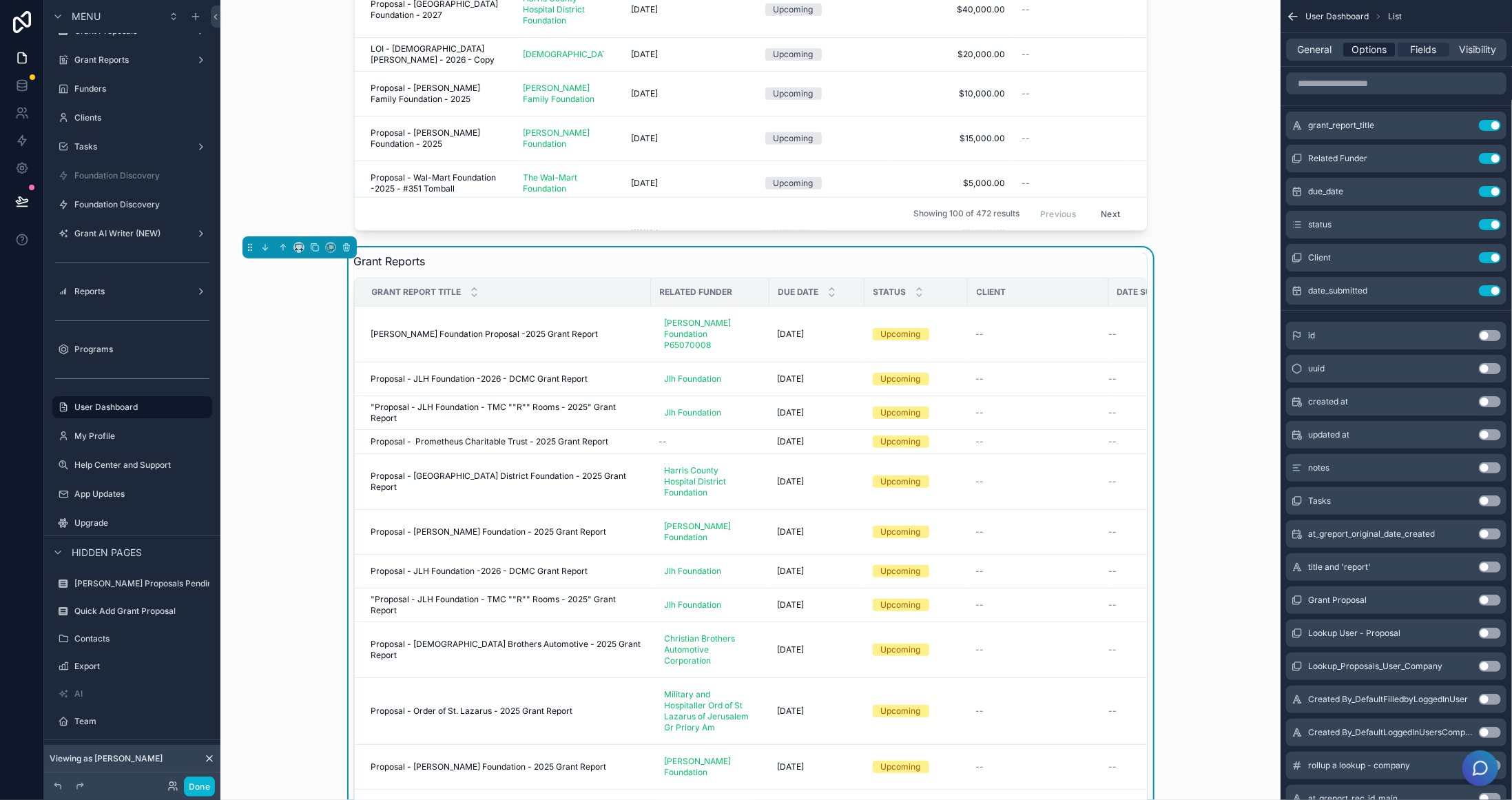
click at [1365, 51] on span "Options" at bounding box center [1369, 49] width 35 height 14
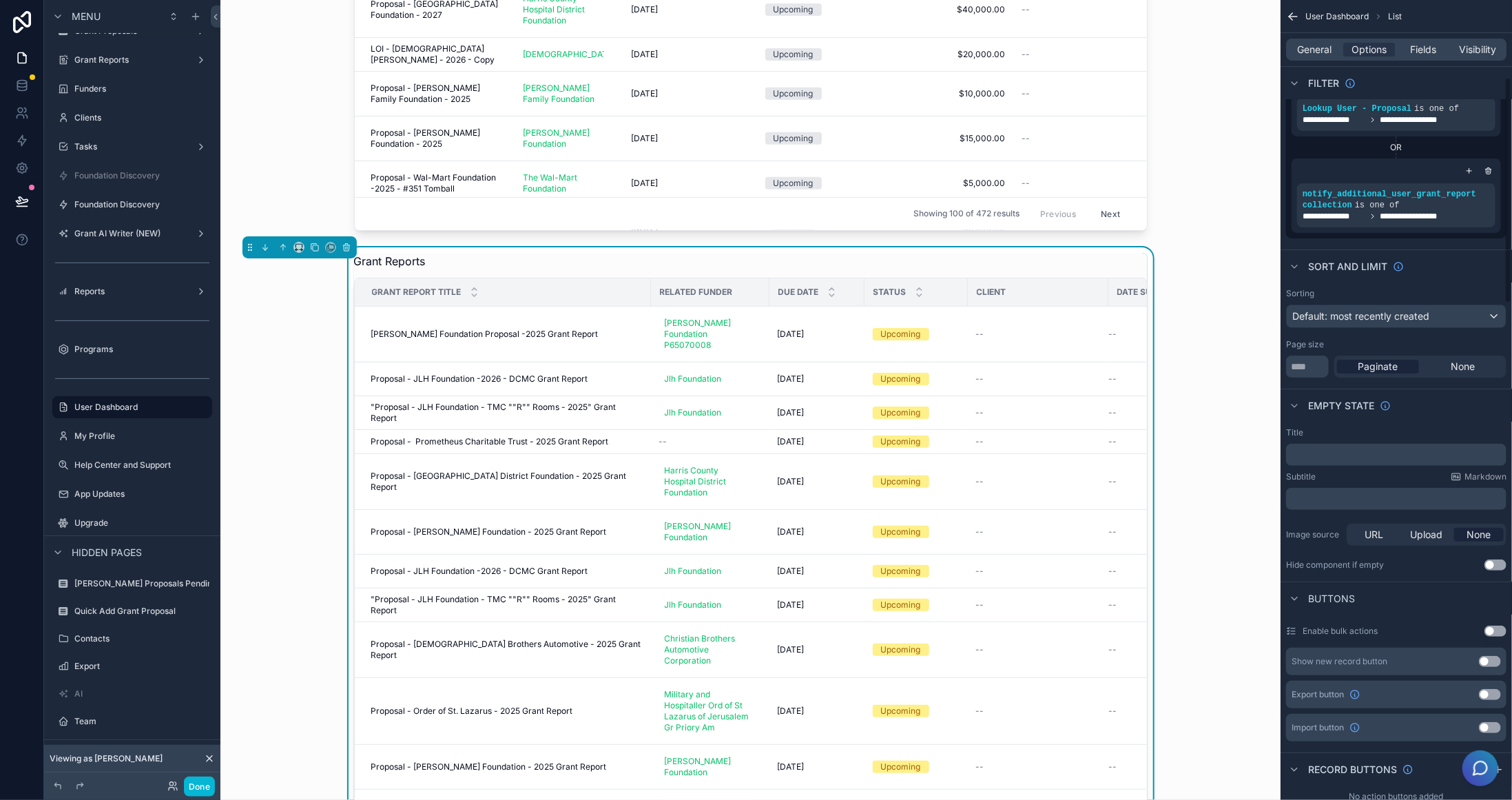
scroll to position [0, 0]
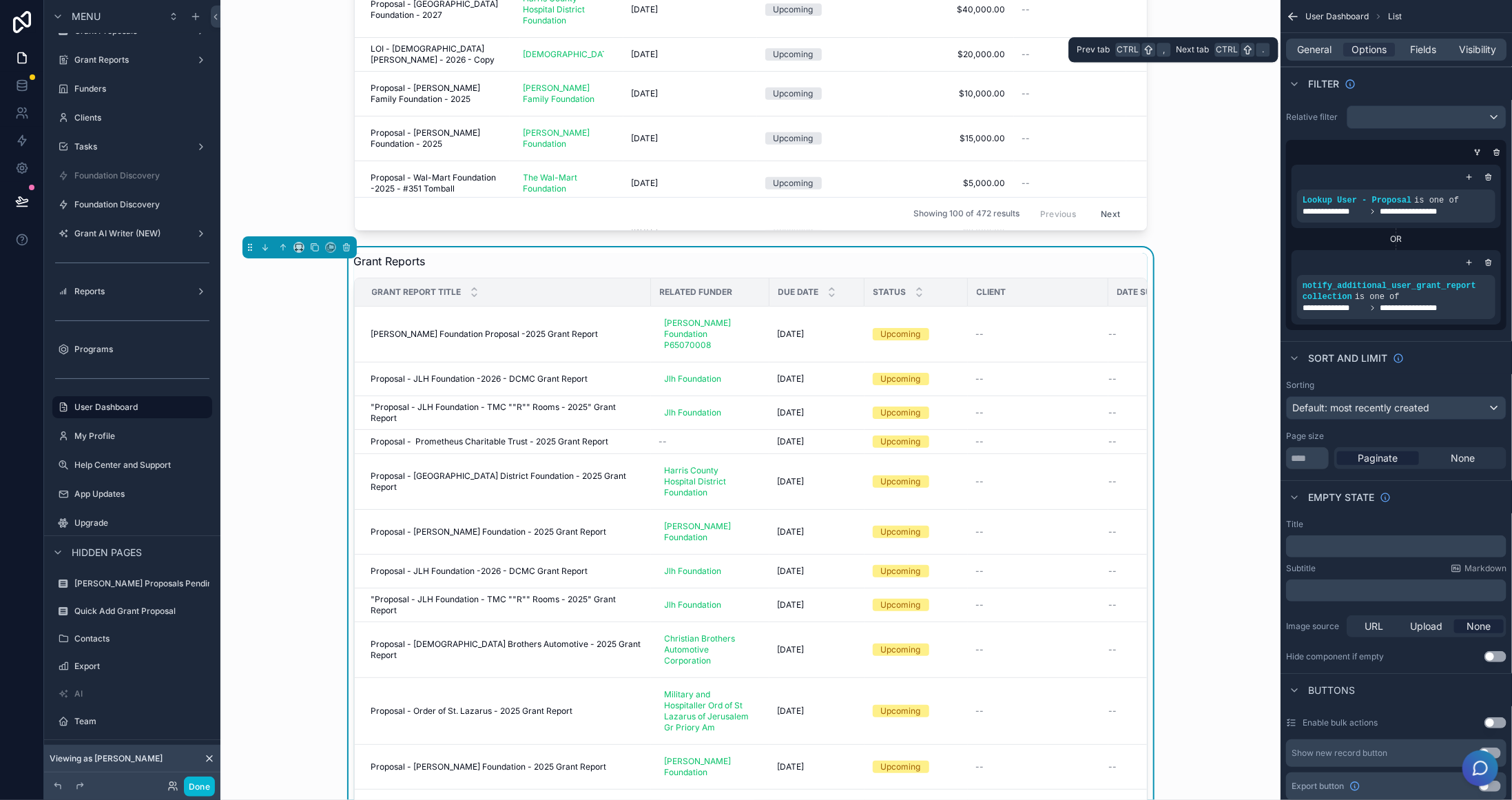
click at [1324, 40] on div "General Options Fields Visibility" at bounding box center [1396, 49] width 221 height 22
click at [1366, 43] on span "Options" at bounding box center [1369, 49] width 35 height 14
click at [1419, 47] on span "Fields" at bounding box center [1424, 49] width 26 height 14
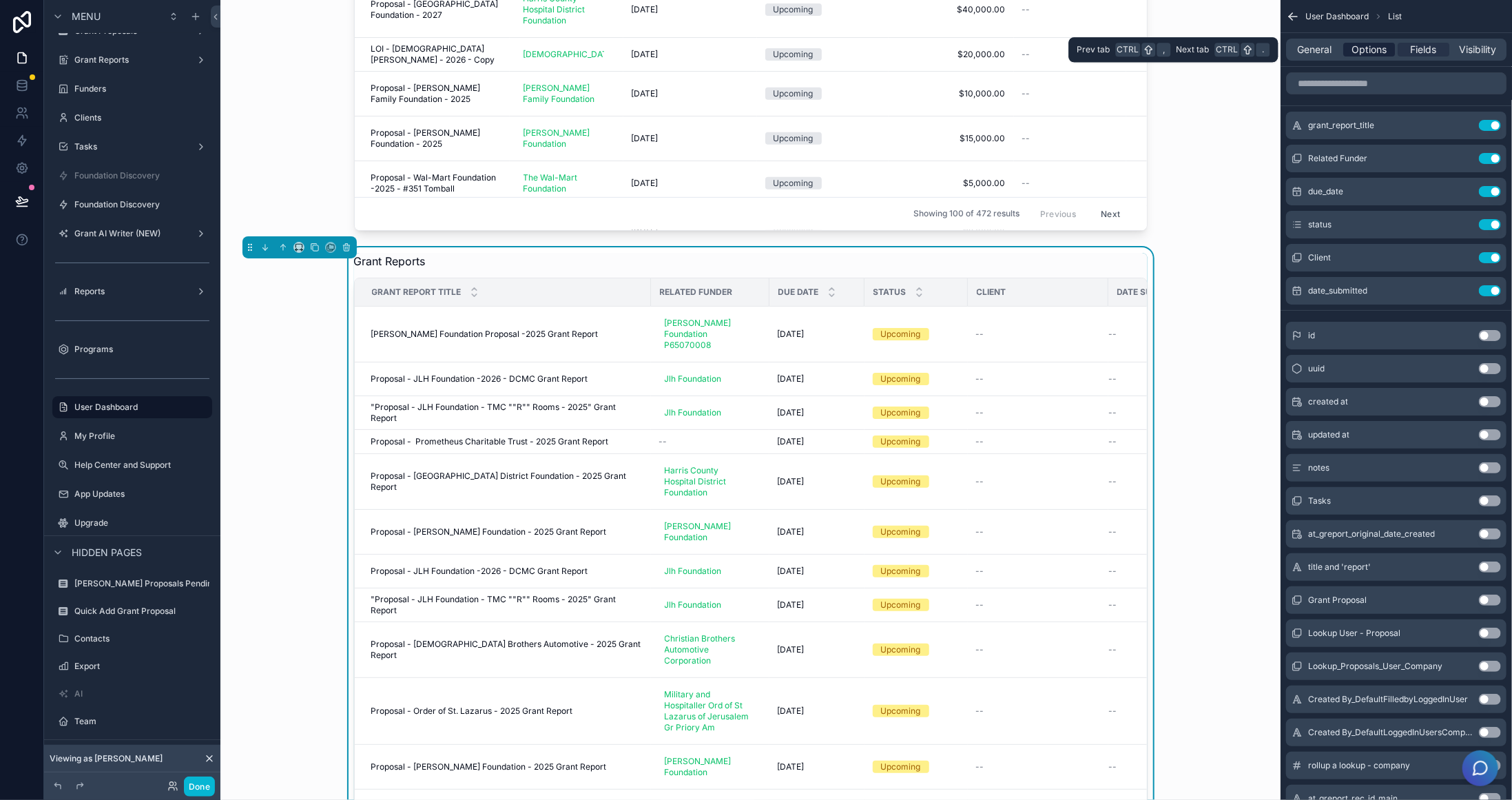
click at [1372, 46] on span "Options" at bounding box center [1369, 49] width 35 height 14
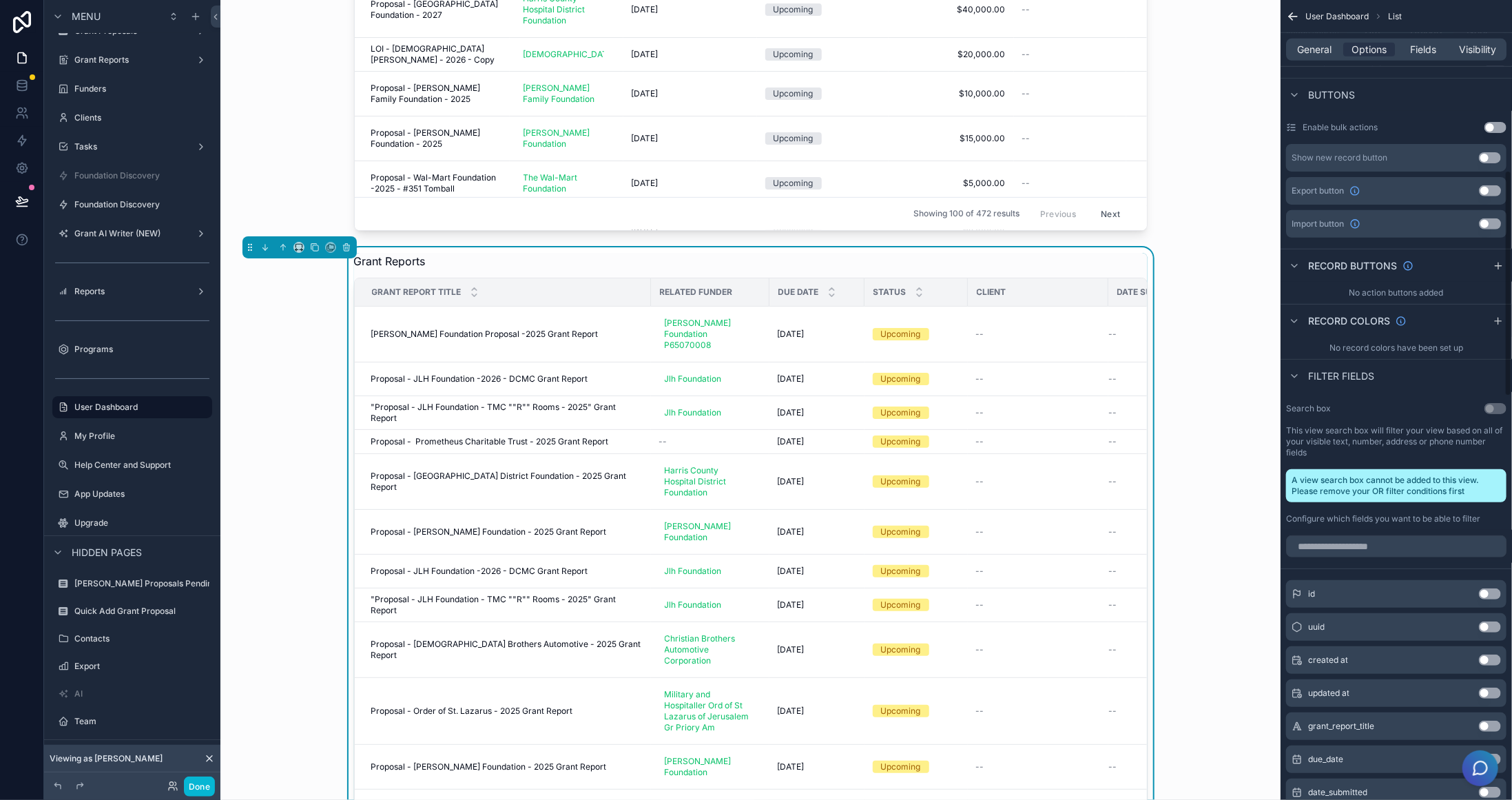
scroll to position [620, 0]
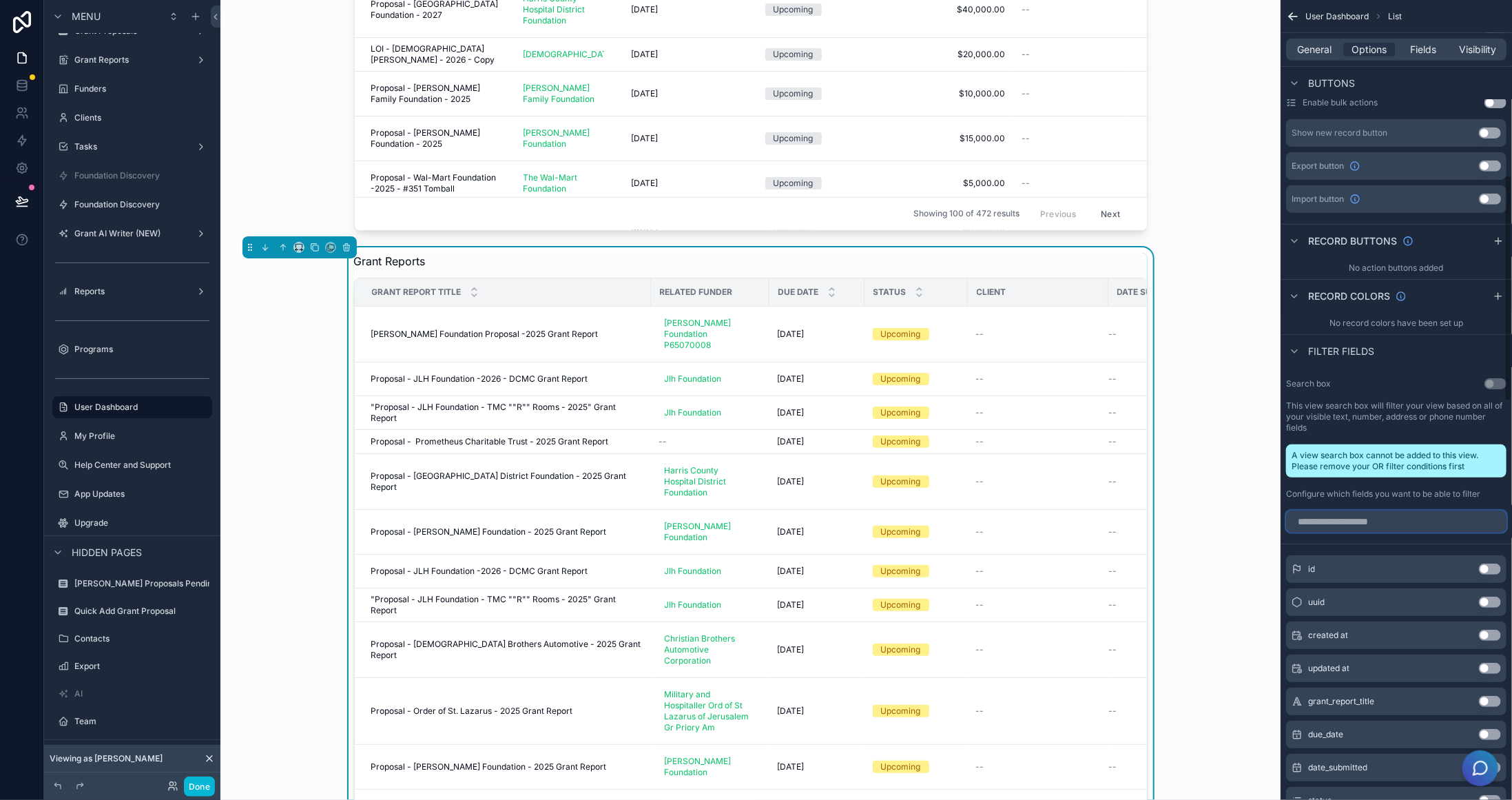
click at [1404, 516] on input "scrollable content" at bounding box center [1396, 522] width 221 height 22
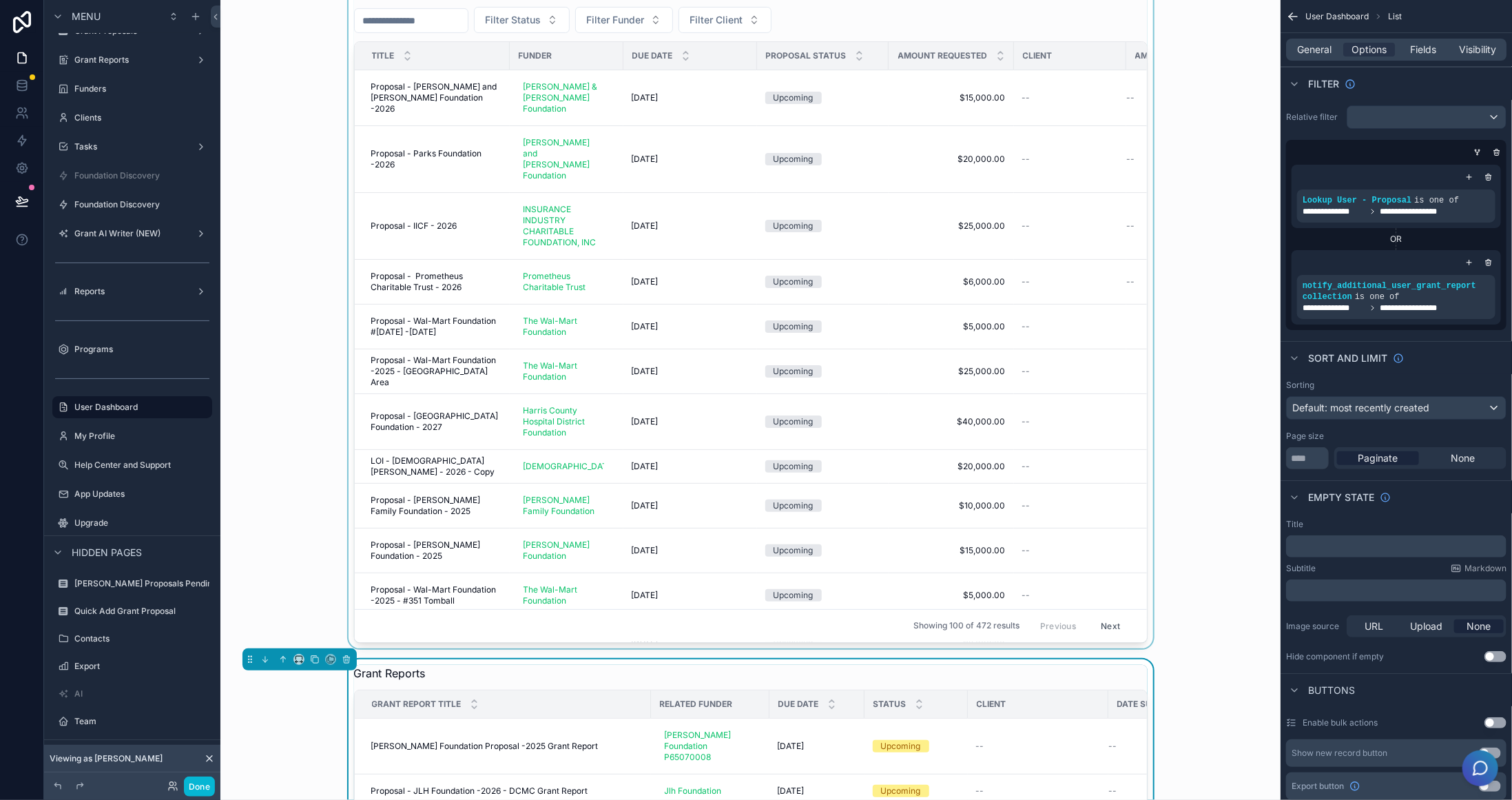
scroll to position [344, 0]
click at [1031, 233] on div "scrollable content" at bounding box center [750, 314] width 1038 height 672
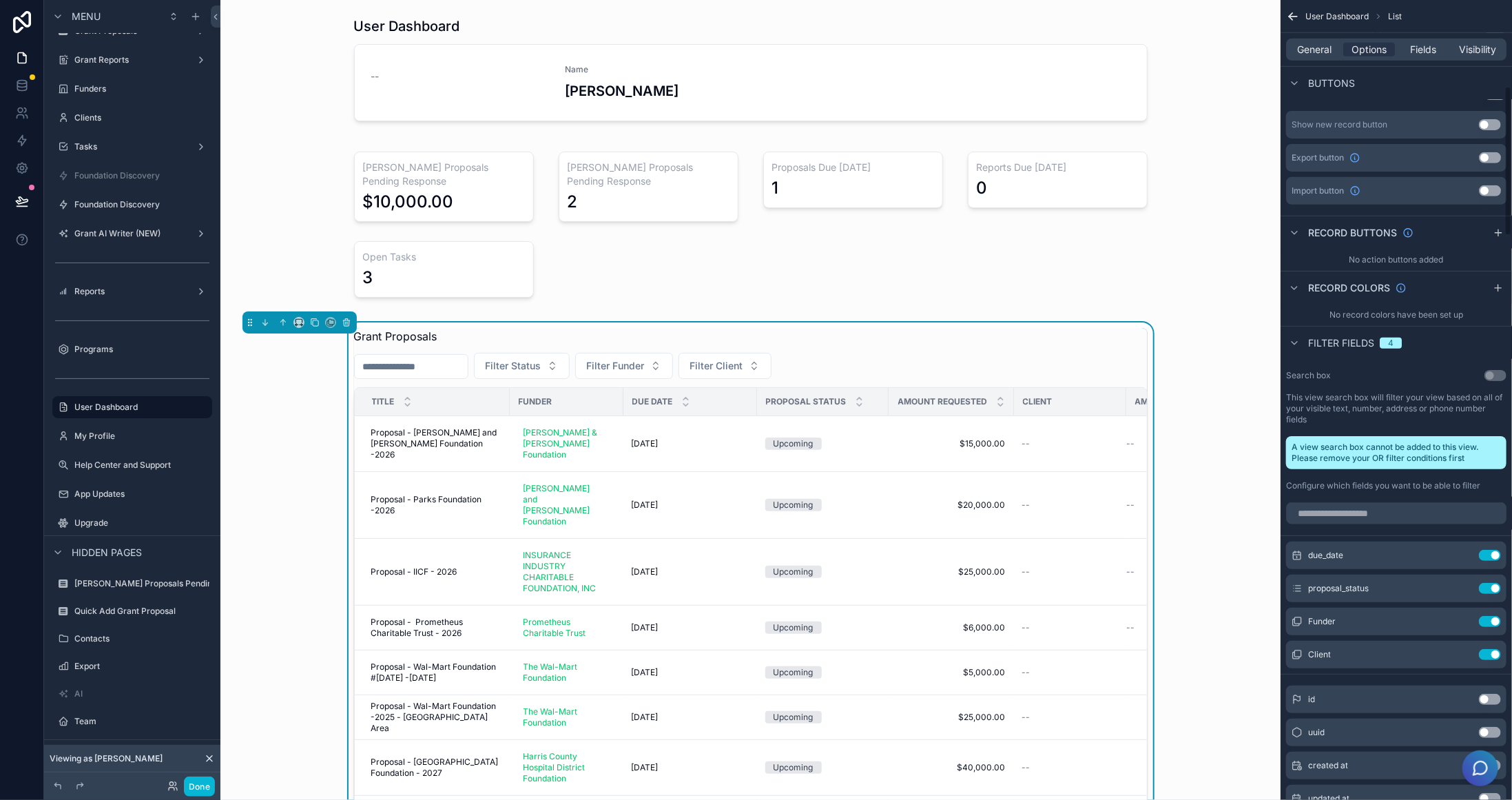
scroll to position [620, 0]
click at [1434, 517] on input "scrollable content" at bounding box center [1396, 511] width 221 height 22
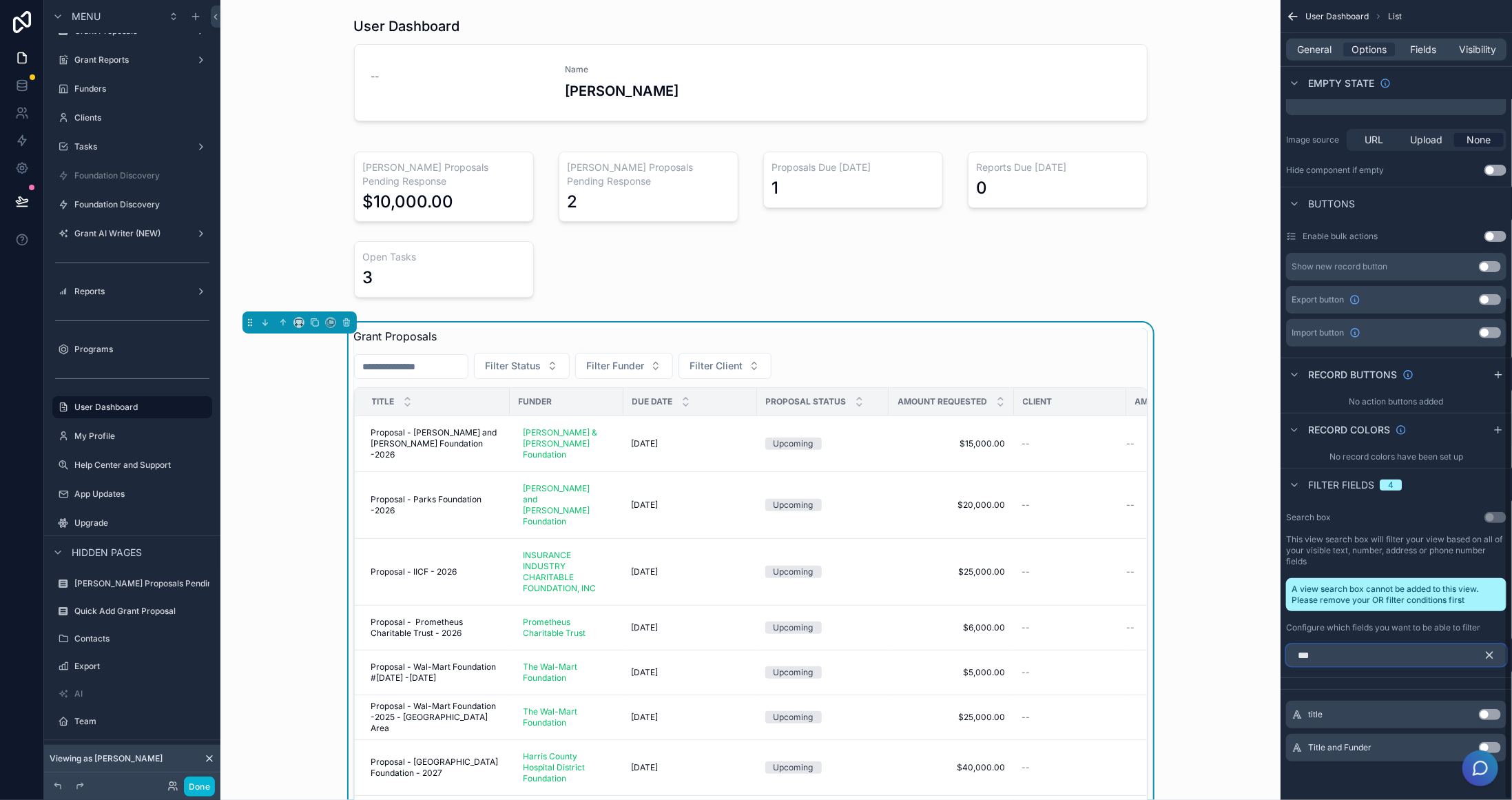
scroll to position [472, 0]
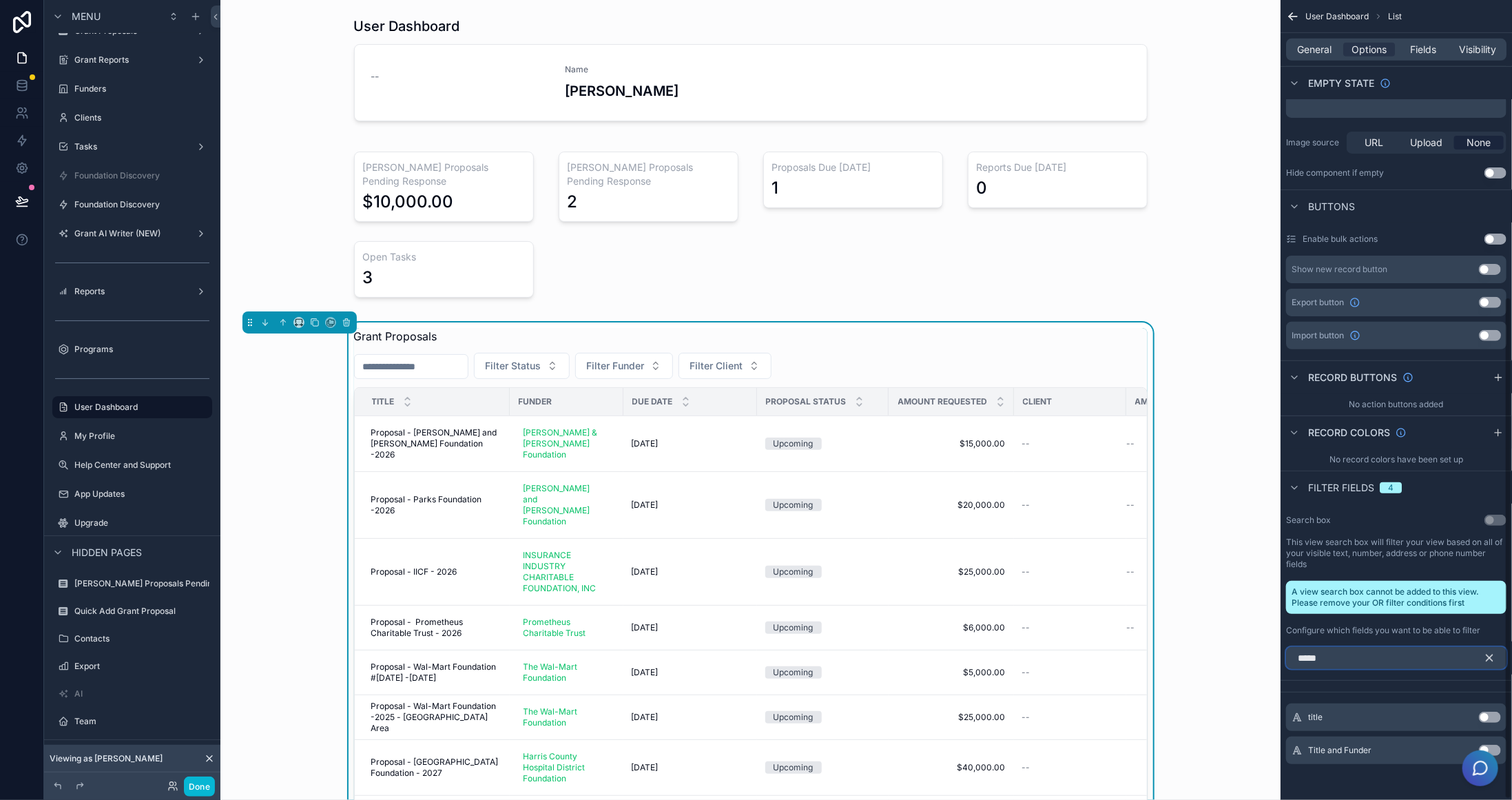
type input "*****"
click at [1494, 712] on button "Use setting" at bounding box center [1490, 717] width 22 height 11
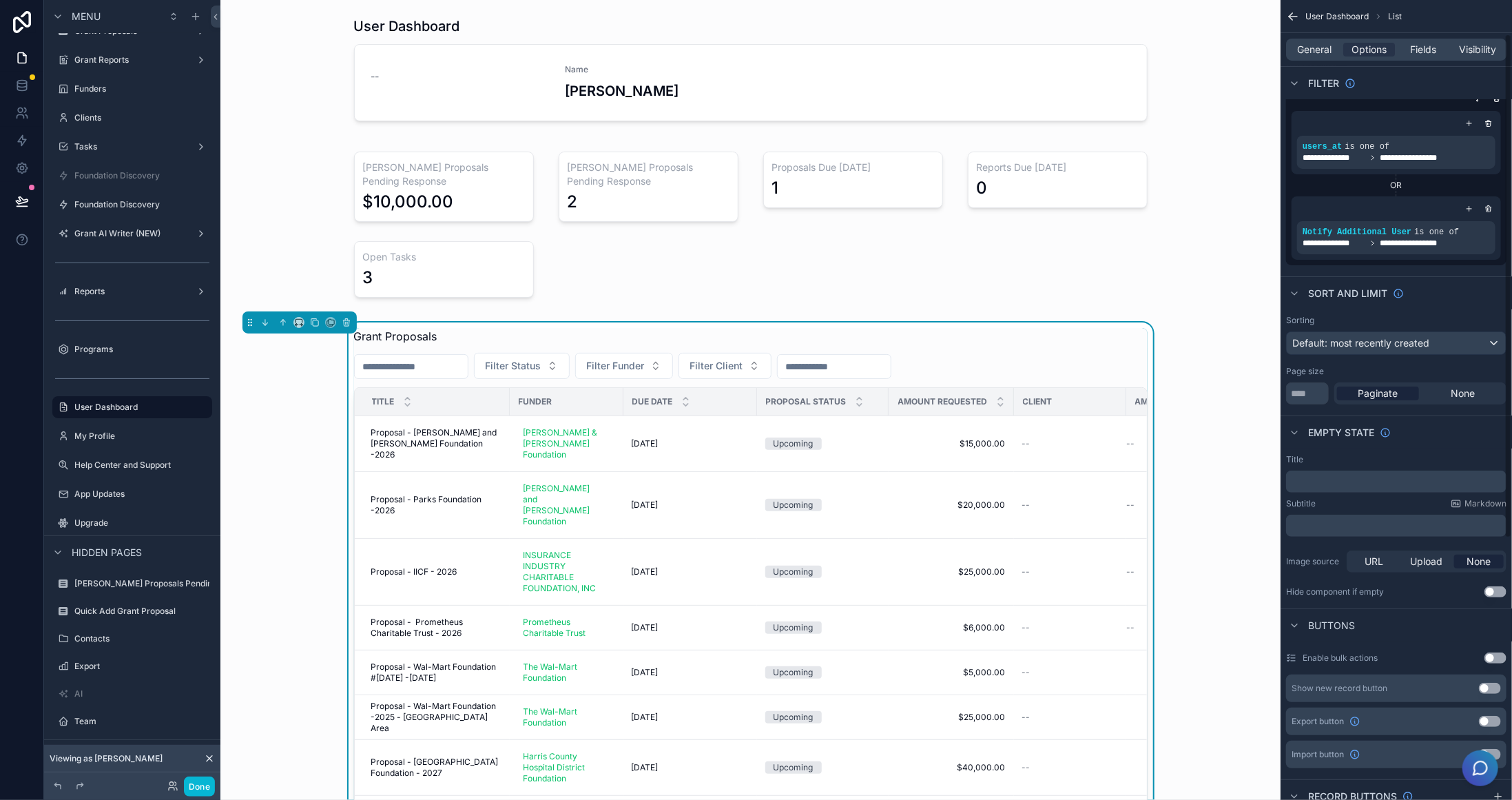
scroll to position [0, 0]
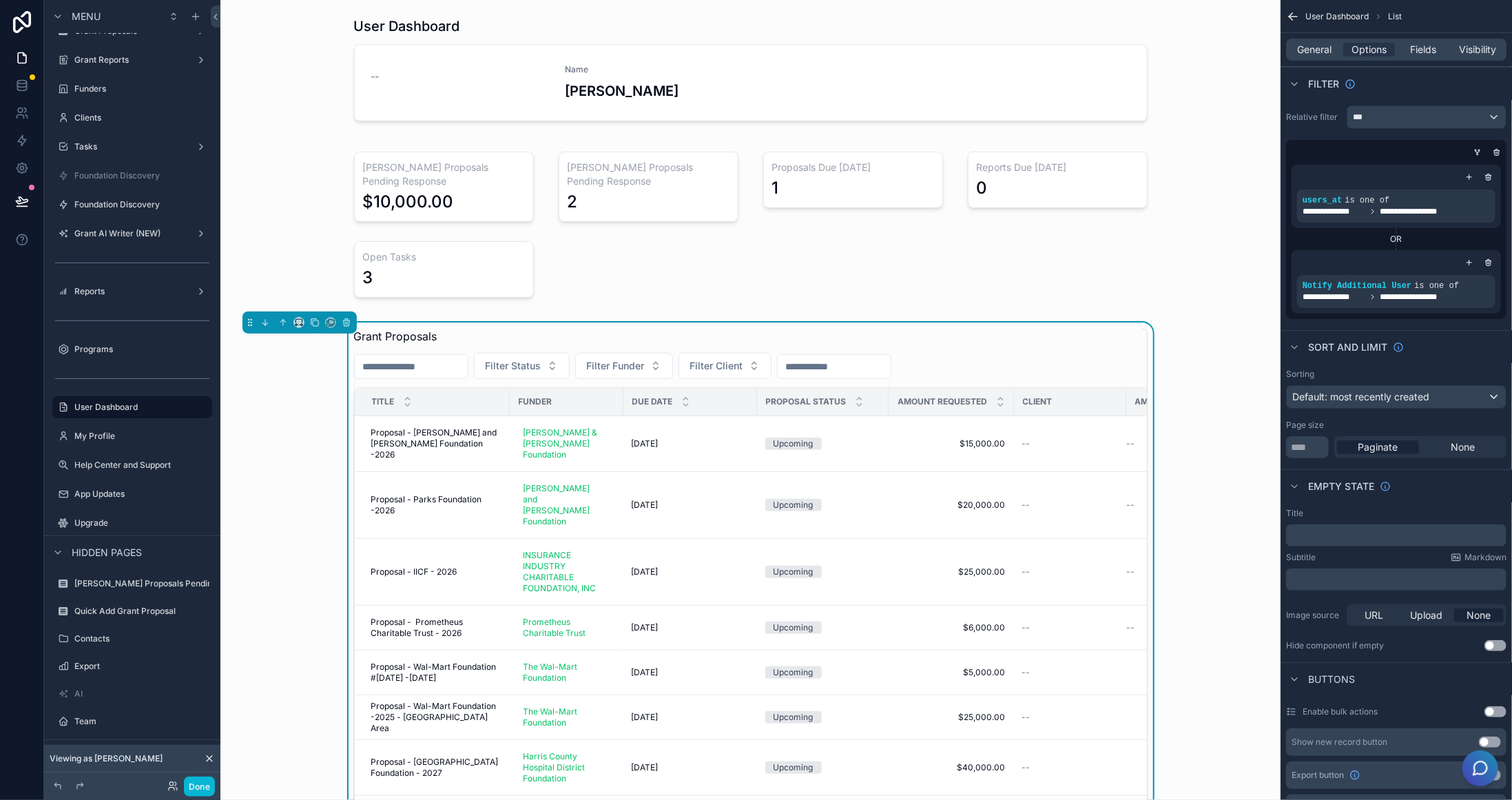
click at [891, 357] on input "scrollable content" at bounding box center [834, 367] width 113 height 19
click at [645, 359] on span "Filter Funder" at bounding box center [616, 366] width 58 height 14
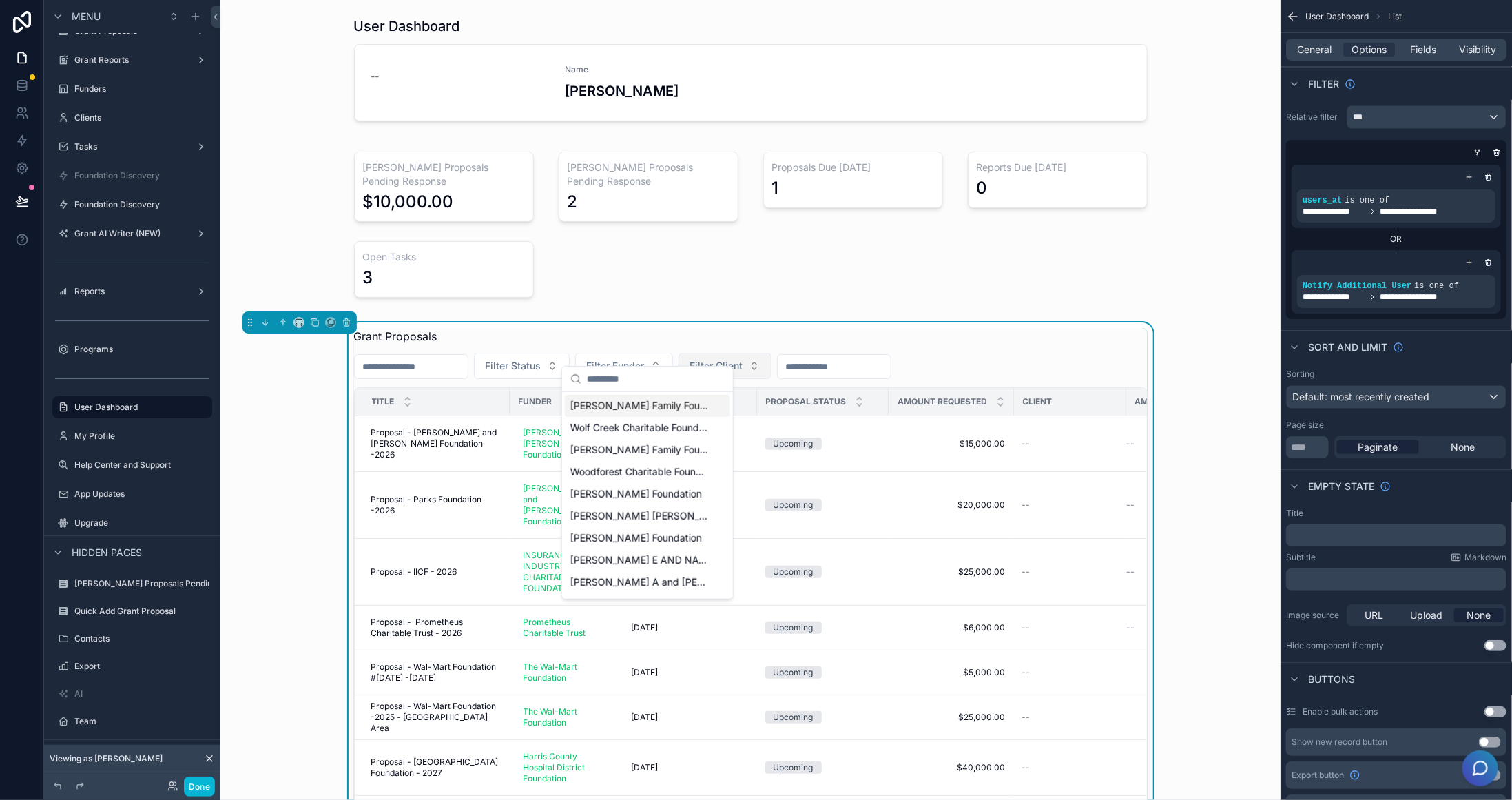
click at [728, 359] on span "Filter Client" at bounding box center [717, 366] width 53 height 14
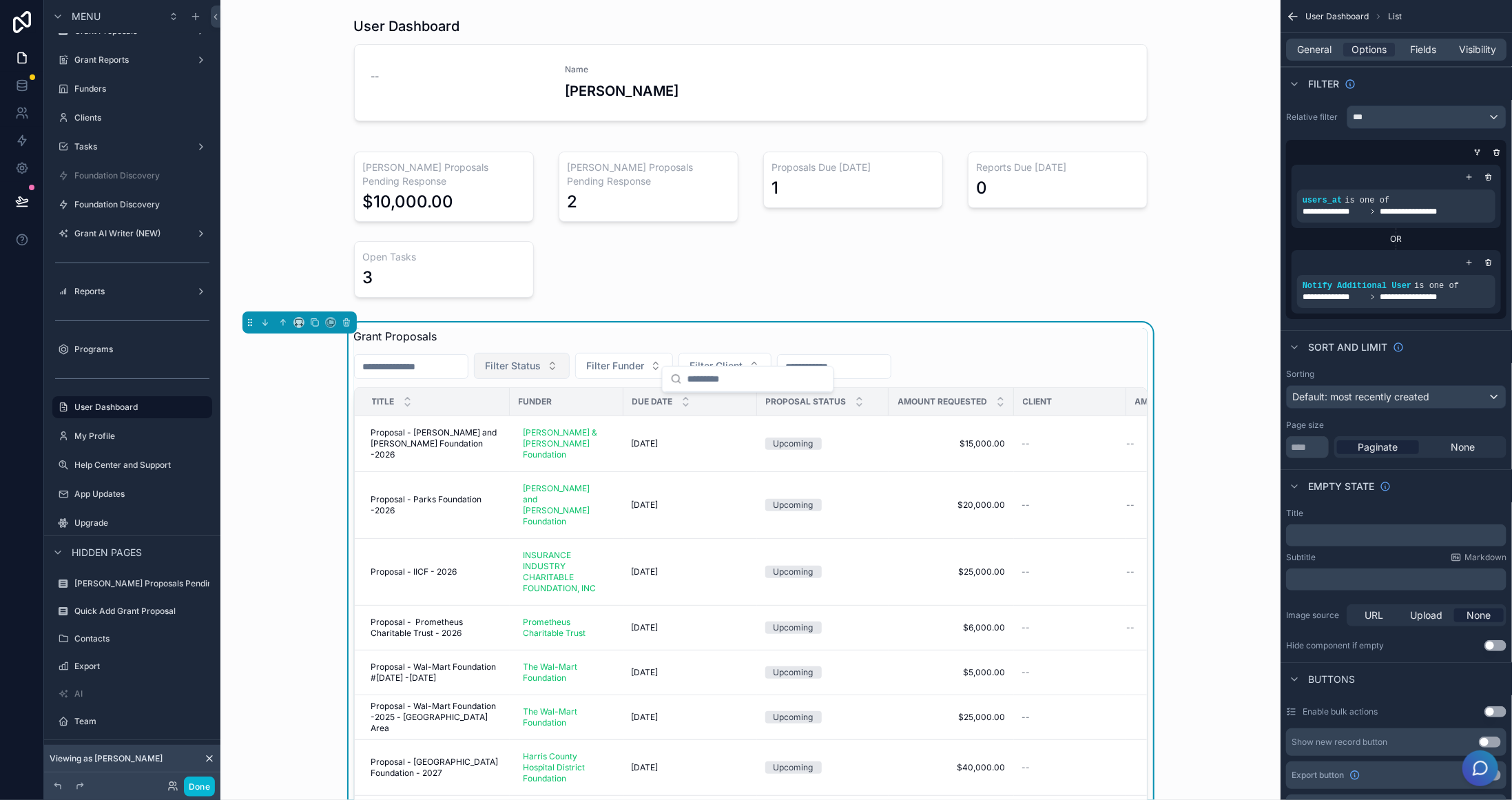
click at [567, 353] on button "Filter Status" at bounding box center [522, 366] width 96 height 26
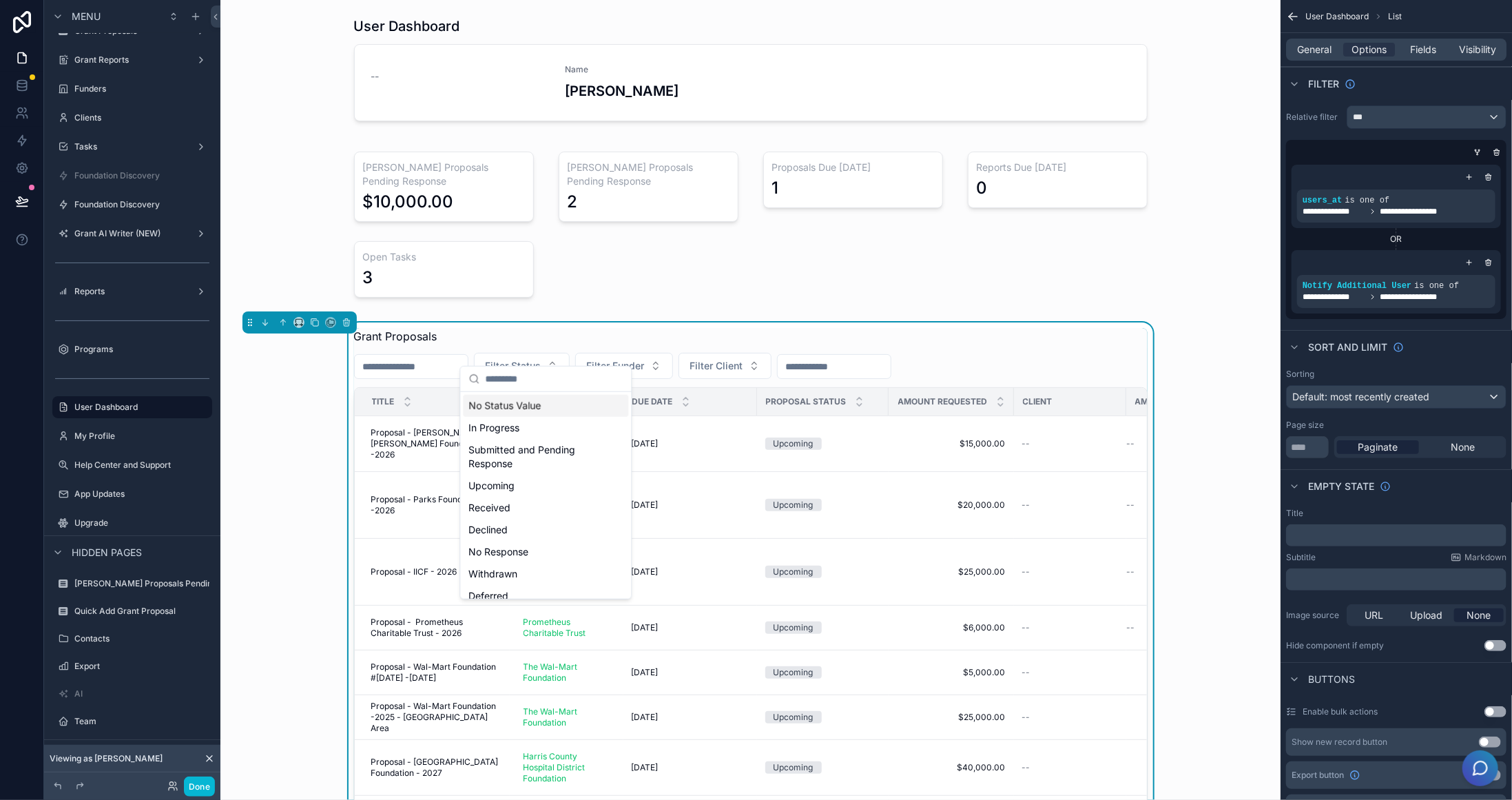
click at [976, 335] on div "Grant Proposals Filter Status Filter Funder Filter Client Title Funder Due Date…" at bounding box center [750, 659] width 794 height 661
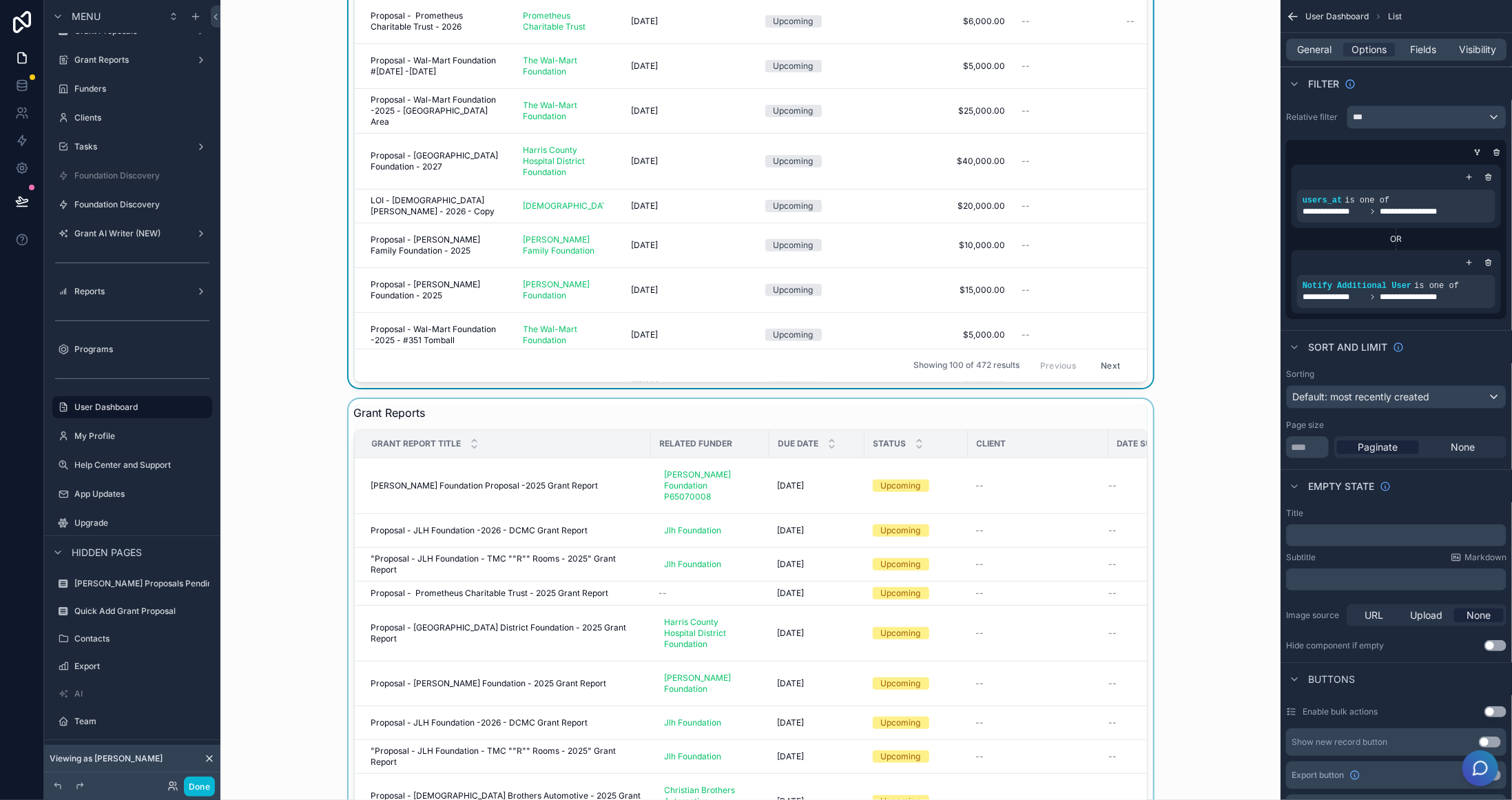
scroll to position [689, 0]
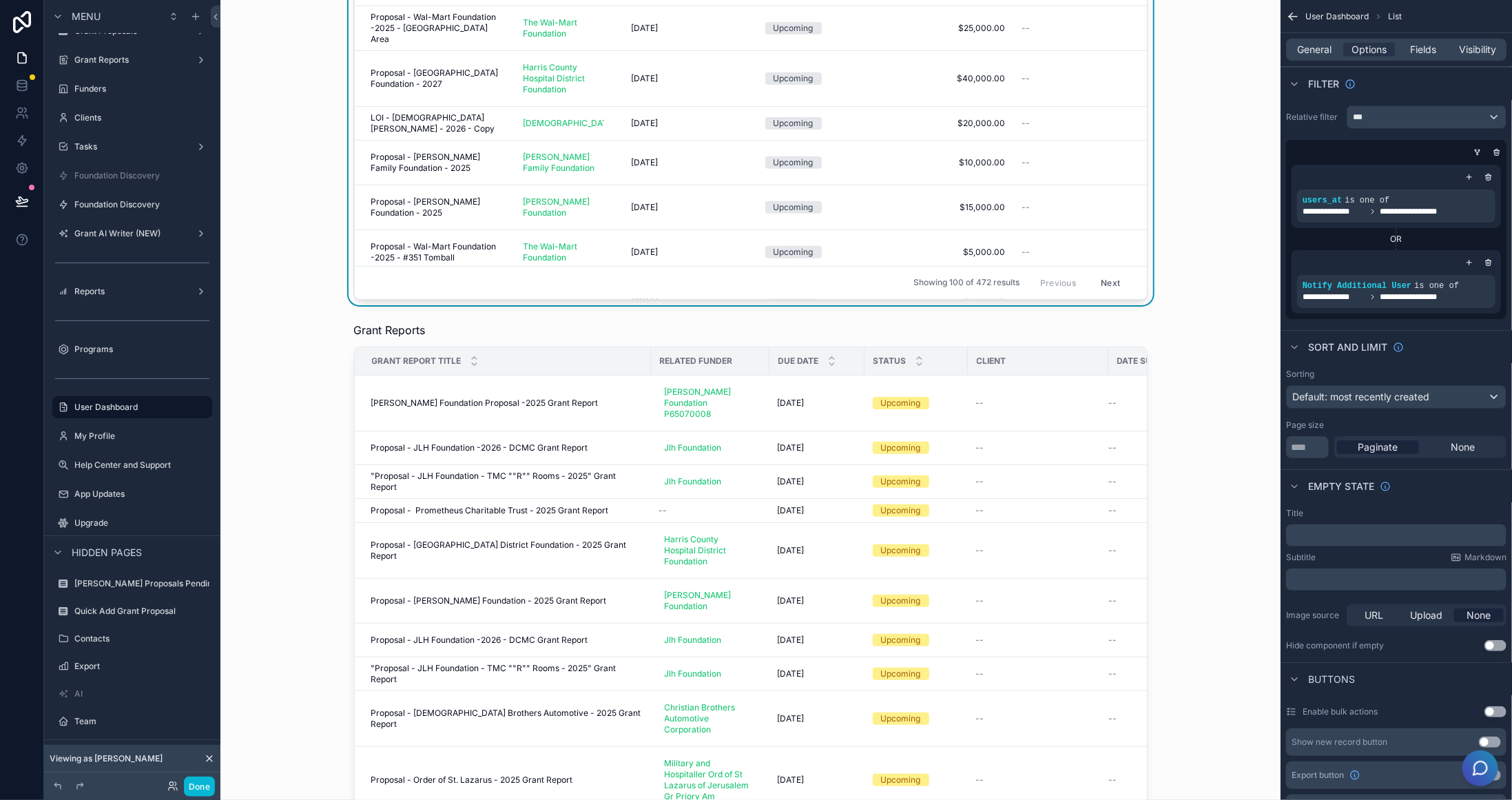
click at [1049, 316] on div "scrollable content" at bounding box center [750, 635] width 1038 height 637
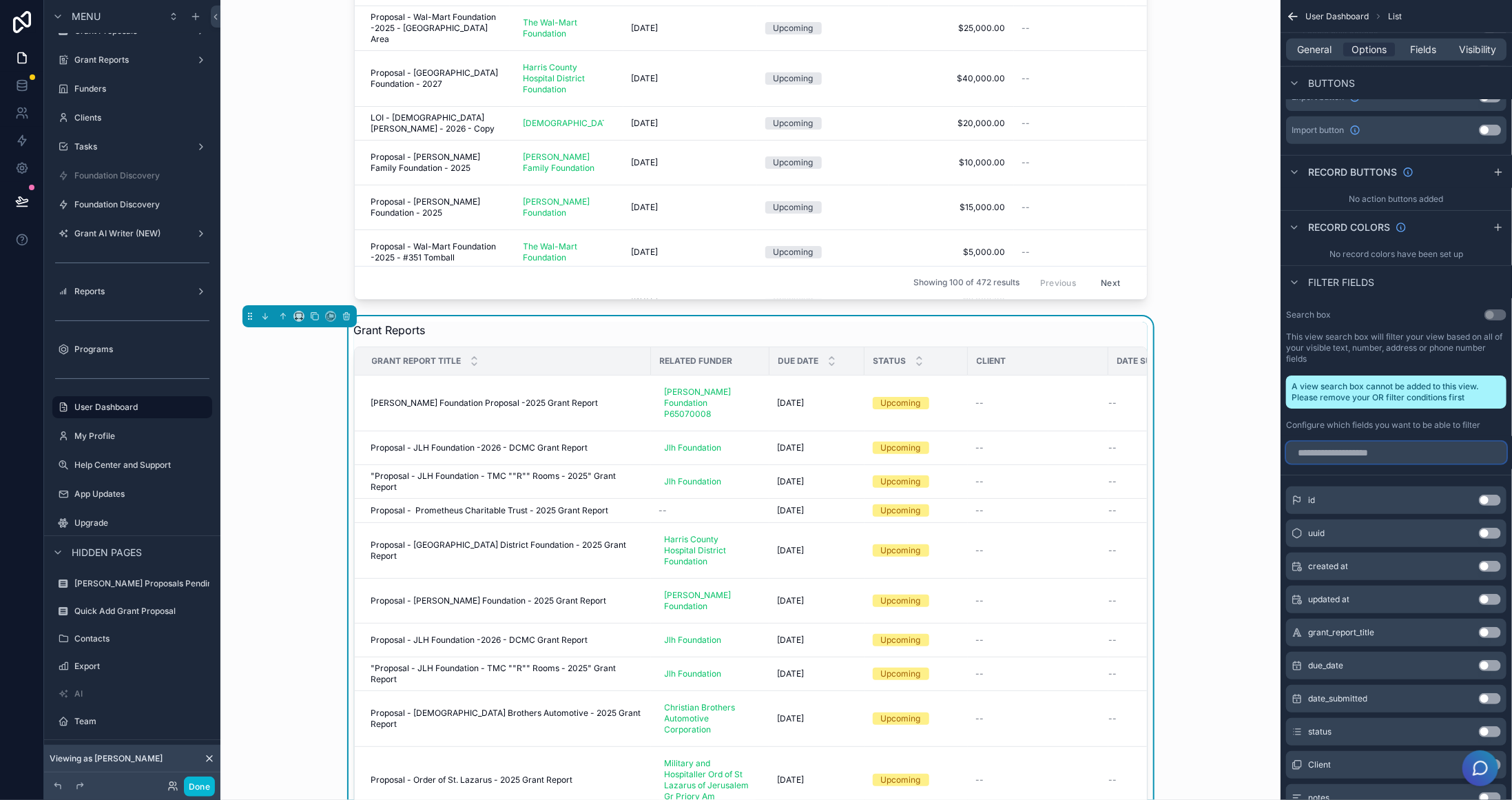
click at [1431, 449] on input "scrollable content" at bounding box center [1396, 453] width 221 height 22
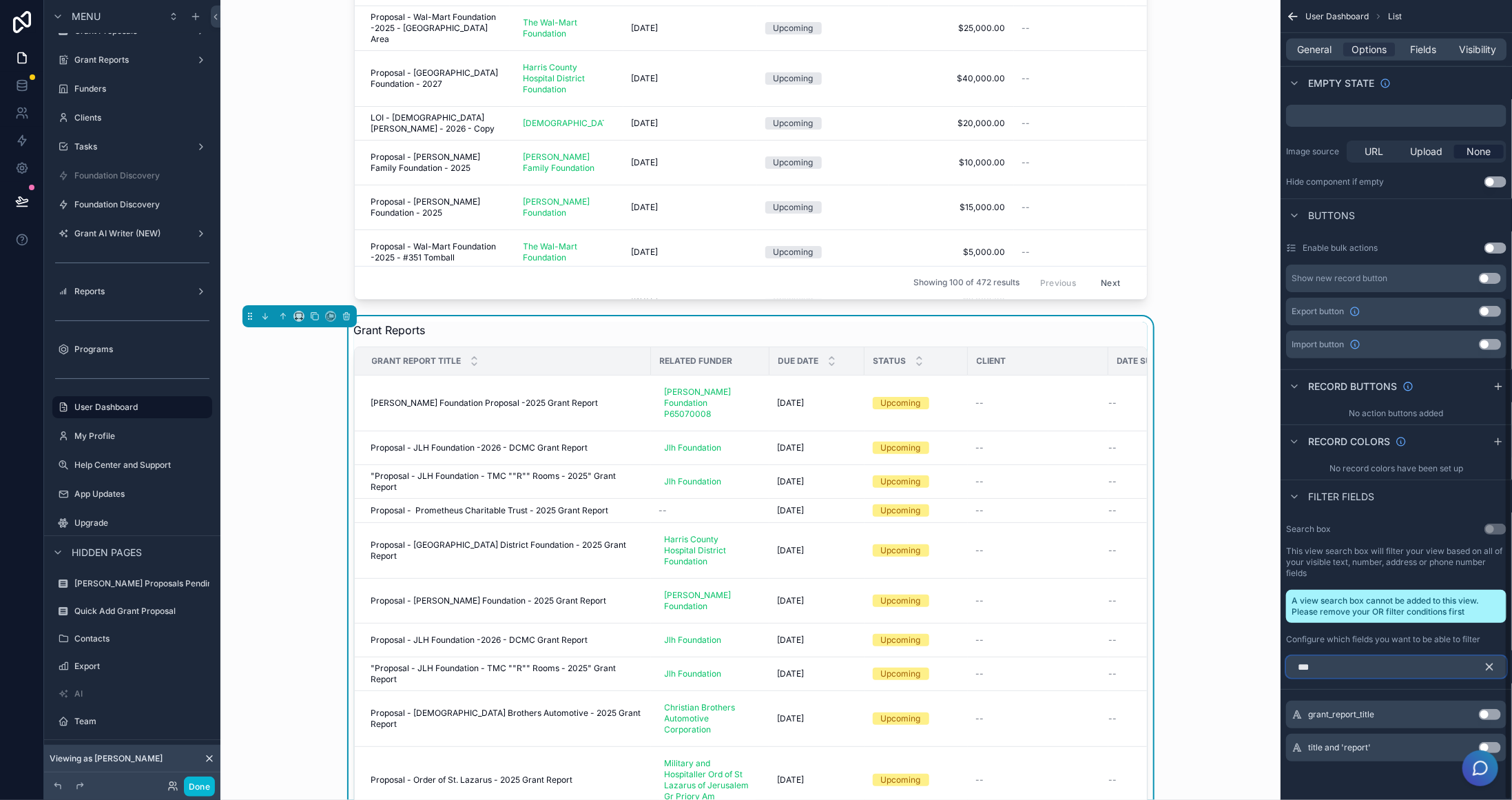
scroll to position [472, 0]
type input "*****"
click at [1498, 746] on button "Use setting" at bounding box center [1490, 749] width 22 height 11
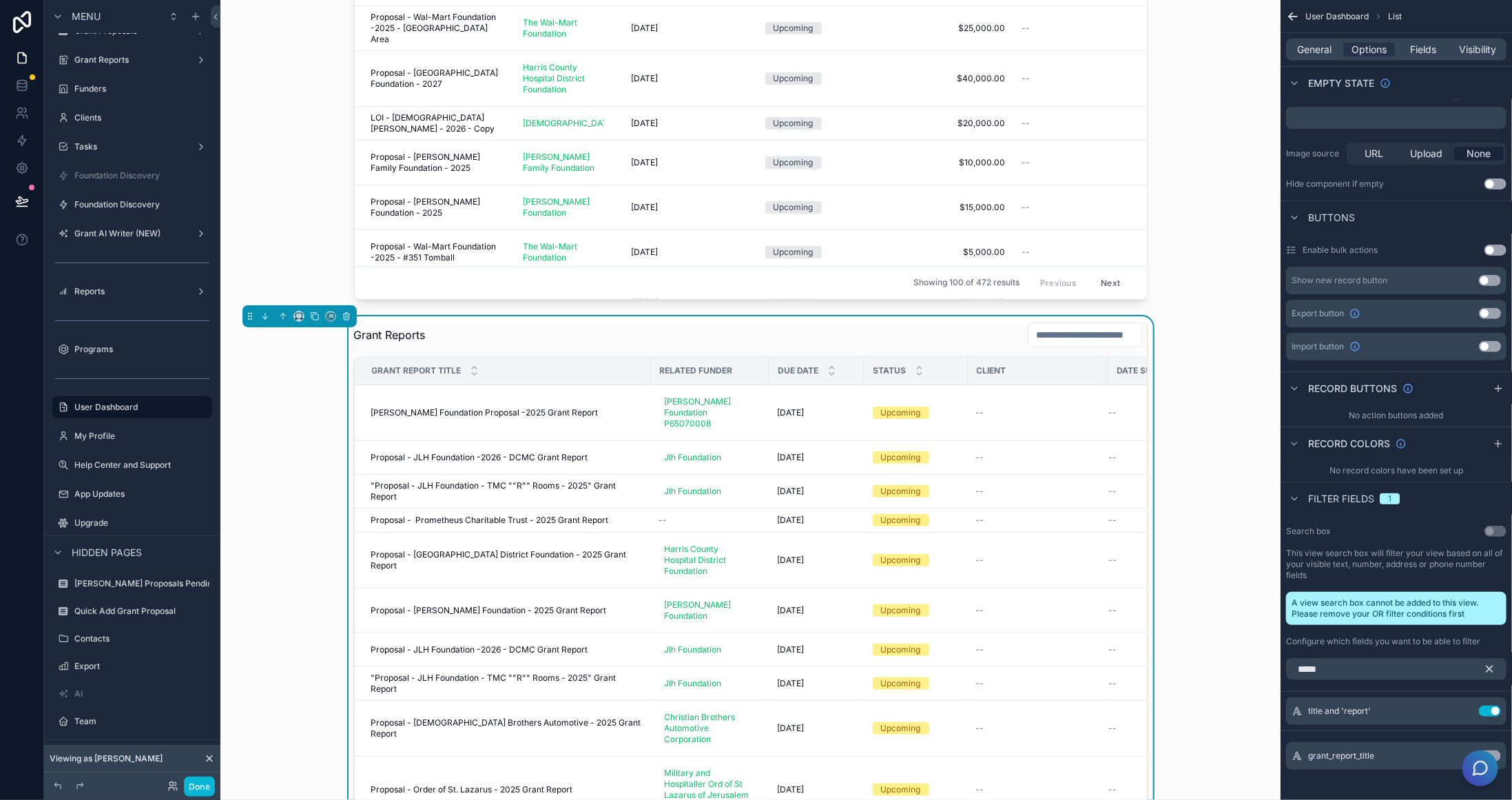
click at [1497, 752] on button "Use setting" at bounding box center [1490, 756] width 22 height 11
click at [1463, 743] on icon "scrollable content" at bounding box center [1462, 744] width 11 height 11
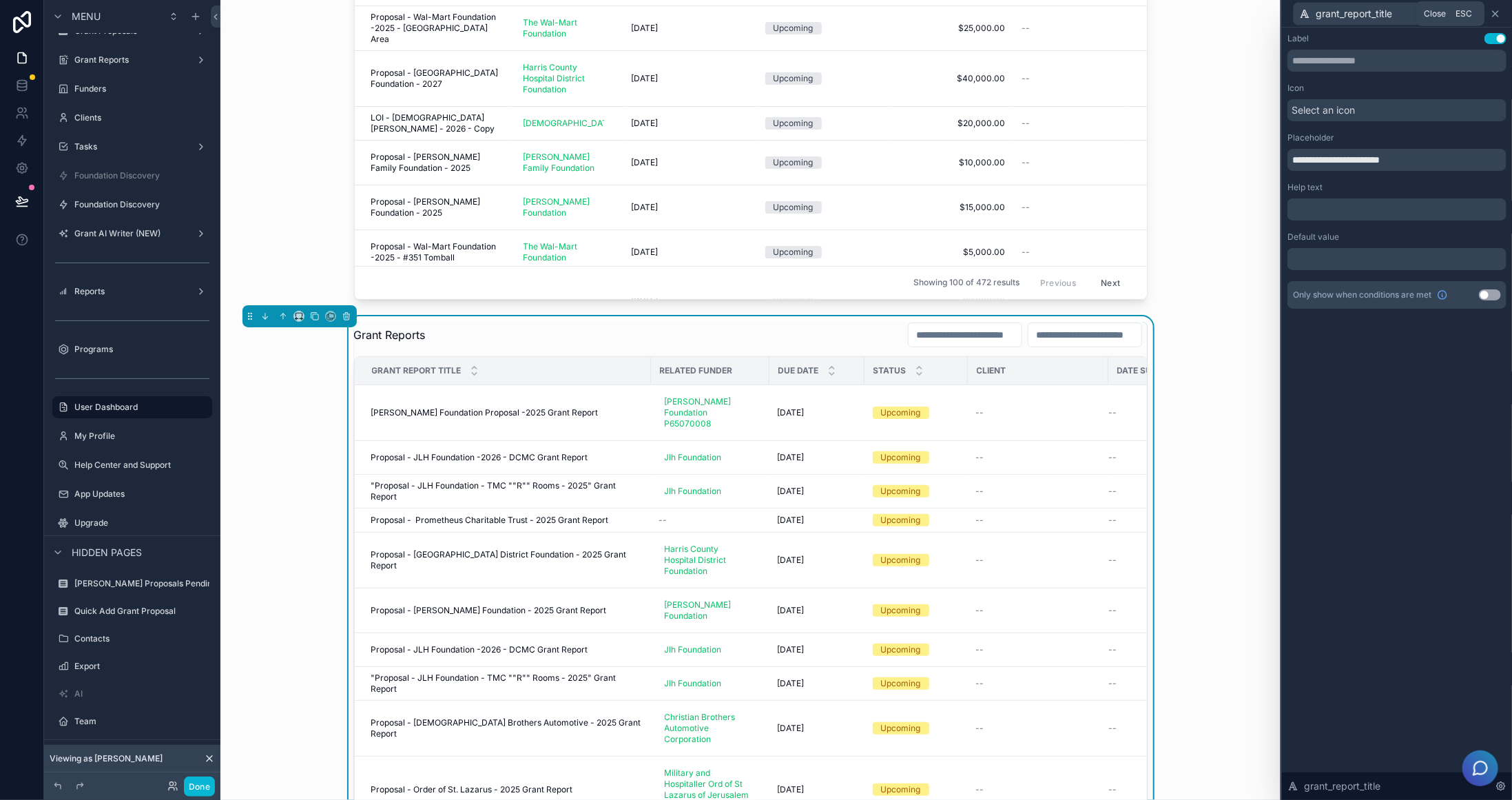
click at [1499, 13] on icon at bounding box center [1495, 13] width 11 height 11
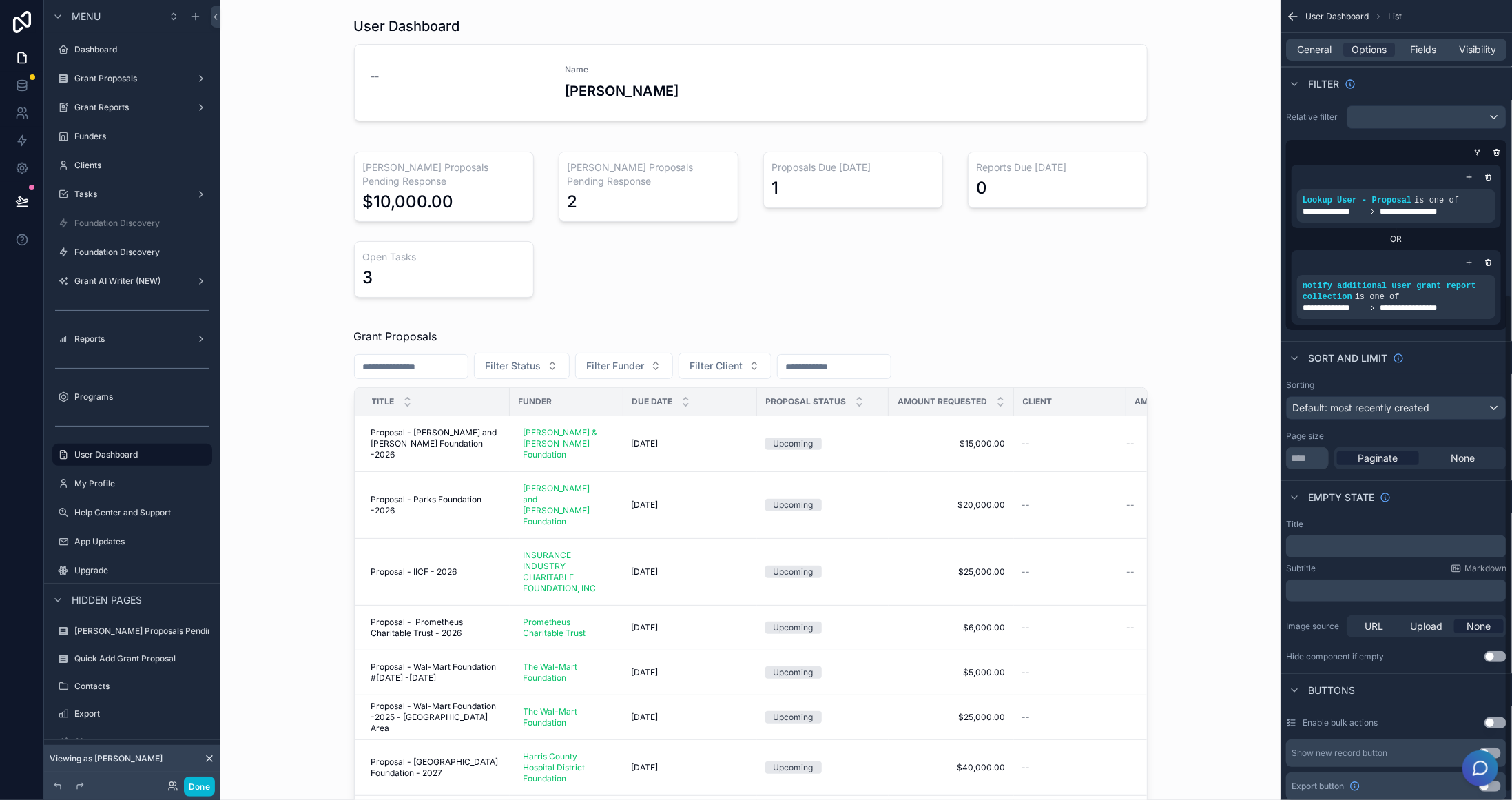
scroll to position [472, 0]
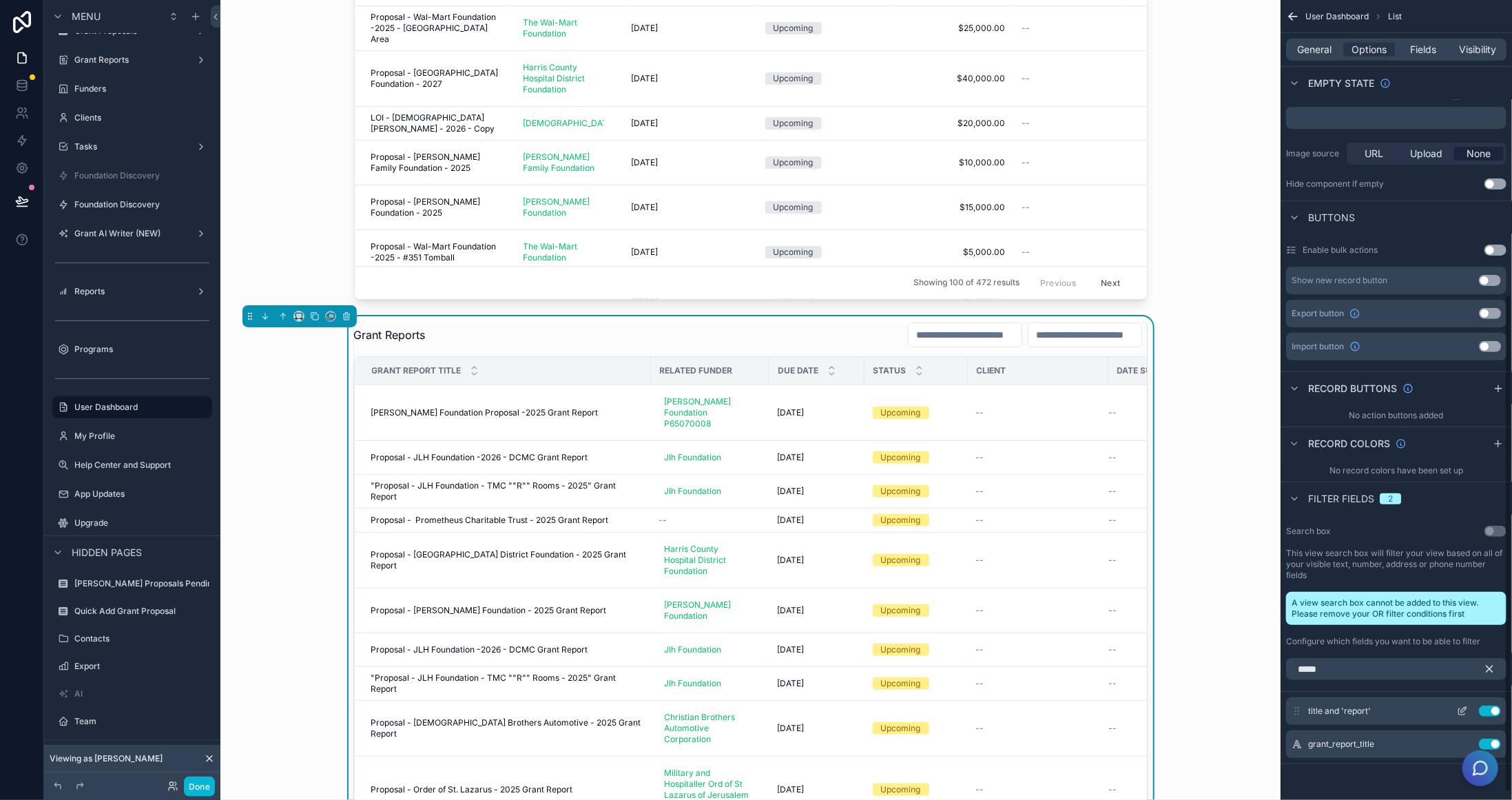
click at [1486, 706] on button "Use setting" at bounding box center [1490, 711] width 22 height 11
click at [1464, 712] on icon "scrollable content" at bounding box center [1462, 712] width 6 height 6
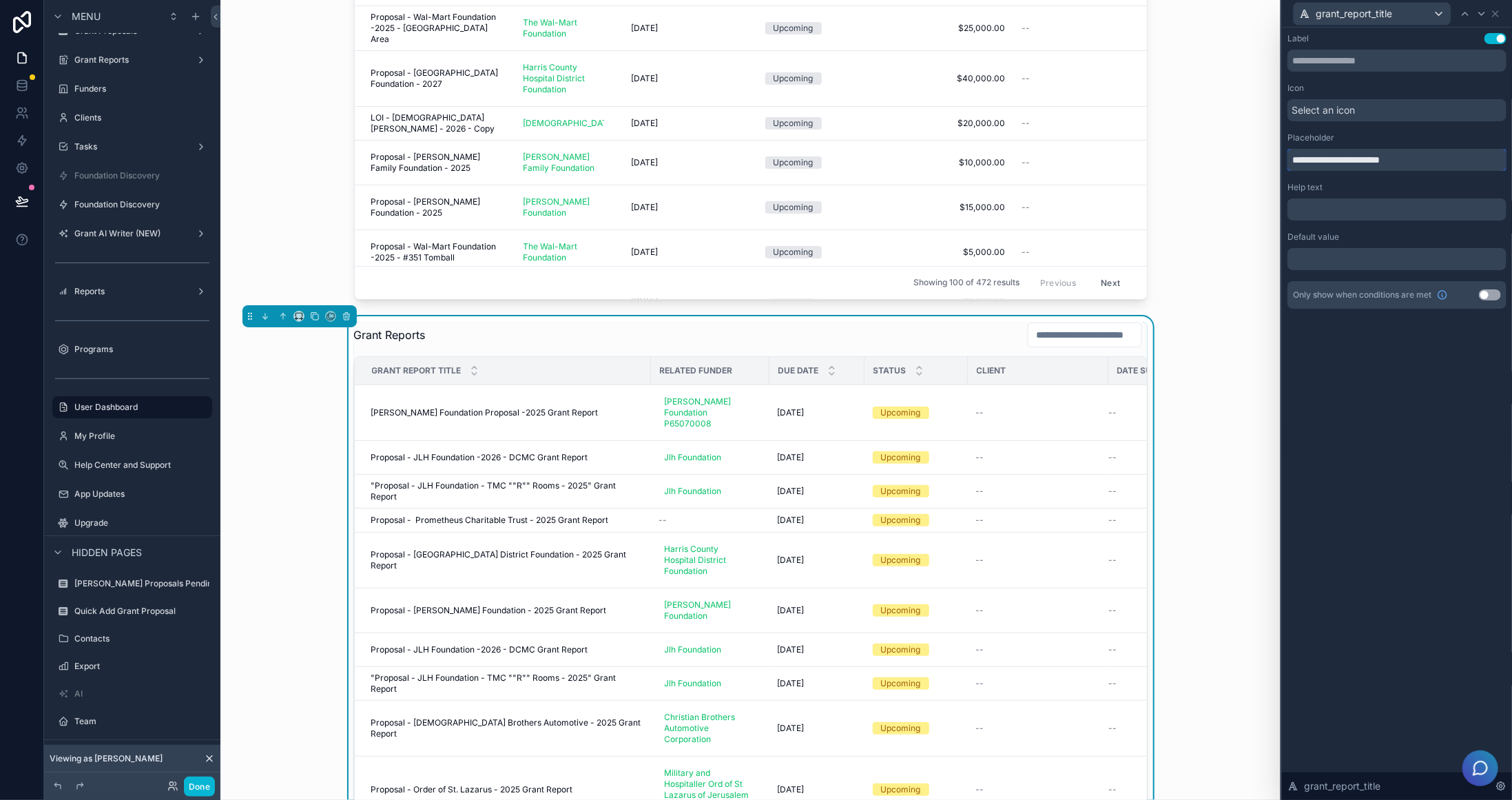
drag, startPoint x: 1318, startPoint y: 157, endPoint x: 1408, endPoint y: 163, distance: 90.2
click at [1408, 163] on input "**********" at bounding box center [1397, 160] width 219 height 22
type input "**********"
click at [1502, 10] on div "grant_report_title" at bounding box center [1397, 13] width 219 height 27
click at [1498, 14] on icon at bounding box center [1495, 13] width 11 height 11
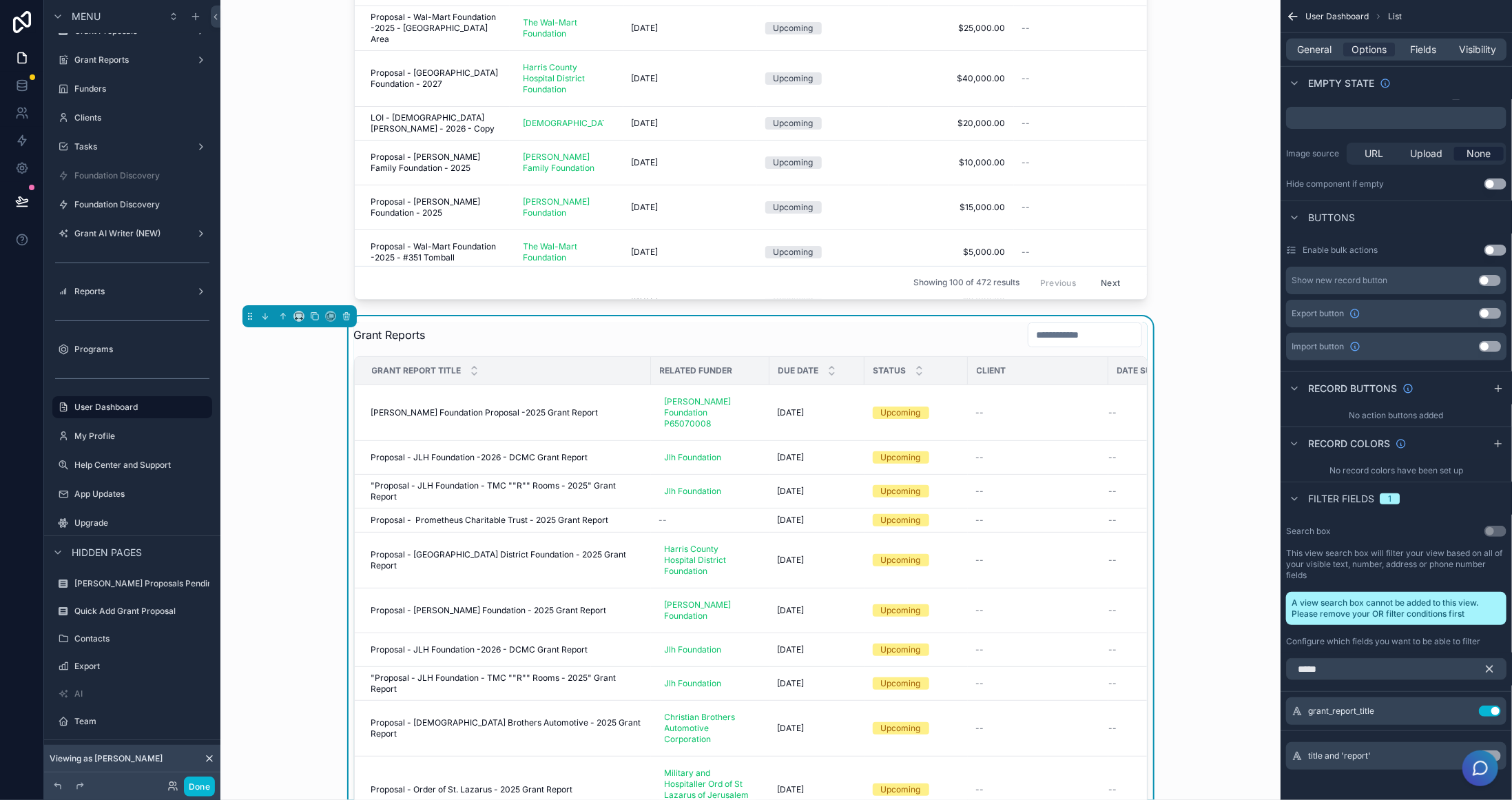
click at [1491, 666] on icon "scrollable content" at bounding box center [1489, 669] width 13 height 13
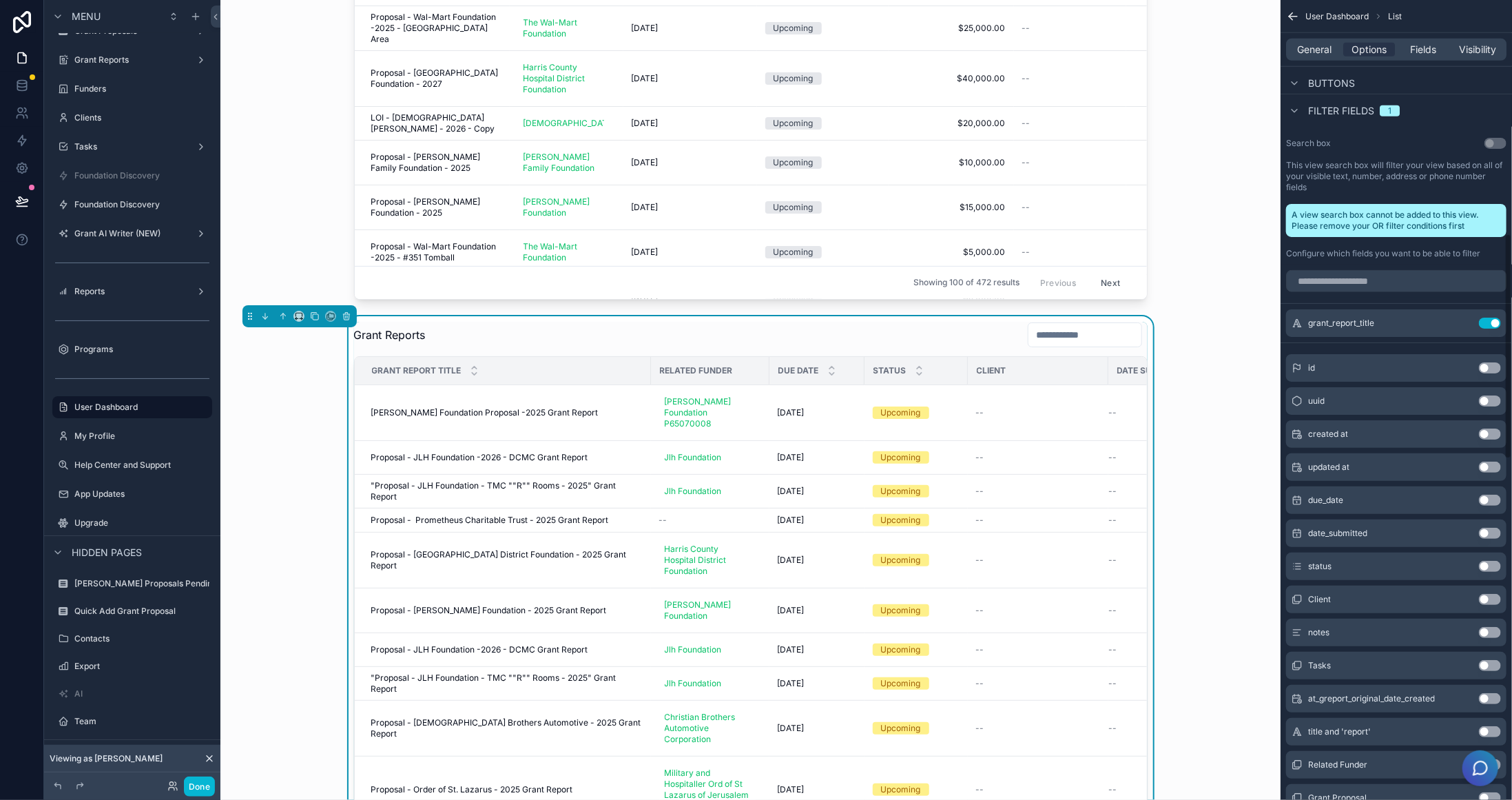
scroll to position [886, 0]
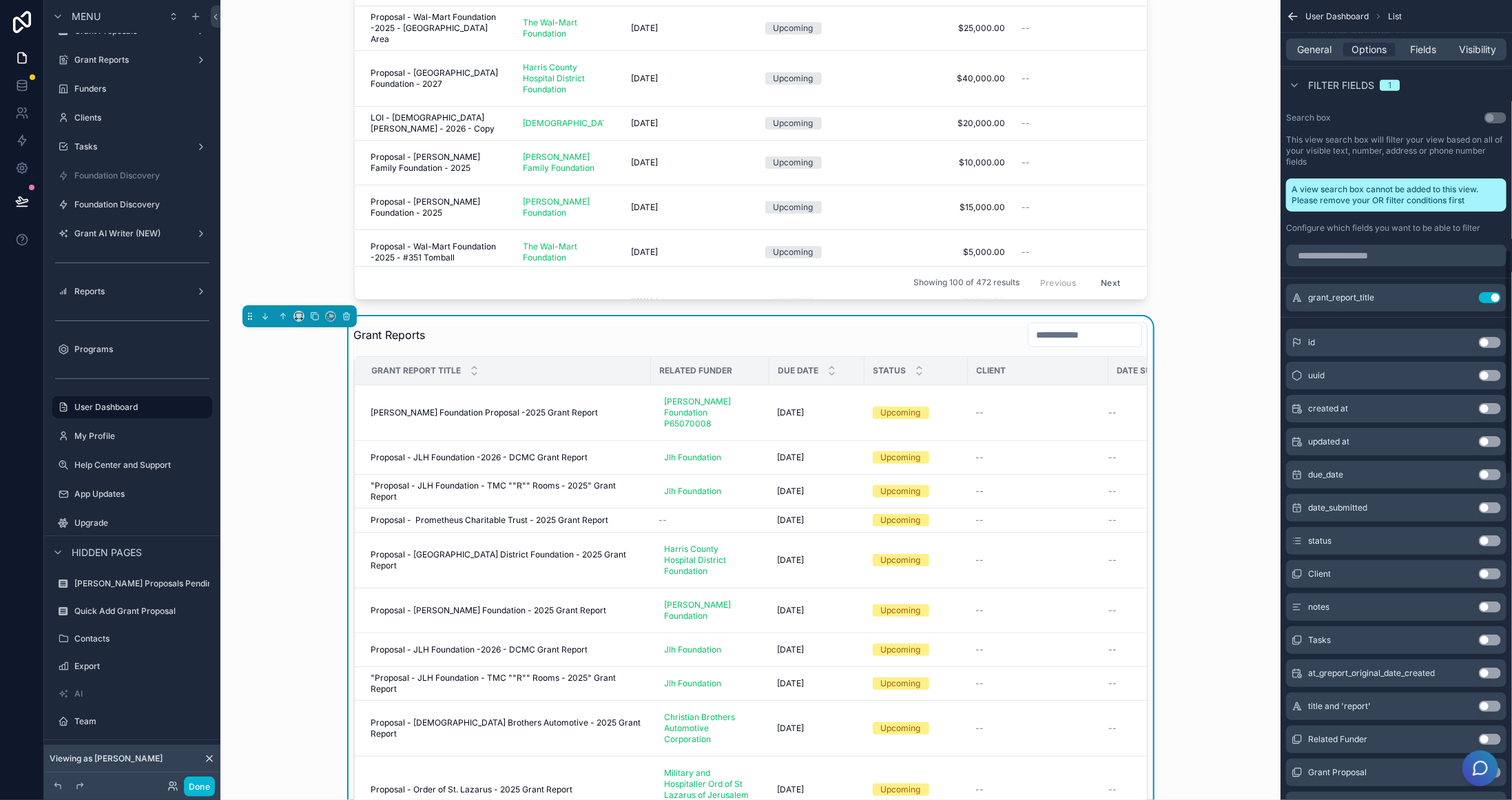
click at [1488, 470] on button "Use setting" at bounding box center [1490, 475] width 22 height 11
click at [1496, 539] on button "Use setting" at bounding box center [1490, 541] width 22 height 11
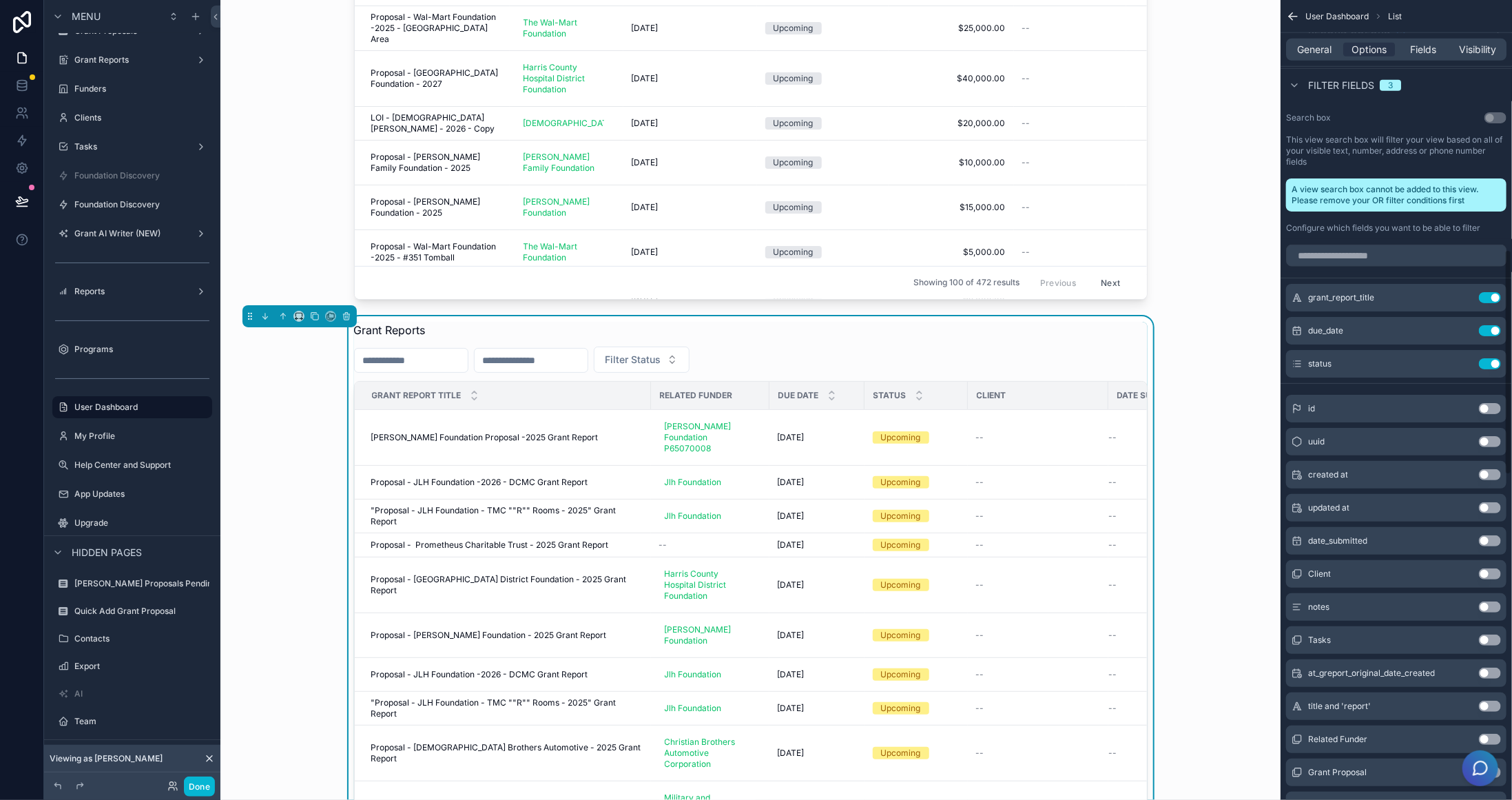
click at [1491, 573] on button "Use setting" at bounding box center [1490, 573] width 22 height 11
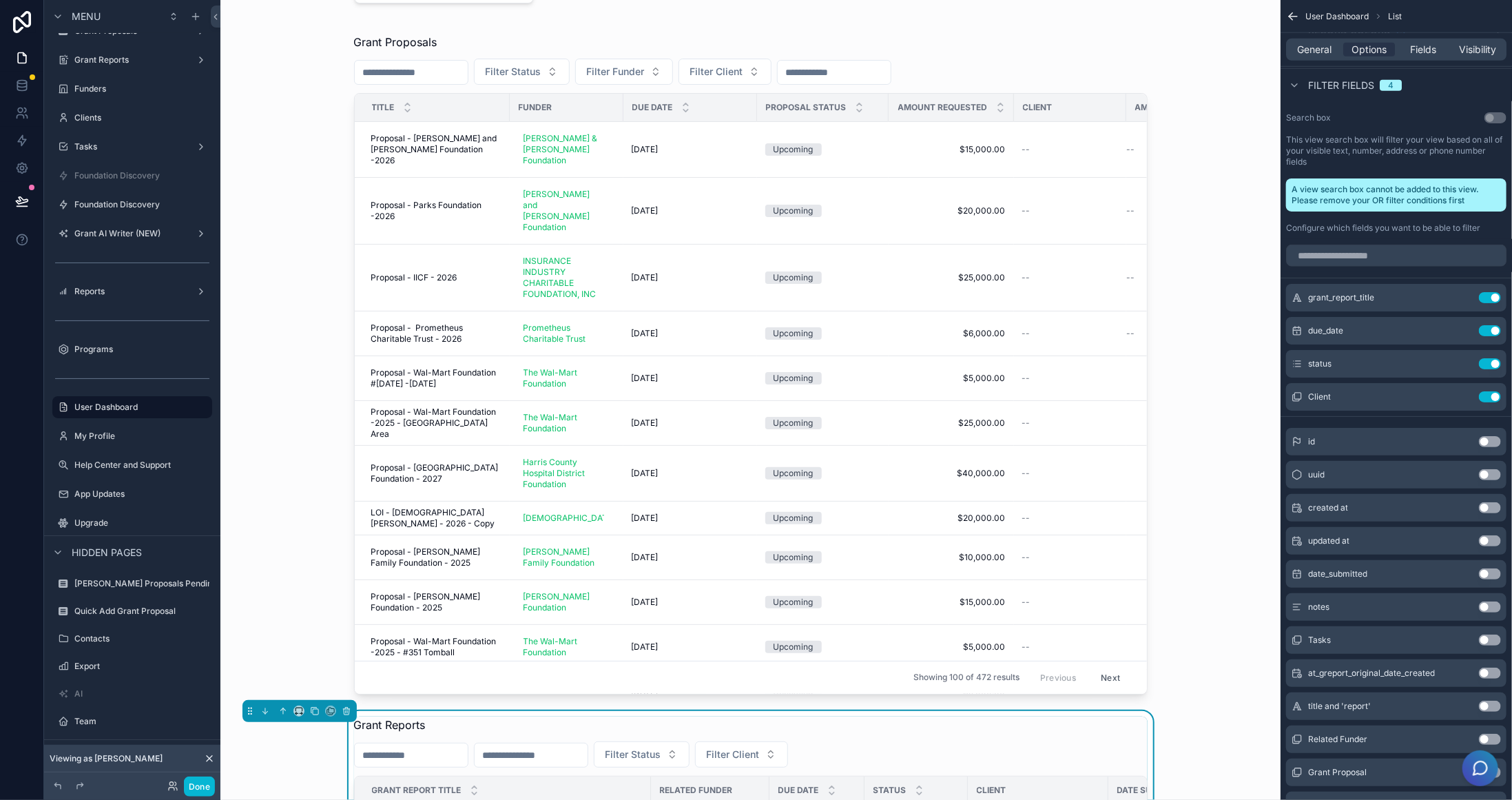
scroll to position [276, 0]
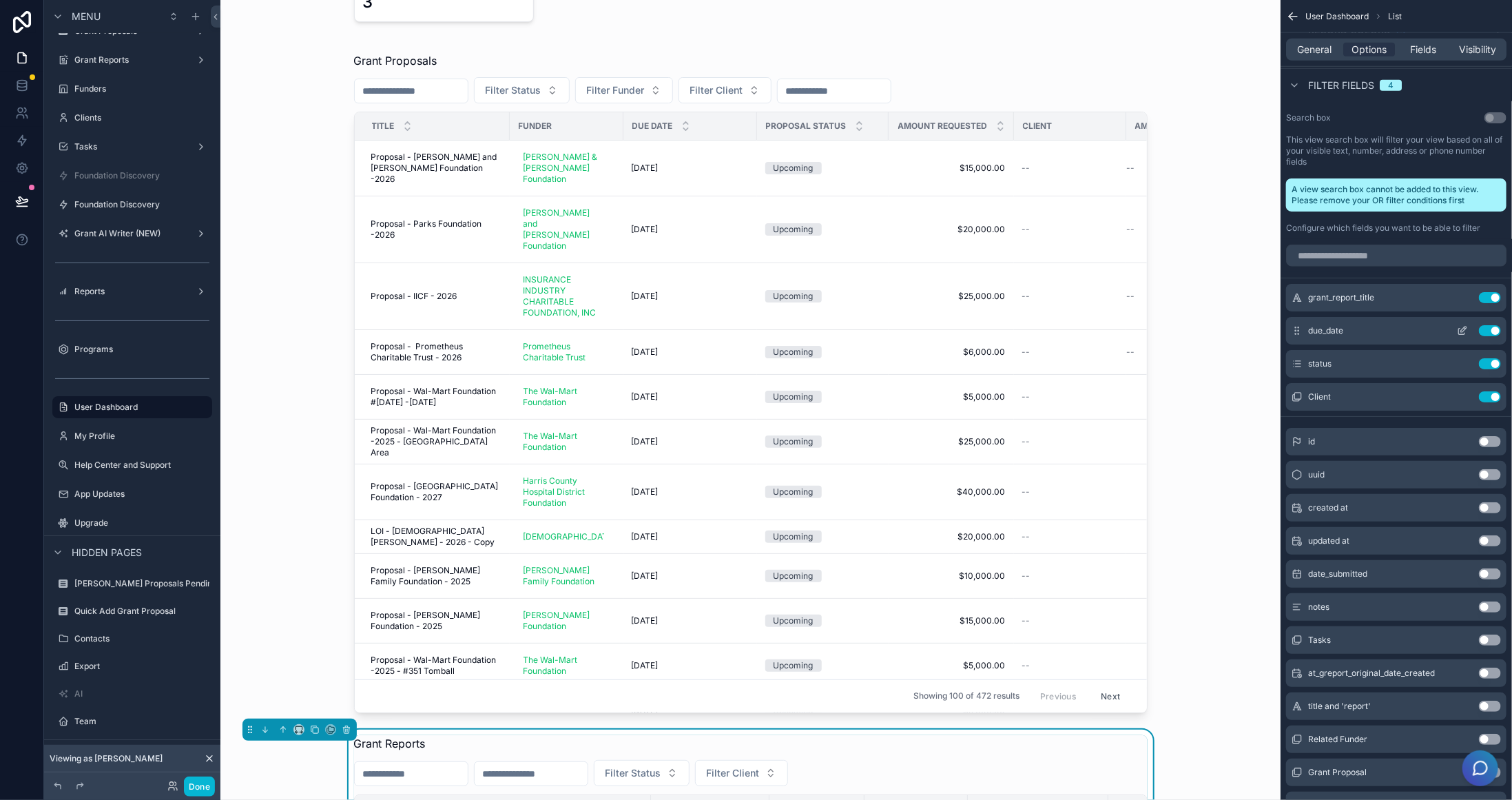
click at [1465, 328] on icon "scrollable content" at bounding box center [1463, 329] width 5 height 5
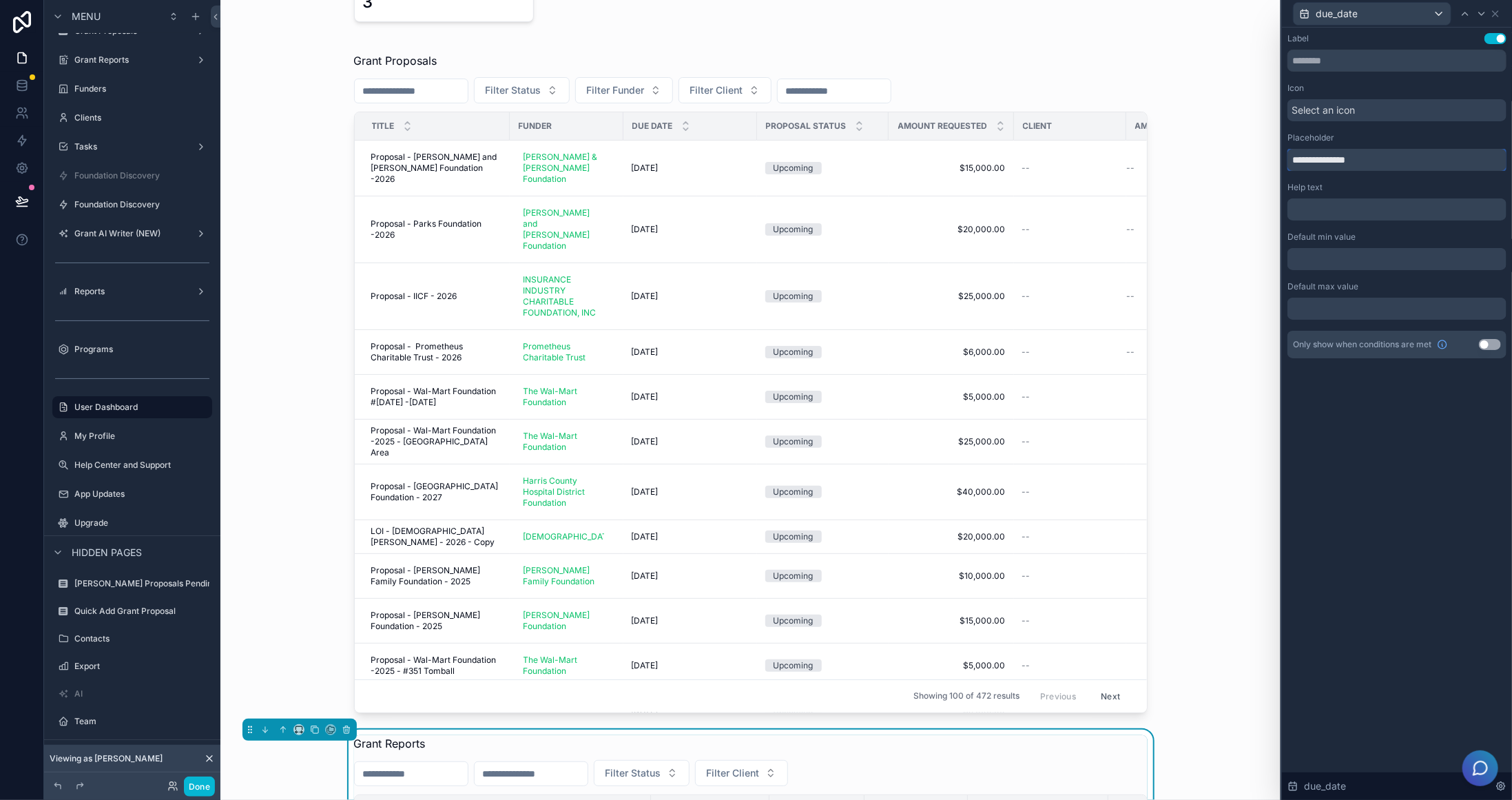
drag, startPoint x: 1320, startPoint y: 161, endPoint x: 1369, endPoint y: 151, distance: 50.0
click at [1374, 156] on input "**********" at bounding box center [1397, 160] width 219 height 22
type input "**********"
click at [1497, 15] on icon at bounding box center [1495, 13] width 11 height 11
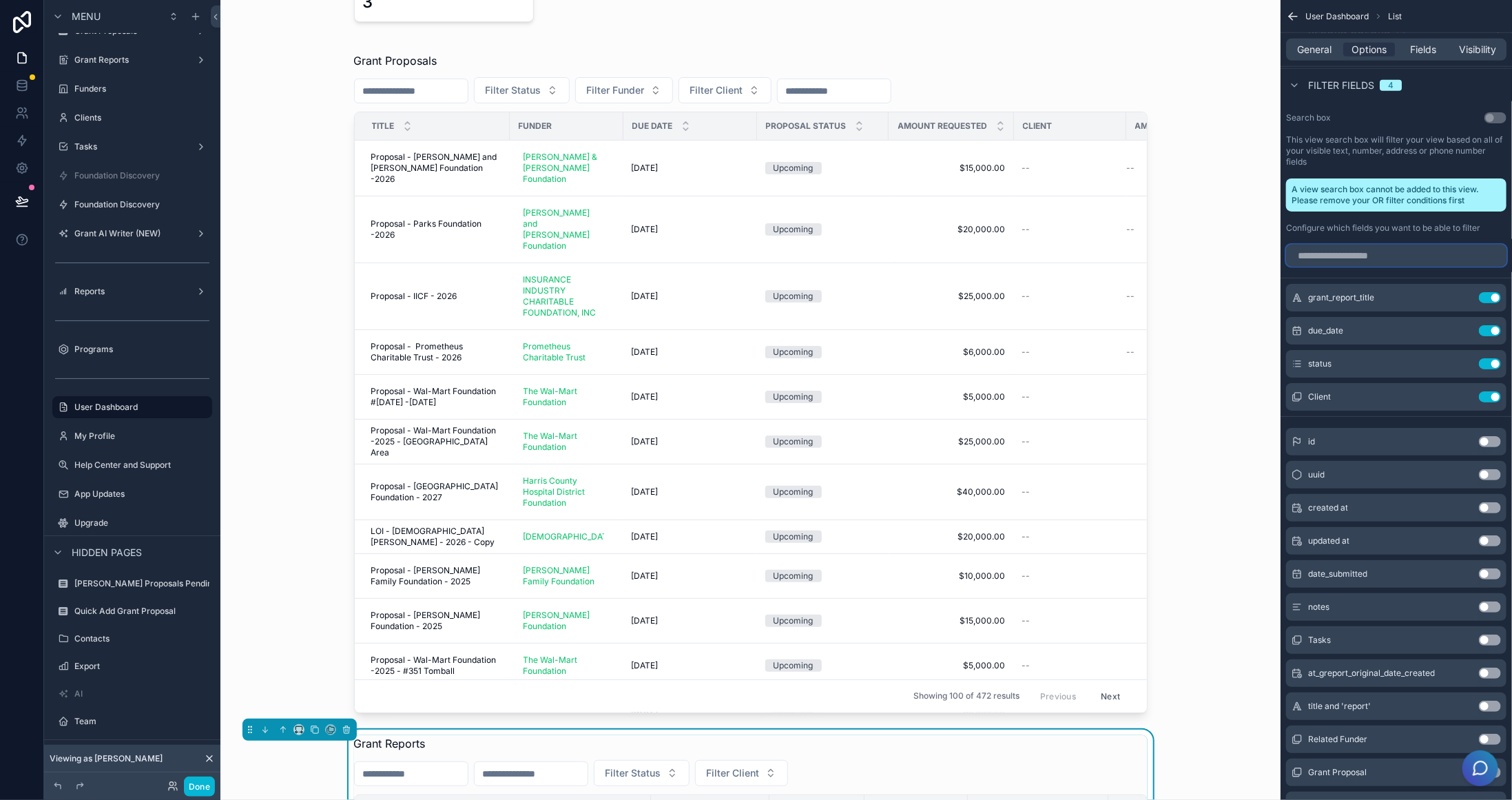
click at [1368, 252] on input "scrollable content" at bounding box center [1396, 255] width 221 height 22
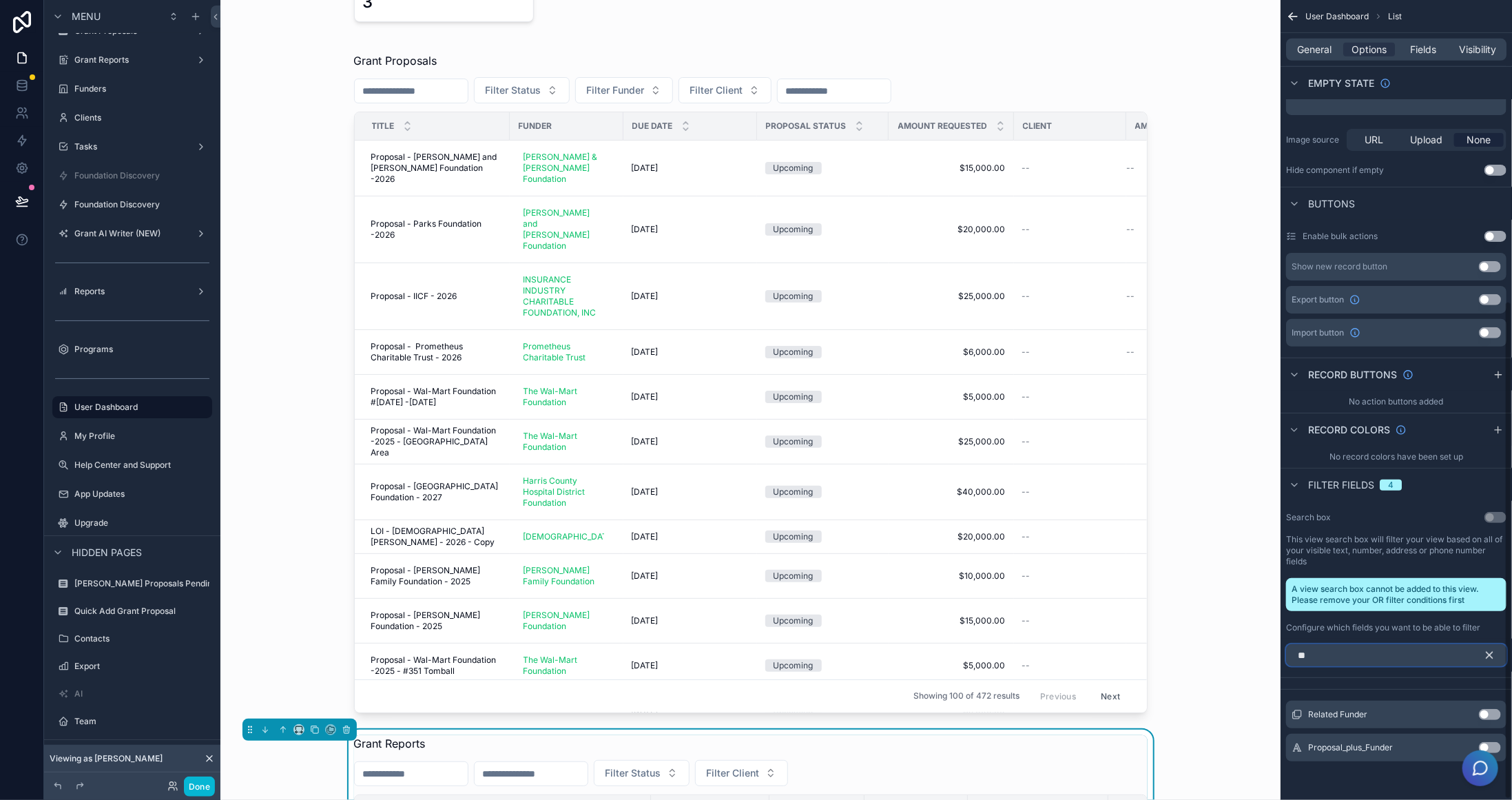
scroll to position [484, 0]
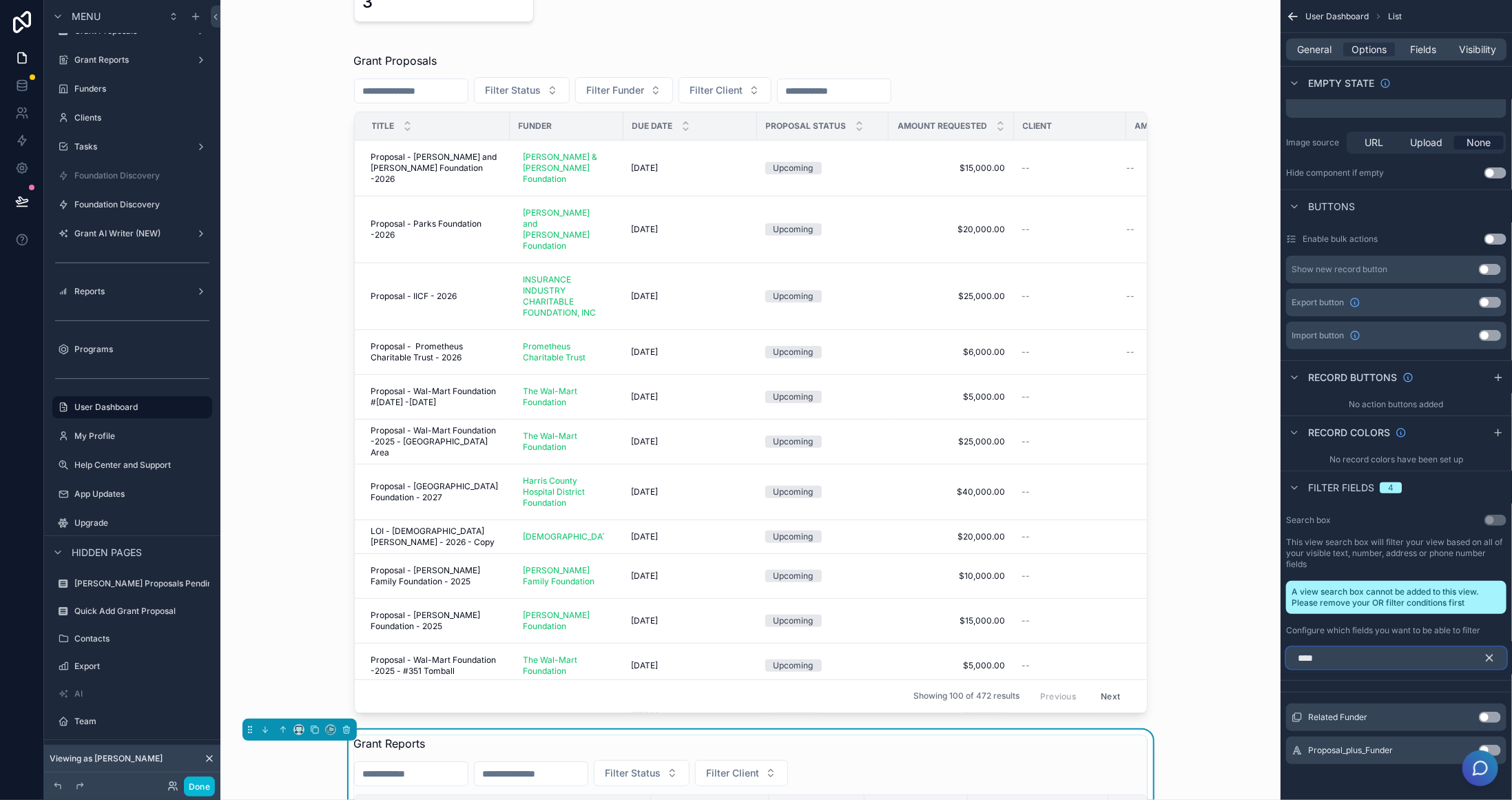
type input "****"
click at [1494, 717] on button "Use setting" at bounding box center [1490, 717] width 22 height 11
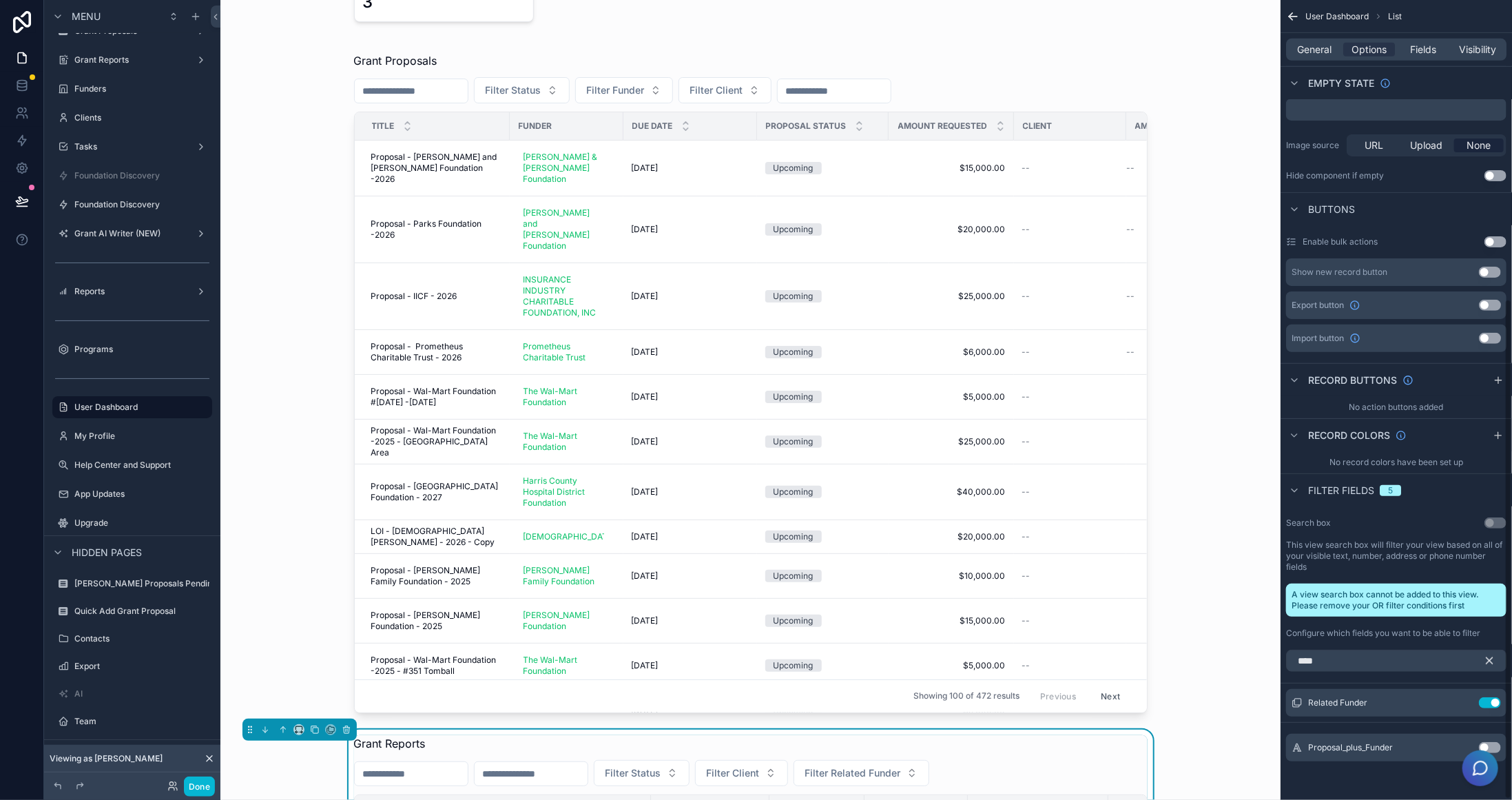
scroll to position [478, 0]
click at [1461, 703] on icon "scrollable content" at bounding box center [1462, 705] width 11 height 11
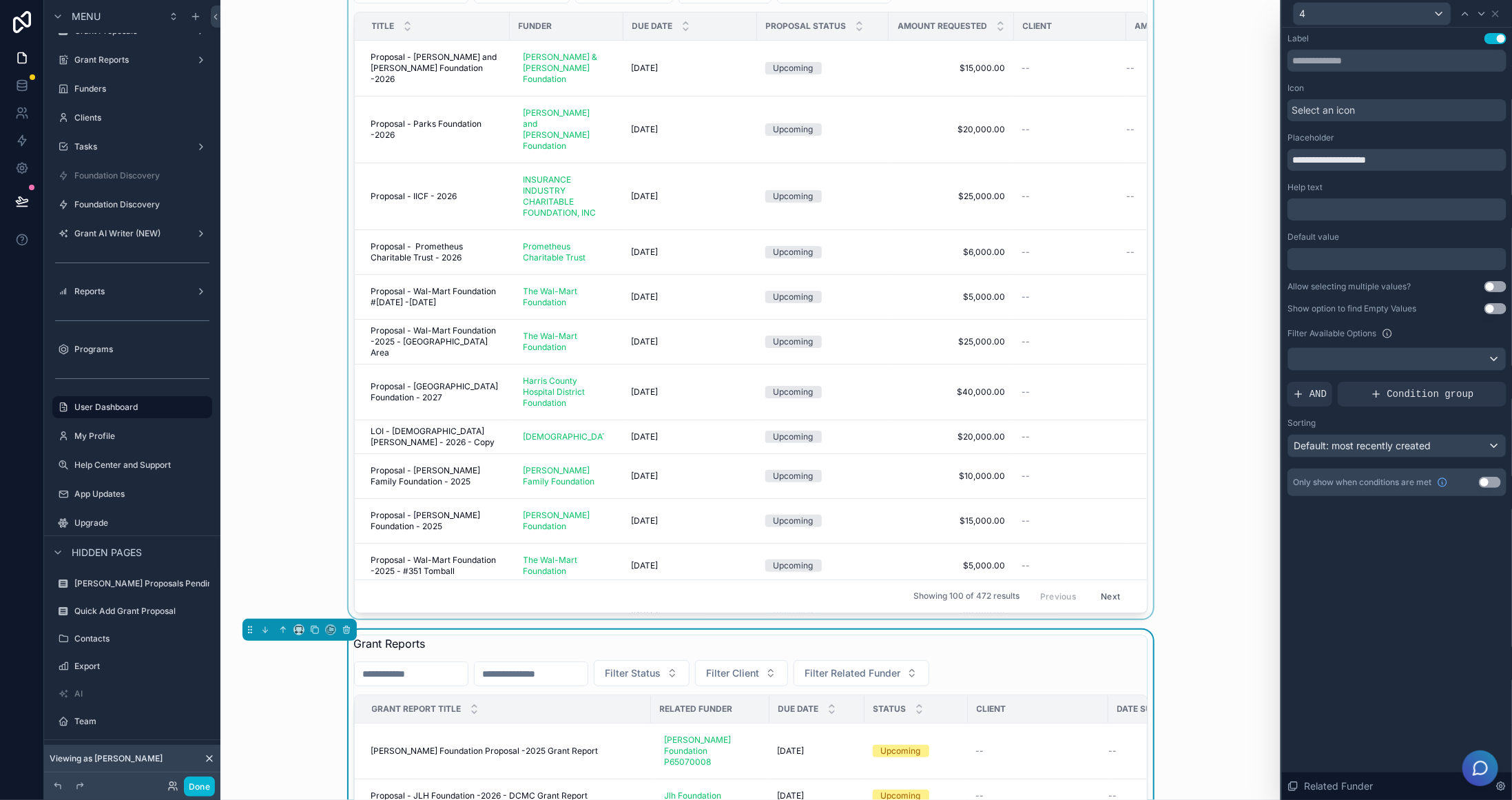
scroll to position [414, 0]
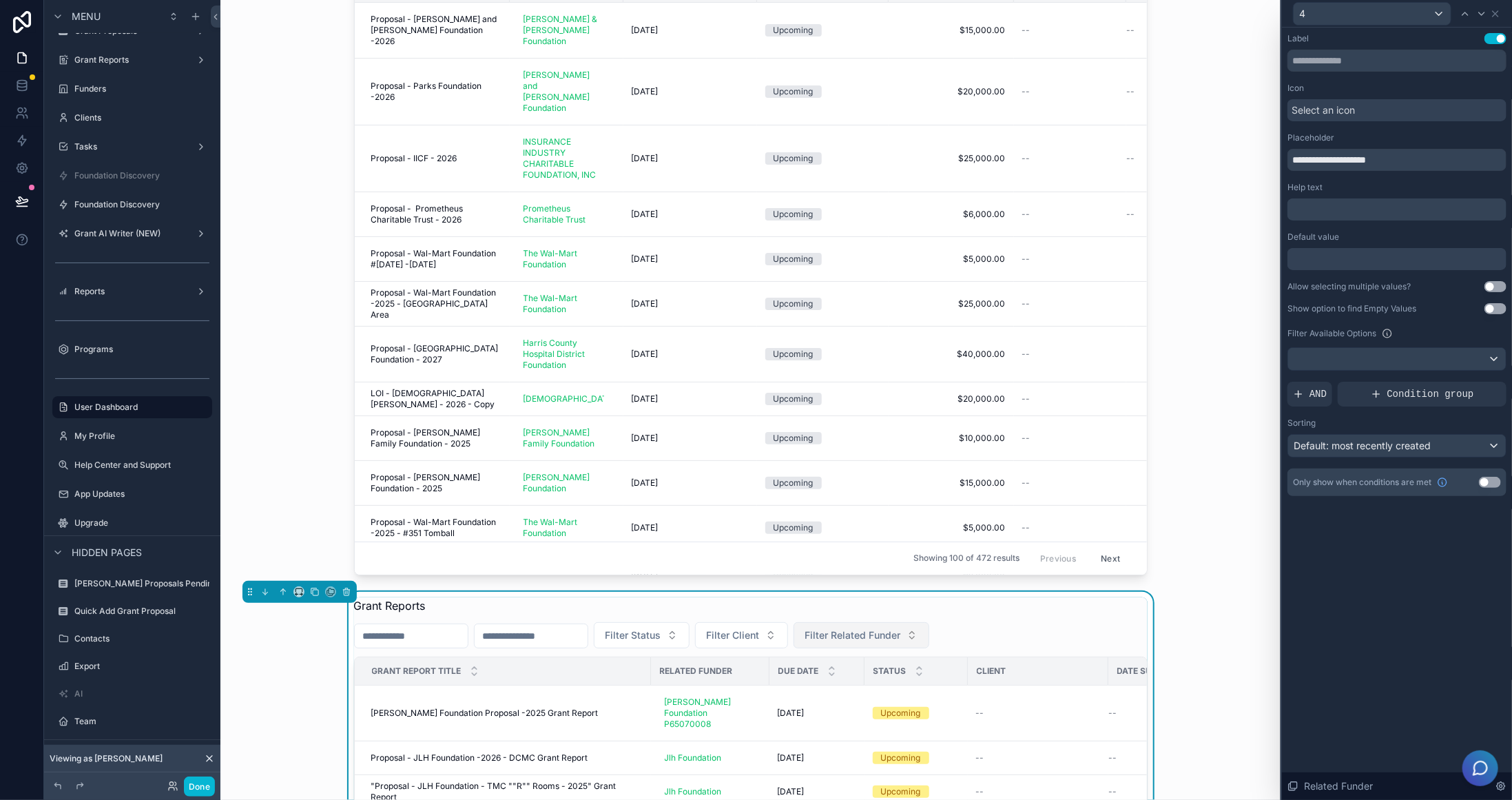
click at [901, 629] on span "Filter Related Funder" at bounding box center [853, 635] width 96 height 14
click at [1327, 578] on div "**********" at bounding box center [1396, 414] width 230 height 773
drag, startPoint x: 1321, startPoint y: 159, endPoint x: 1352, endPoint y: 157, distance: 31.1
click at [1352, 157] on input "**********" at bounding box center [1397, 160] width 219 height 22
type input "**********"
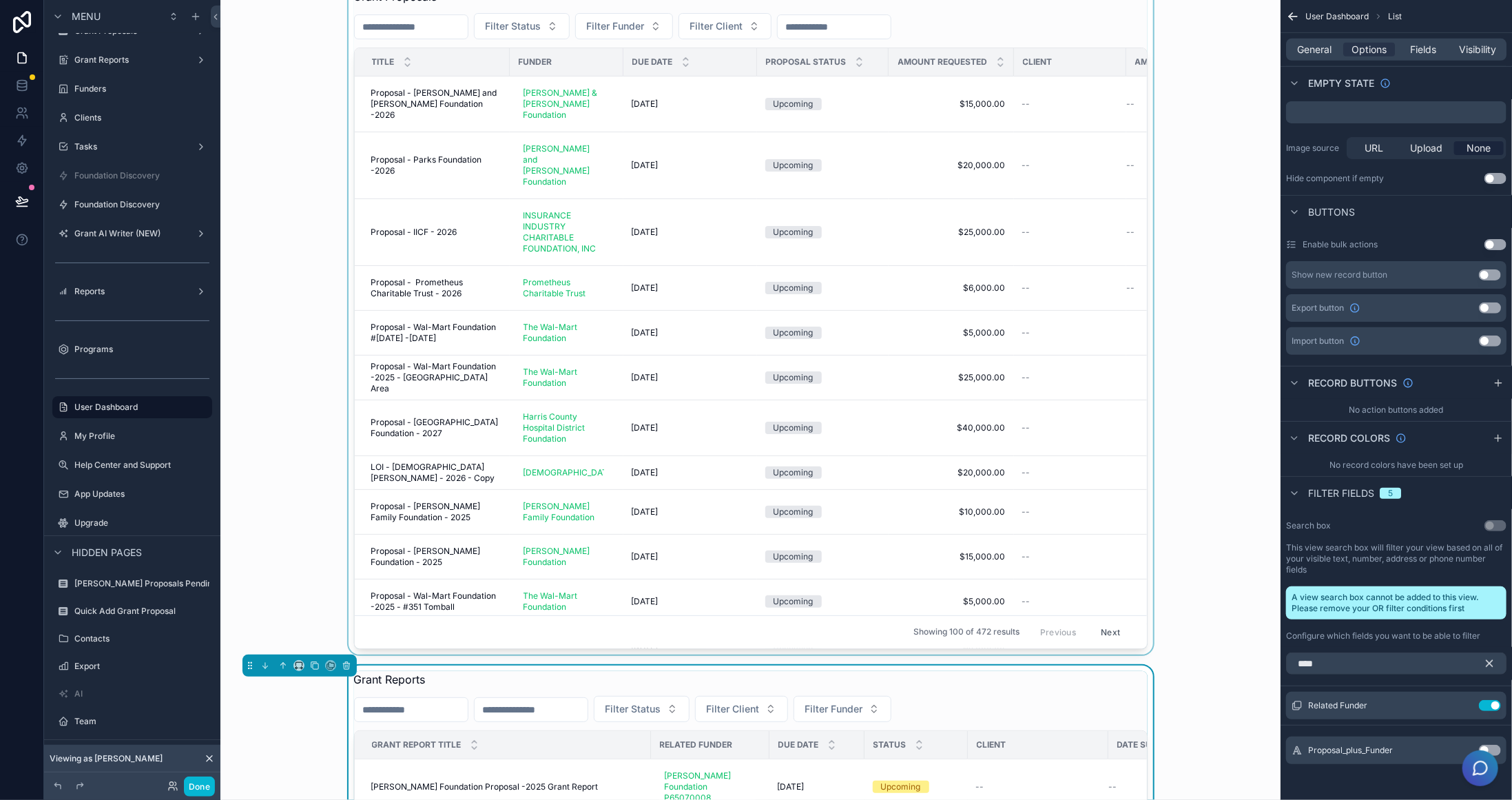
scroll to position [276, 0]
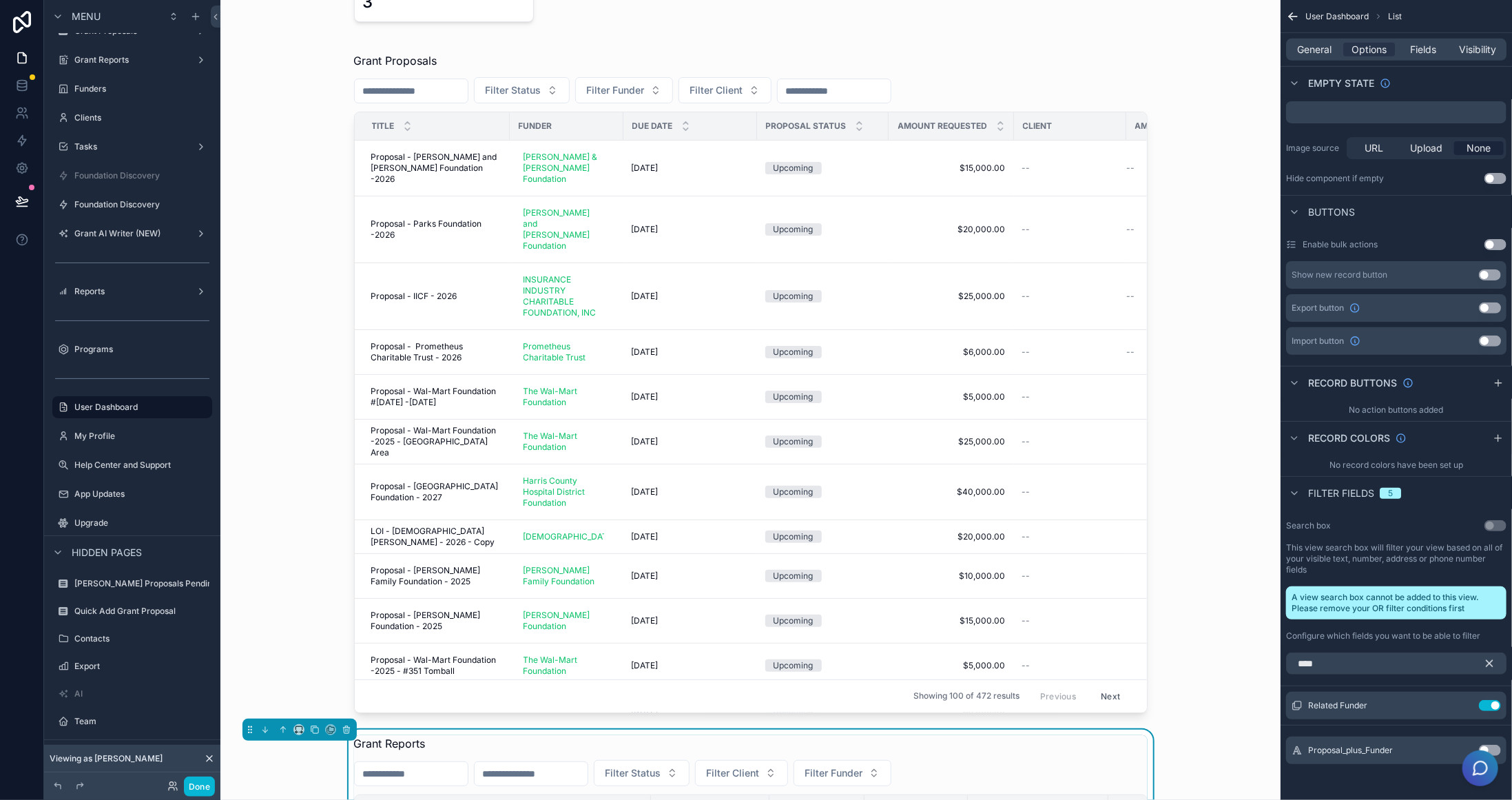
click at [1489, 661] on icon "scrollable content" at bounding box center [1490, 664] width 6 height 6
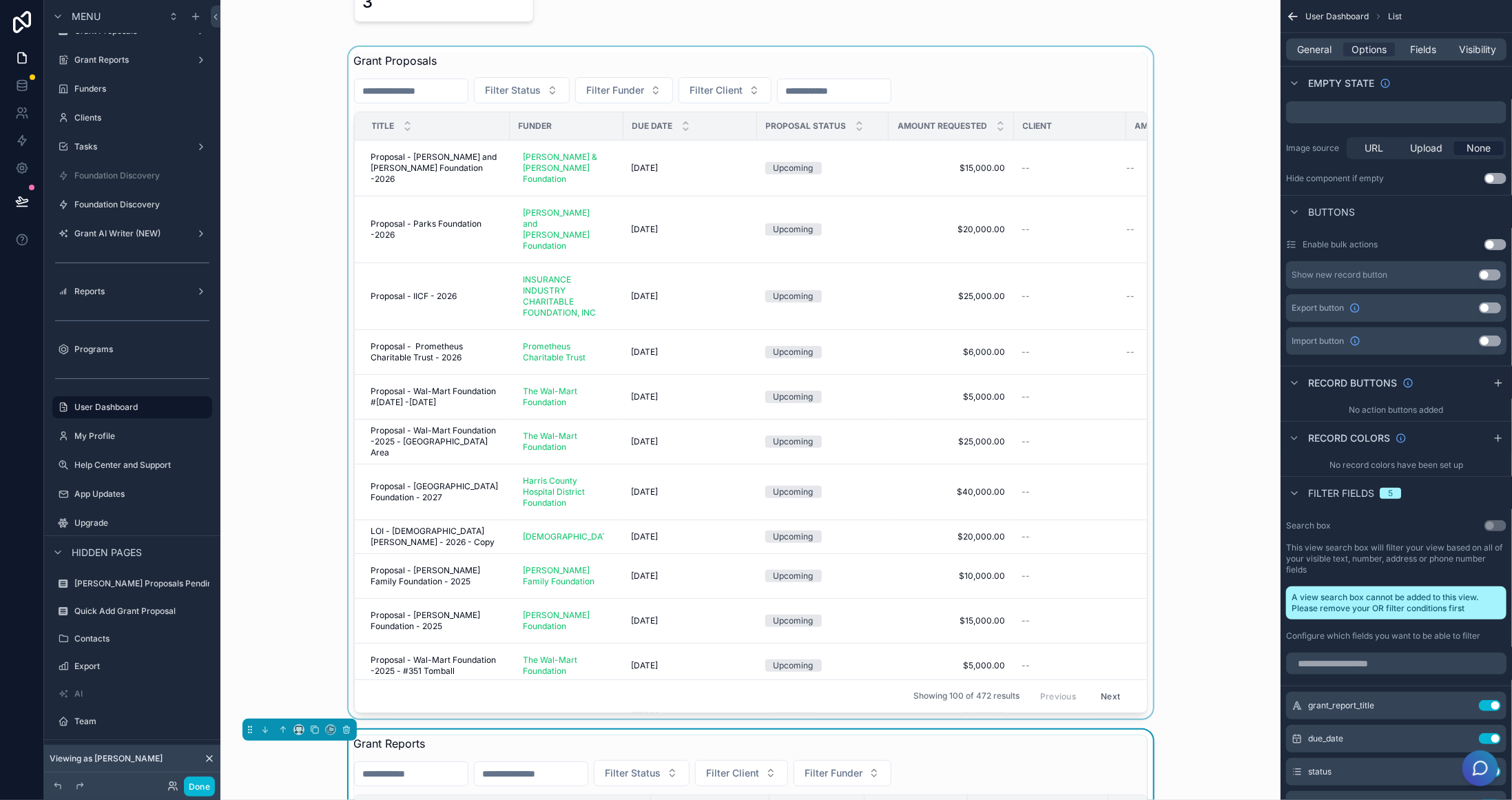
click at [1119, 63] on div "scrollable content" at bounding box center [750, 383] width 1038 height 672
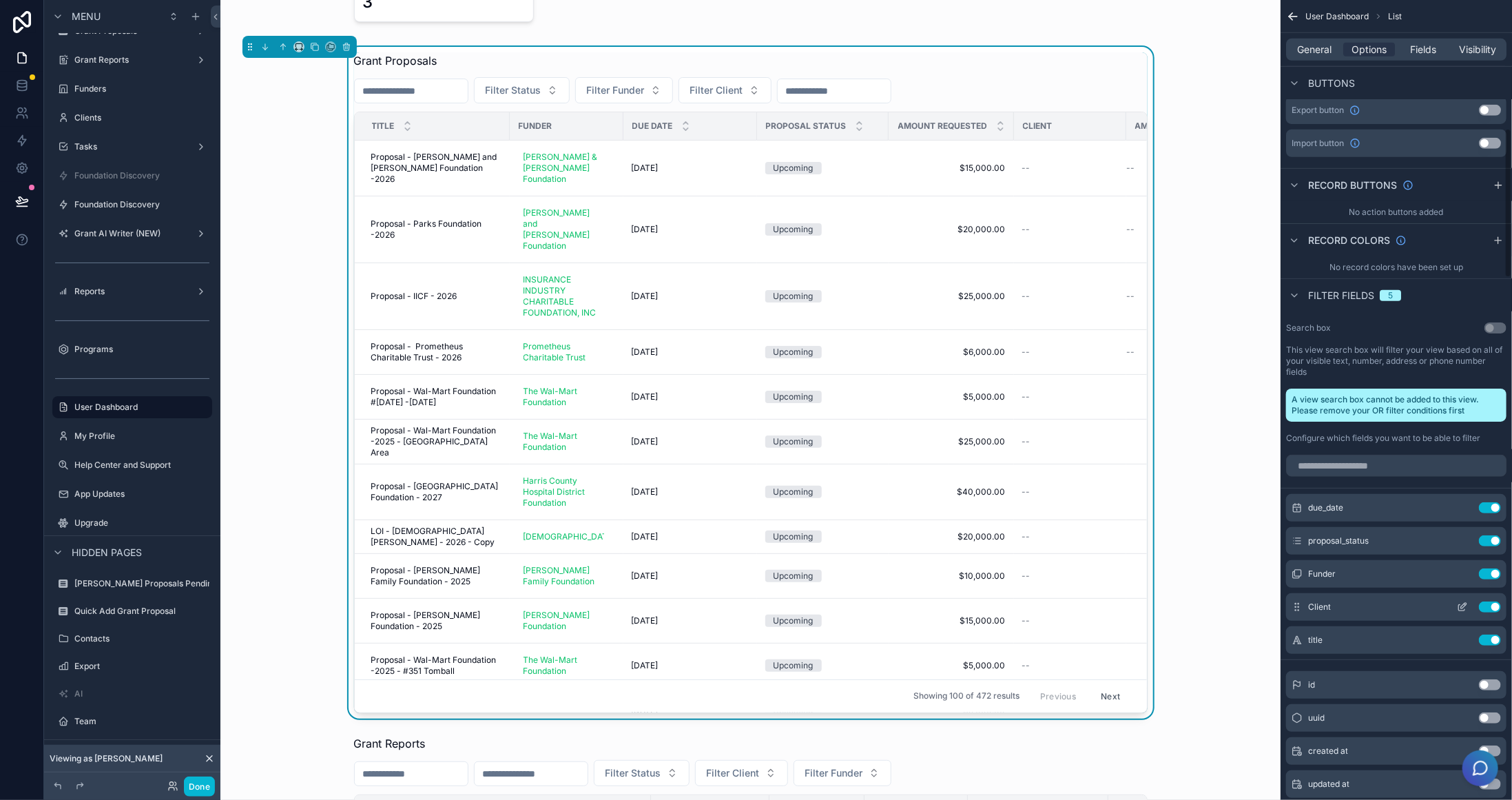
scroll to position [685, 0]
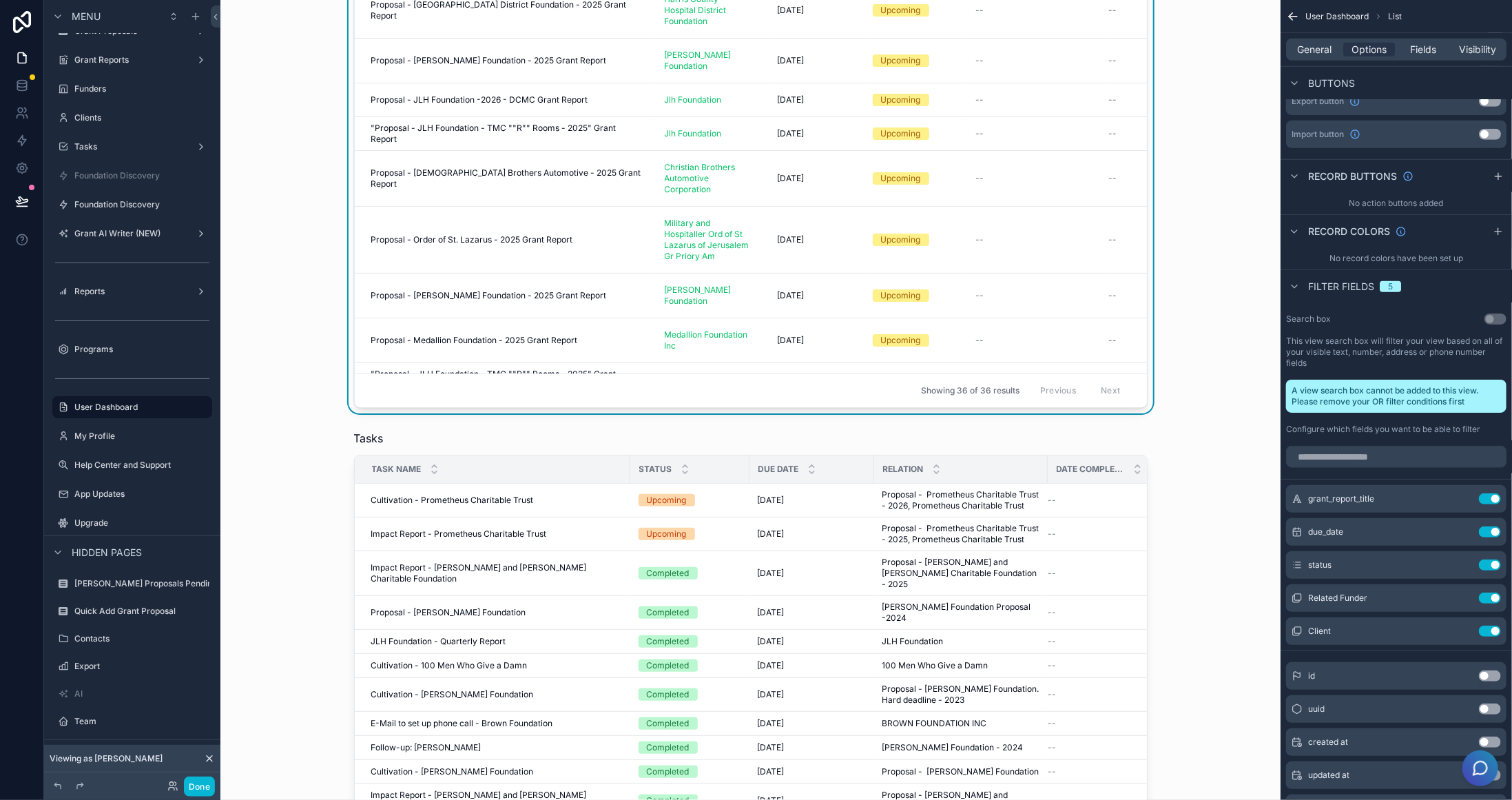
scroll to position [1309, 0]
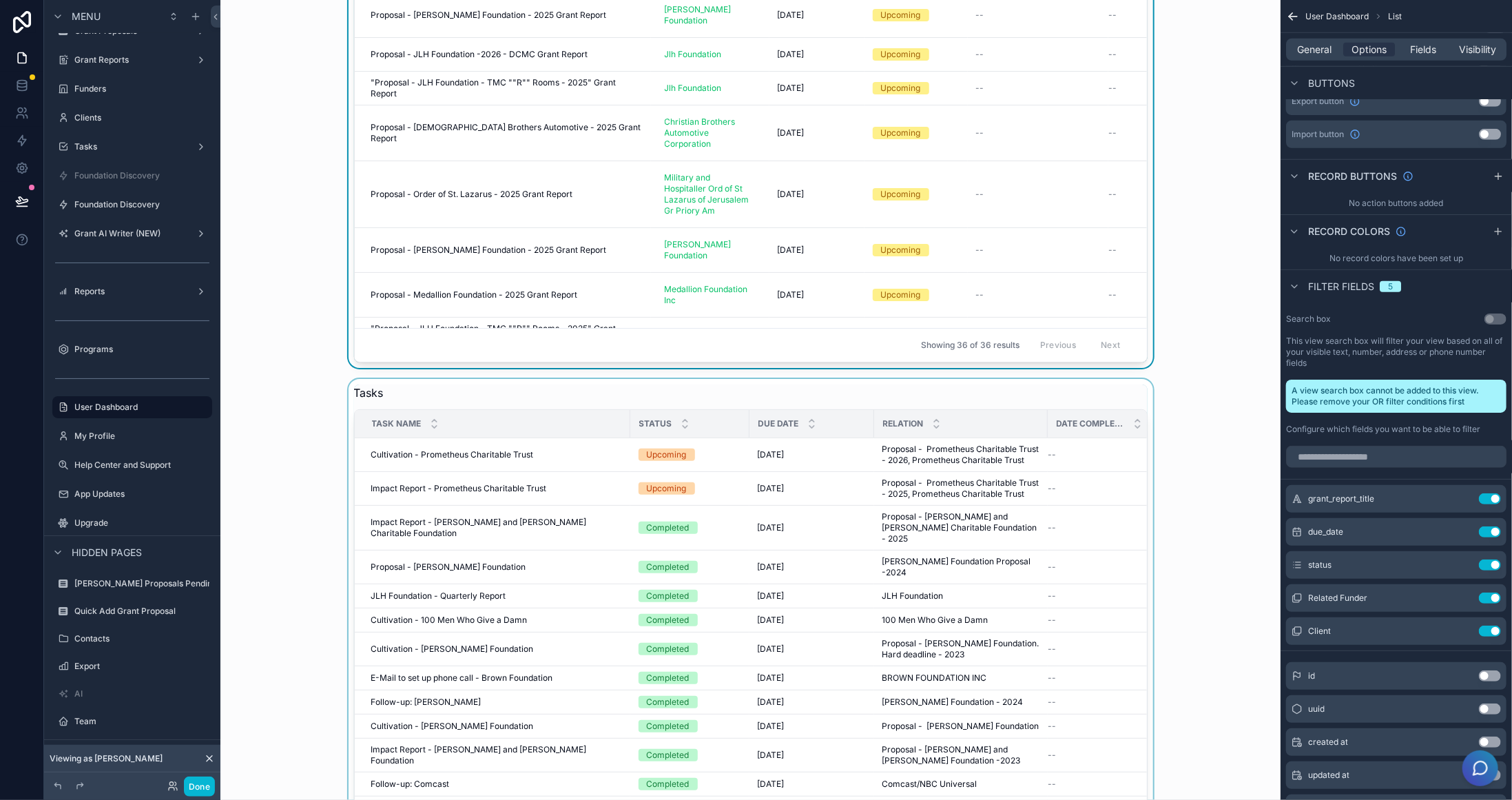
click at [1036, 388] on div "scrollable content" at bounding box center [750, 698] width 1038 height 637
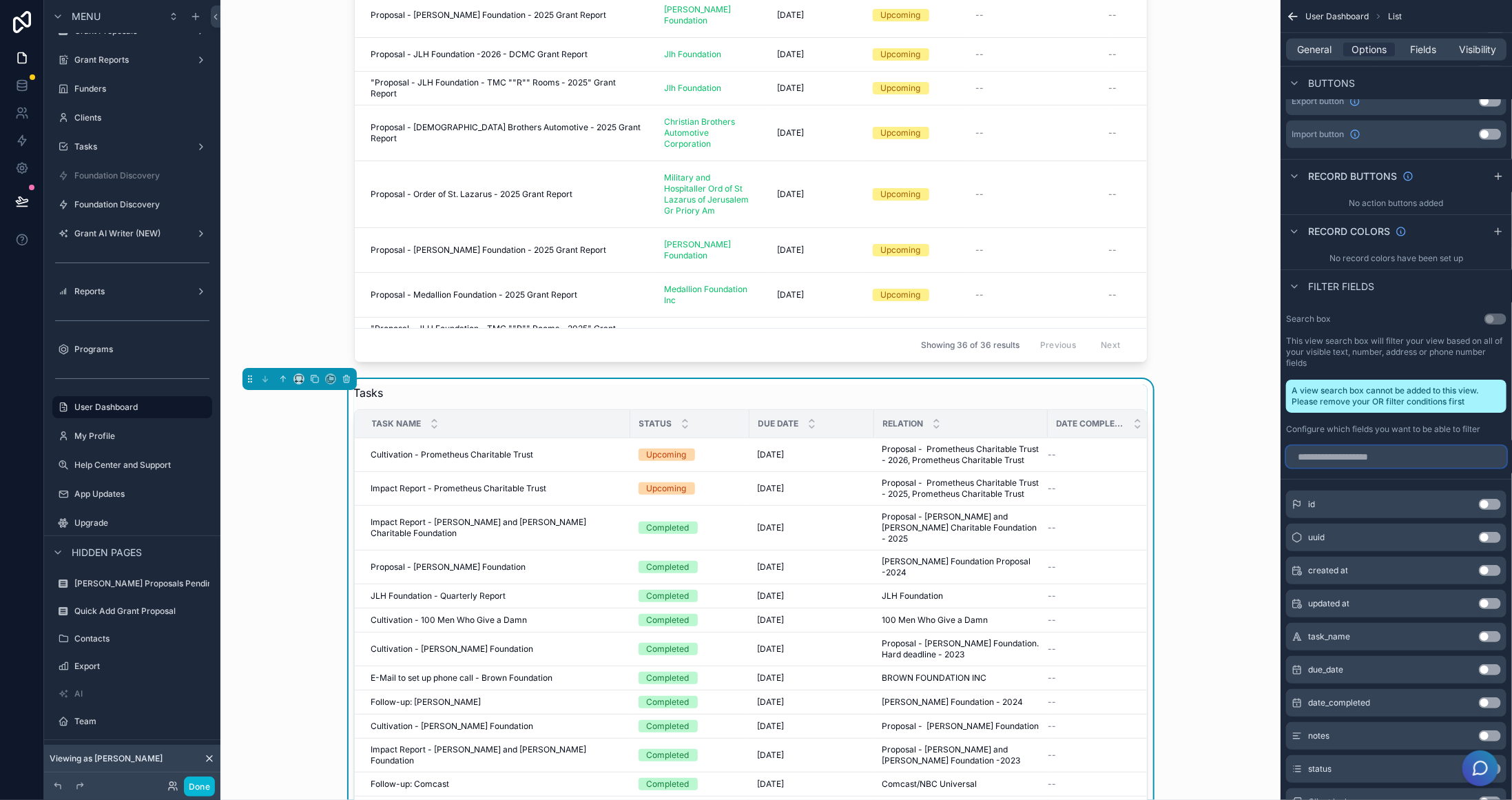
click at [1414, 455] on input "scrollable content" at bounding box center [1396, 457] width 221 height 22
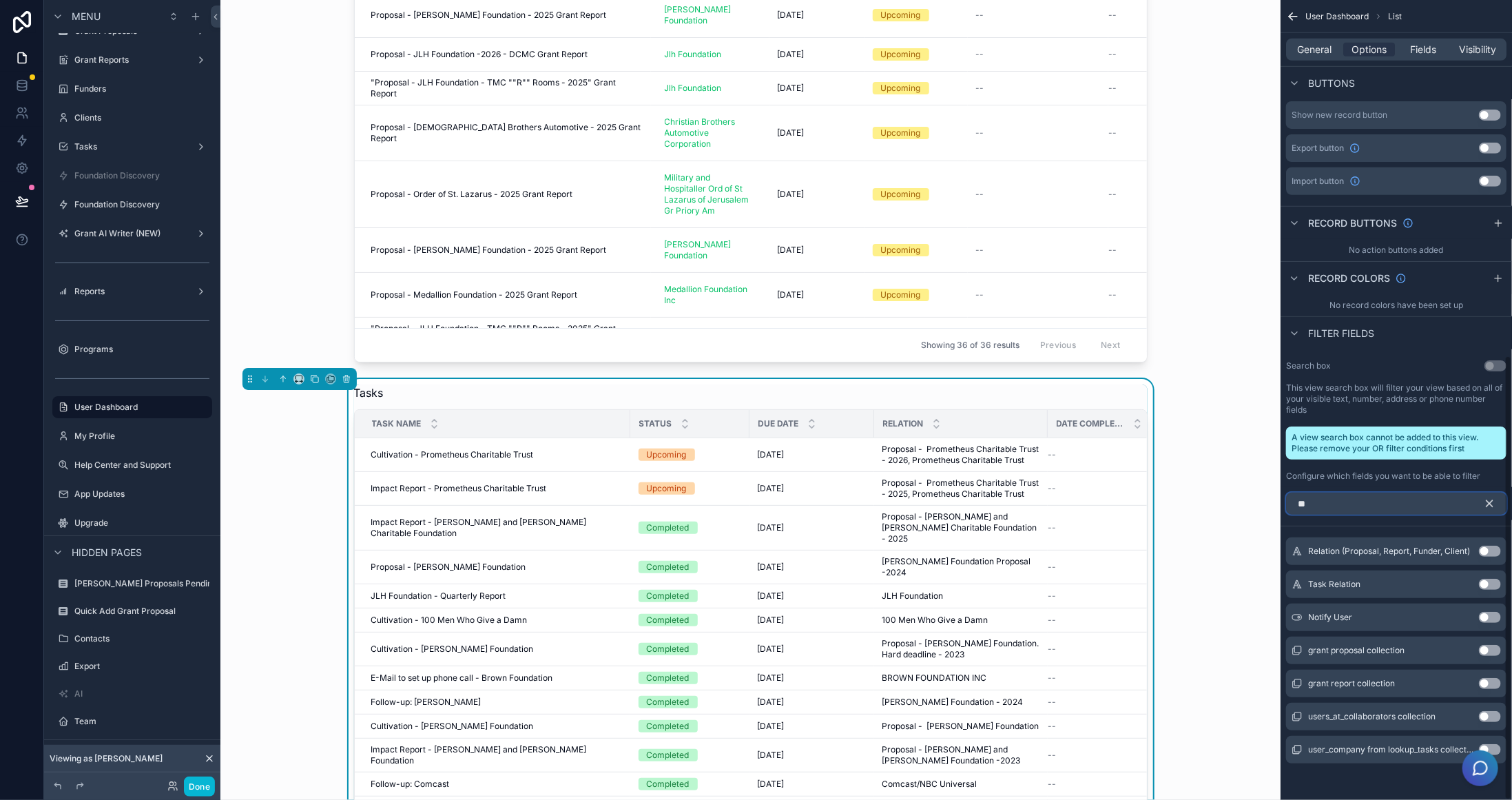
type input "*"
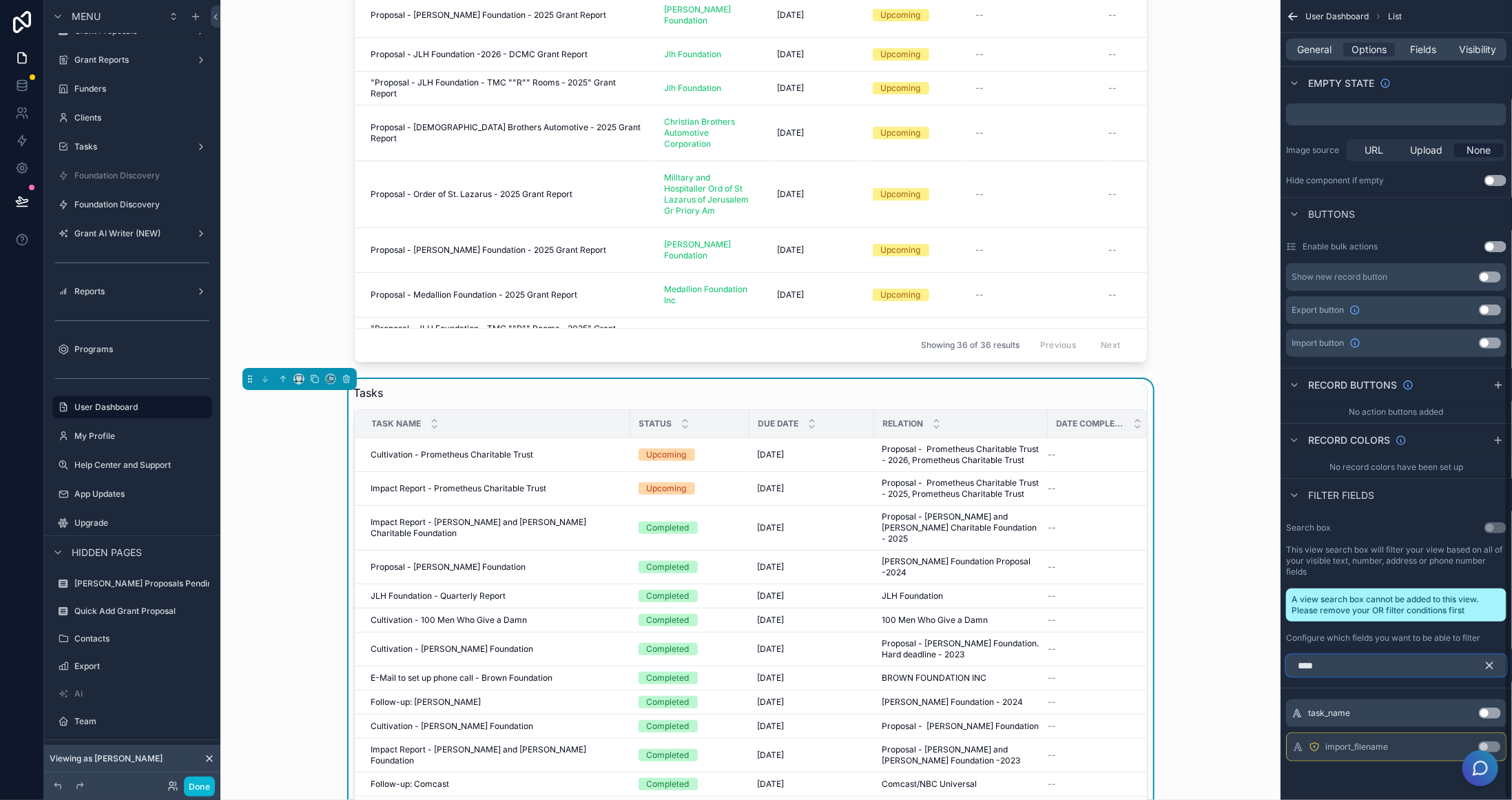
scroll to position [473, 0]
type input "****"
click at [1499, 714] on button "Use setting" at bounding box center [1490, 715] width 22 height 11
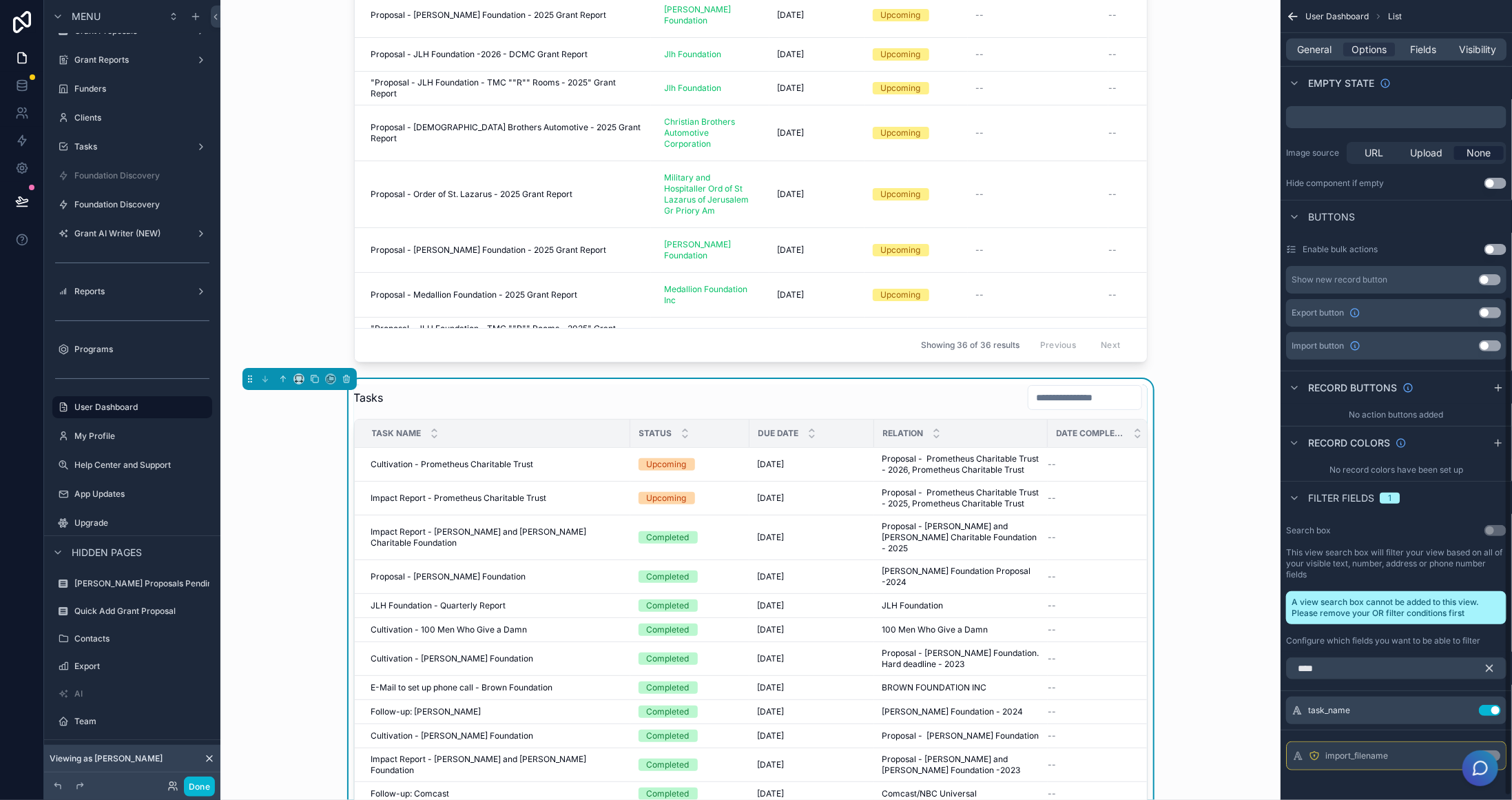
click at [1487, 669] on icon "scrollable content" at bounding box center [1490, 668] width 6 height 6
click at [1393, 668] on input "scrollable content" at bounding box center [1396, 668] width 221 height 22
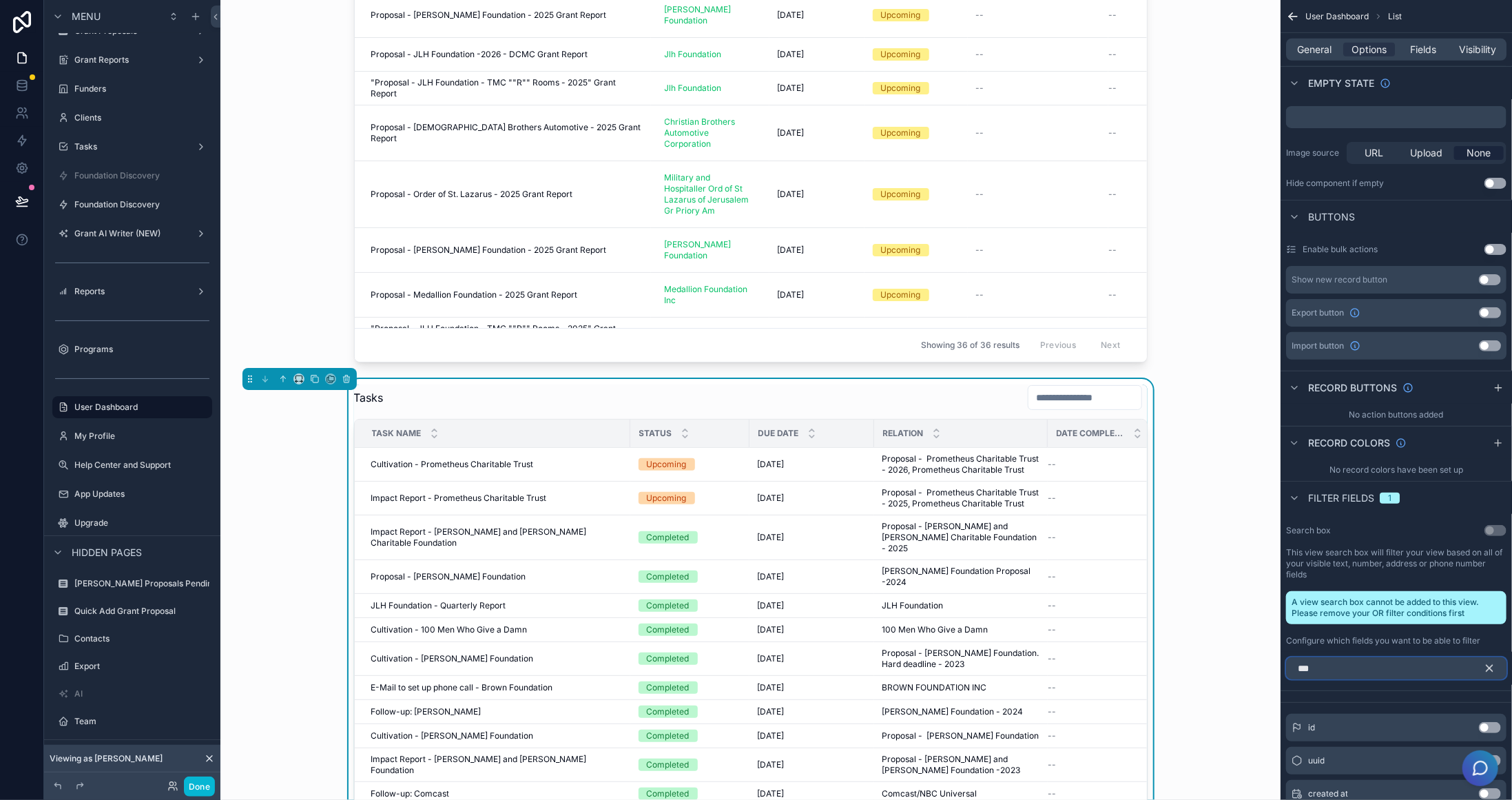
scroll to position [450, 0]
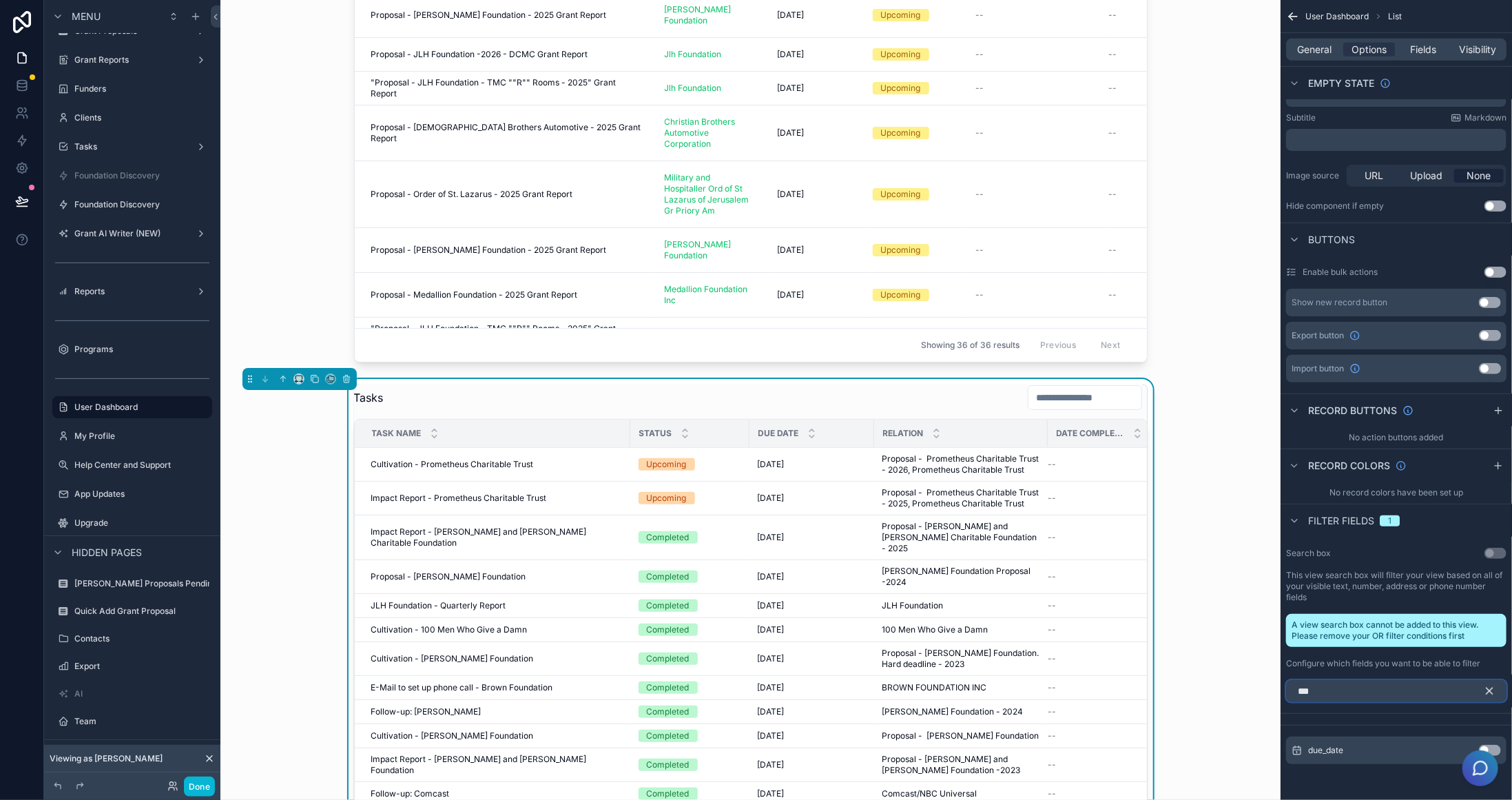
type input "***"
click at [1497, 745] on button "Use setting" at bounding box center [1490, 750] width 22 height 11
click at [1488, 688] on icon "scrollable content" at bounding box center [1490, 691] width 6 height 6
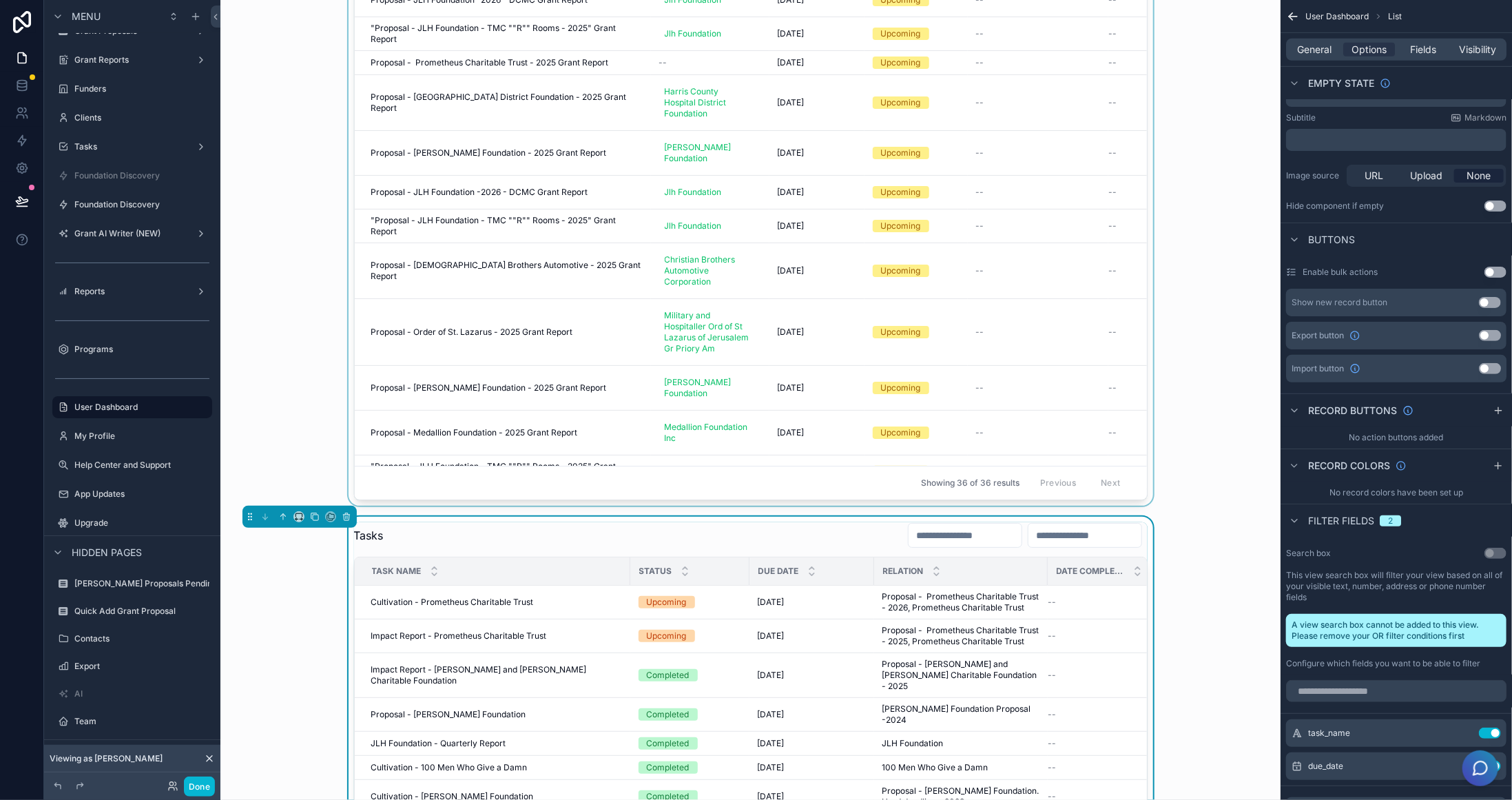
scroll to position [1240, 0]
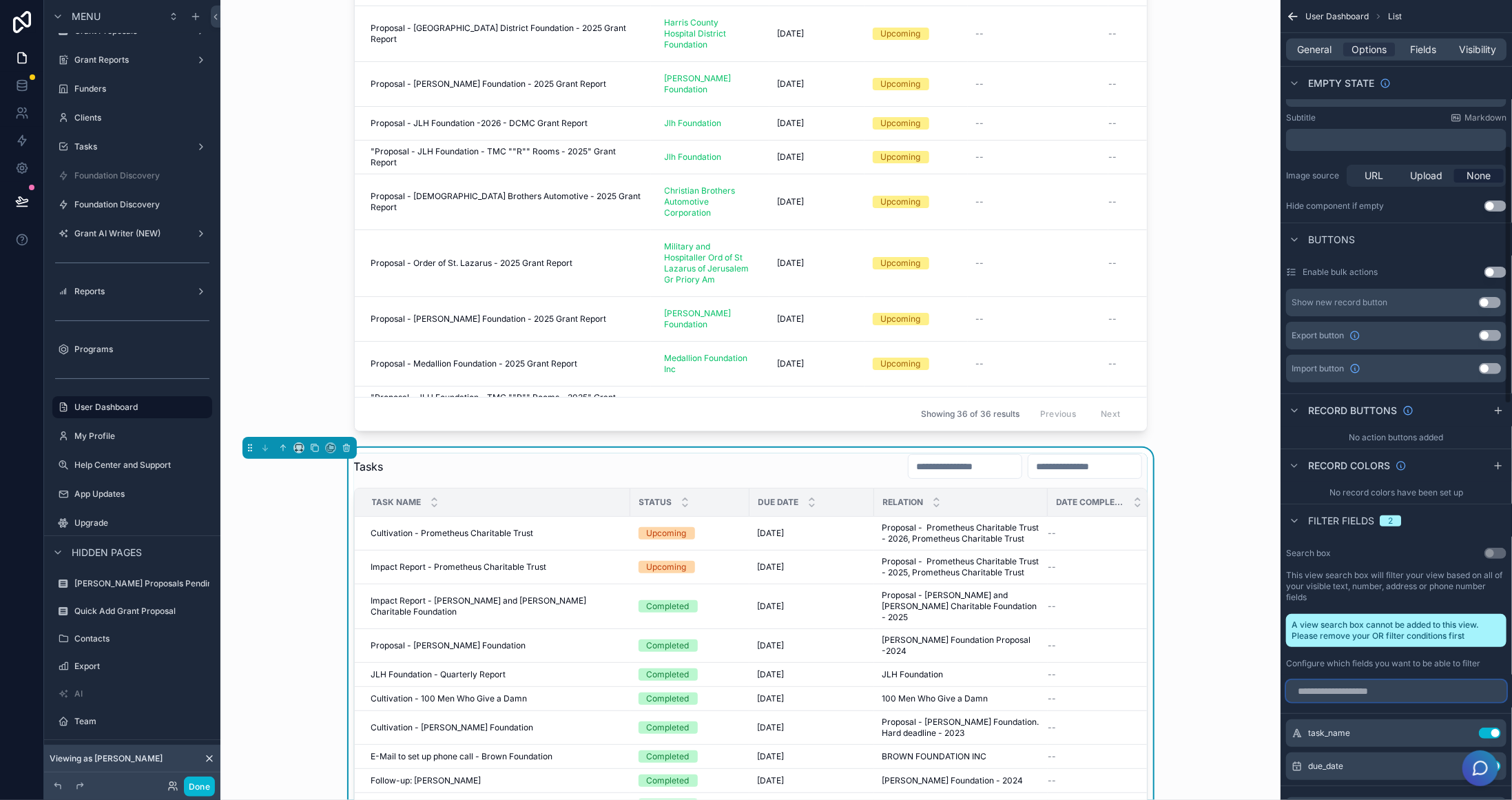
click at [1436, 687] on input "scrollable content" at bounding box center [1396, 691] width 221 height 22
type input "****"
click at [1495, 746] on button "Use setting" at bounding box center [1490, 750] width 22 height 11
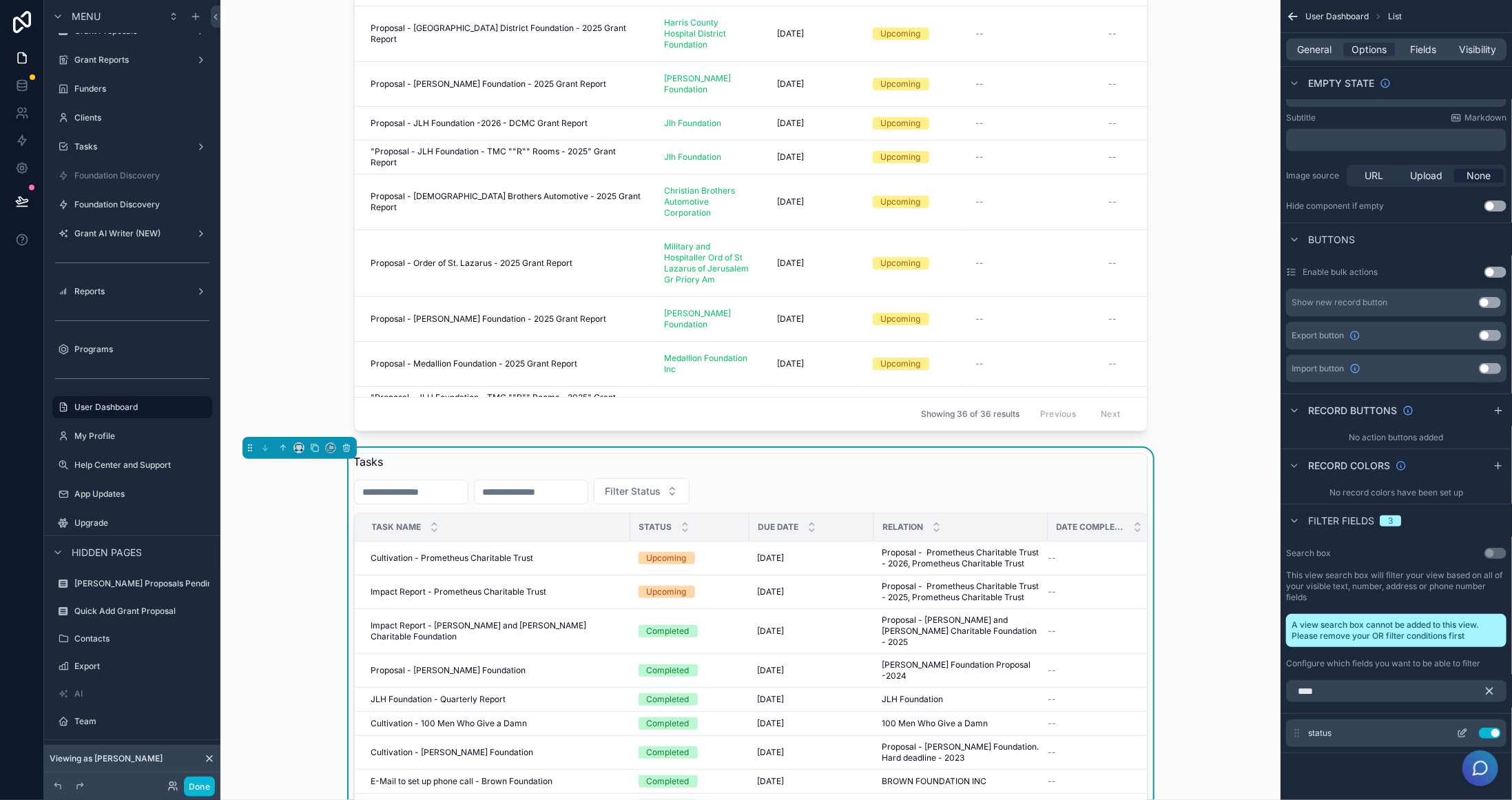
click at [1461, 729] on icon "scrollable content" at bounding box center [1462, 733] width 11 height 11
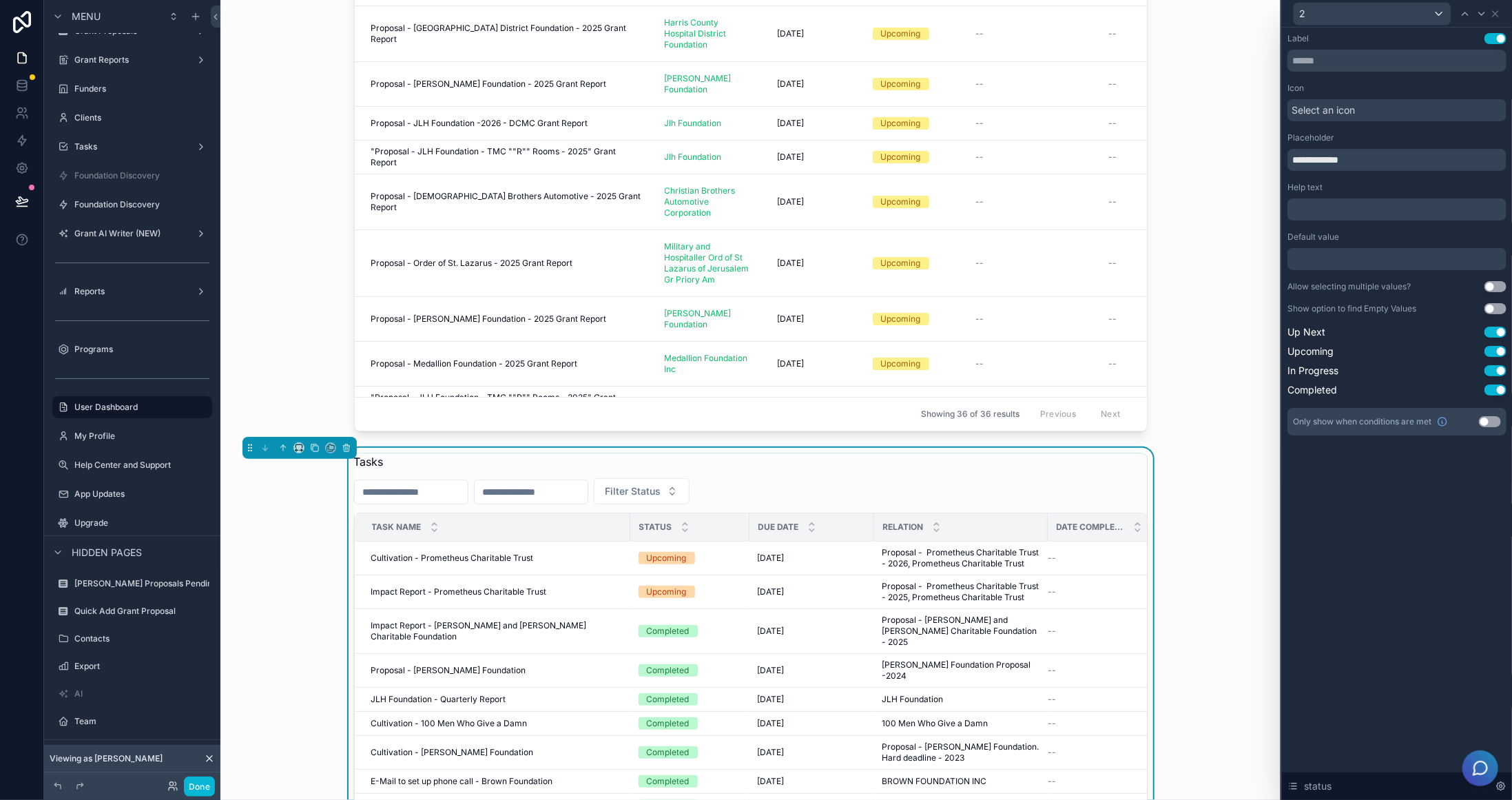
click at [1497, 286] on button "Use setting" at bounding box center [1496, 286] width 22 height 11
click at [1499, 308] on button "Use setting" at bounding box center [1496, 308] width 22 height 11
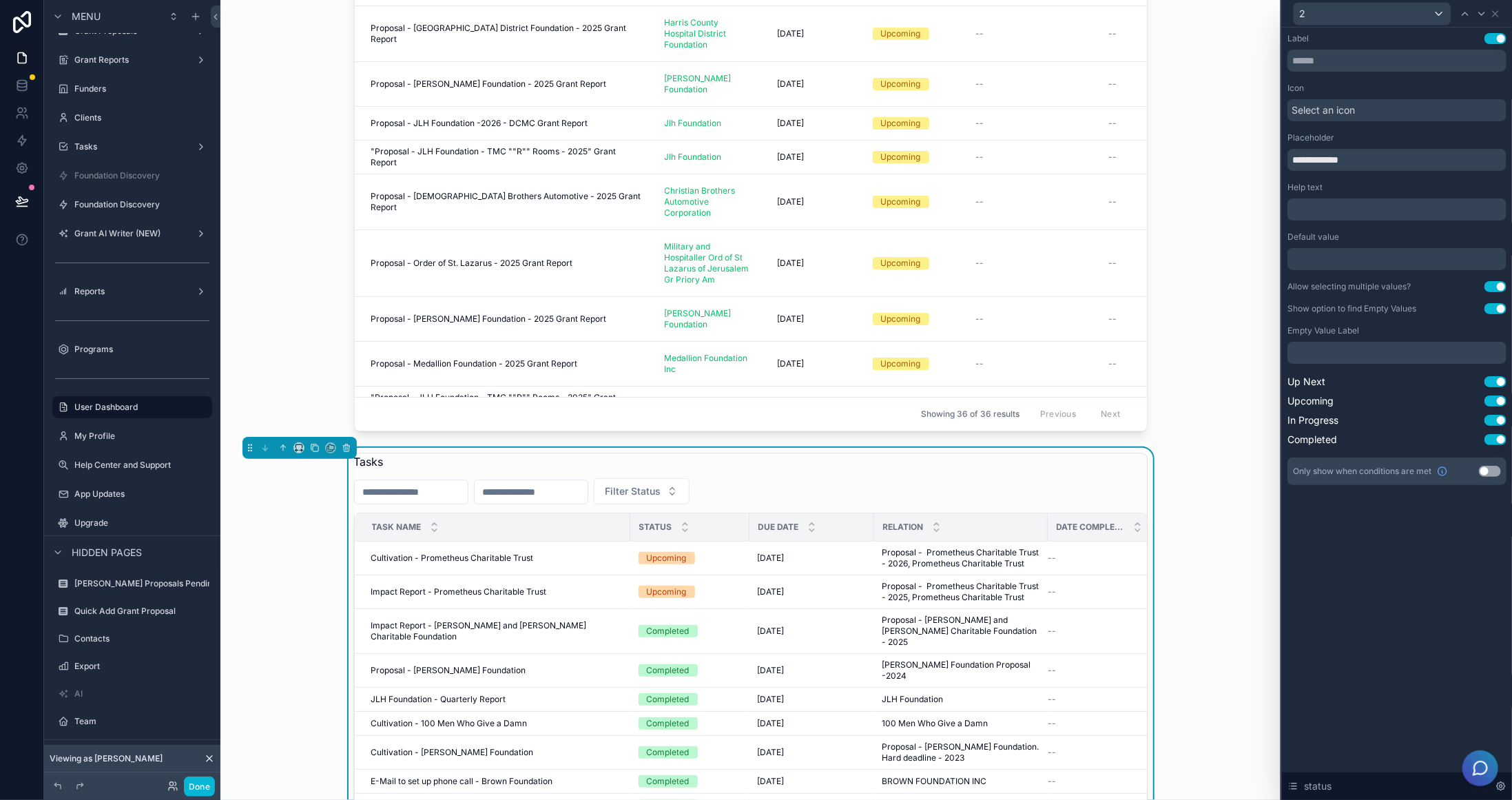
click at [1501, 13] on div "2" at bounding box center [1397, 13] width 219 height 27
click at [1495, 13] on icon at bounding box center [1495, 13] width 11 height 11
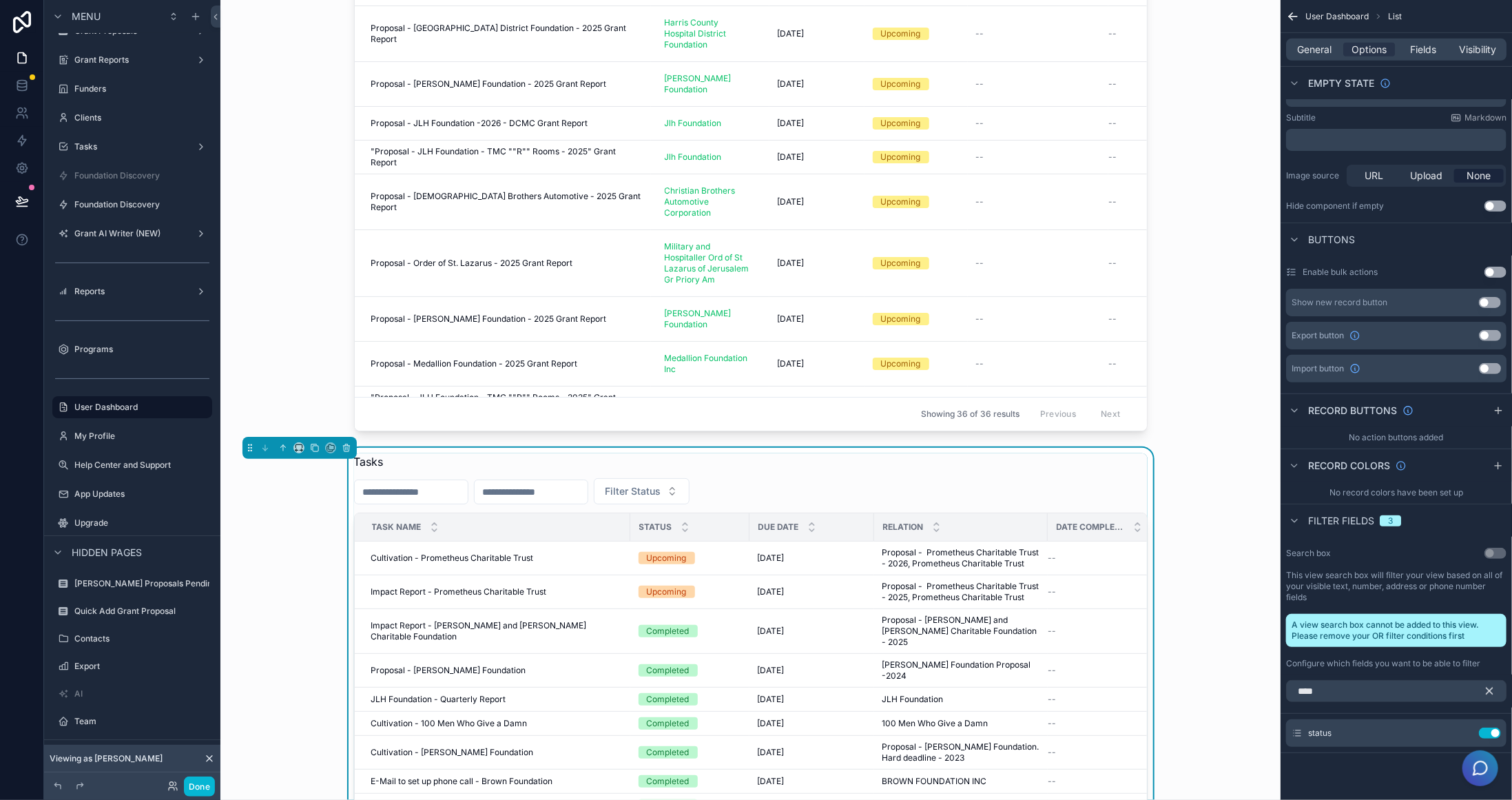
drag, startPoint x: 1495, startPoint y: 687, endPoint x: 1429, endPoint y: 501, distance: 197.4
click at [1497, 687] on button "scrollable content" at bounding box center [1495, 691] width 24 height 22
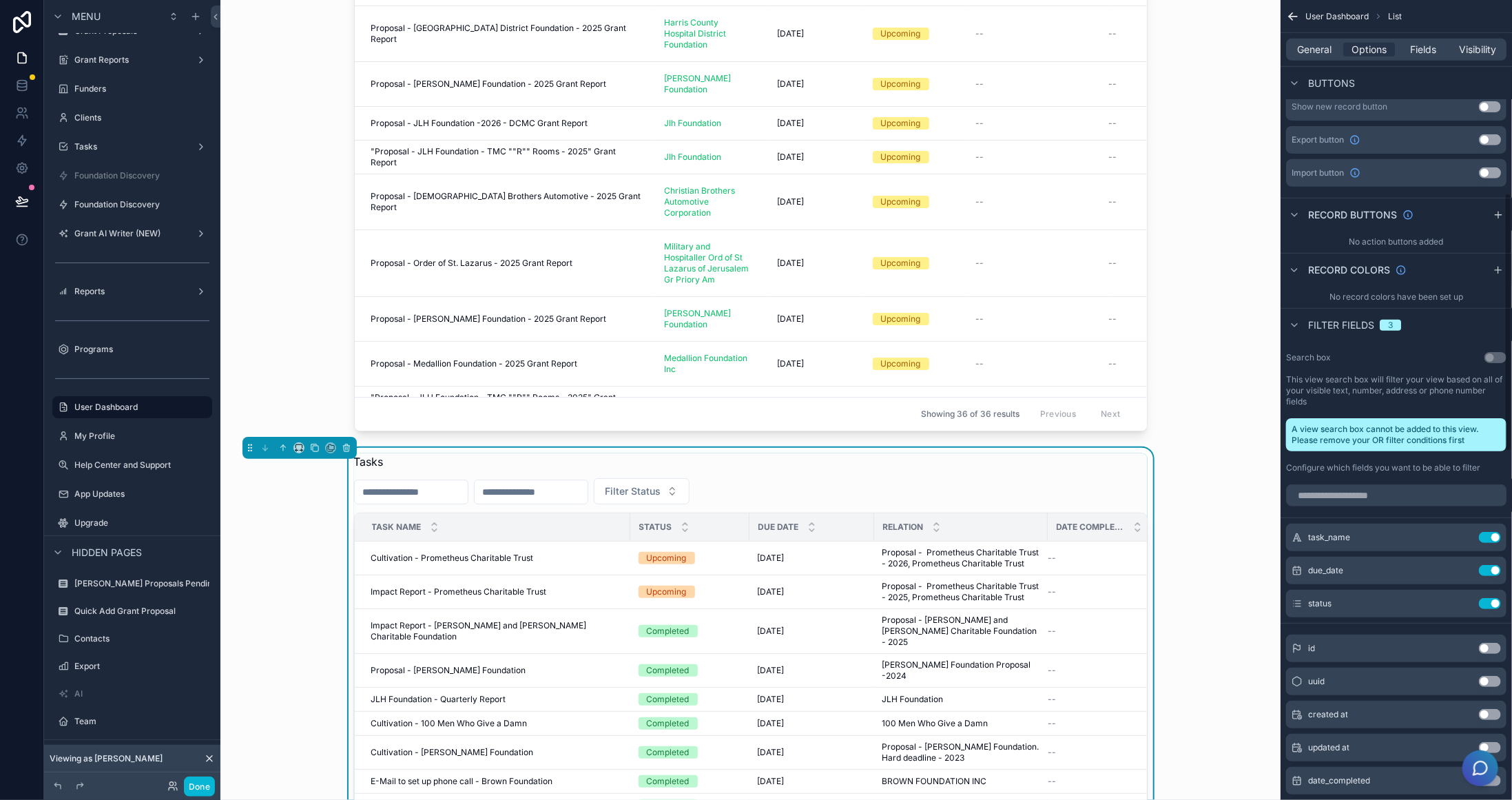
scroll to position [657, 0]
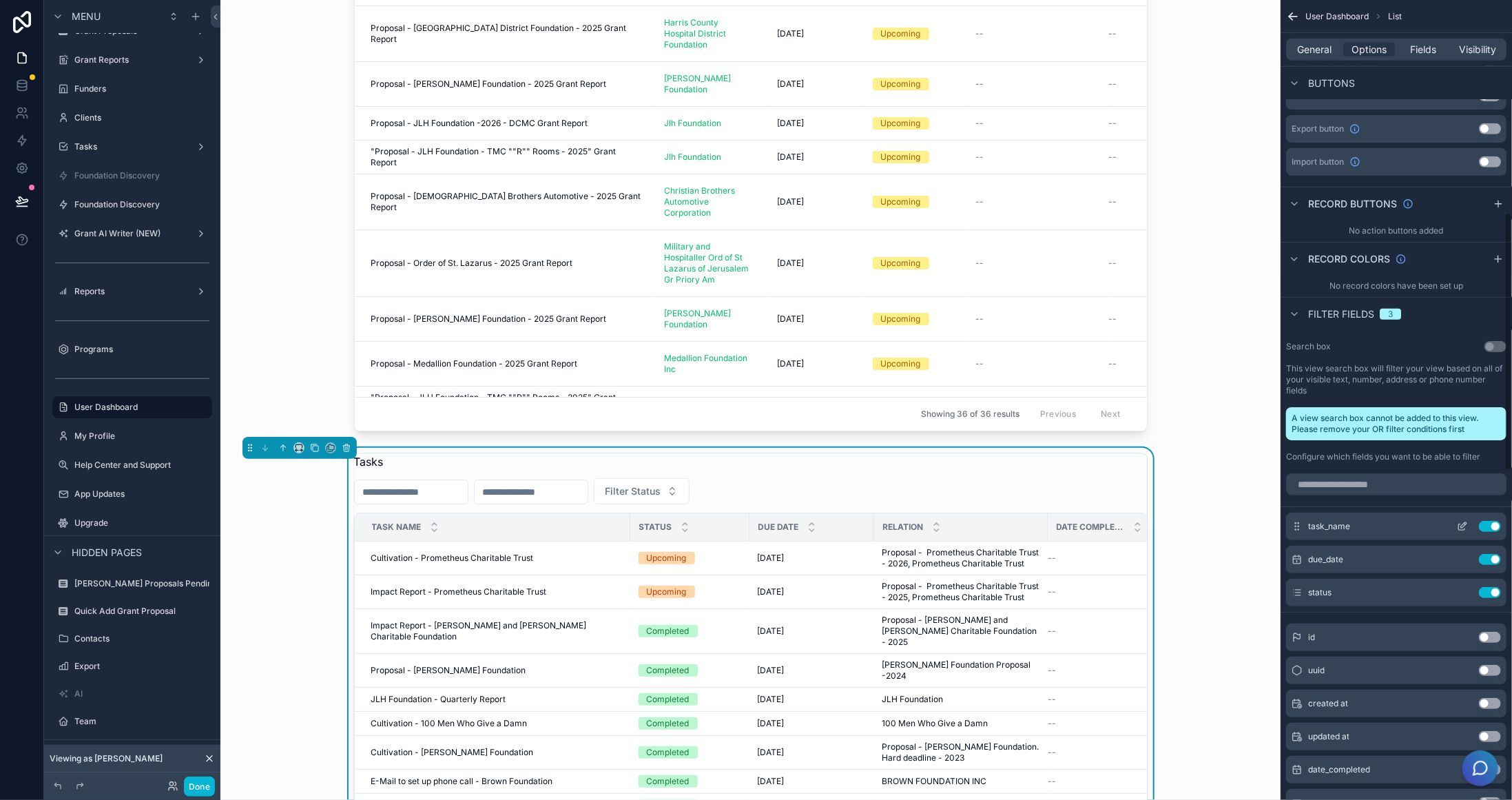
click at [1464, 524] on icon "scrollable content" at bounding box center [1463, 525] width 5 height 5
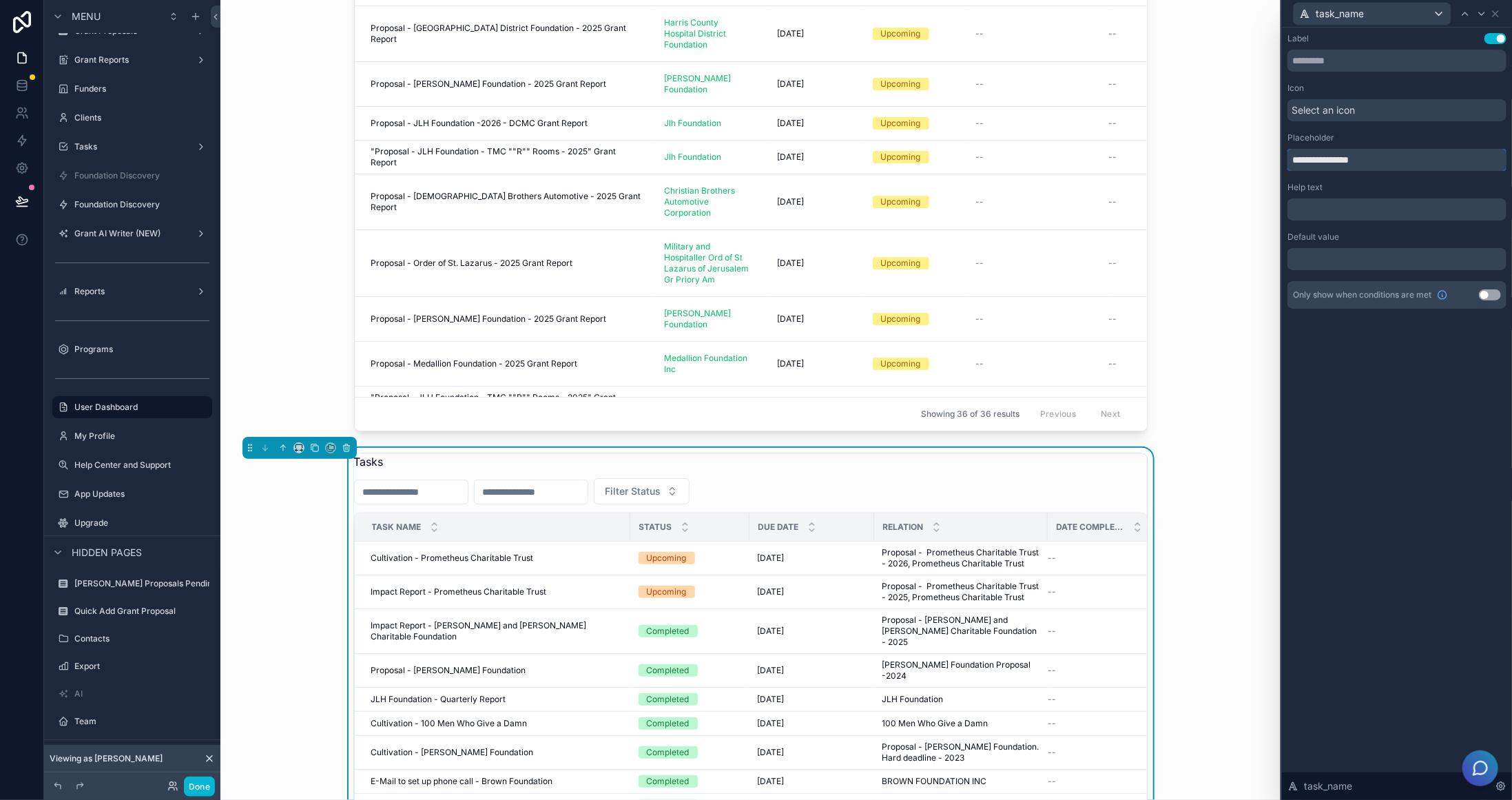
drag, startPoint x: 1317, startPoint y: 158, endPoint x: 1407, endPoint y: 155, distance: 90.0
click at [1407, 155] on input "**********" at bounding box center [1397, 160] width 219 height 22
type input "**********"
click at [1502, 18] on div "task_name" at bounding box center [1397, 13] width 219 height 27
click at [1494, 13] on icon at bounding box center [1495, 13] width 5 height 5
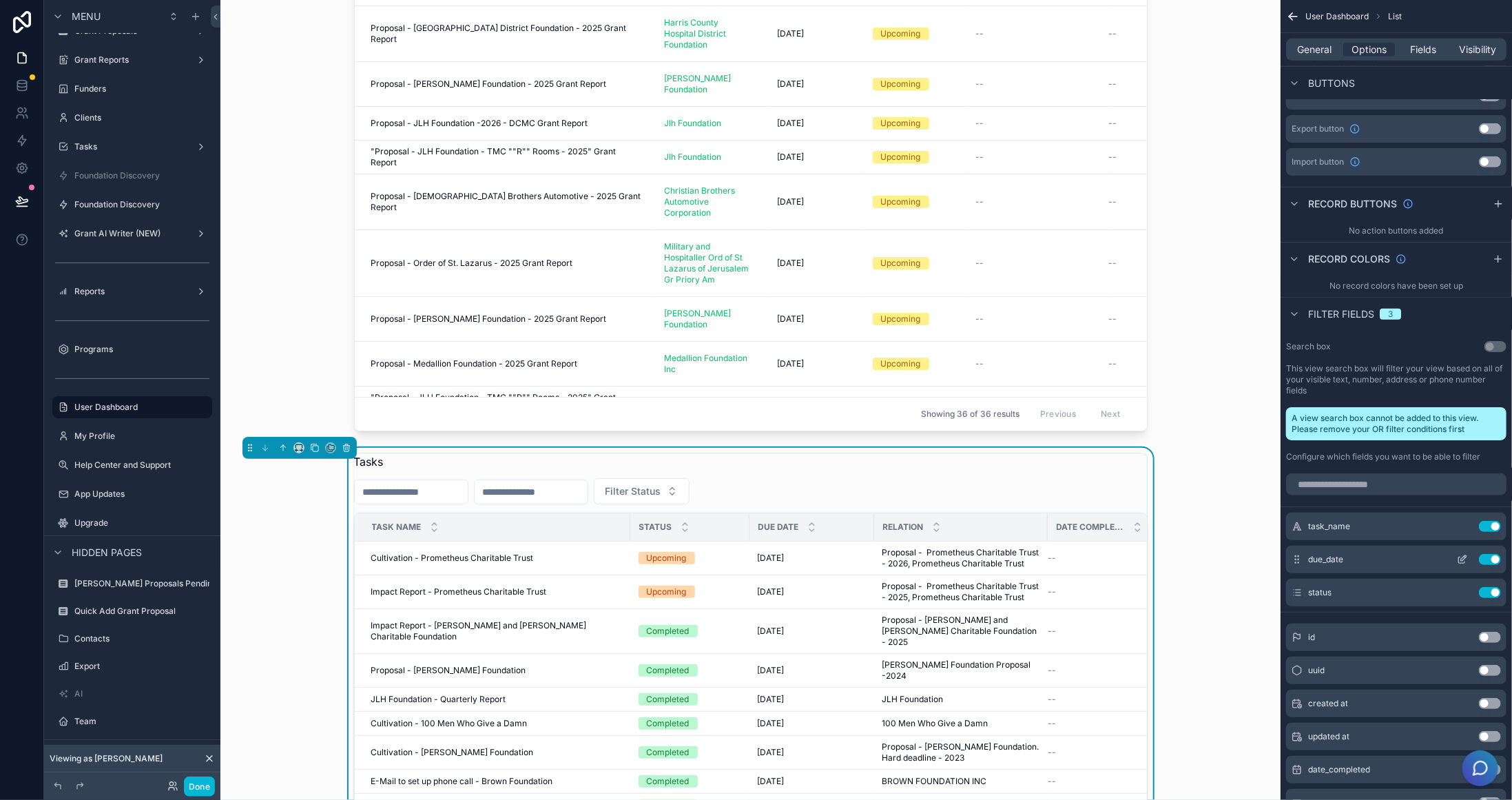
click at [1462, 557] on icon "scrollable content" at bounding box center [1462, 559] width 11 height 11
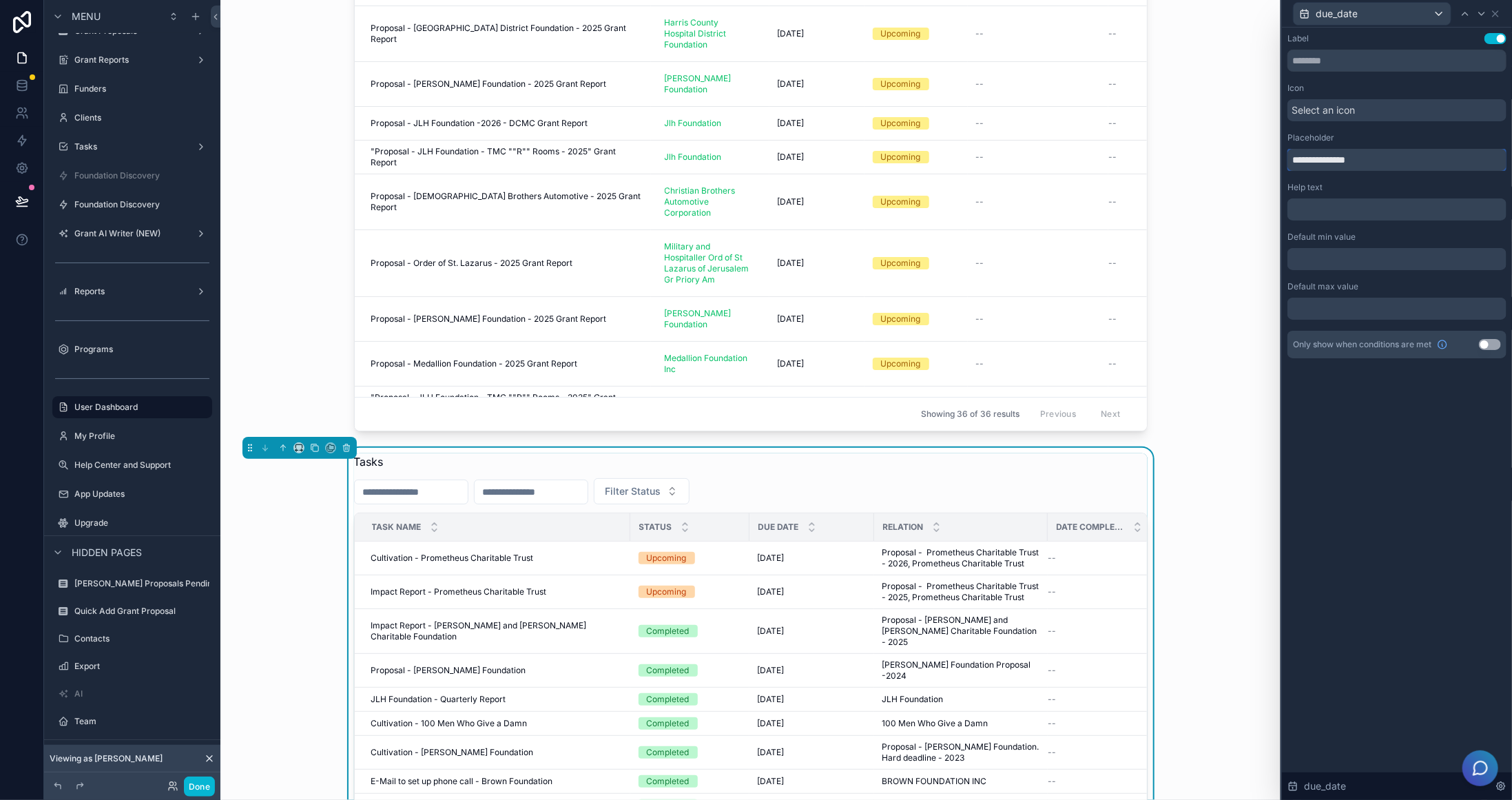
drag, startPoint x: 1321, startPoint y: 164, endPoint x: 1411, endPoint y: 156, distance: 90.4
click at [1410, 153] on input "**********" at bounding box center [1397, 160] width 219 height 22
type input "**********"
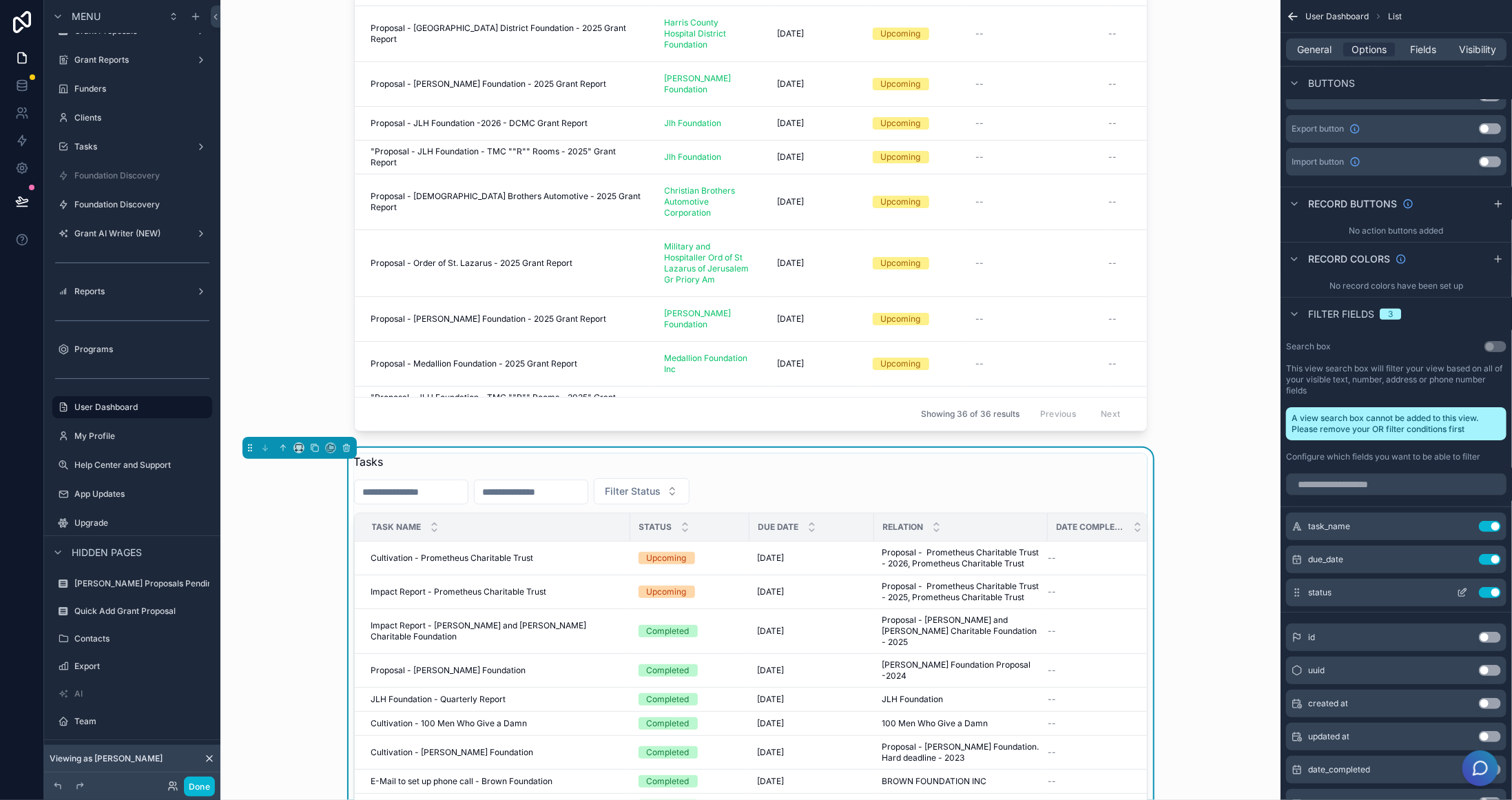
click at [1457, 592] on icon "scrollable content" at bounding box center [1462, 592] width 11 height 11
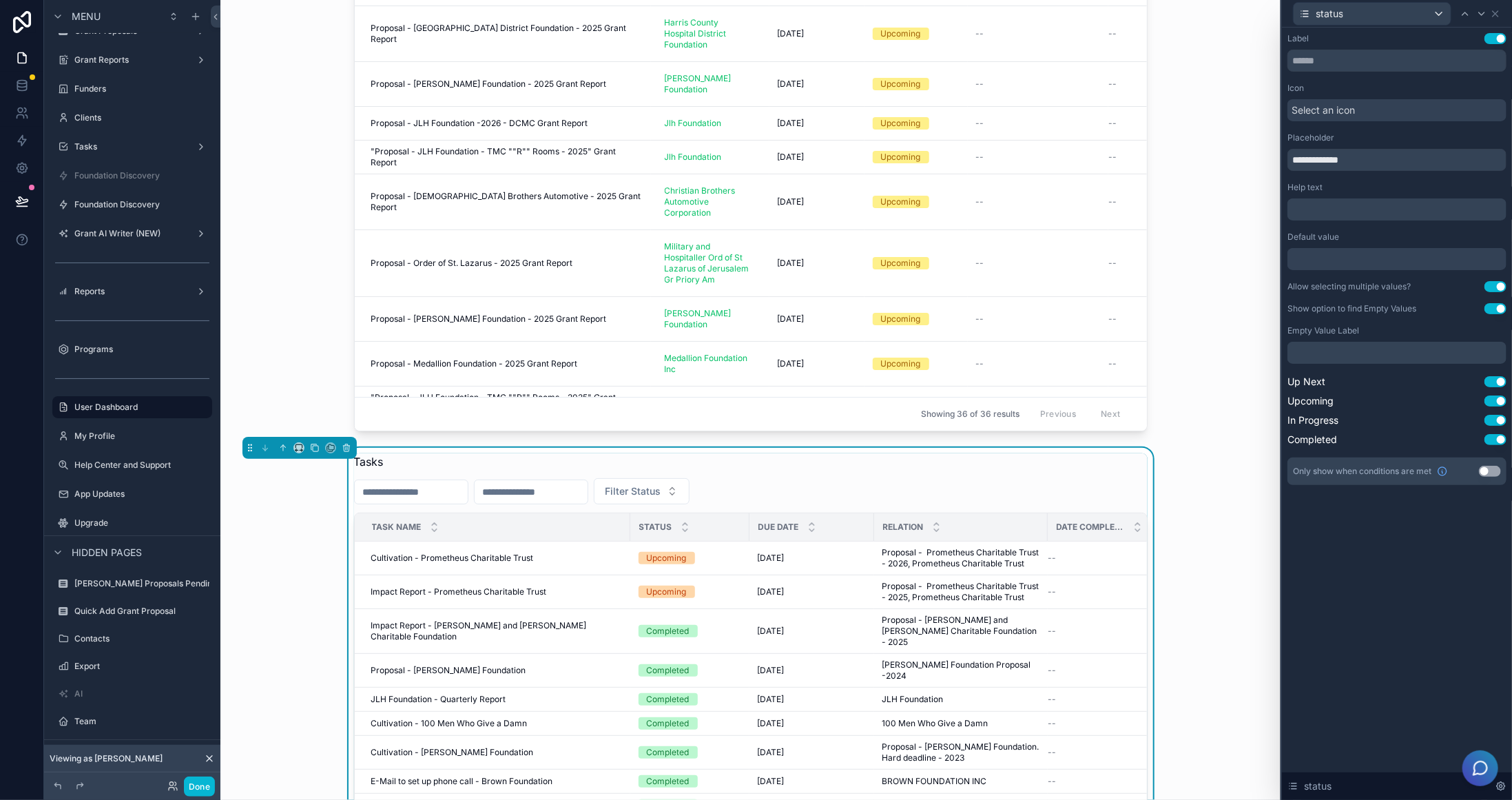
click at [1350, 348] on p "﻿" at bounding box center [1398, 353] width 211 height 14
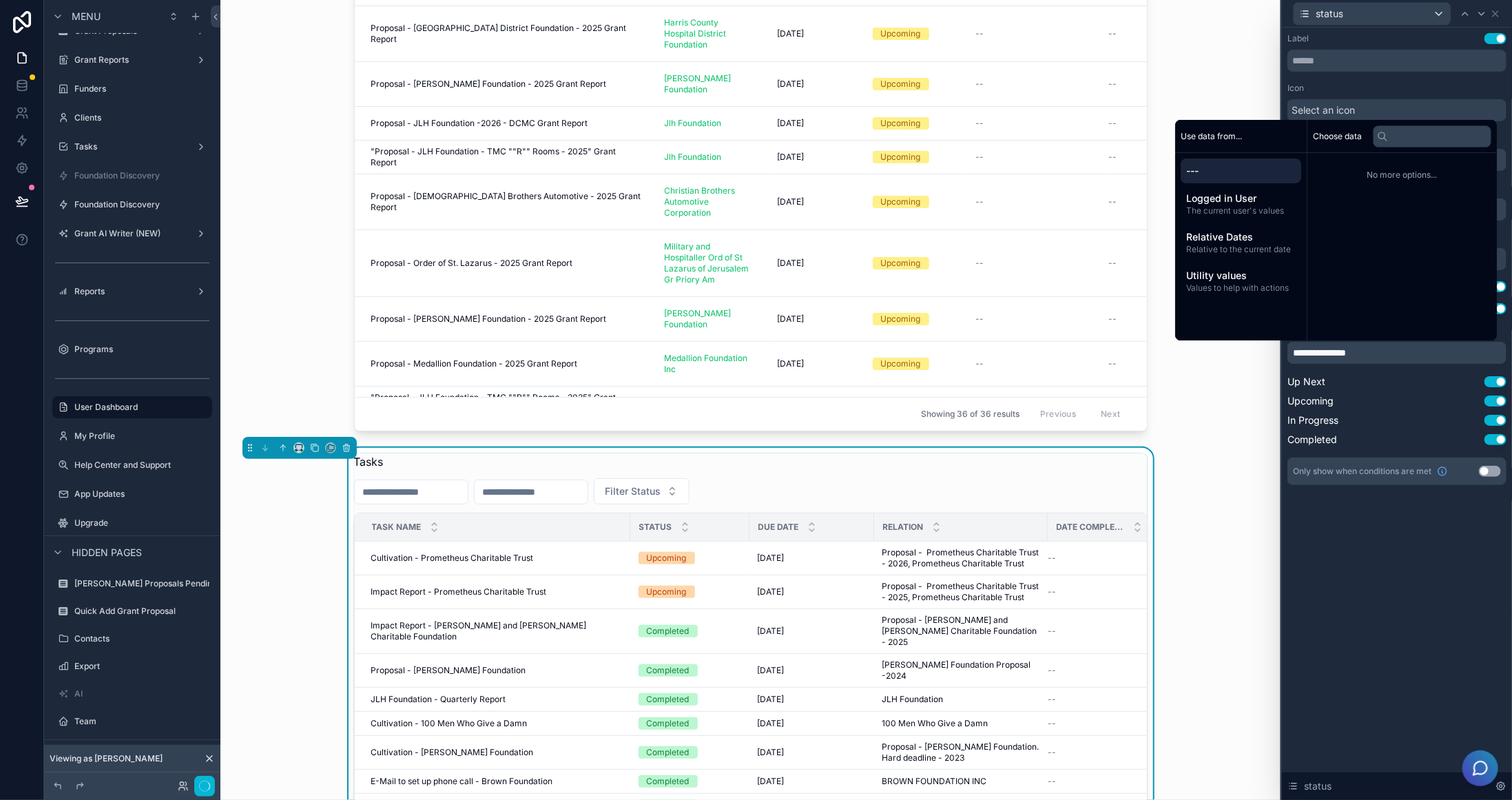
click at [1506, 4] on div "status" at bounding box center [1397, 13] width 219 height 27
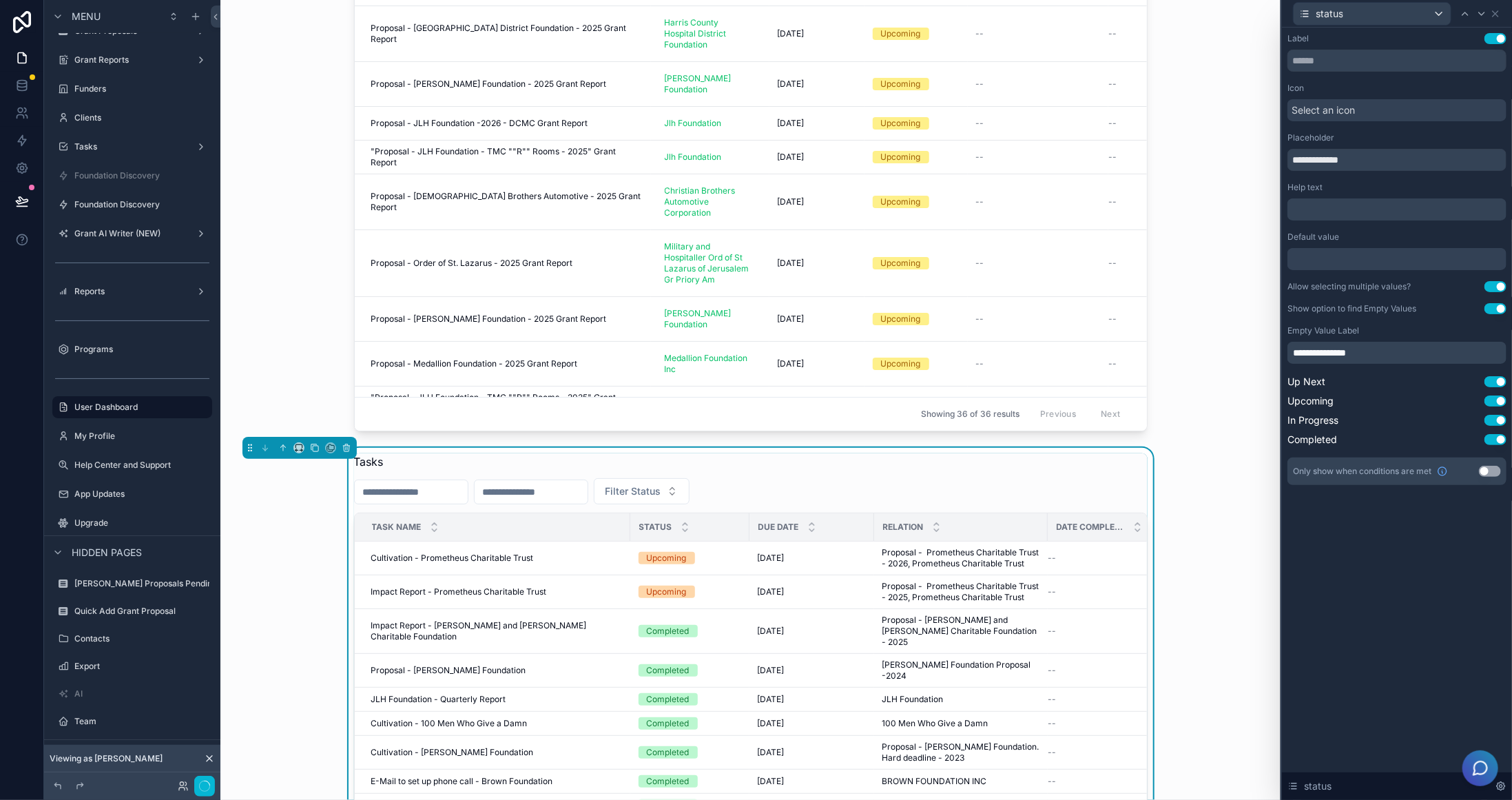
click at [1502, 15] on div "status" at bounding box center [1397, 13] width 219 height 27
click at [1373, 596] on div "**********" at bounding box center [1396, 414] width 230 height 773
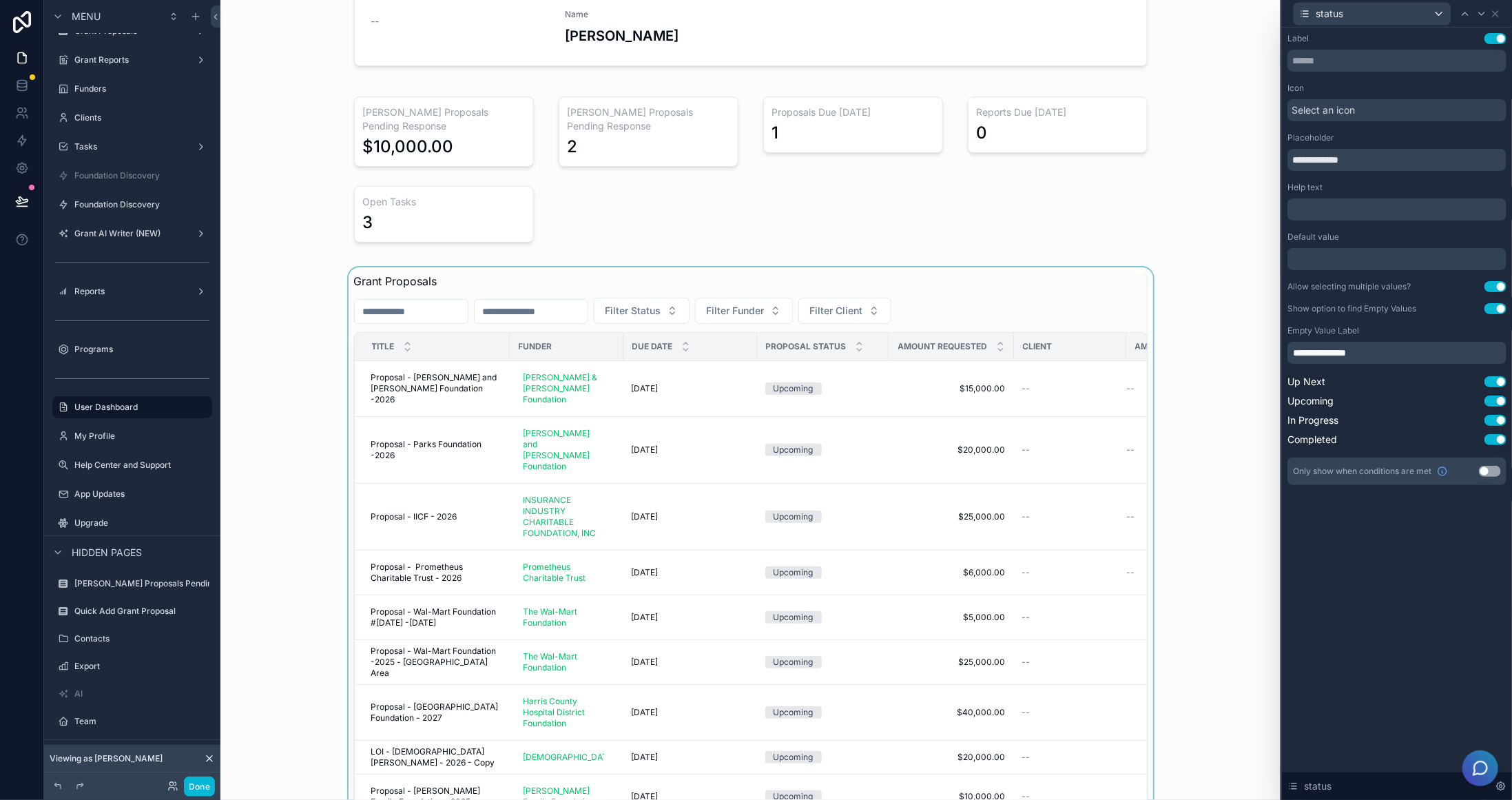
scroll to position [0, 0]
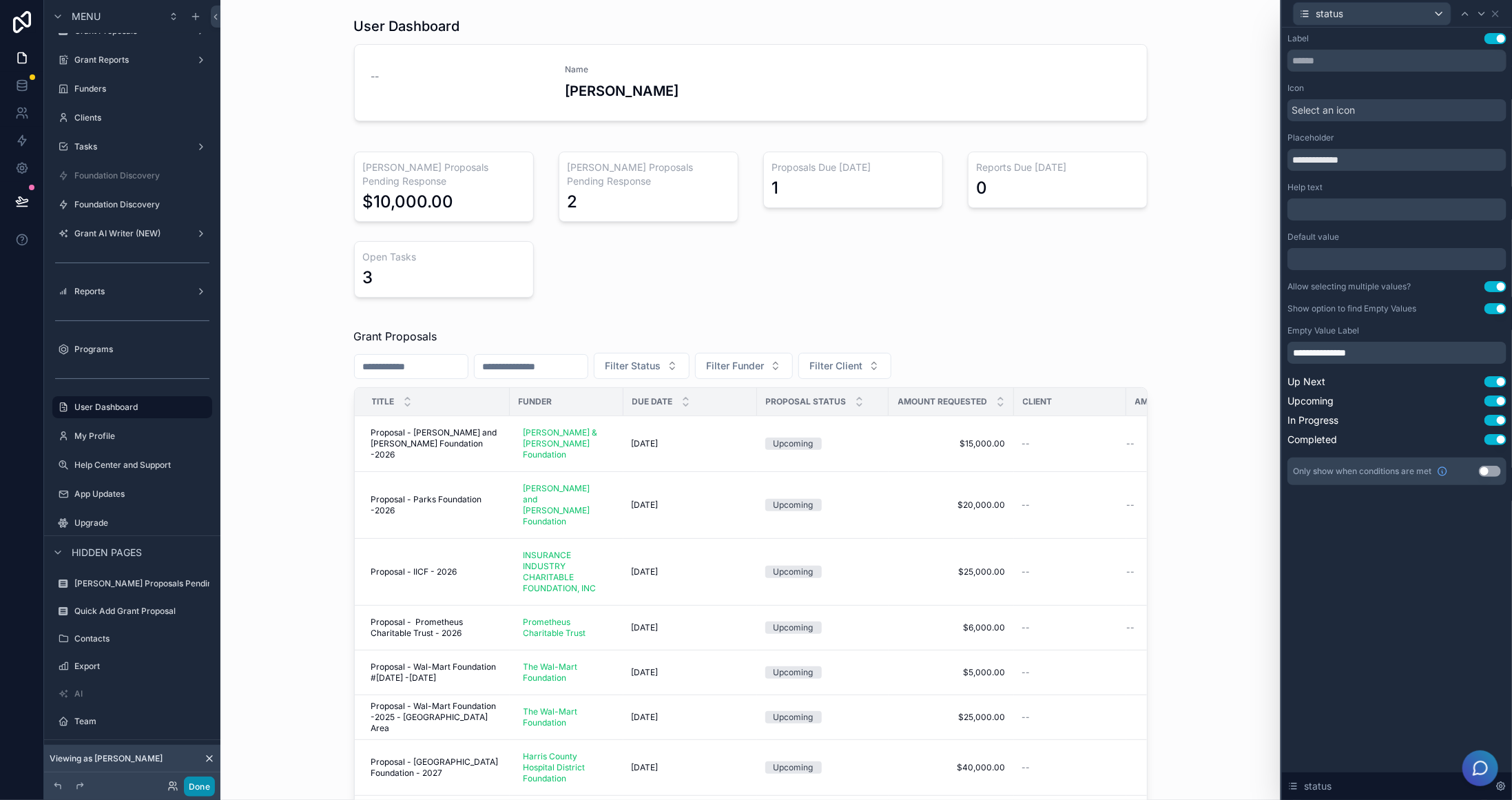
click at [199, 790] on button "Done" at bounding box center [199, 786] width 31 height 20
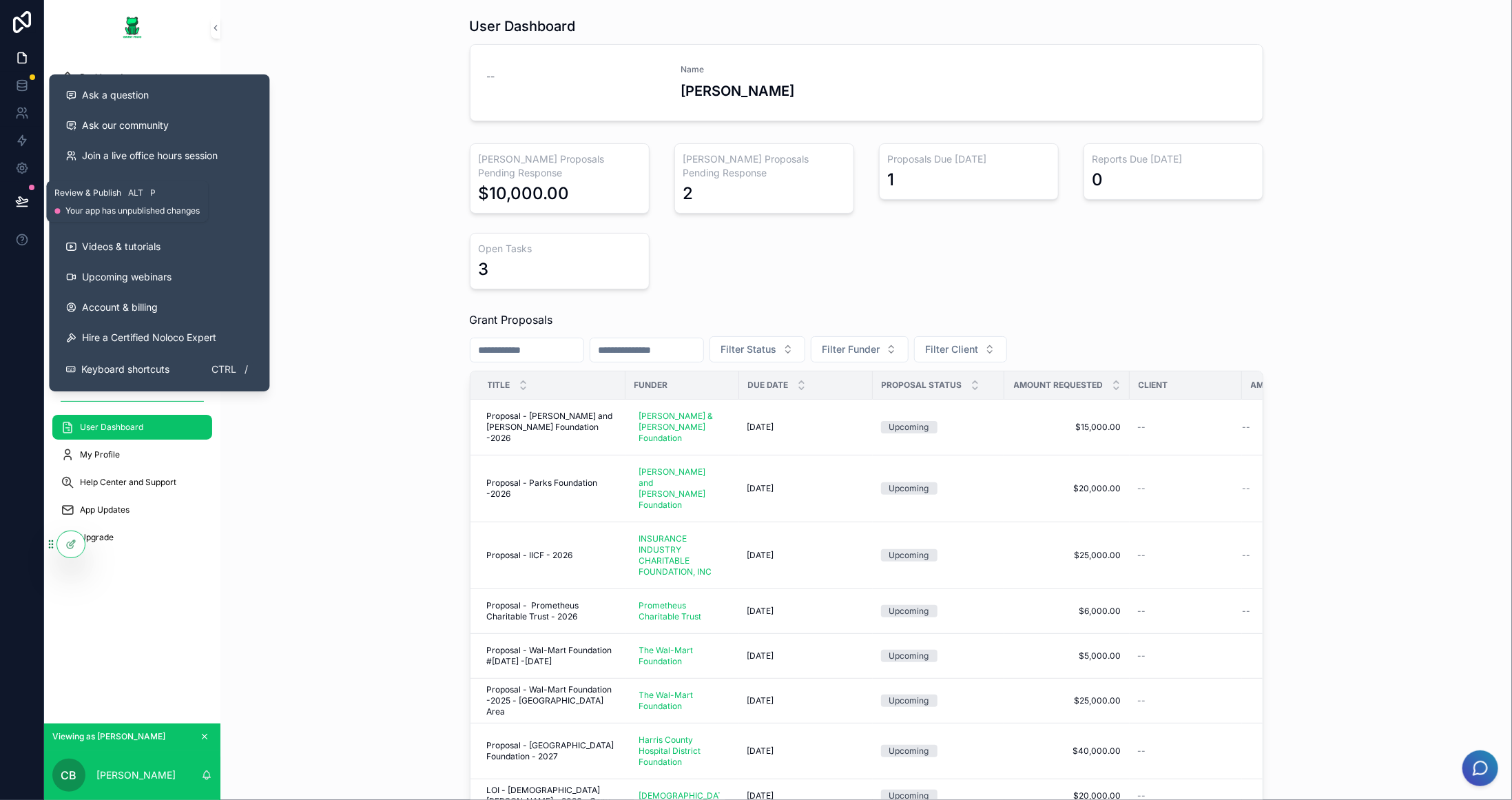
click at [25, 205] on icon at bounding box center [22, 201] width 14 height 14
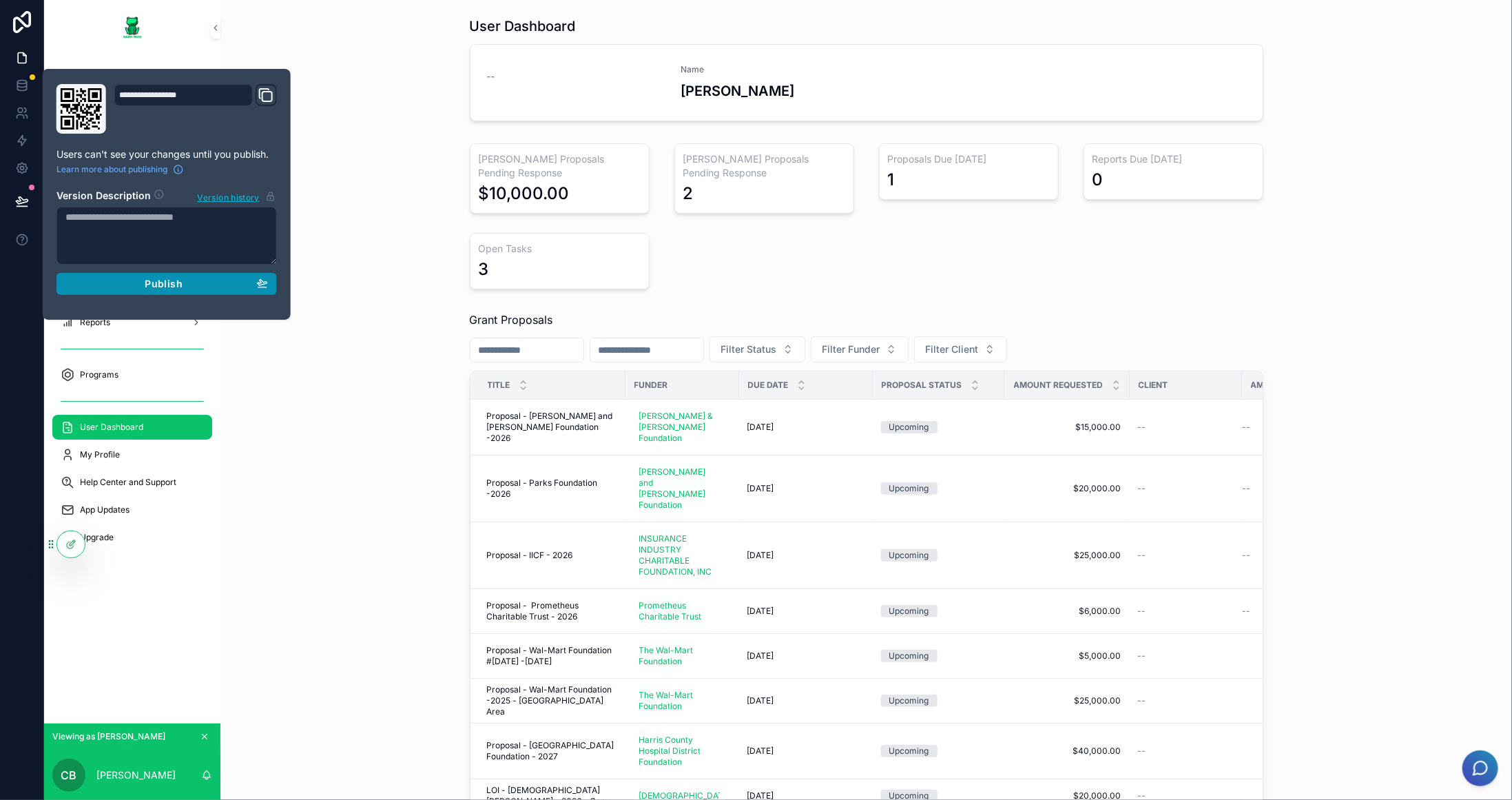
click at [129, 281] on div "Publish" at bounding box center [166, 283] width 202 height 13
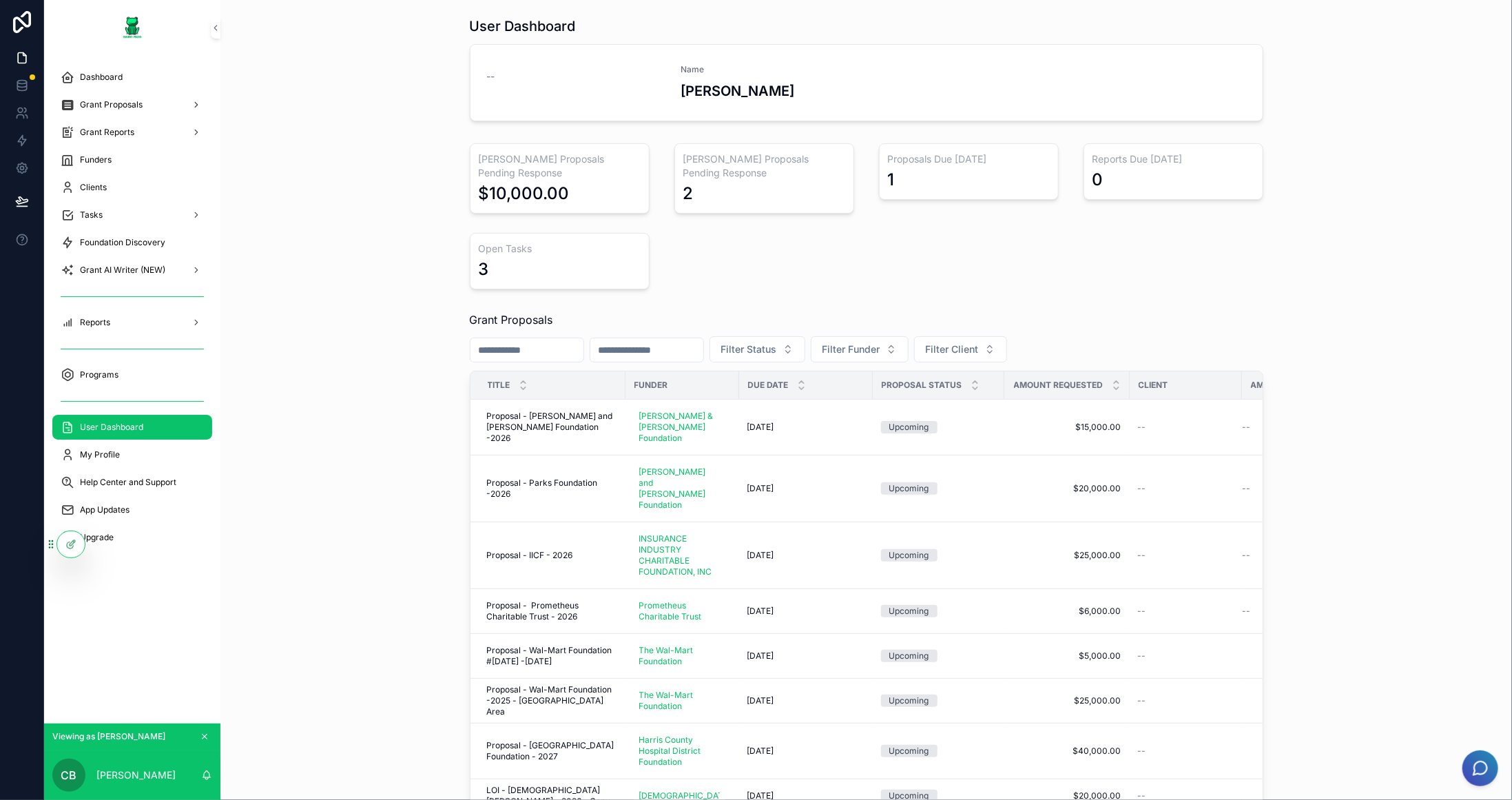
click at [1390, 218] on div "[PERSON_NAME] Proposals Pending Response $10,000.00 Grant Proposals Pending Res…" at bounding box center [867, 216] width 1270 height 157
click at [25, 200] on icon at bounding box center [22, 200] width 12 height 7
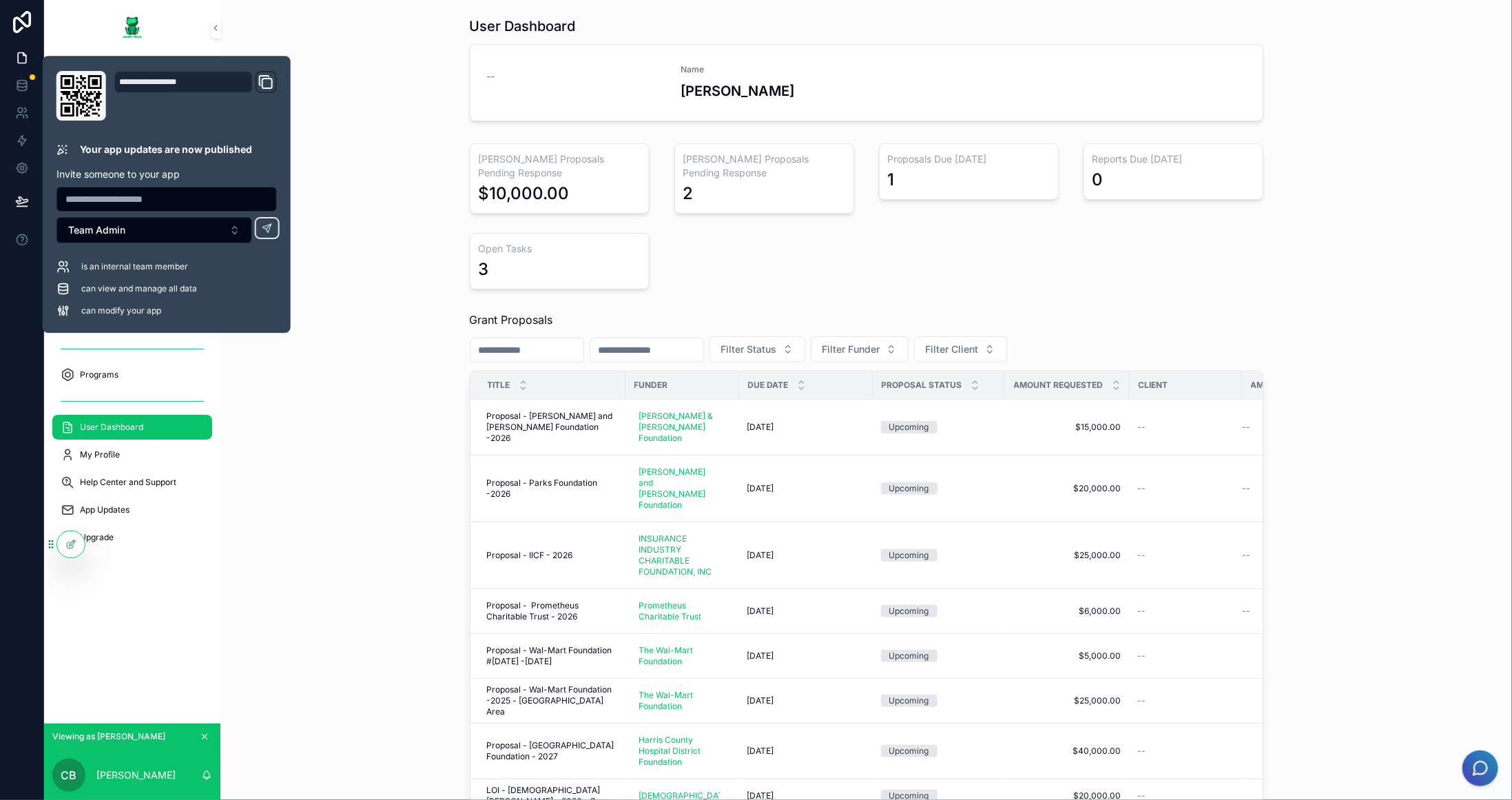
click at [461, 157] on div "[PERSON_NAME] Proposals Pending Response $10,000.00" at bounding box center [559, 178] width 196 height 81
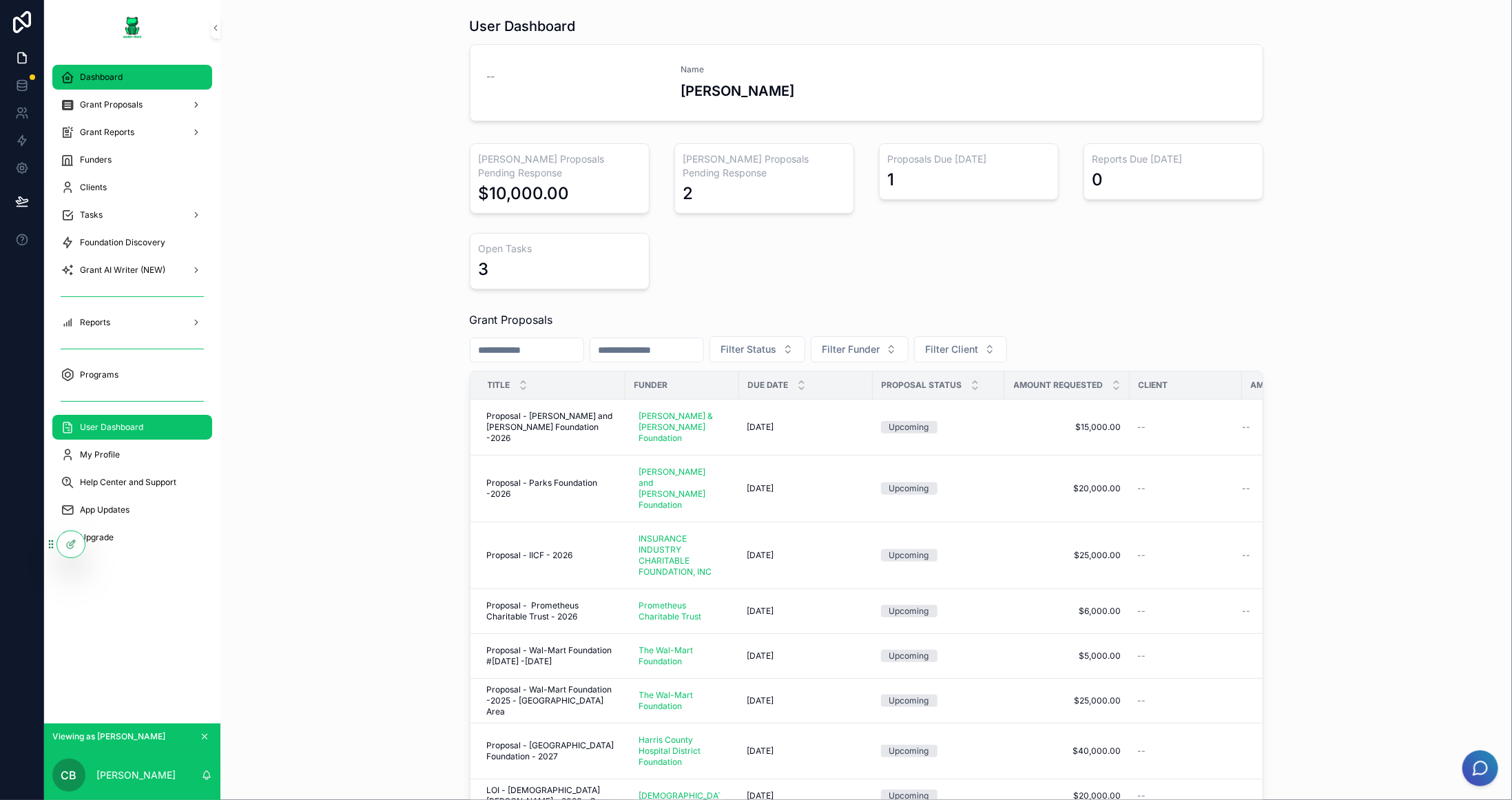
click at [122, 74] on span "Dashboard" at bounding box center [102, 77] width 43 height 11
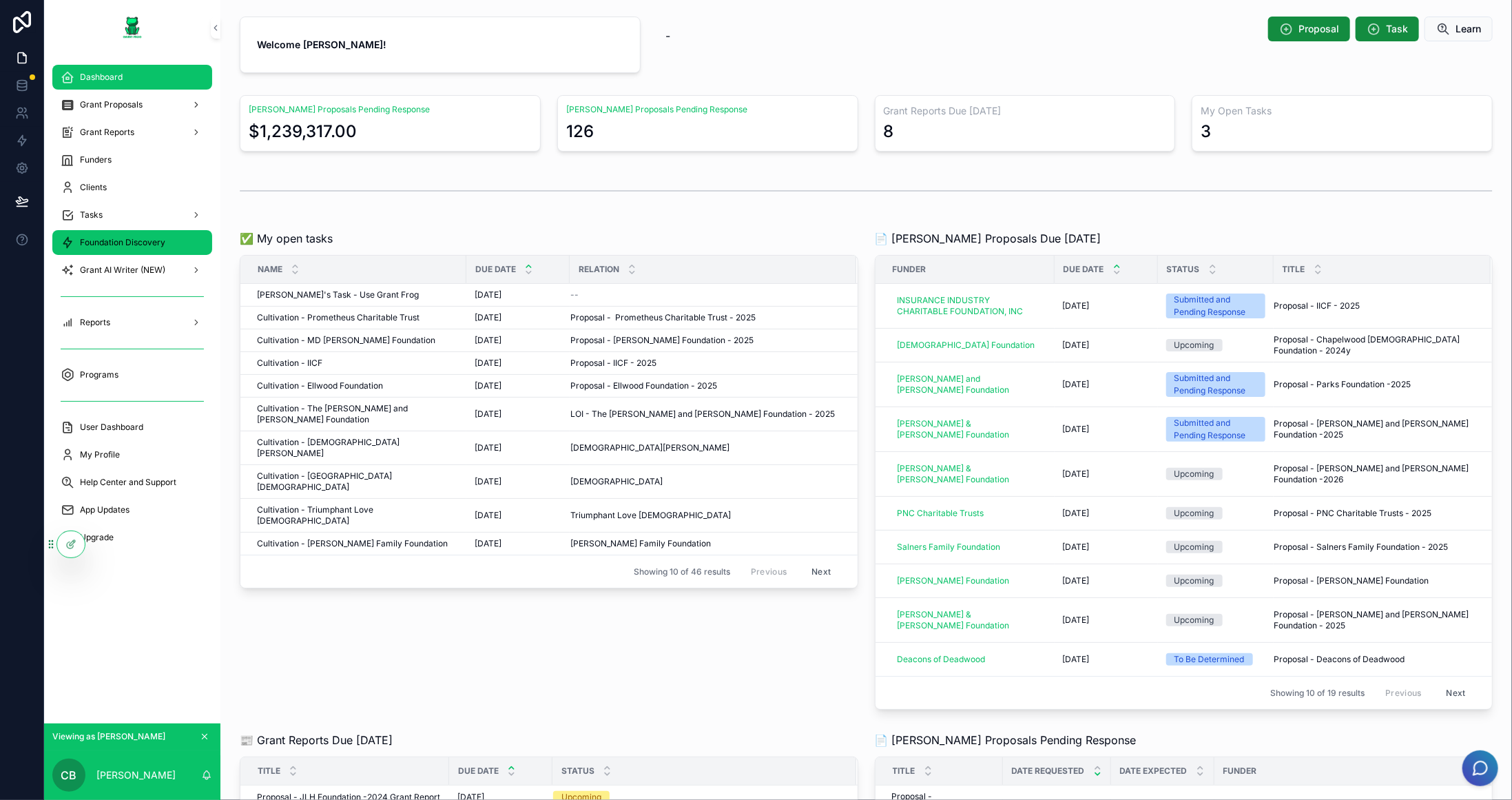
click at [114, 233] on div "Foundation Discovery" at bounding box center [132, 243] width 143 height 22
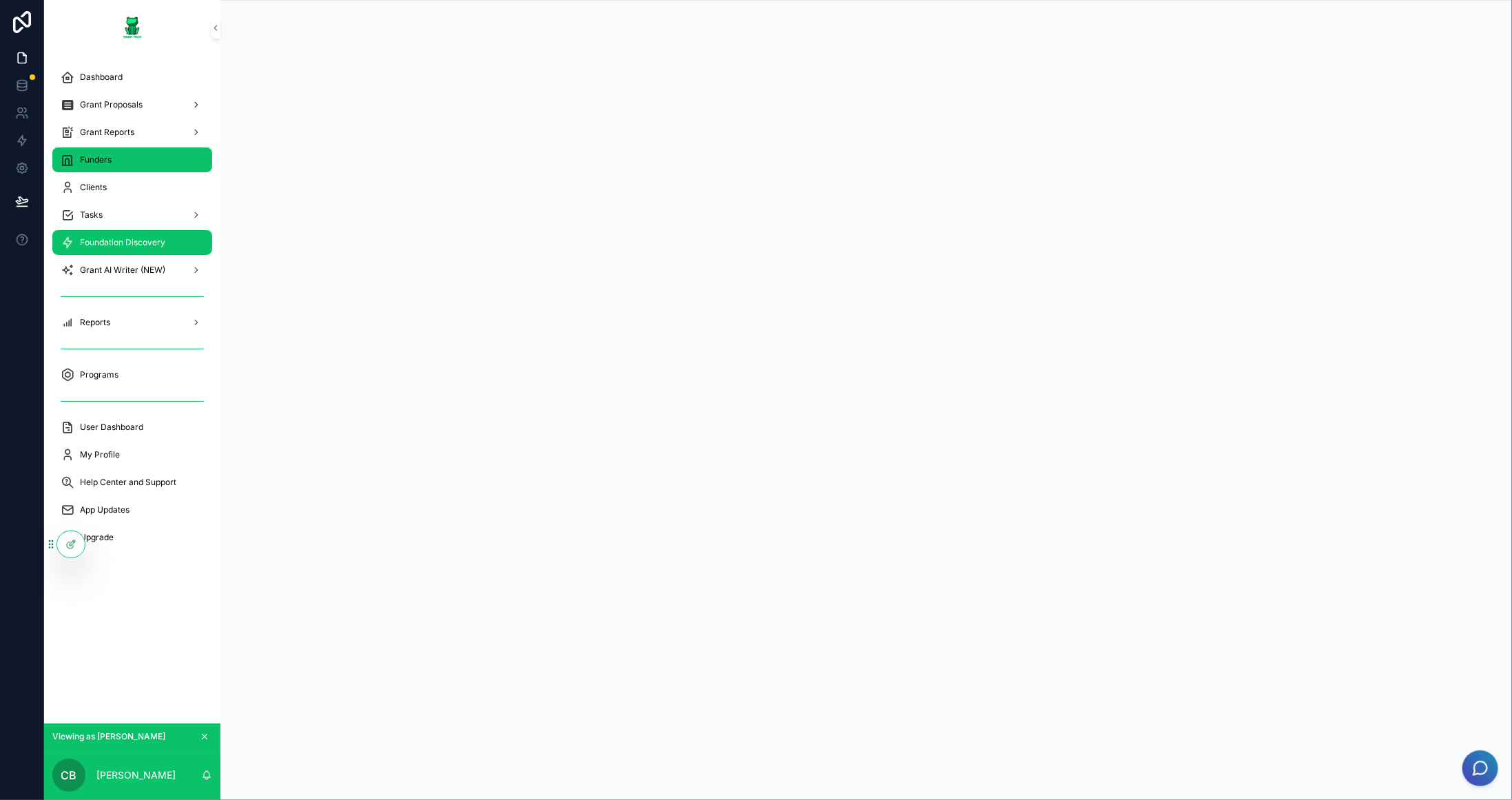
click at [102, 169] on div "Funders" at bounding box center [132, 160] width 143 height 22
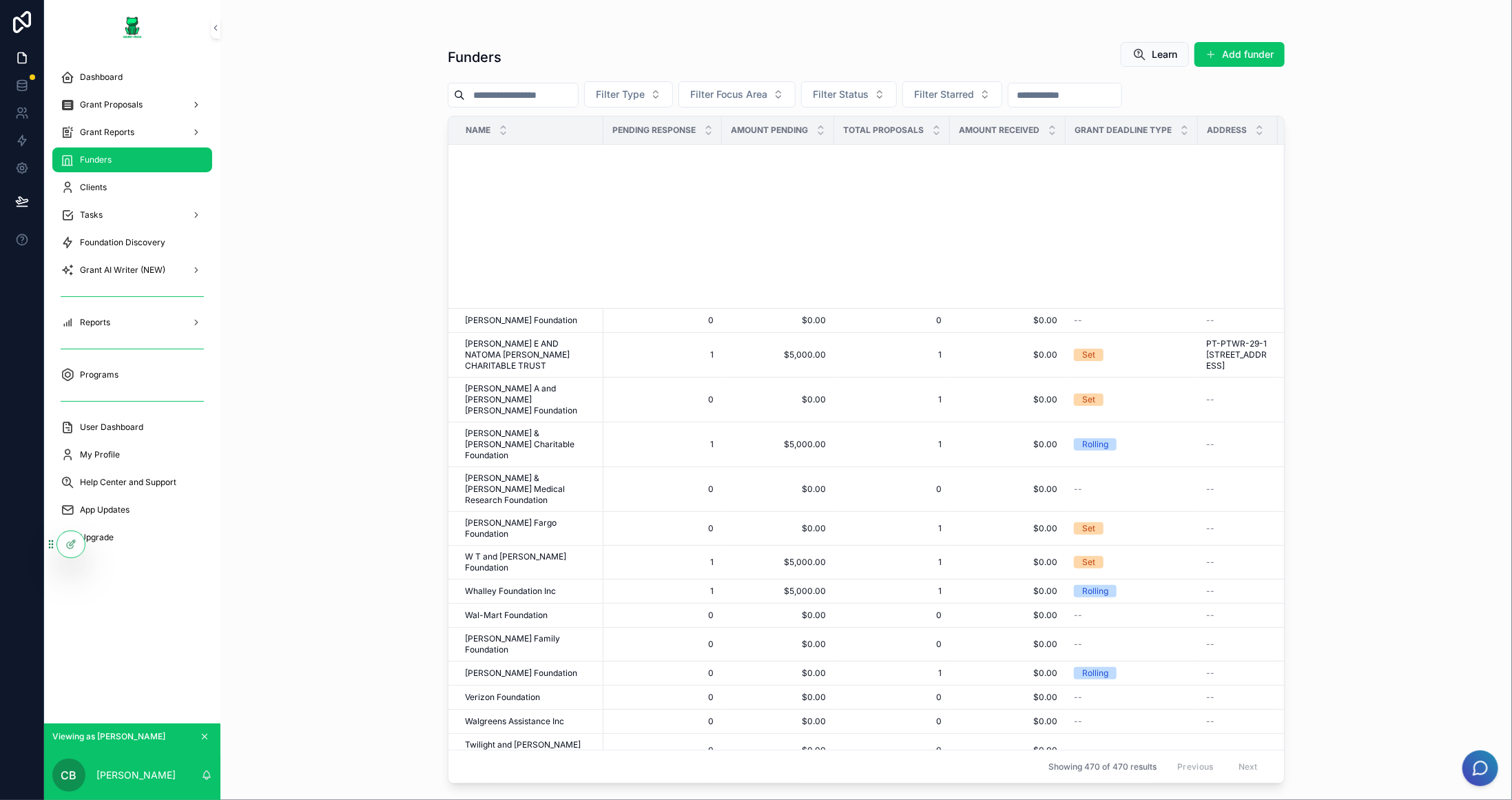
scroll to position [484, 0]
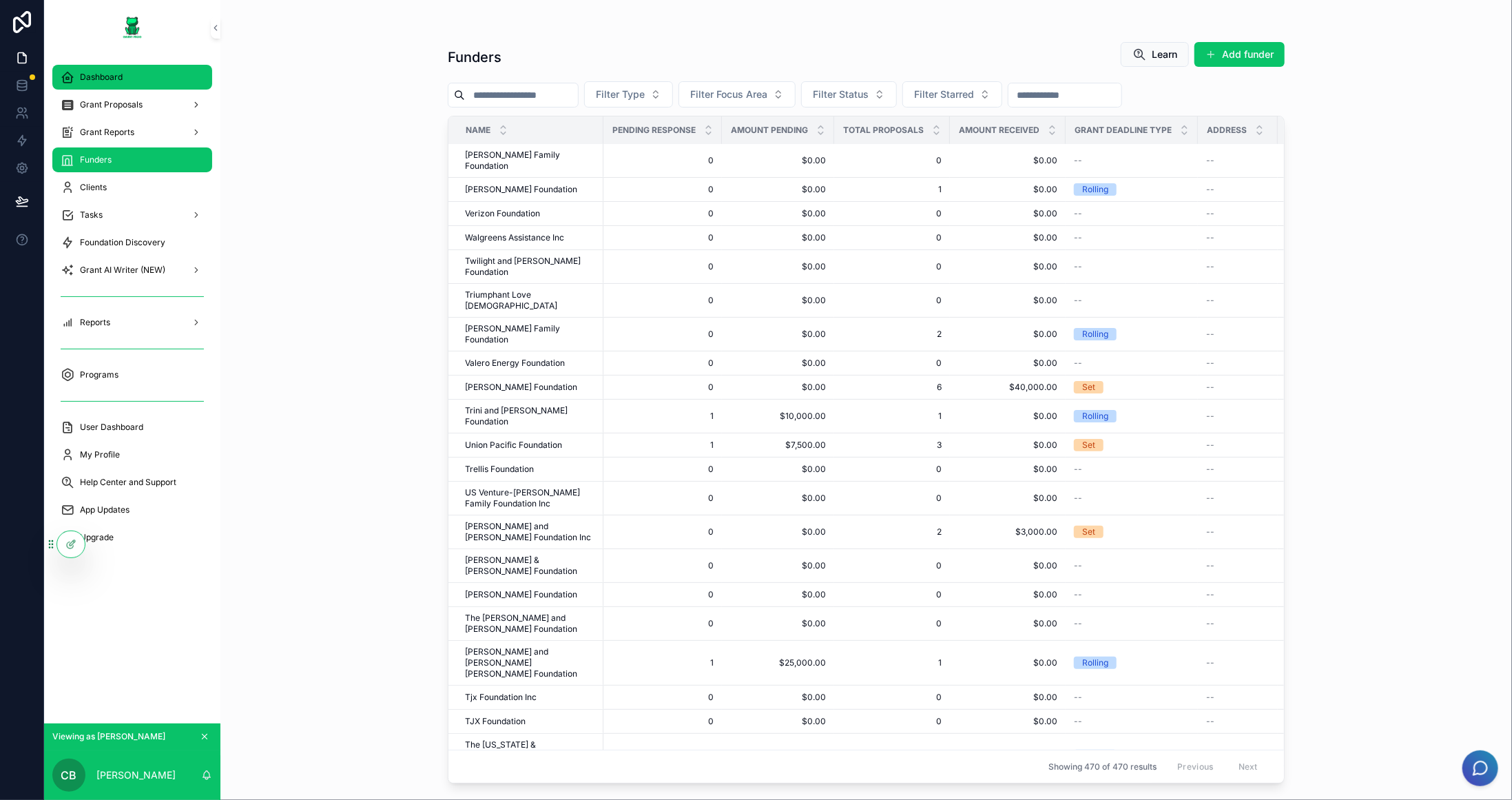
click at [125, 85] on div "Dashboard" at bounding box center [132, 77] width 143 height 22
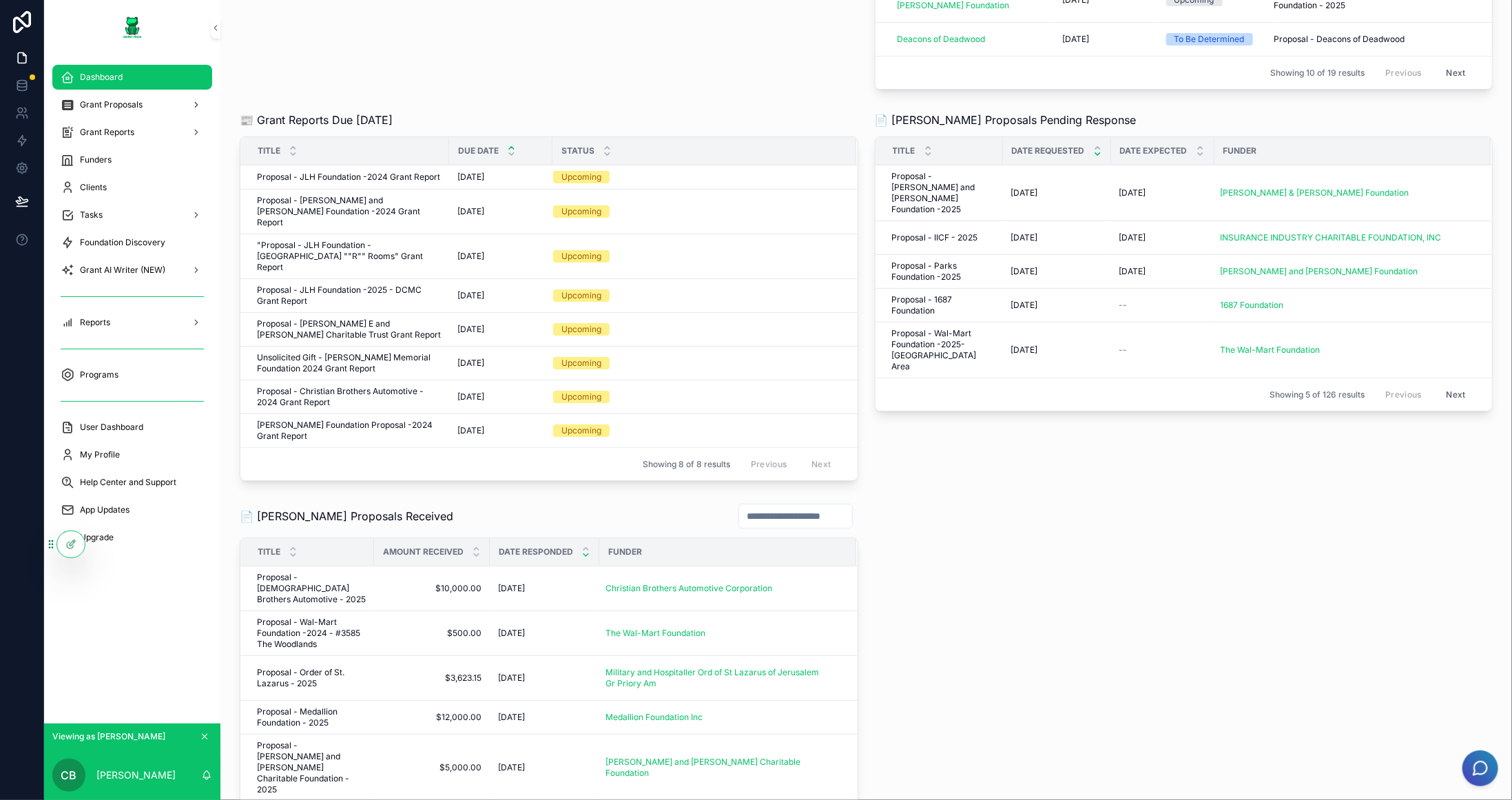
scroll to position [1153, 0]
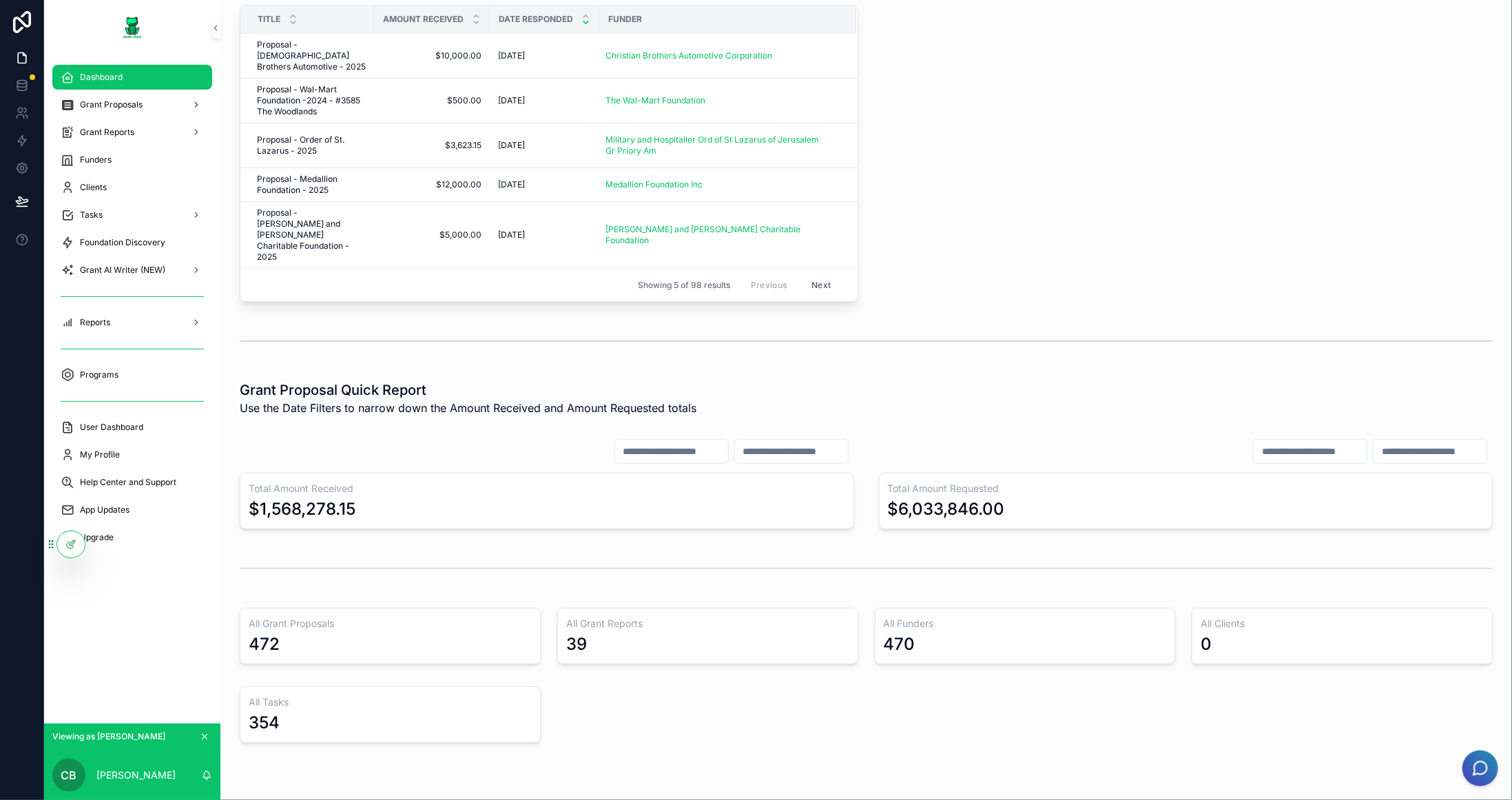
click at [118, 76] on span "Dashboard" at bounding box center [102, 77] width 43 height 11
